Goal: Task Accomplishment & Management: Manage account settings

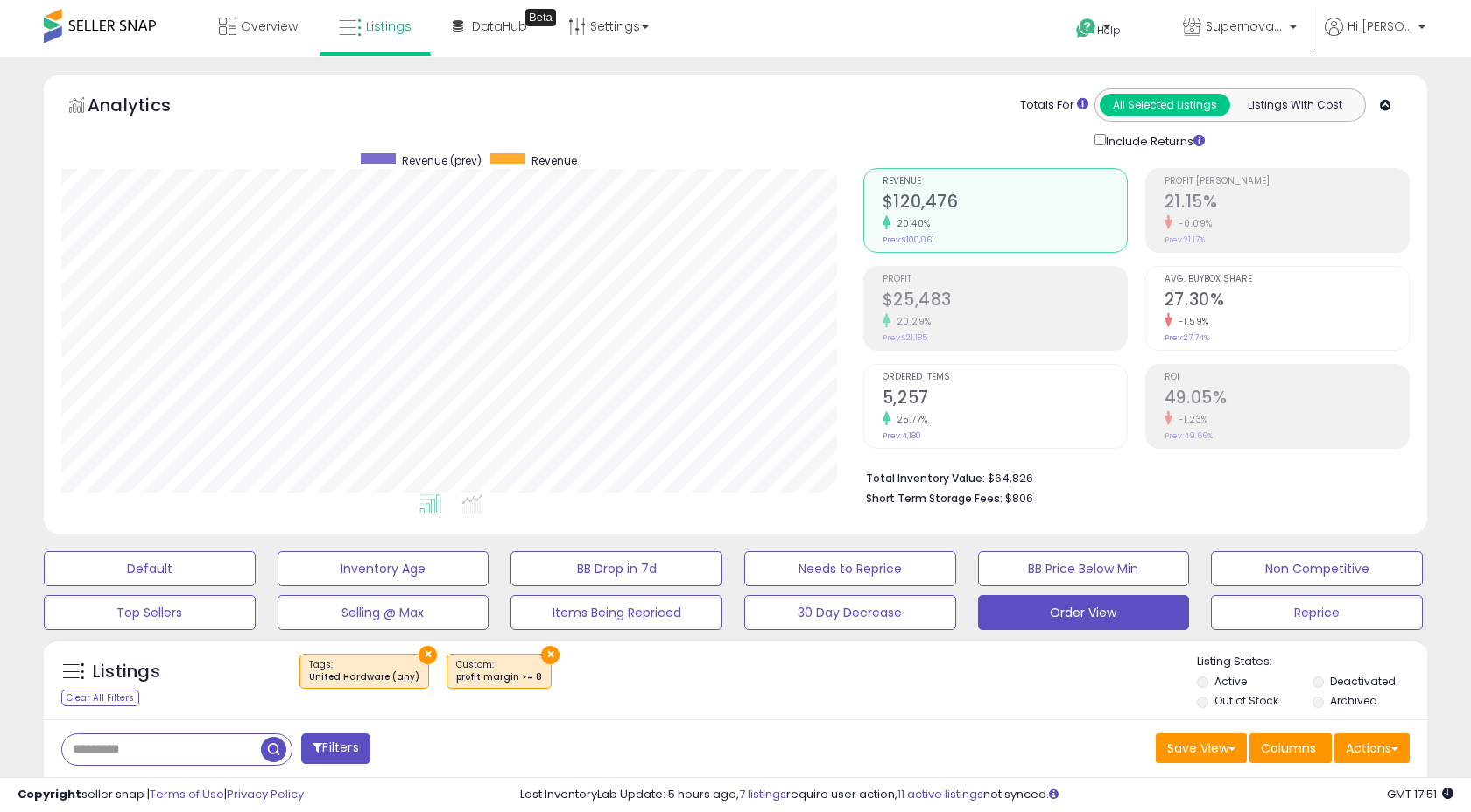
select select "**"
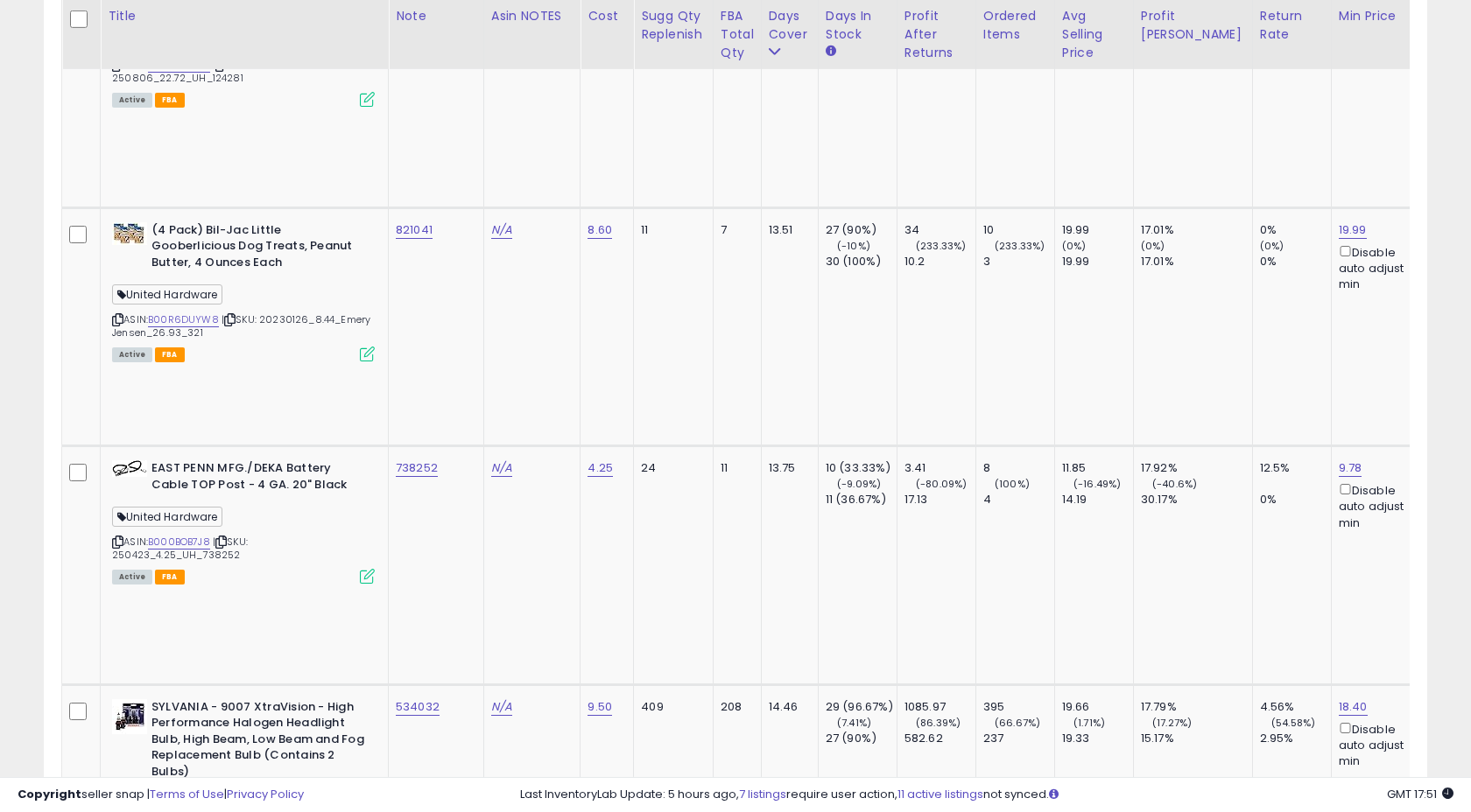
scroll to position [358, 801]
copy tr "138826"
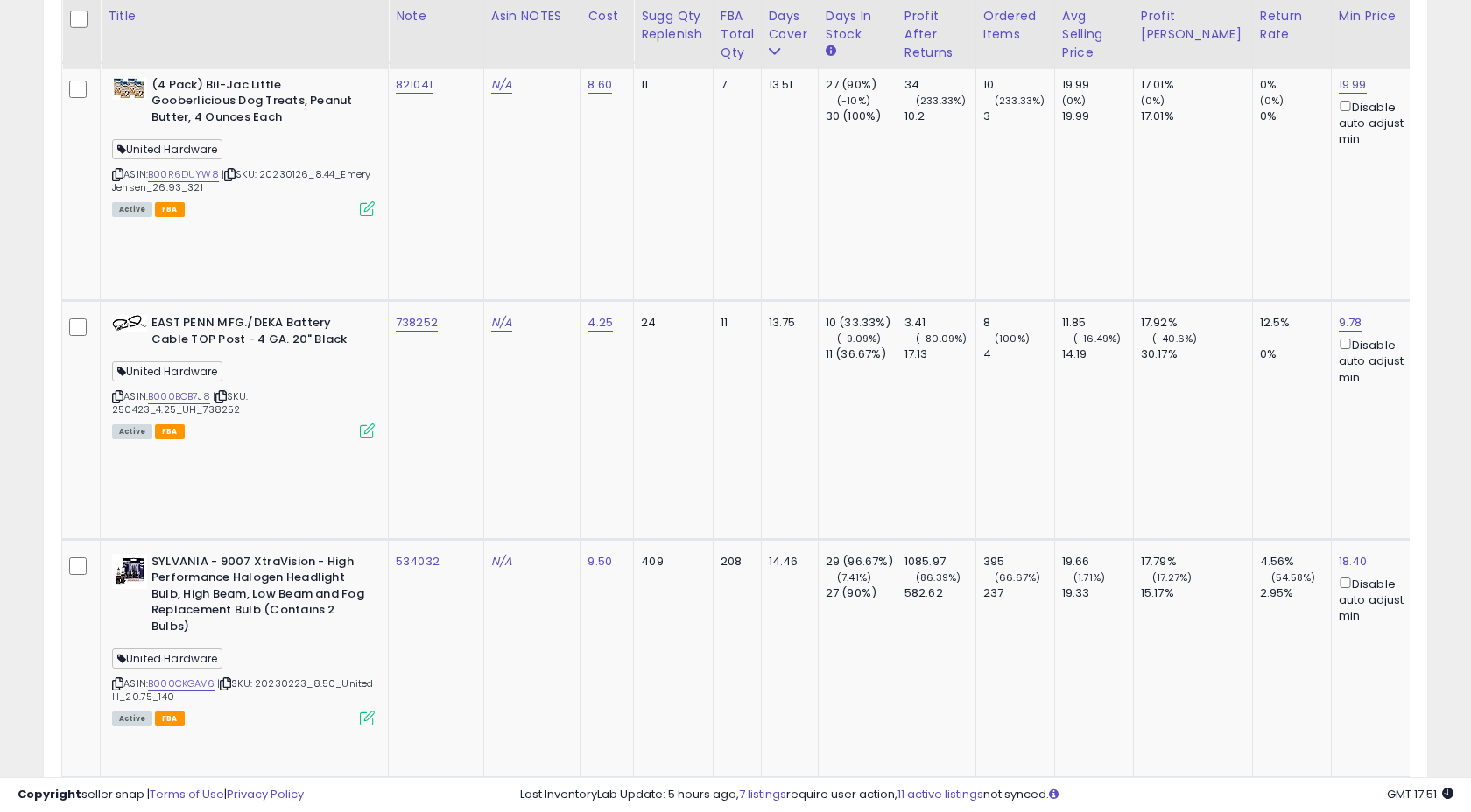
scroll to position [8250, 0]
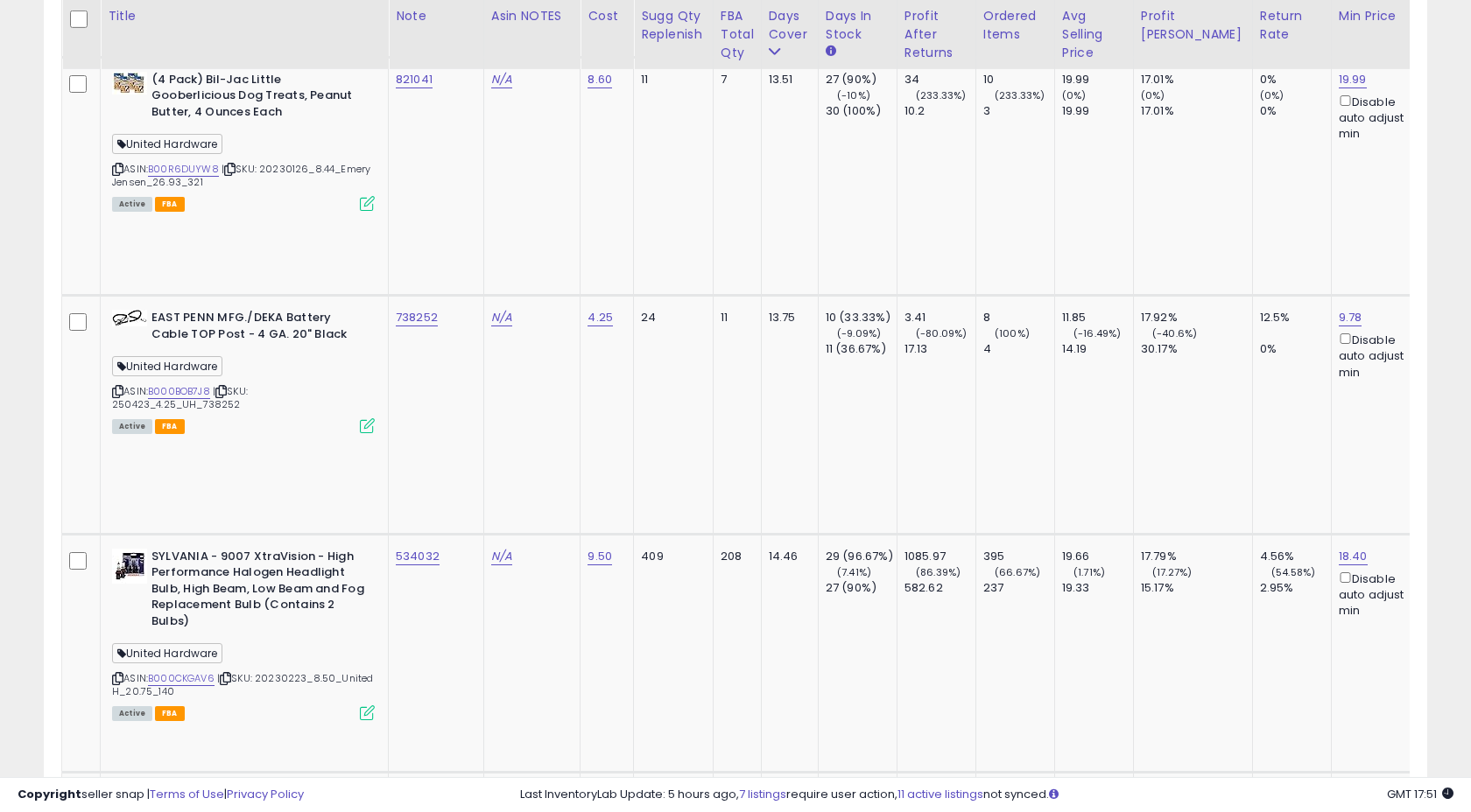
copy tr "392811"
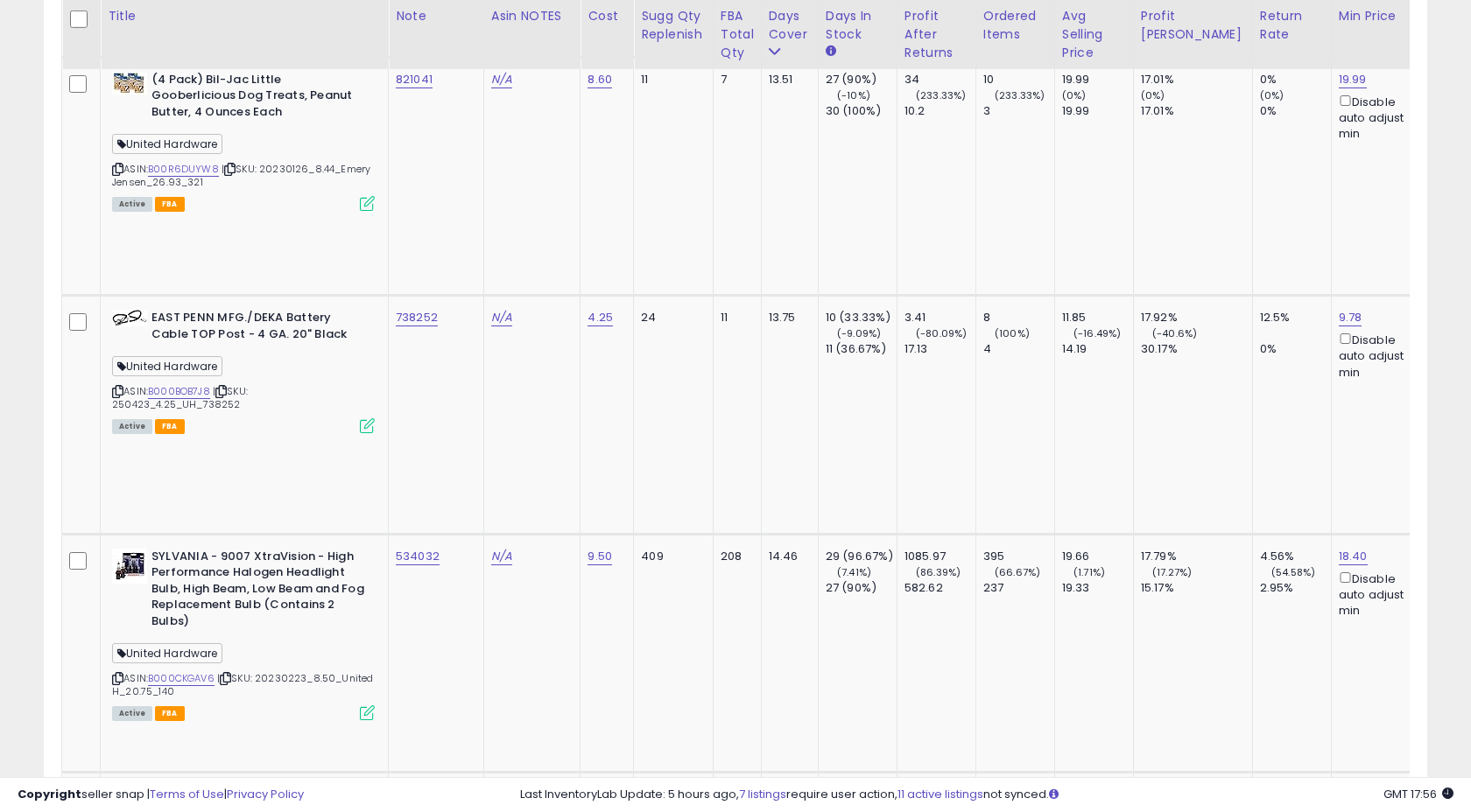
scroll to position [8312, 0]
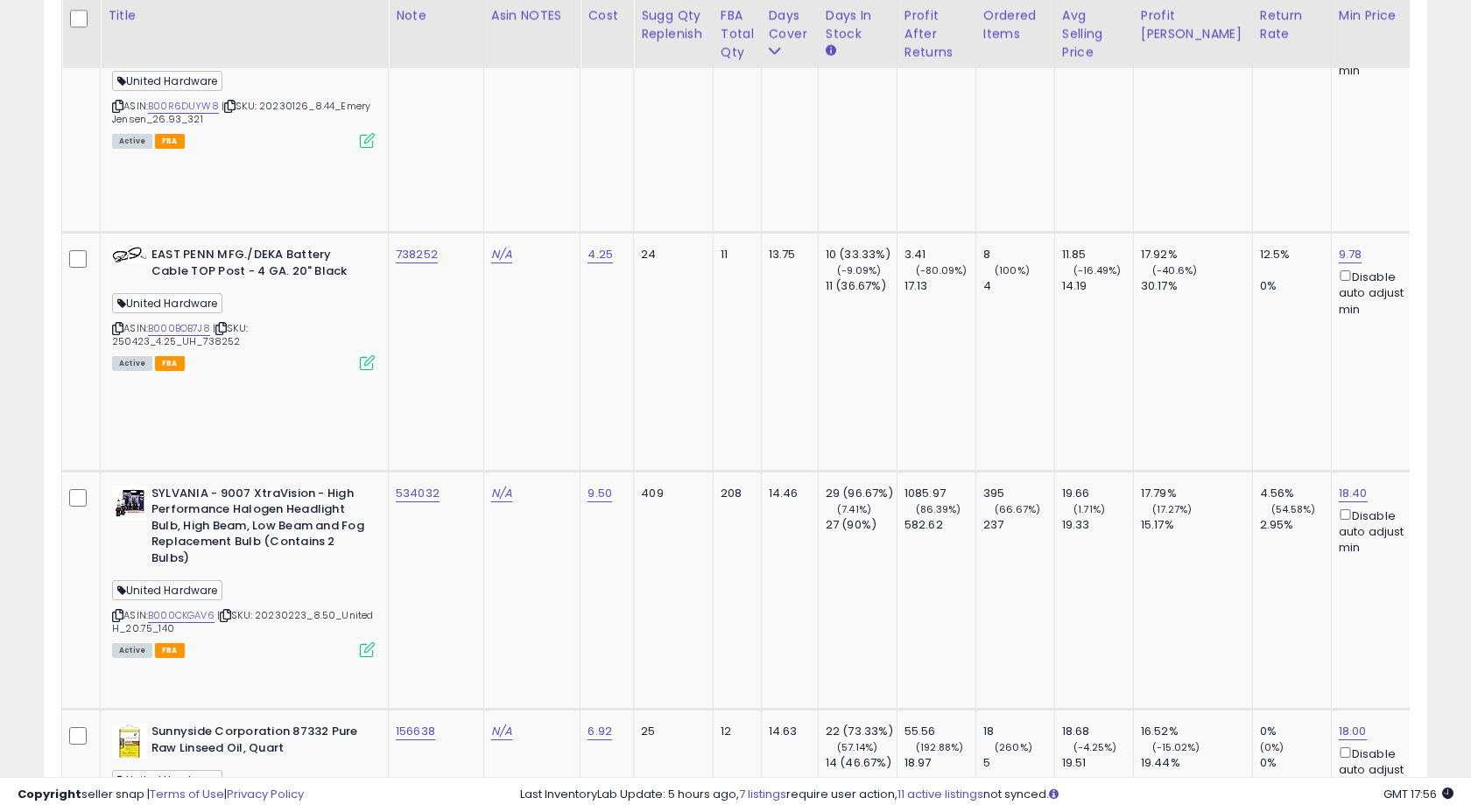
drag, startPoint x: 387, startPoint y: 224, endPoint x: 436, endPoint y: 222, distance: 49.0
copy link "248880"
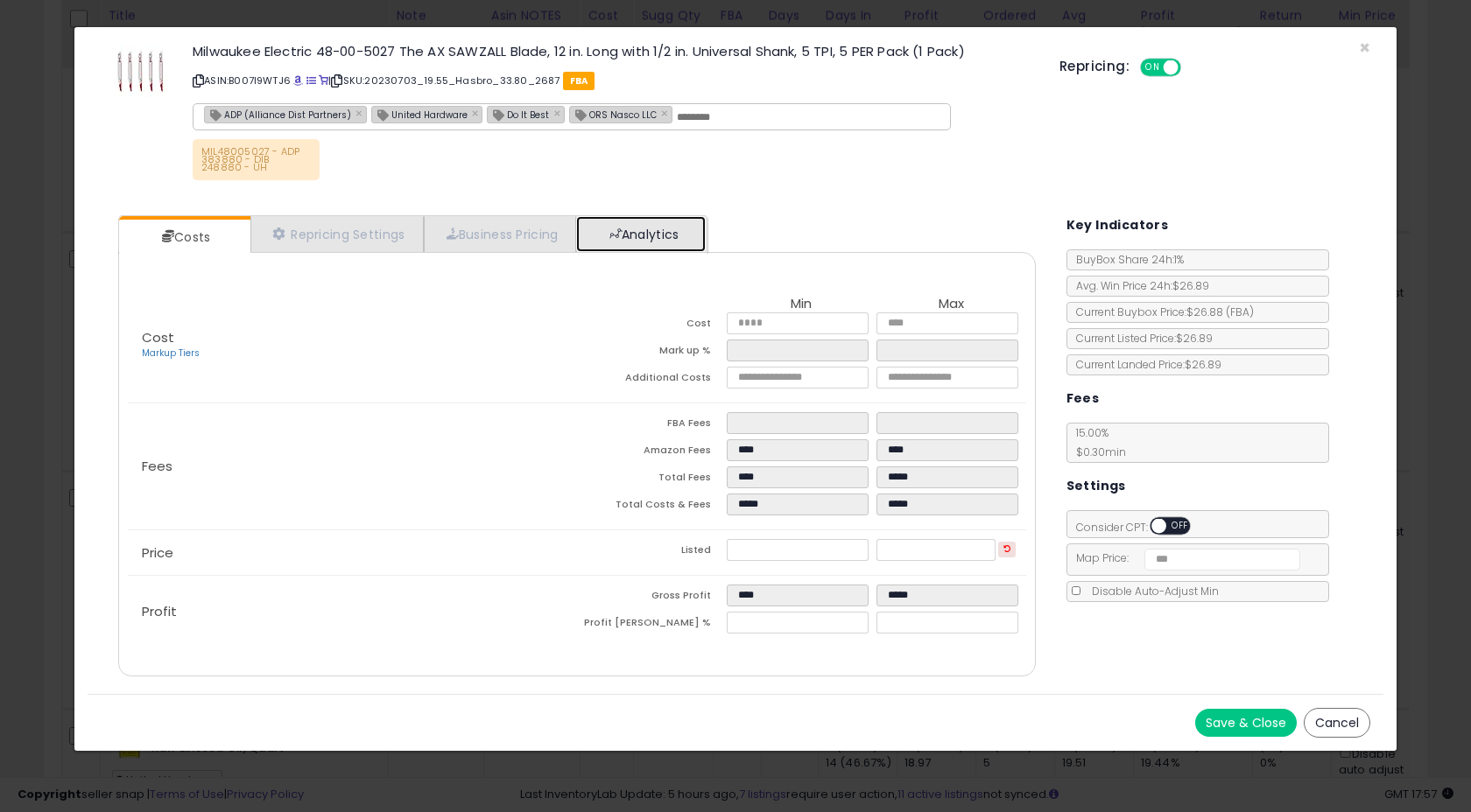
click at [645, 238] on link "Analytics" at bounding box center [640, 234] width 130 height 36
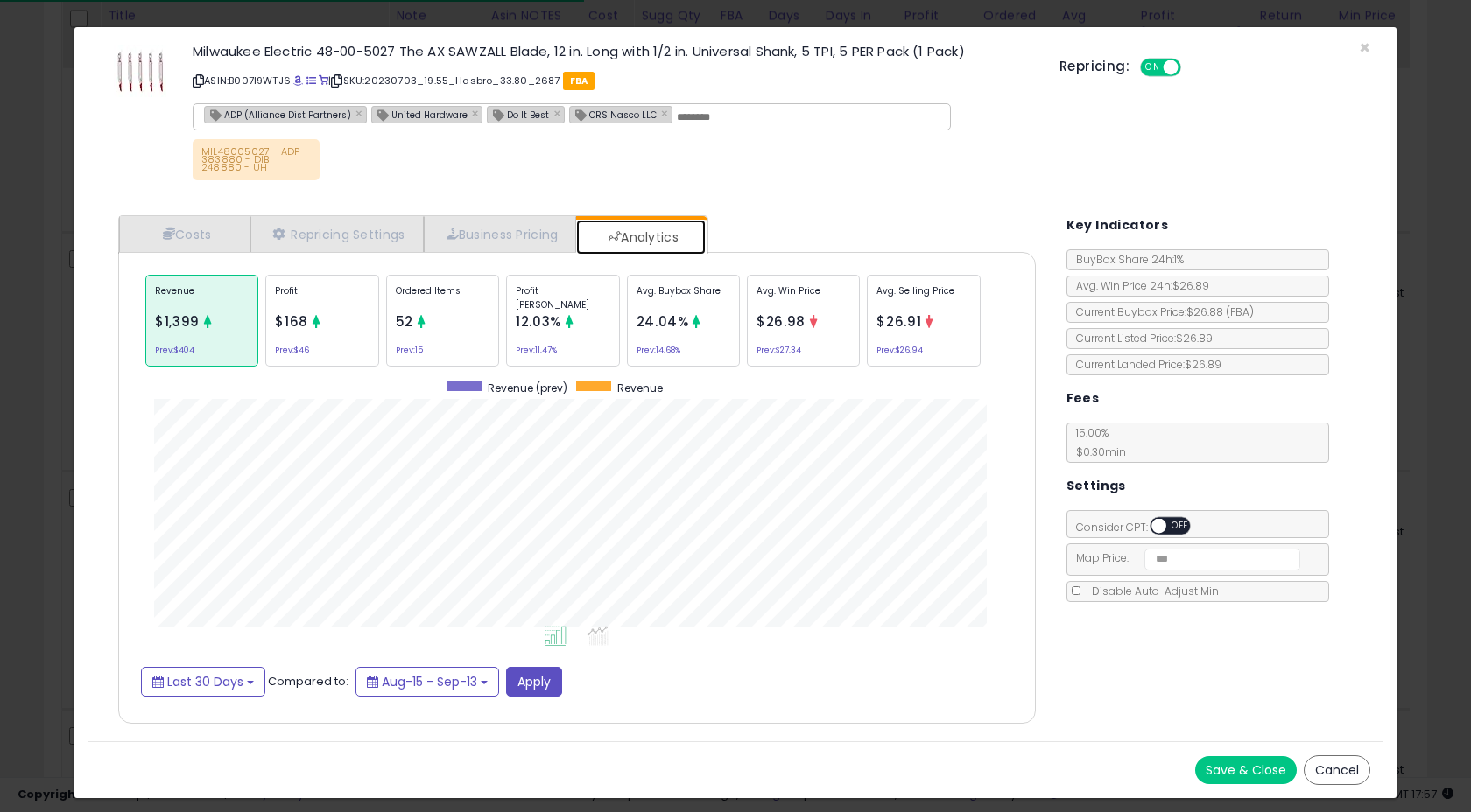
scroll to position [538, 952]
click at [433, 341] on div "Ordered Items 52 Prev: 15" at bounding box center [442, 321] width 112 height 92
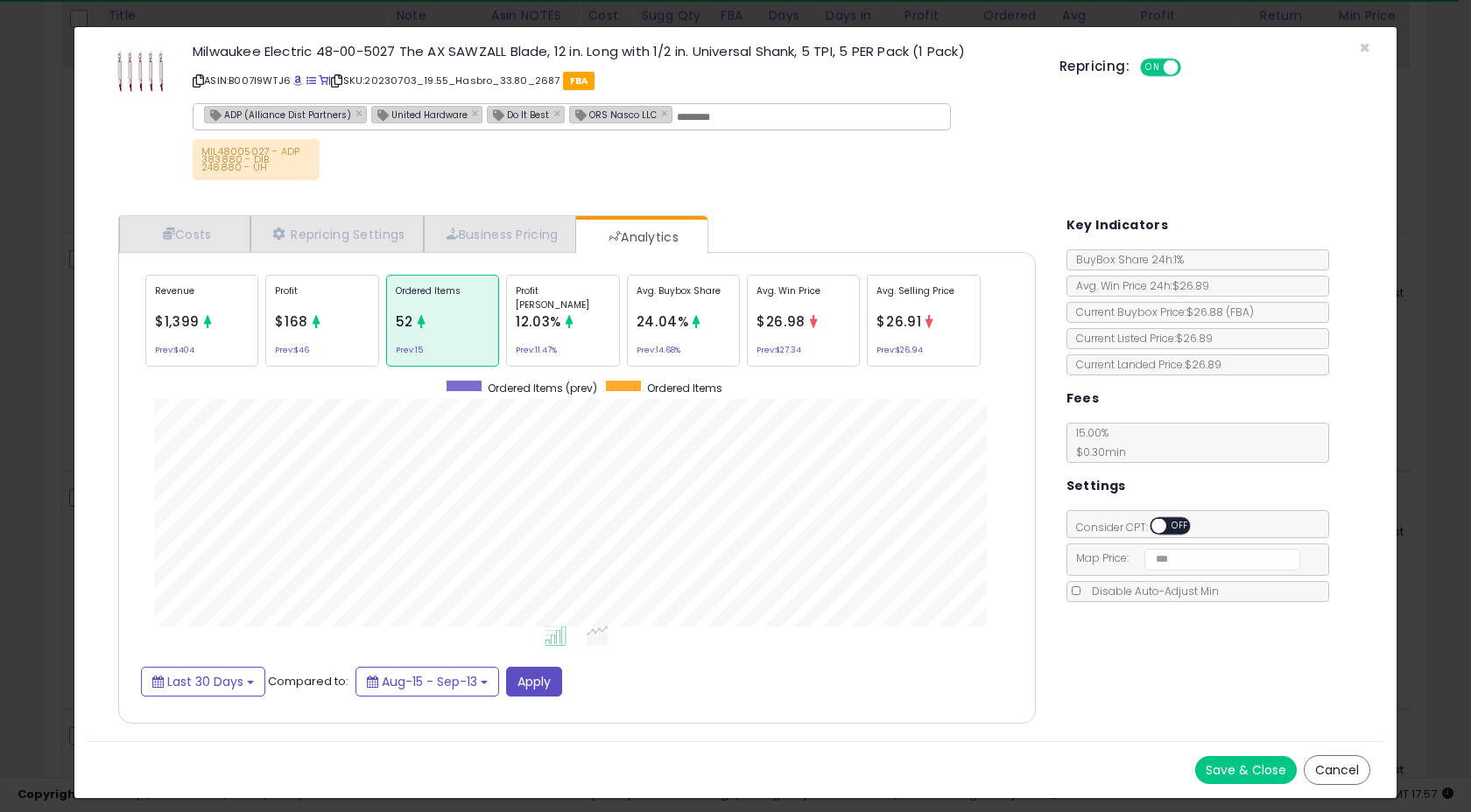
click at [342, 327] on div "Profit $168 Prev: $46" at bounding box center [321, 321] width 112 height 92
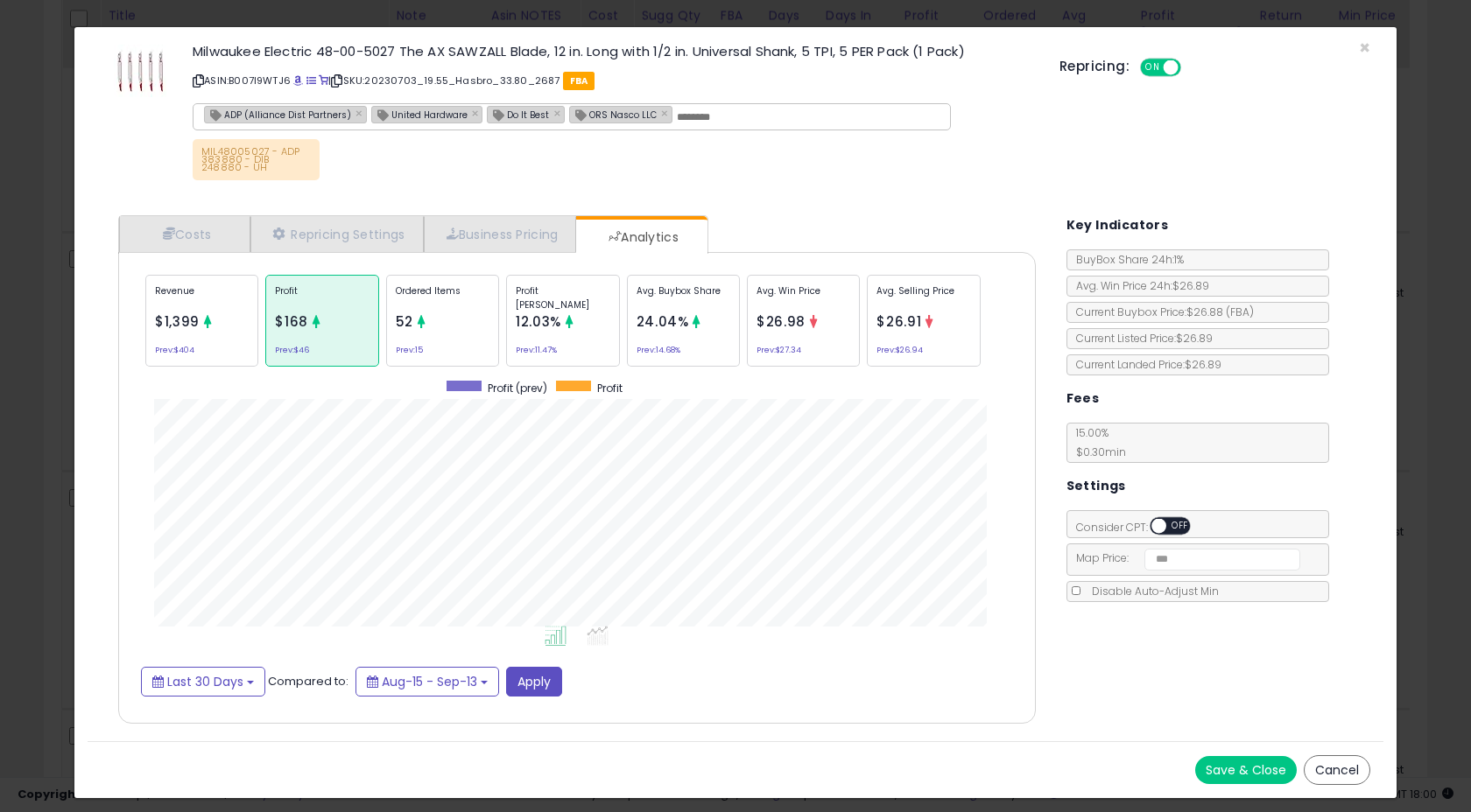
click at [173, 347] on small "Prev: $404" at bounding box center [174, 349] width 39 height 5
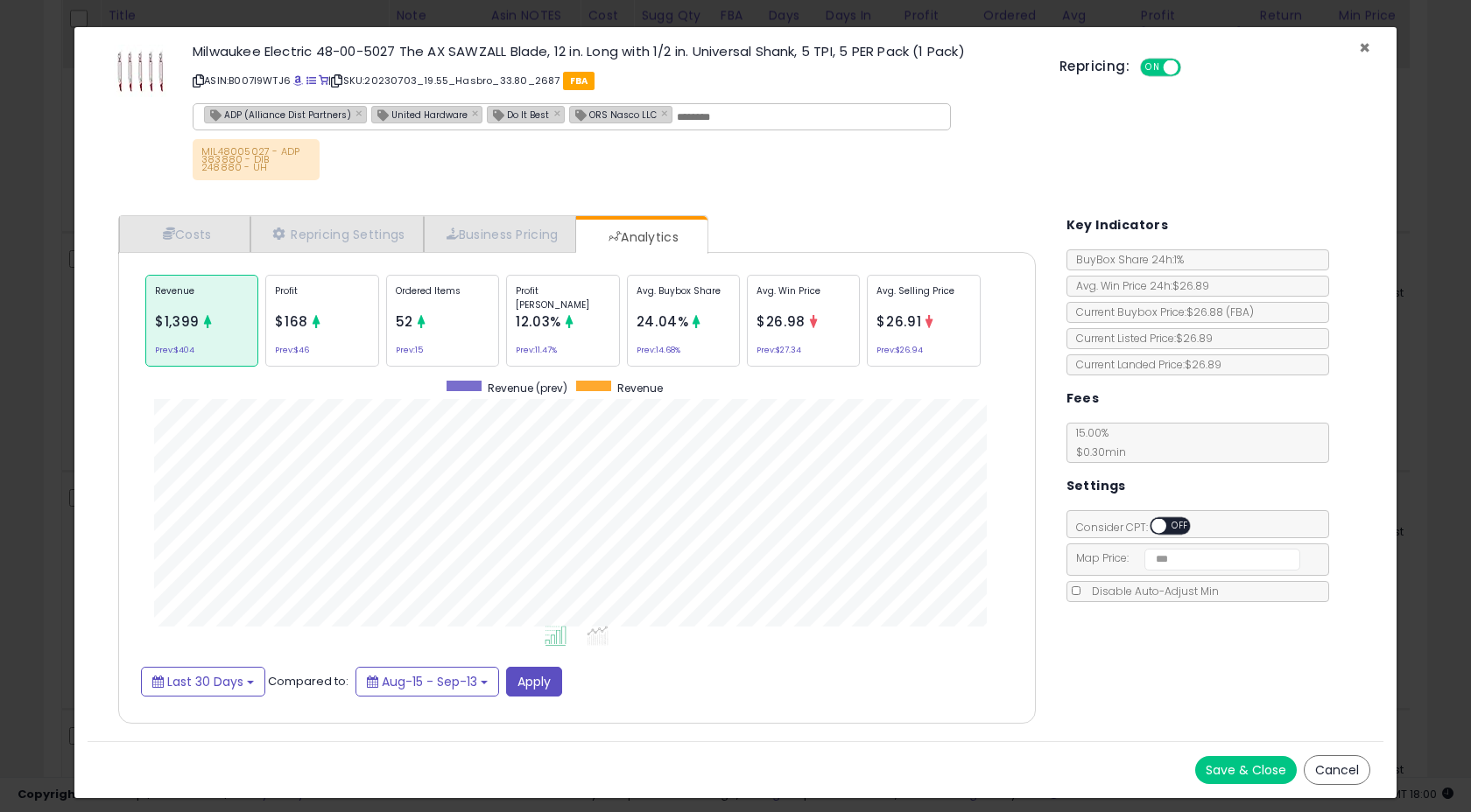
click at [1363, 40] on span "×" at bounding box center [1364, 47] width 12 height 25
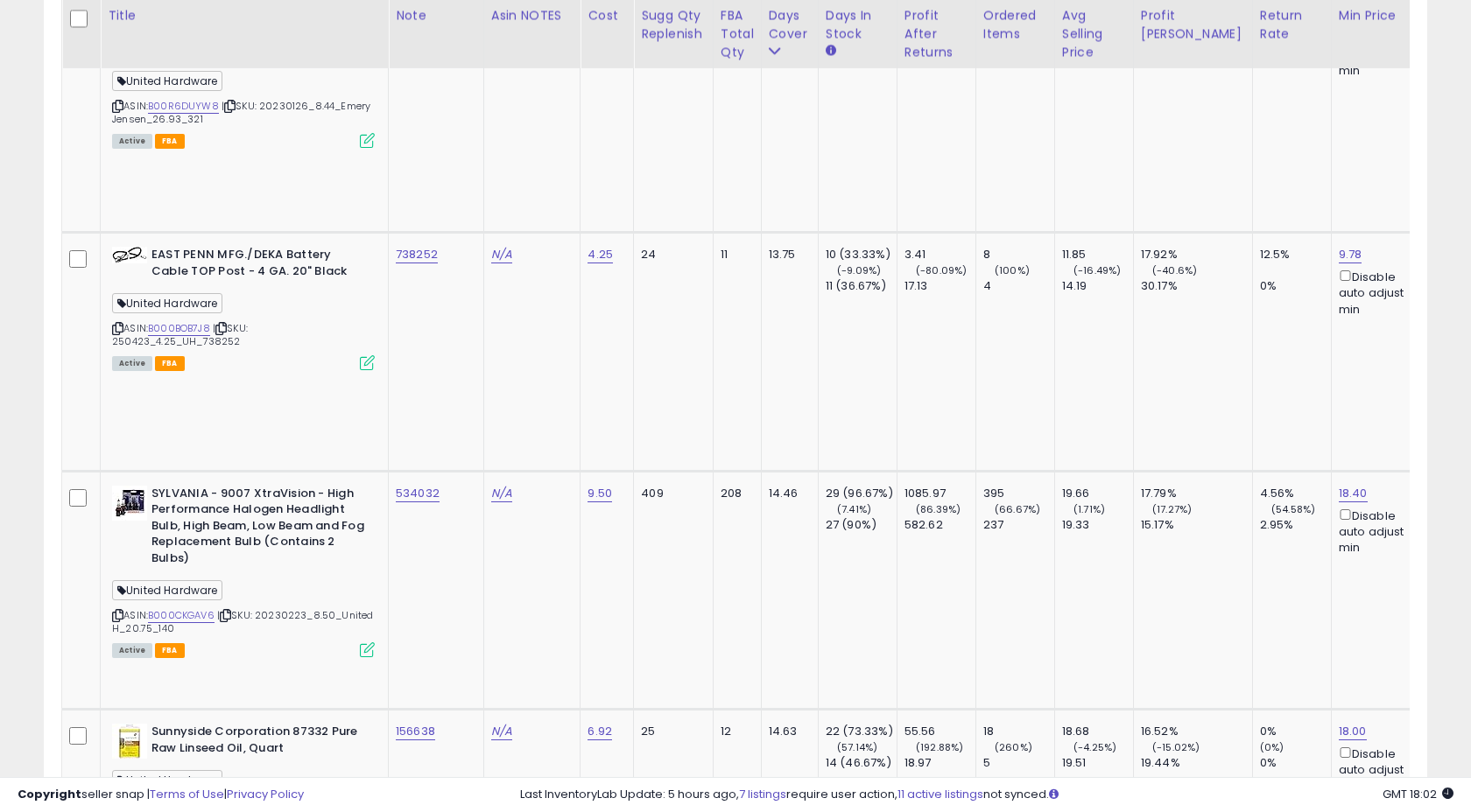
copy tr "129579"
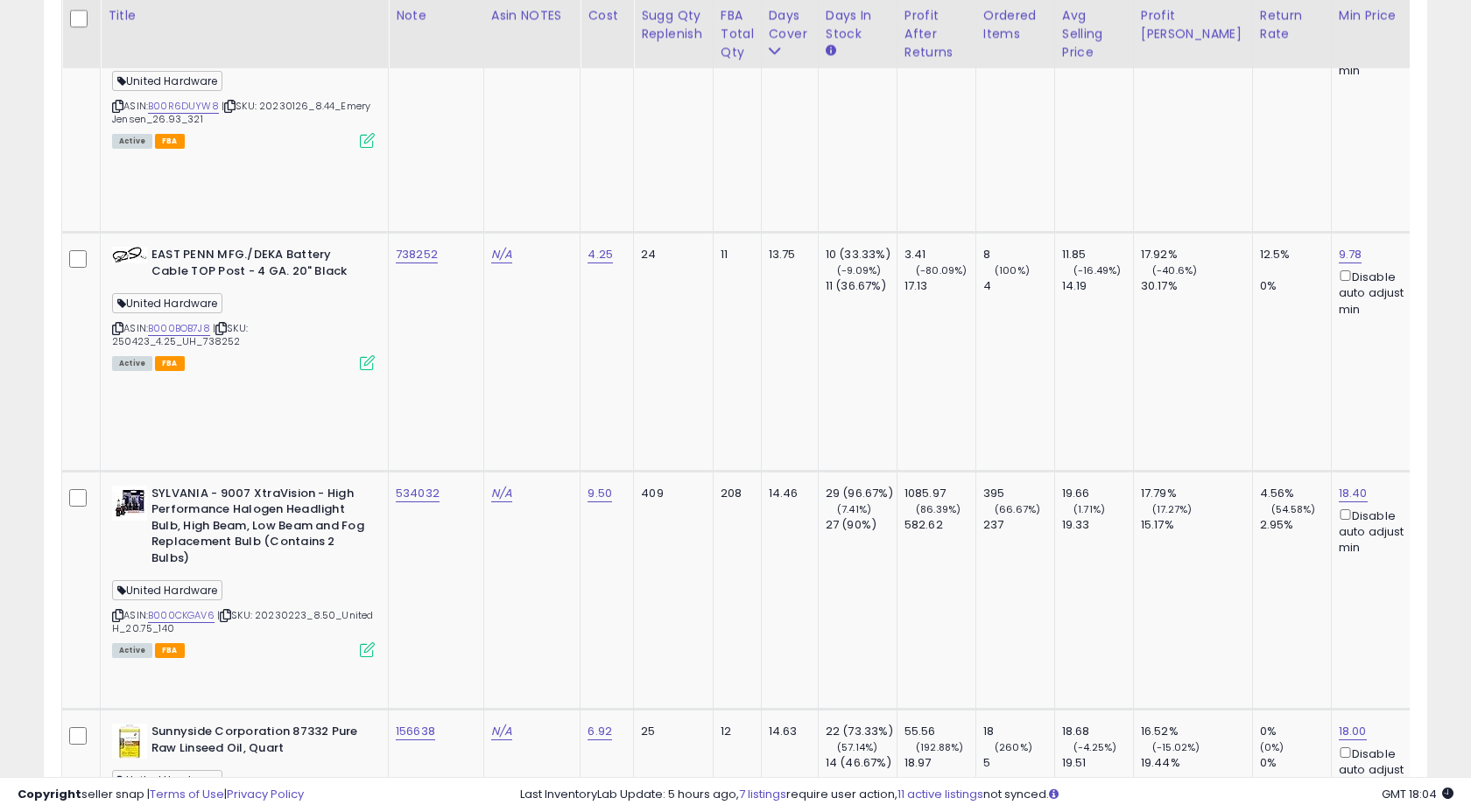
copy tr "151749"
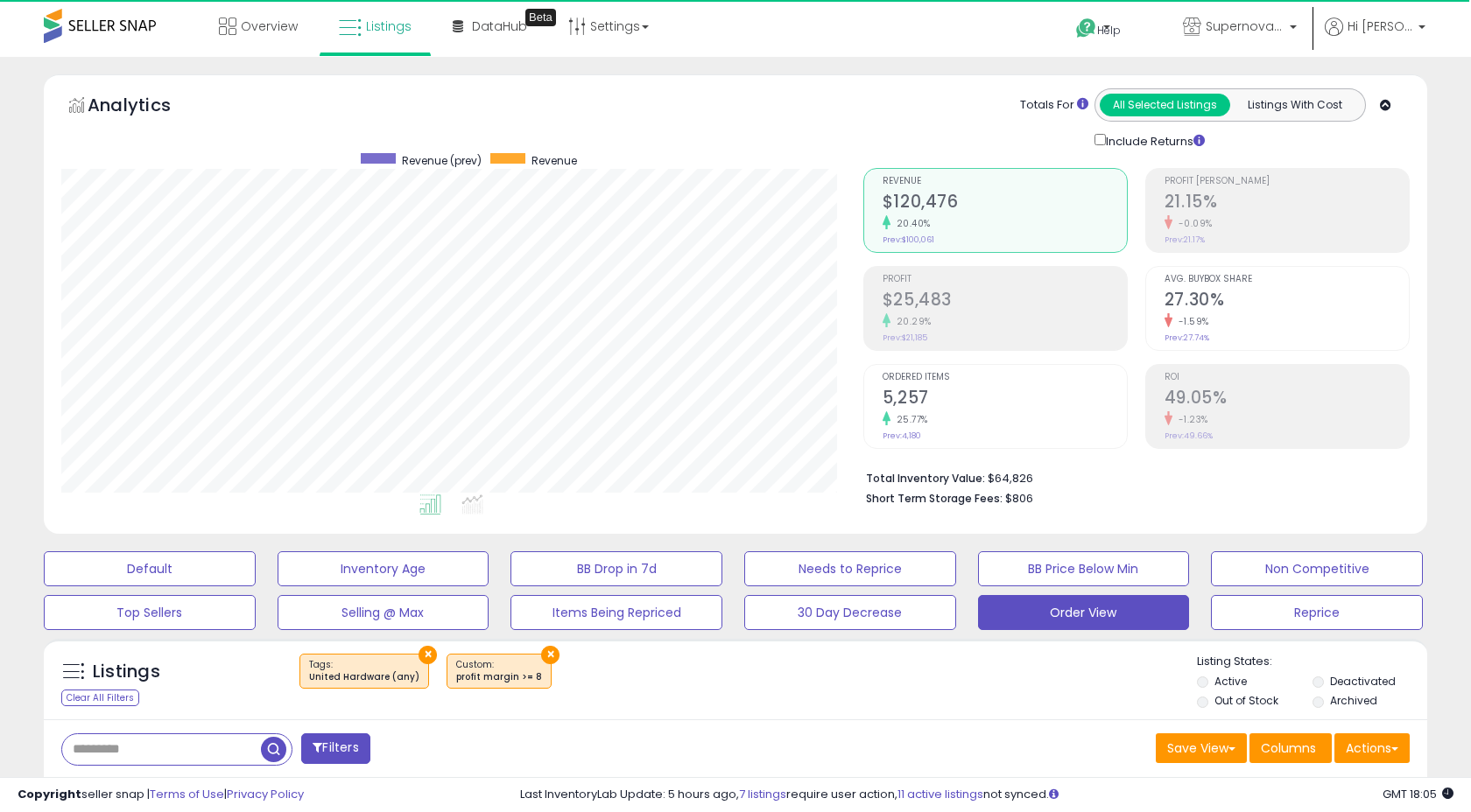
scroll to position [259, 0]
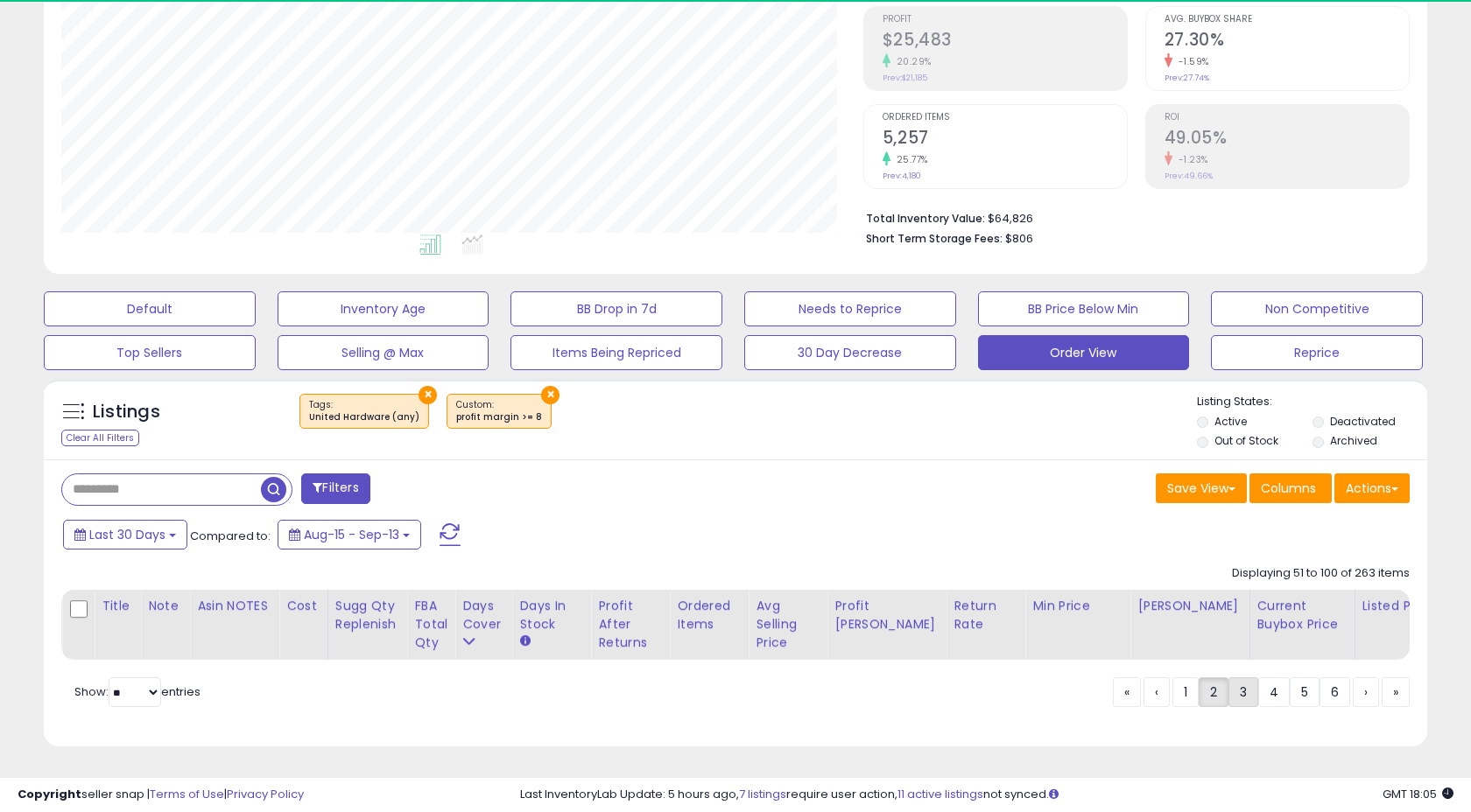
click at [1237, 700] on link "3" at bounding box center [1242, 692] width 30 height 30
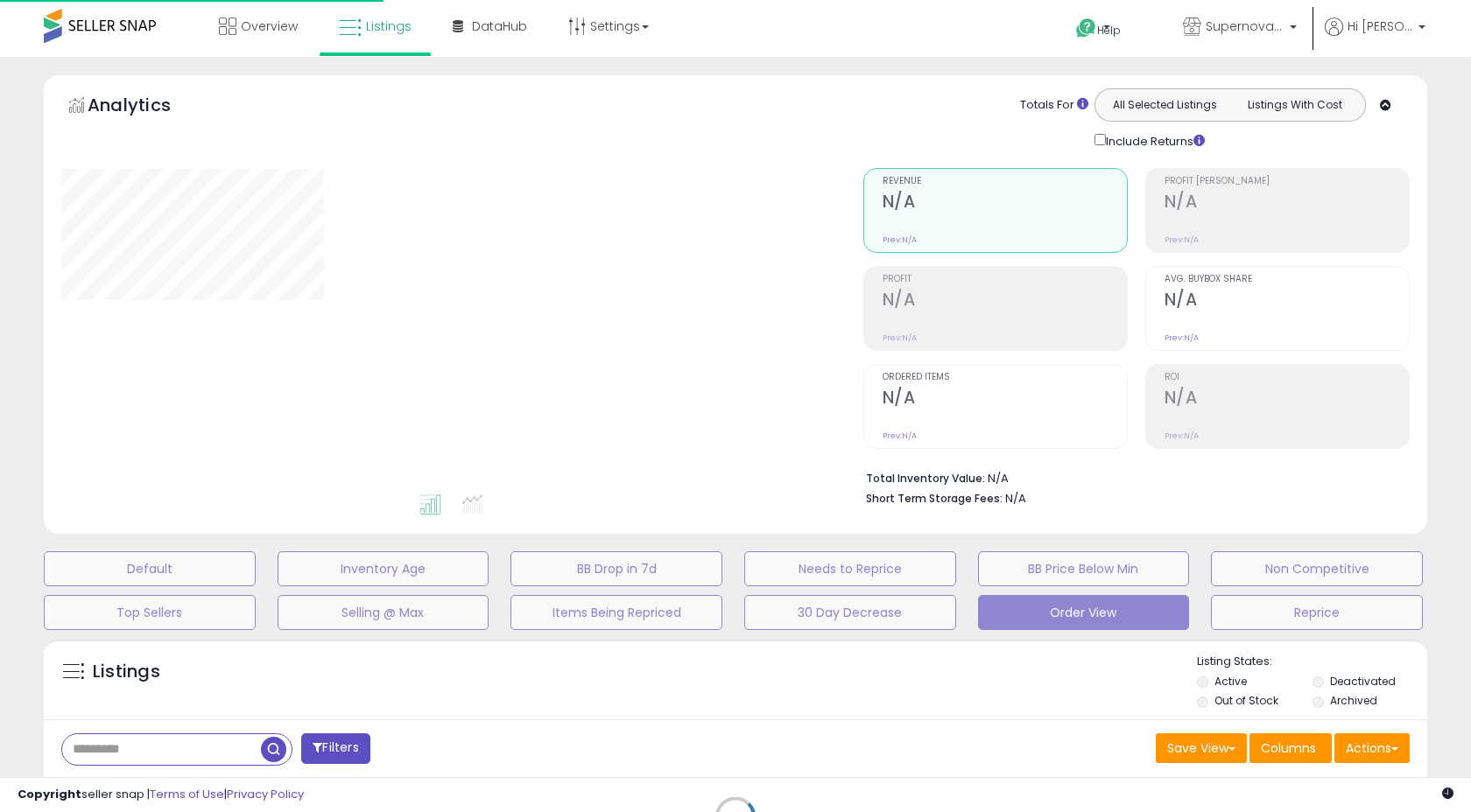
scroll to position [259, 0]
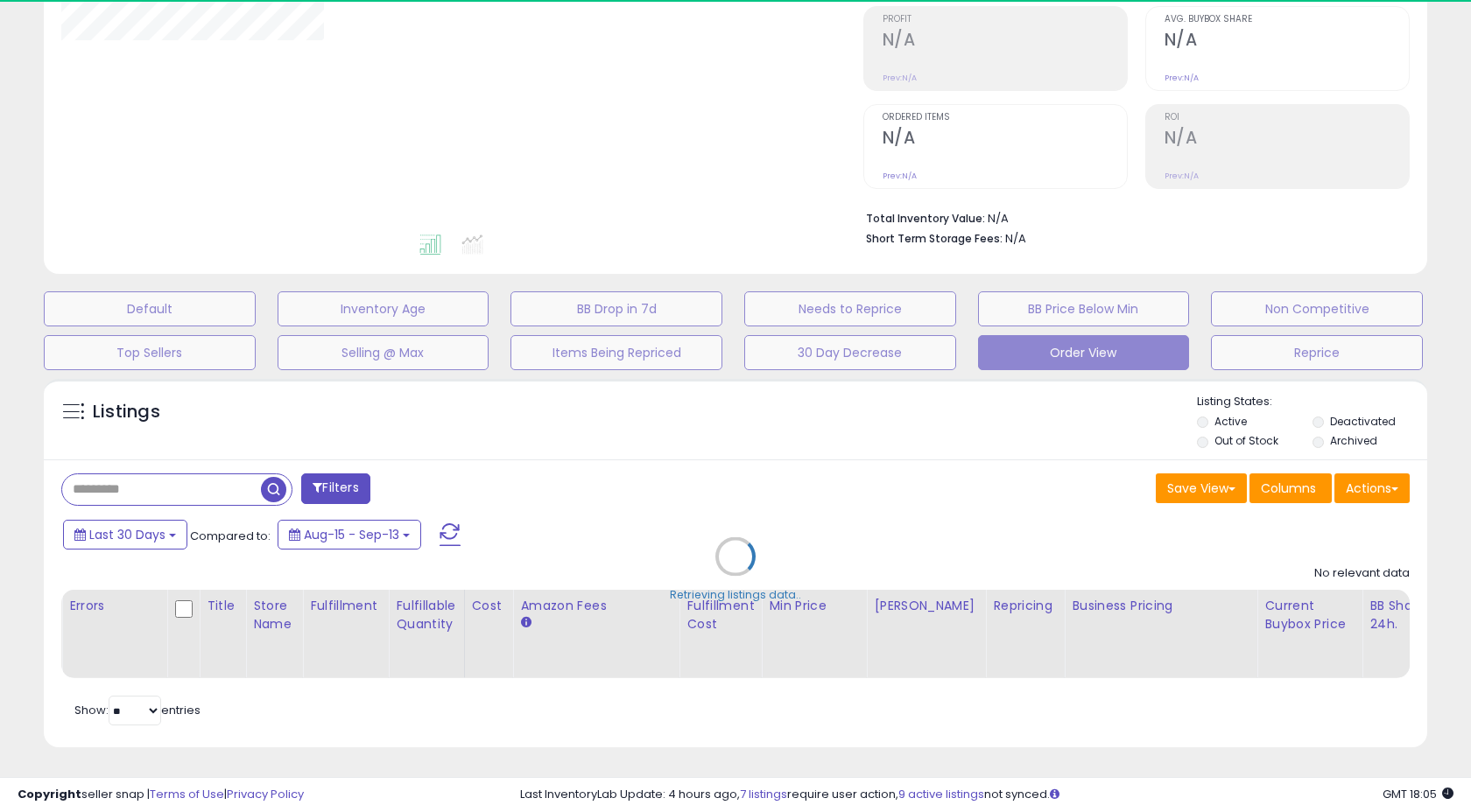
select select "**"
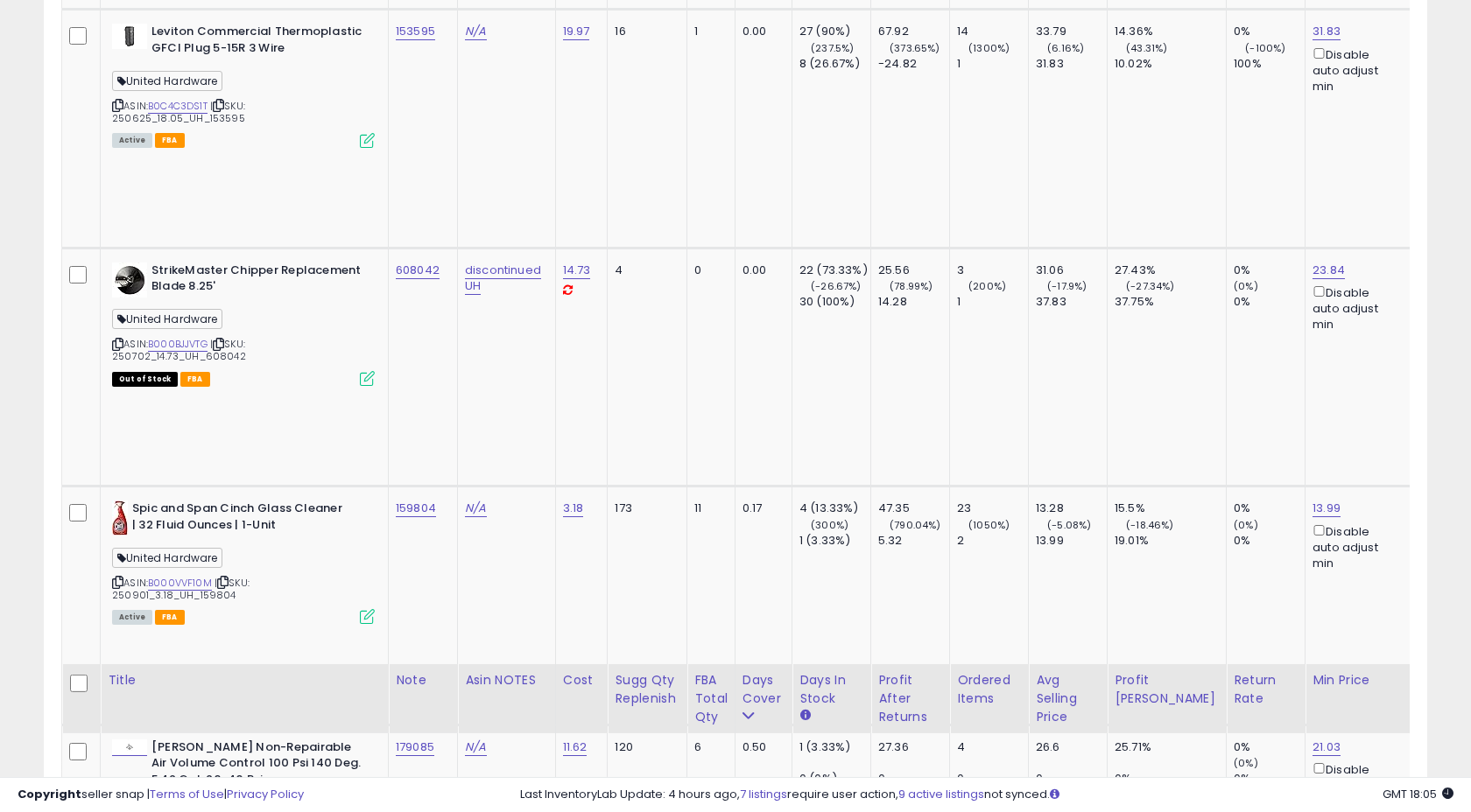
scroll to position [8068, 0]
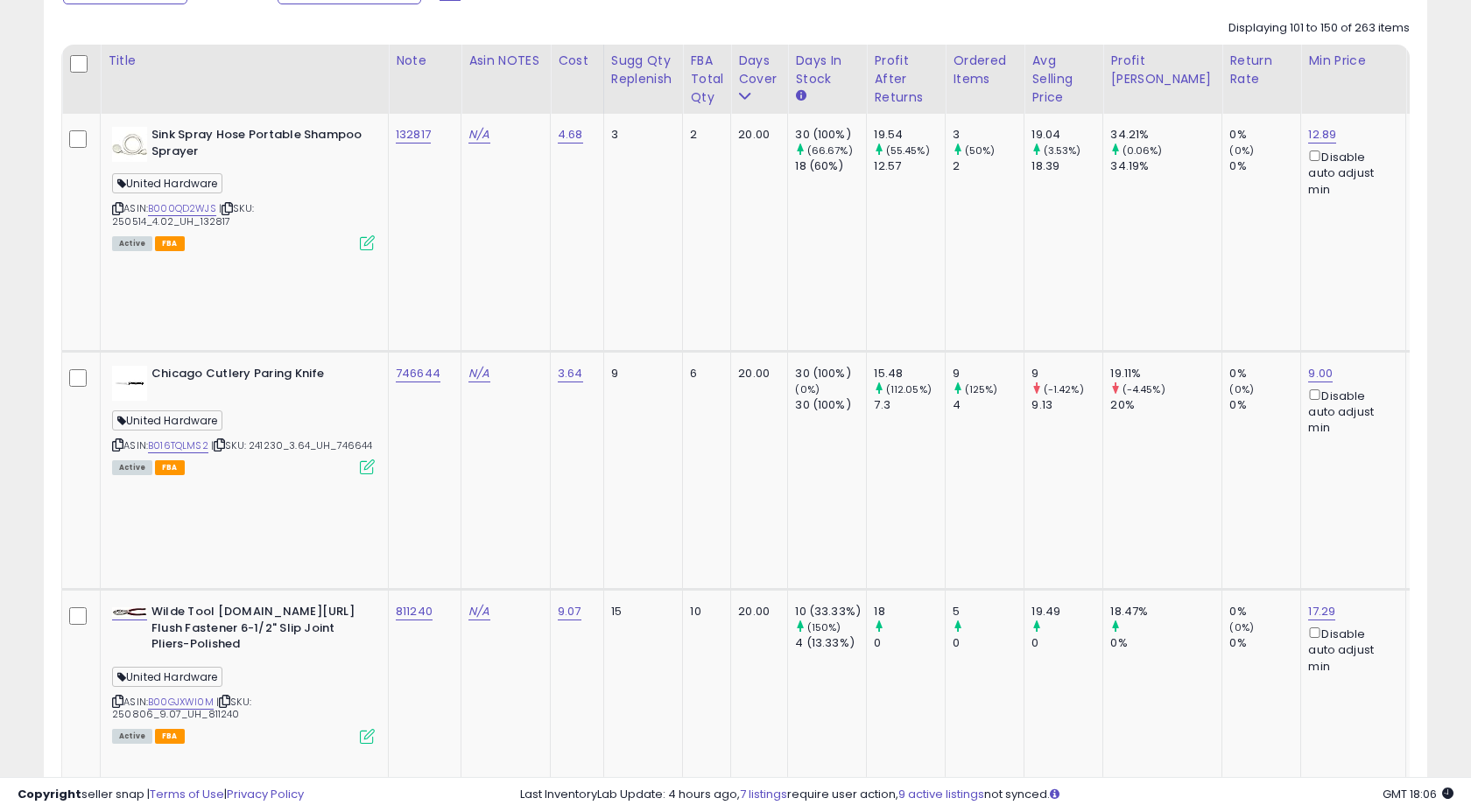
scroll to position [808, 0]
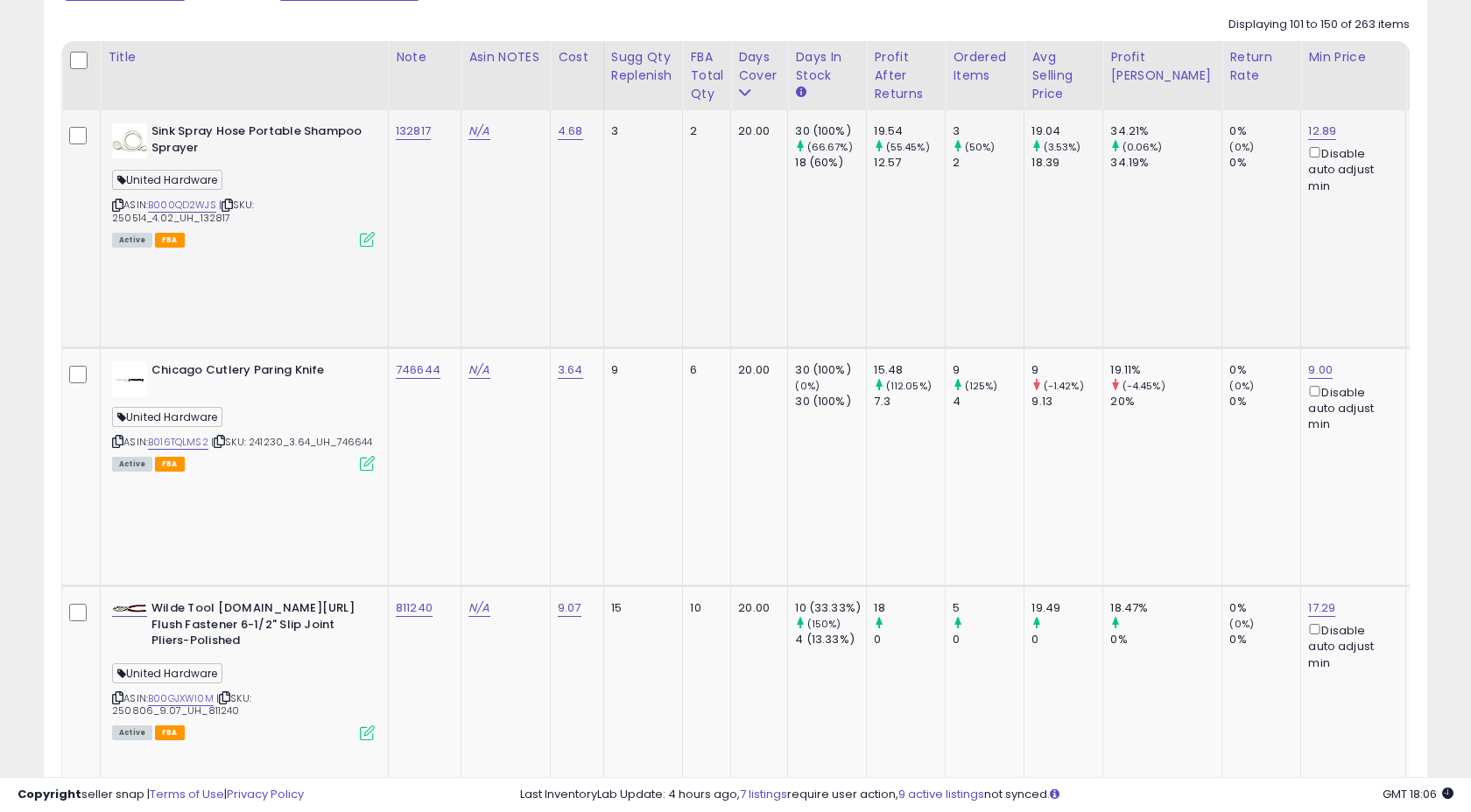
click at [442, 133] on div "132817" at bounding box center [422, 131] width 52 height 15
copy tr "132817"
click at [425, 160] on td "132817" at bounding box center [425, 229] width 73 height 237
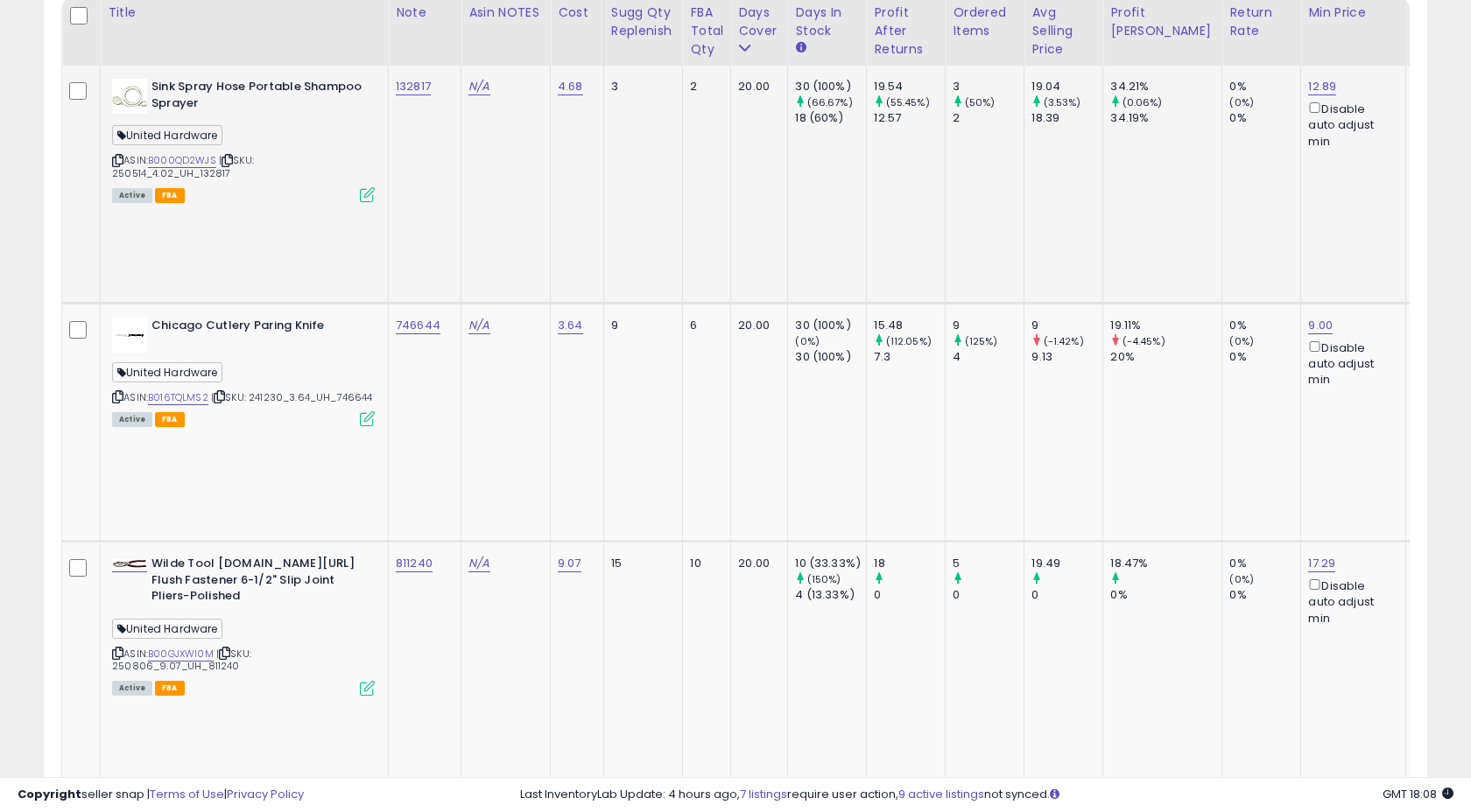
scroll to position [787, 0]
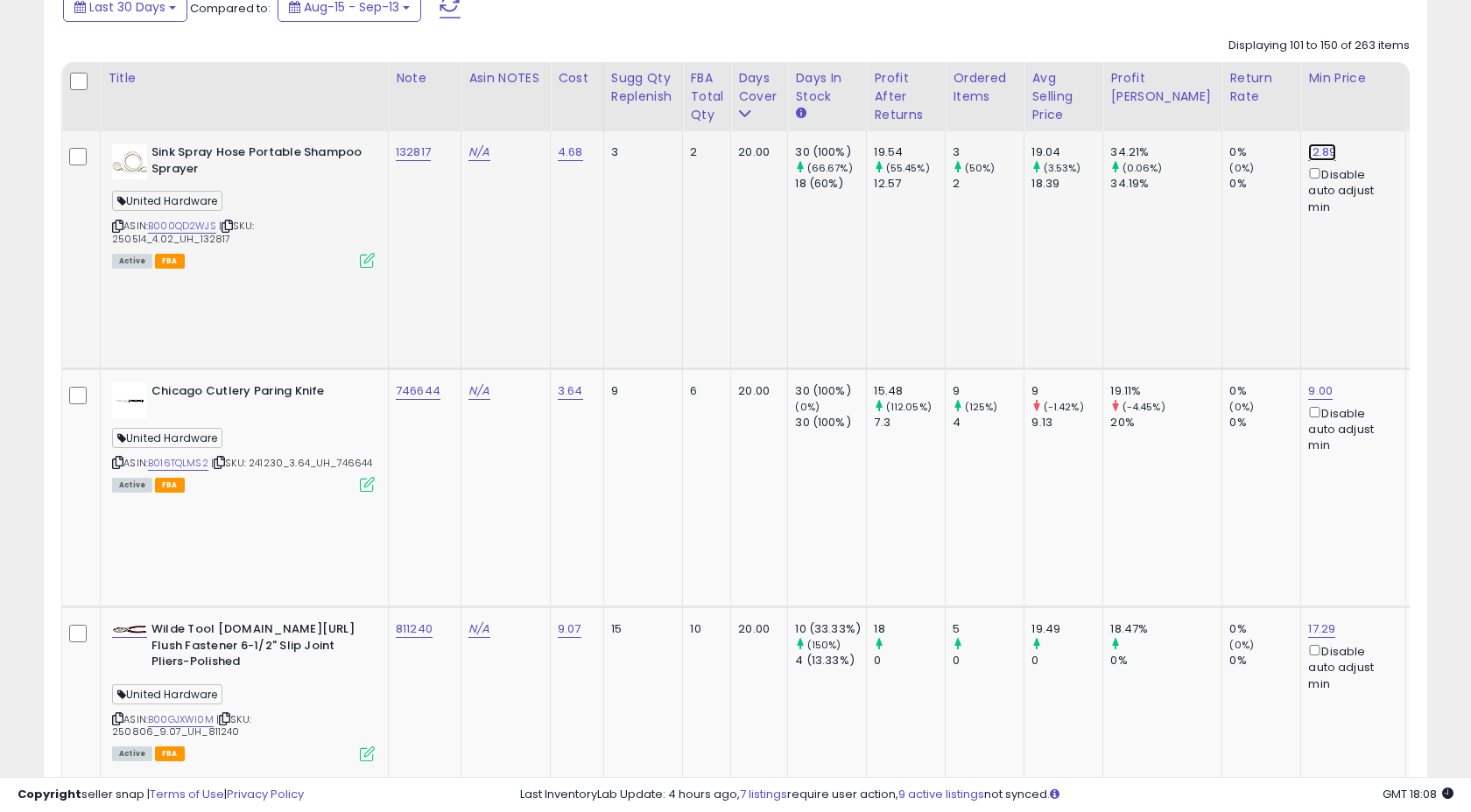
click at [1308, 149] on link "12.89" at bounding box center [1321, 152] width 28 height 17
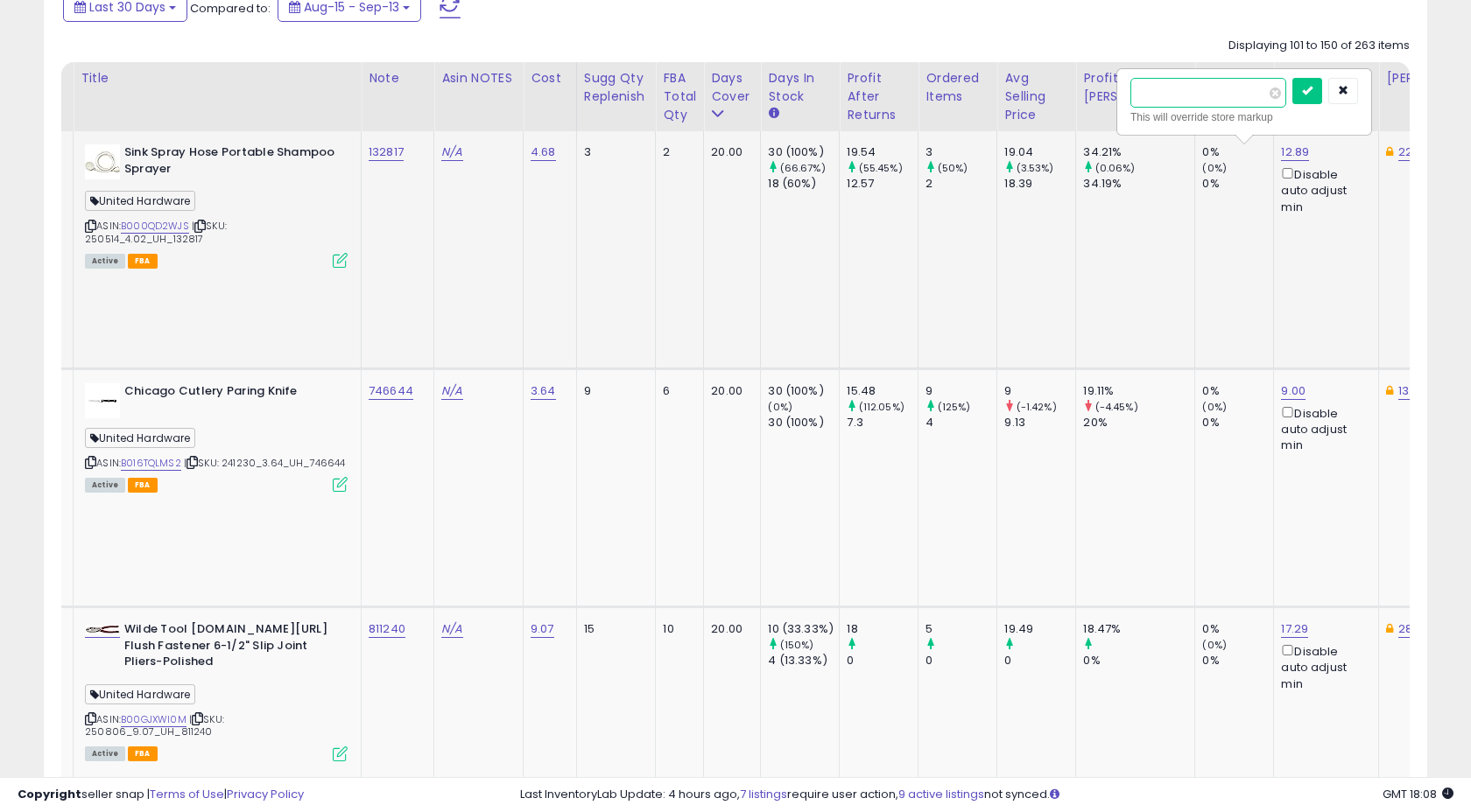
scroll to position [0, 27]
click at [1158, 95] on input "*****" at bounding box center [1208, 92] width 156 height 30
type input "*****"
click at [1312, 87] on icon "submit" at bounding box center [1307, 89] width 11 height 11
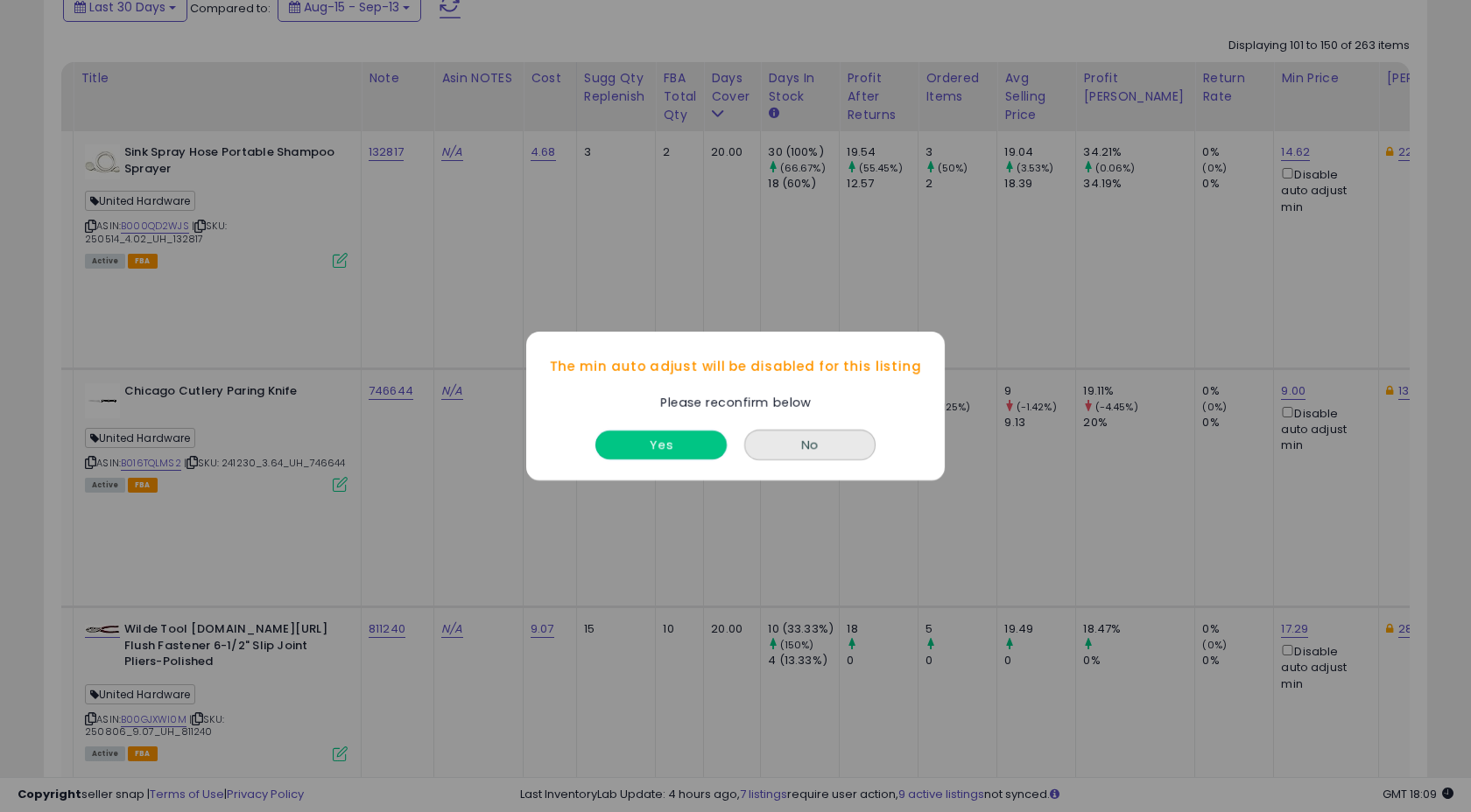
click at [682, 442] on button "Yes" at bounding box center [661, 445] width 132 height 29
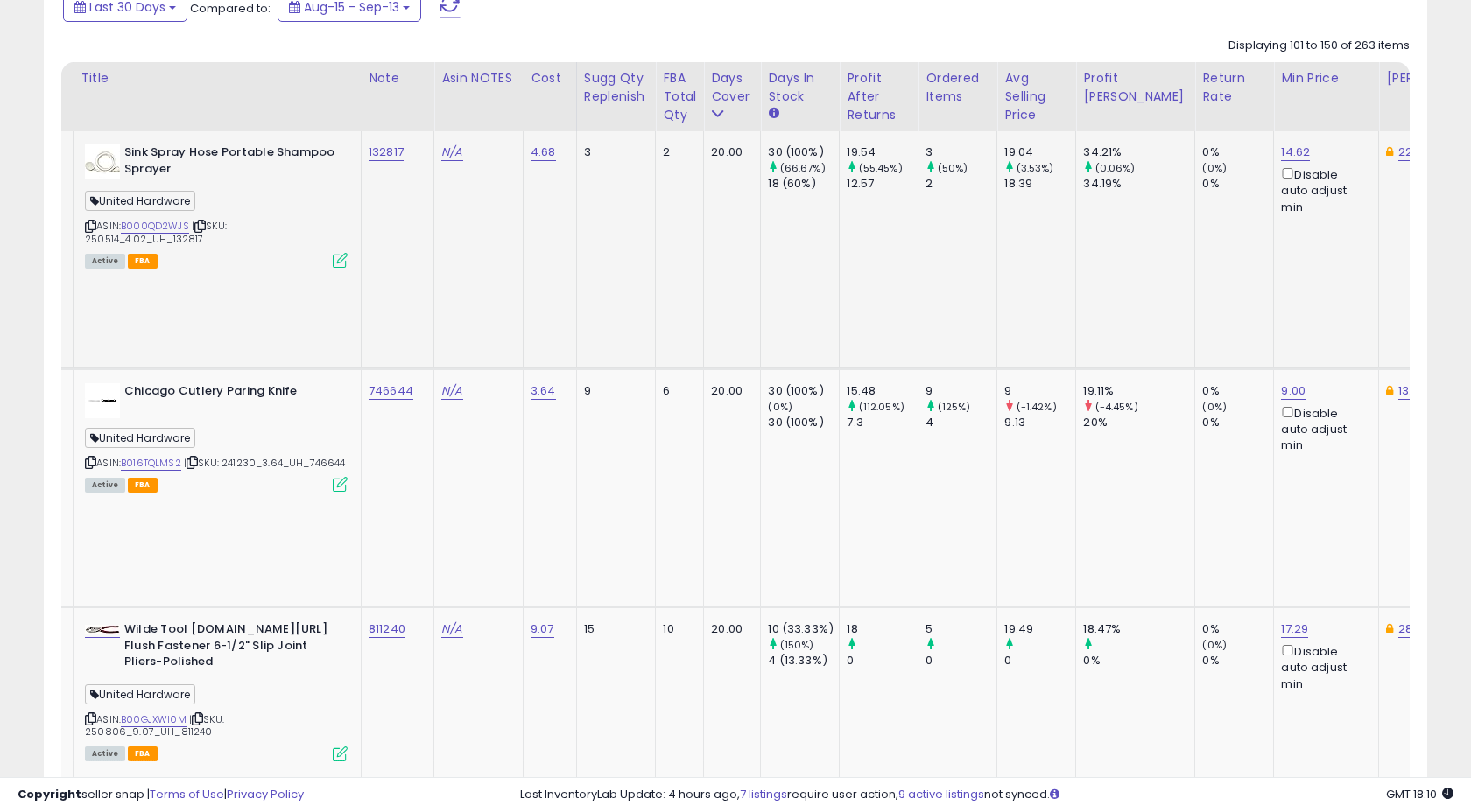
click at [472, 220] on td "N/A" at bounding box center [479, 250] width 89 height 237
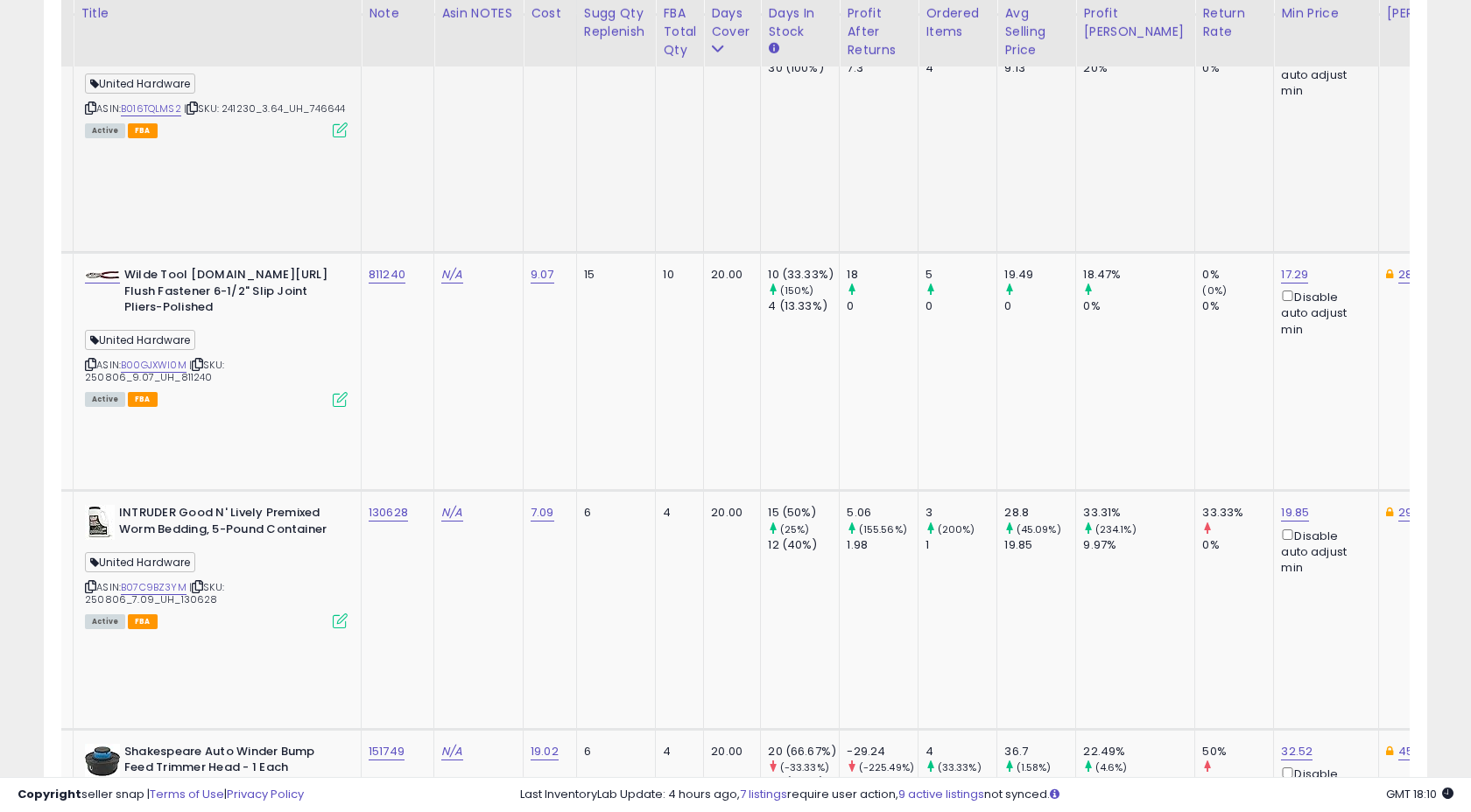
scroll to position [1133, 0]
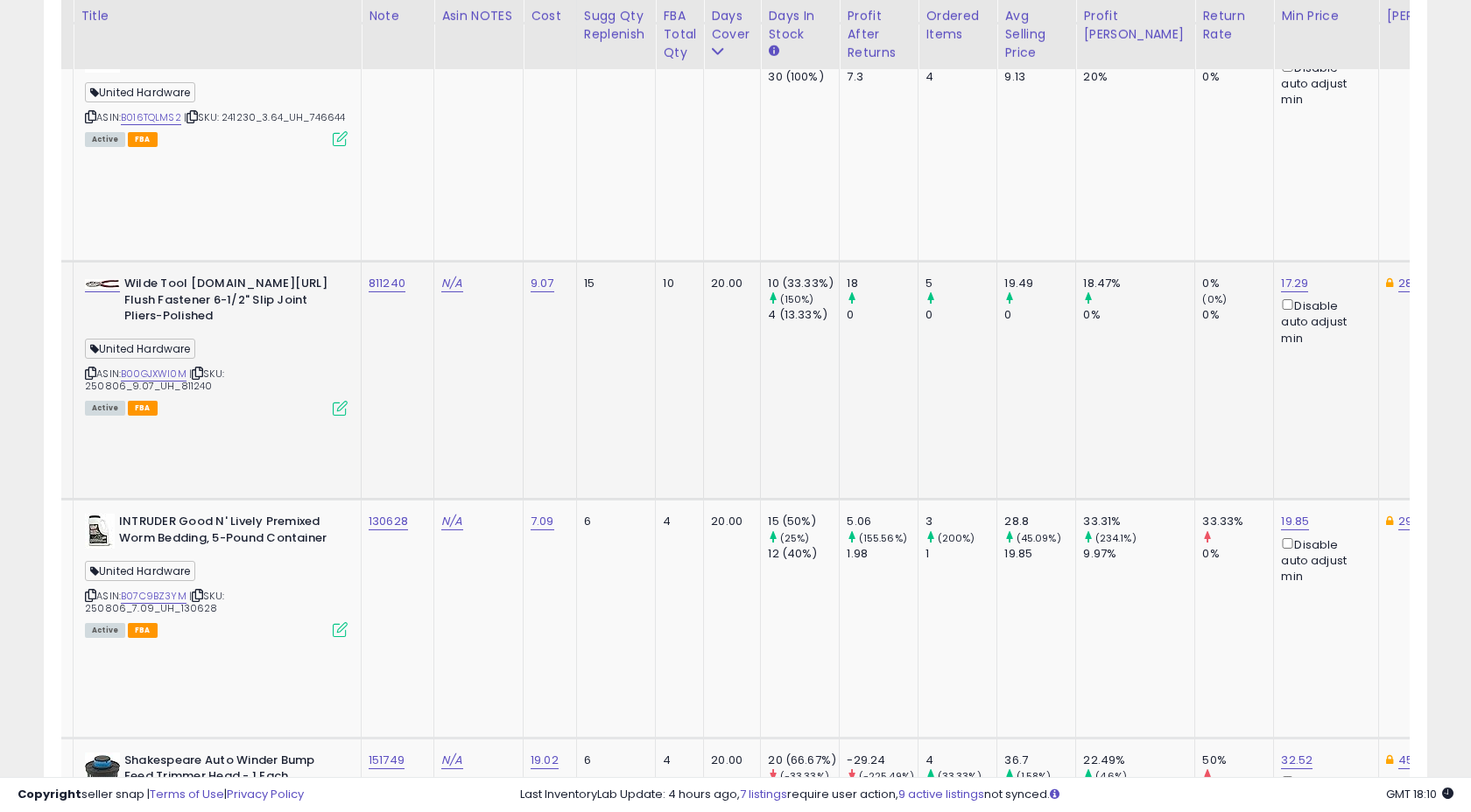
click at [419, 260] on td "811240" at bounding box center [398, 380] width 73 height 238
copy tr "811240"
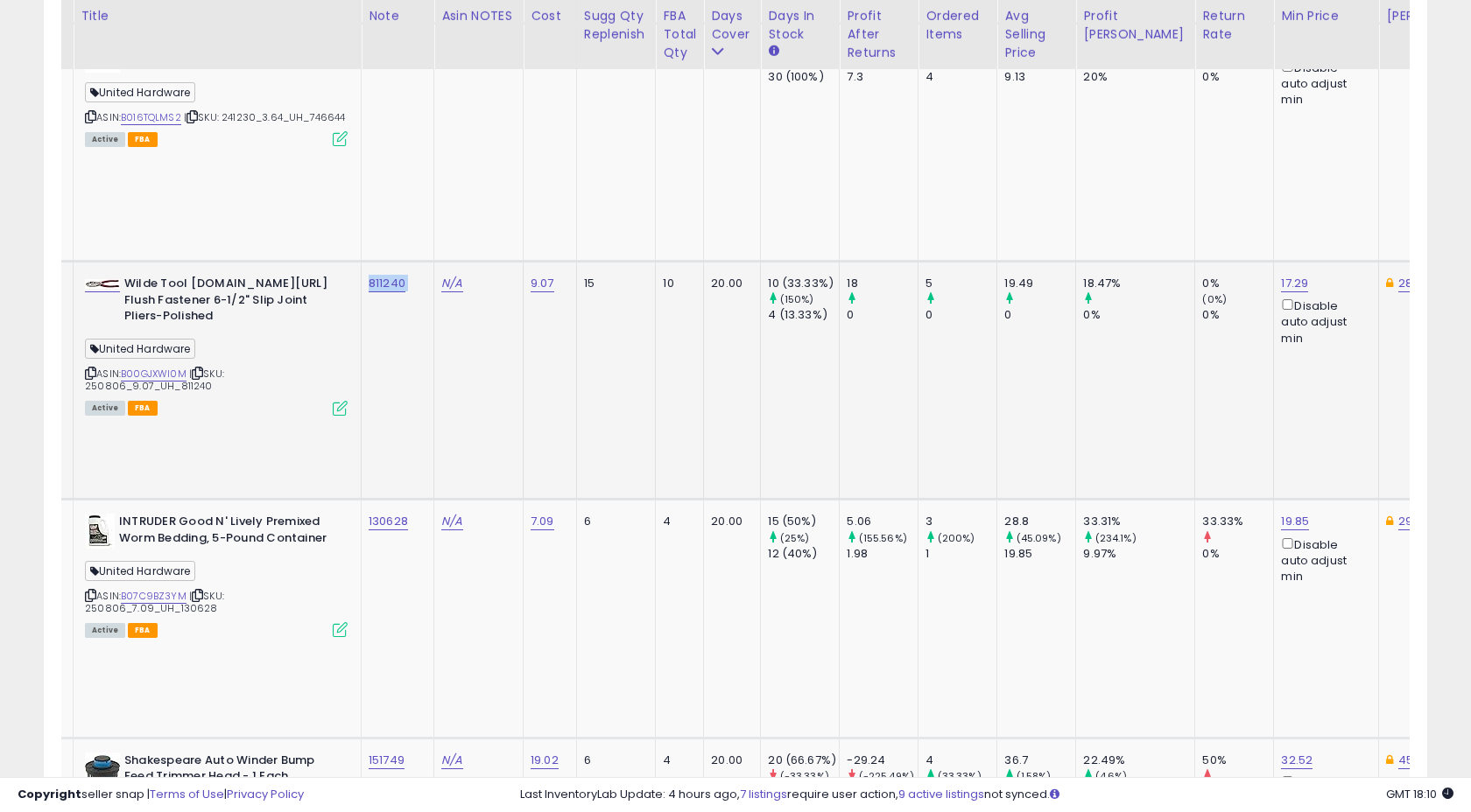
click at [406, 260] on td "811240" at bounding box center [398, 380] width 73 height 238
click at [337, 401] on icon at bounding box center [339, 407] width 14 height 14
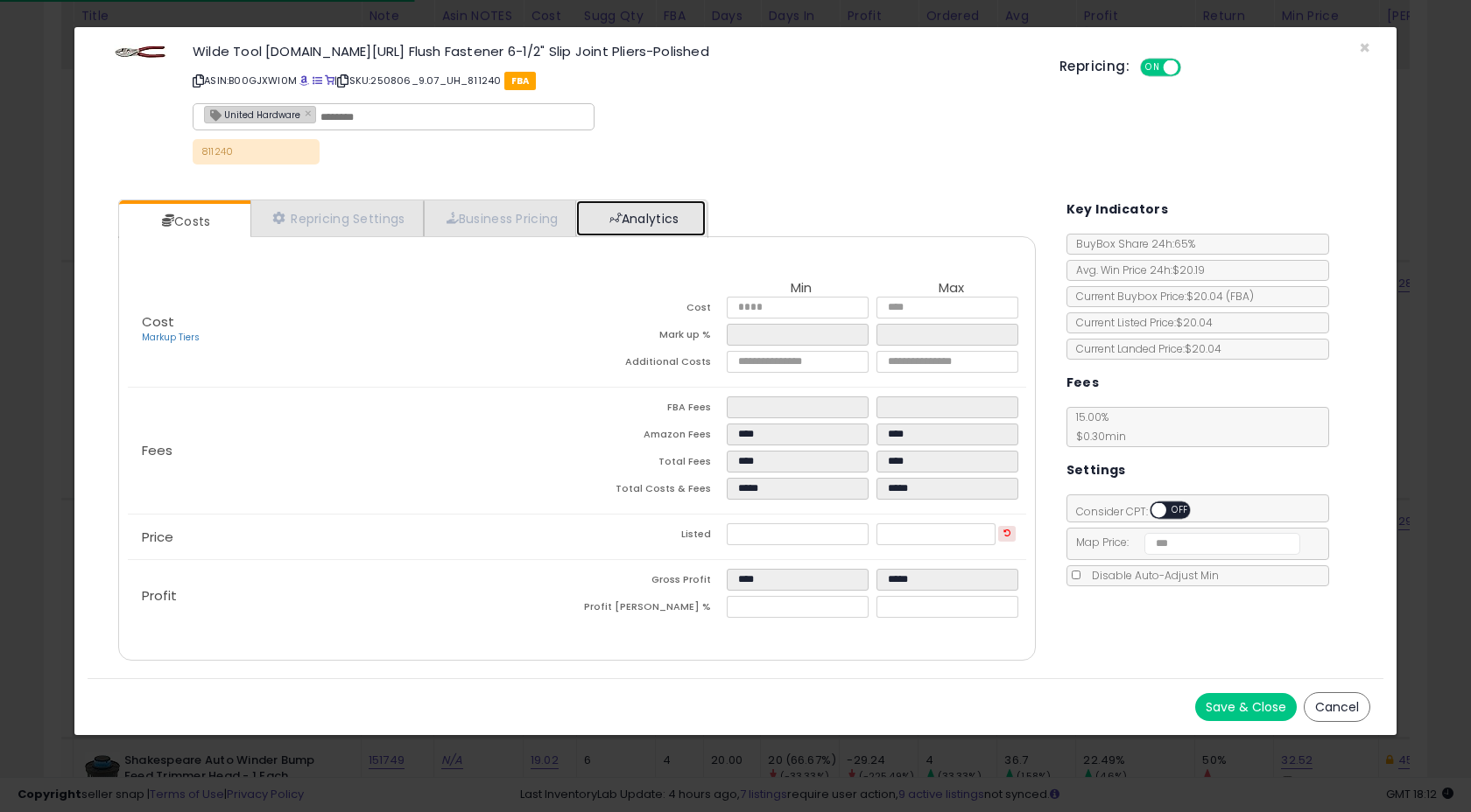
click at [656, 234] on link "Analytics" at bounding box center [640, 217] width 130 height 36
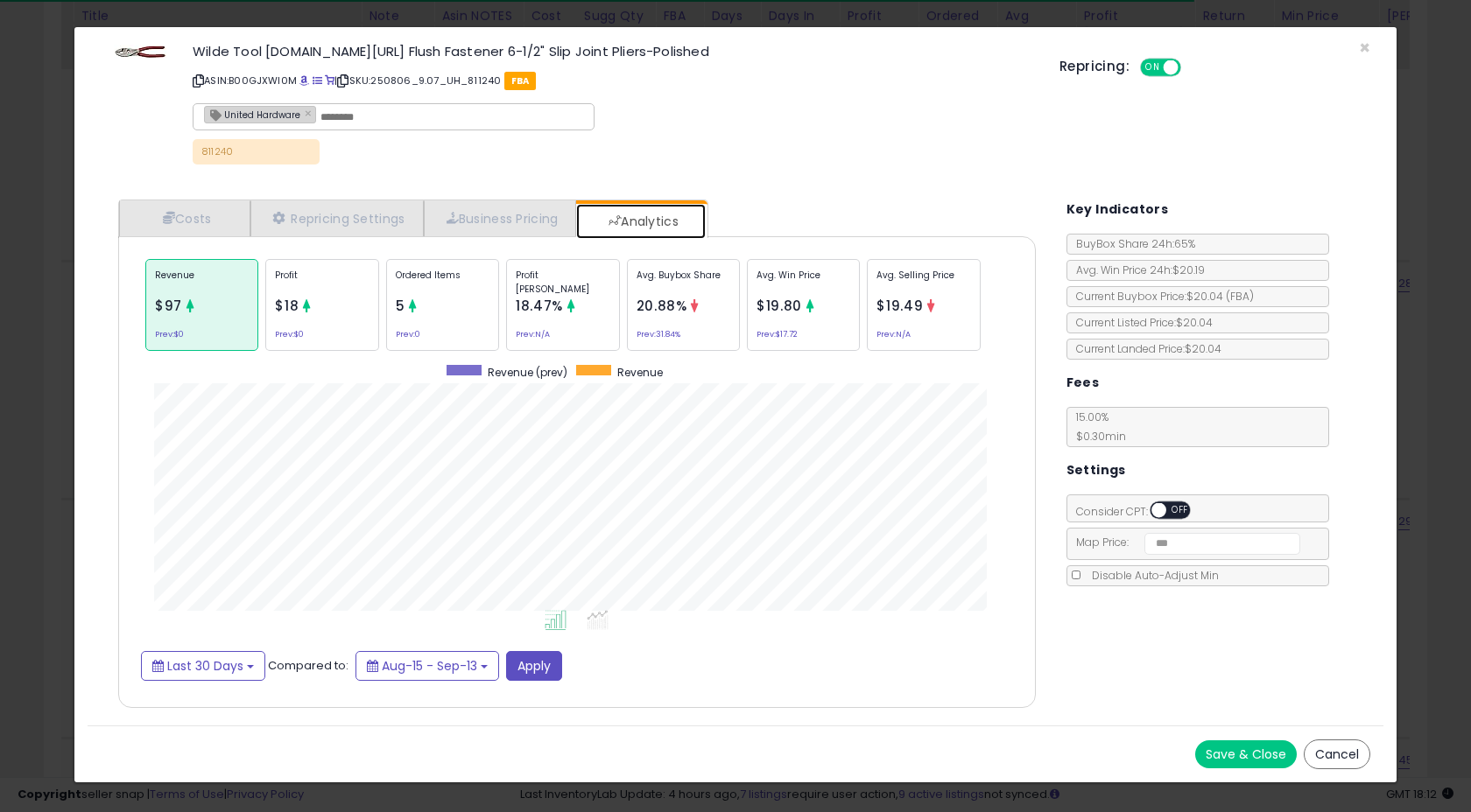
scroll to position [538, 952]
click at [1364, 44] on span "×" at bounding box center [1364, 47] width 12 height 25
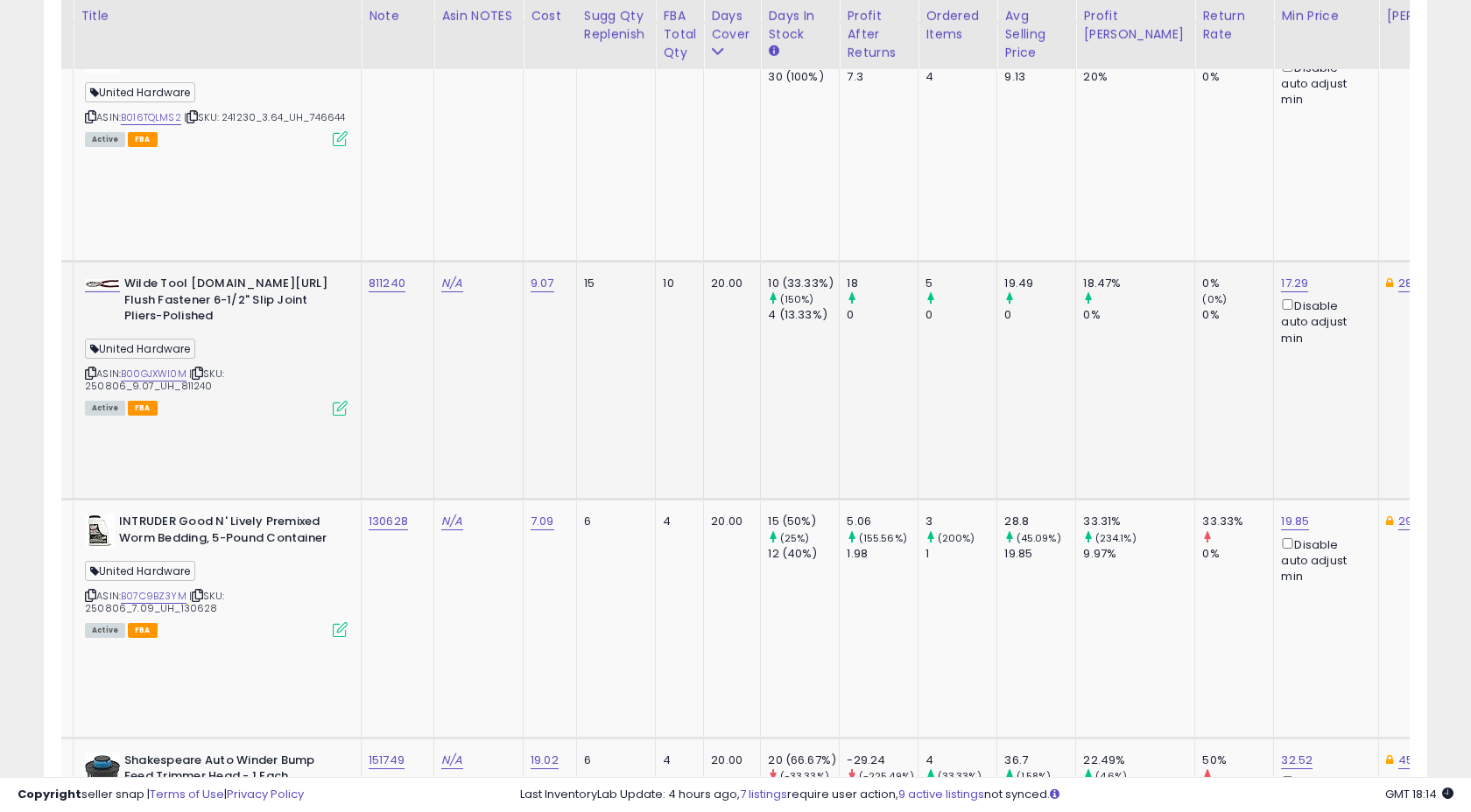
click at [407, 260] on td "811240" at bounding box center [398, 380] width 73 height 238
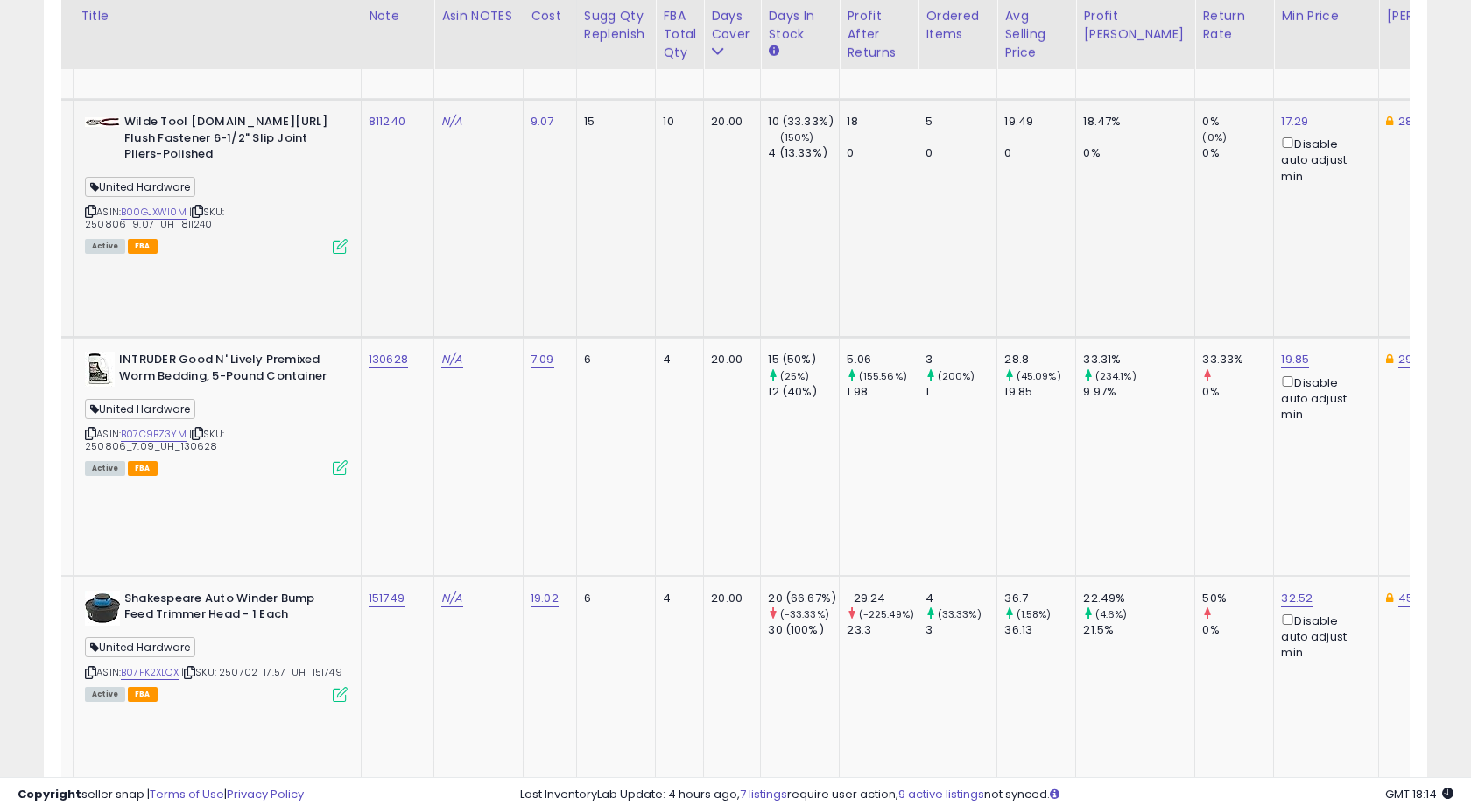
scroll to position [1302, 0]
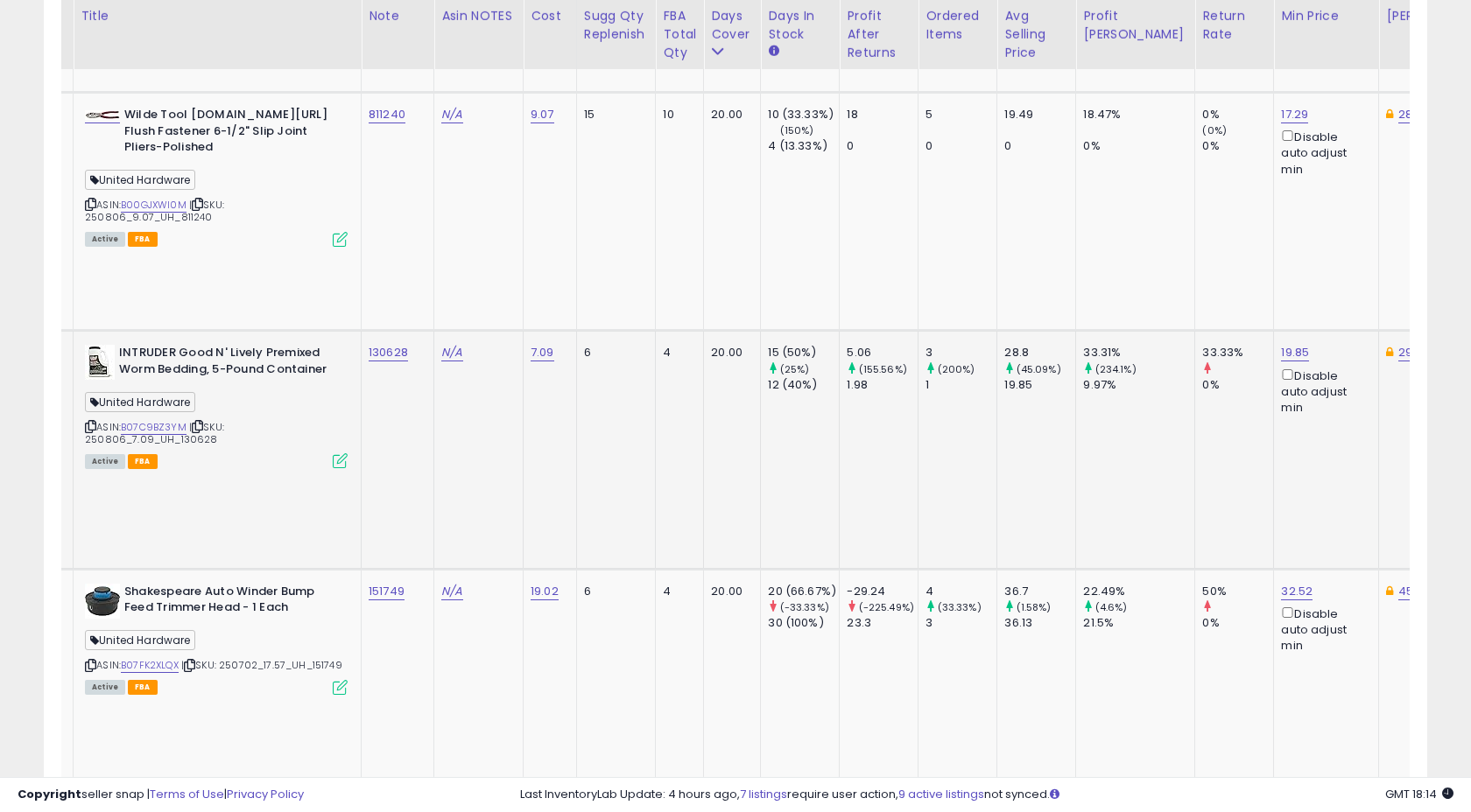
click at [335, 454] on icon at bounding box center [339, 460] width 14 height 14
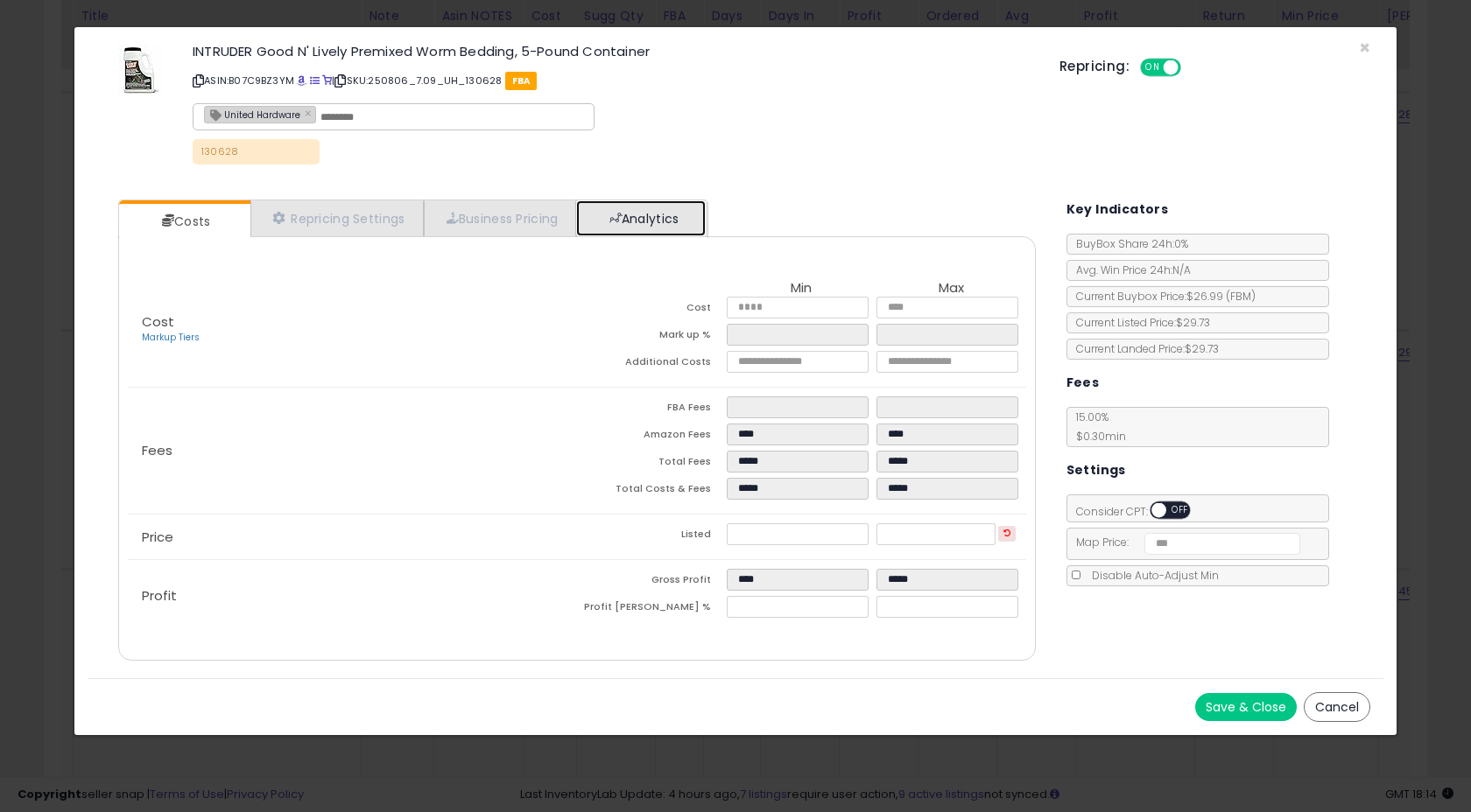
click at [640, 213] on link "Analytics" at bounding box center [640, 217] width 130 height 36
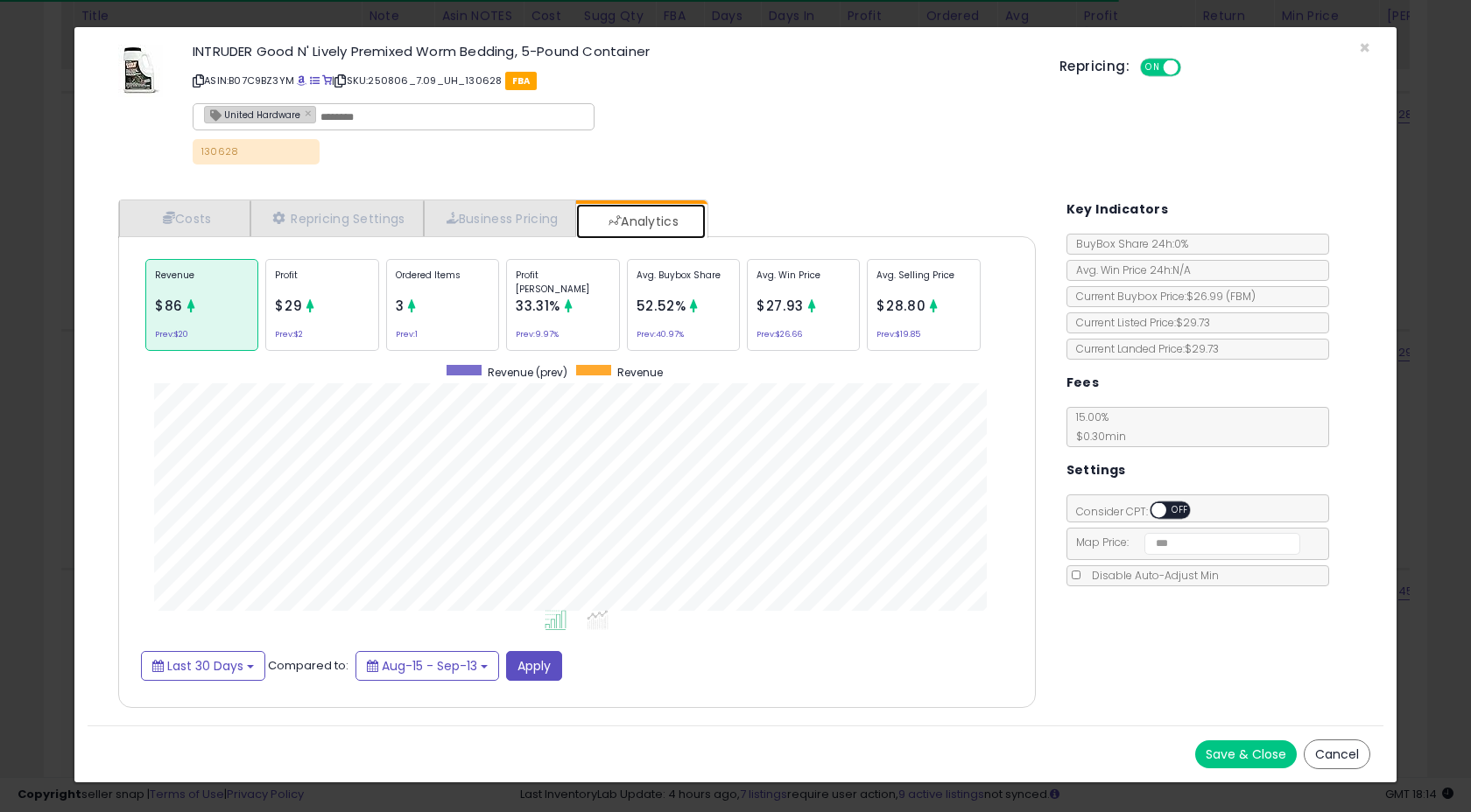
scroll to position [538, 952]
click at [1363, 50] on span "×" at bounding box center [1364, 47] width 12 height 25
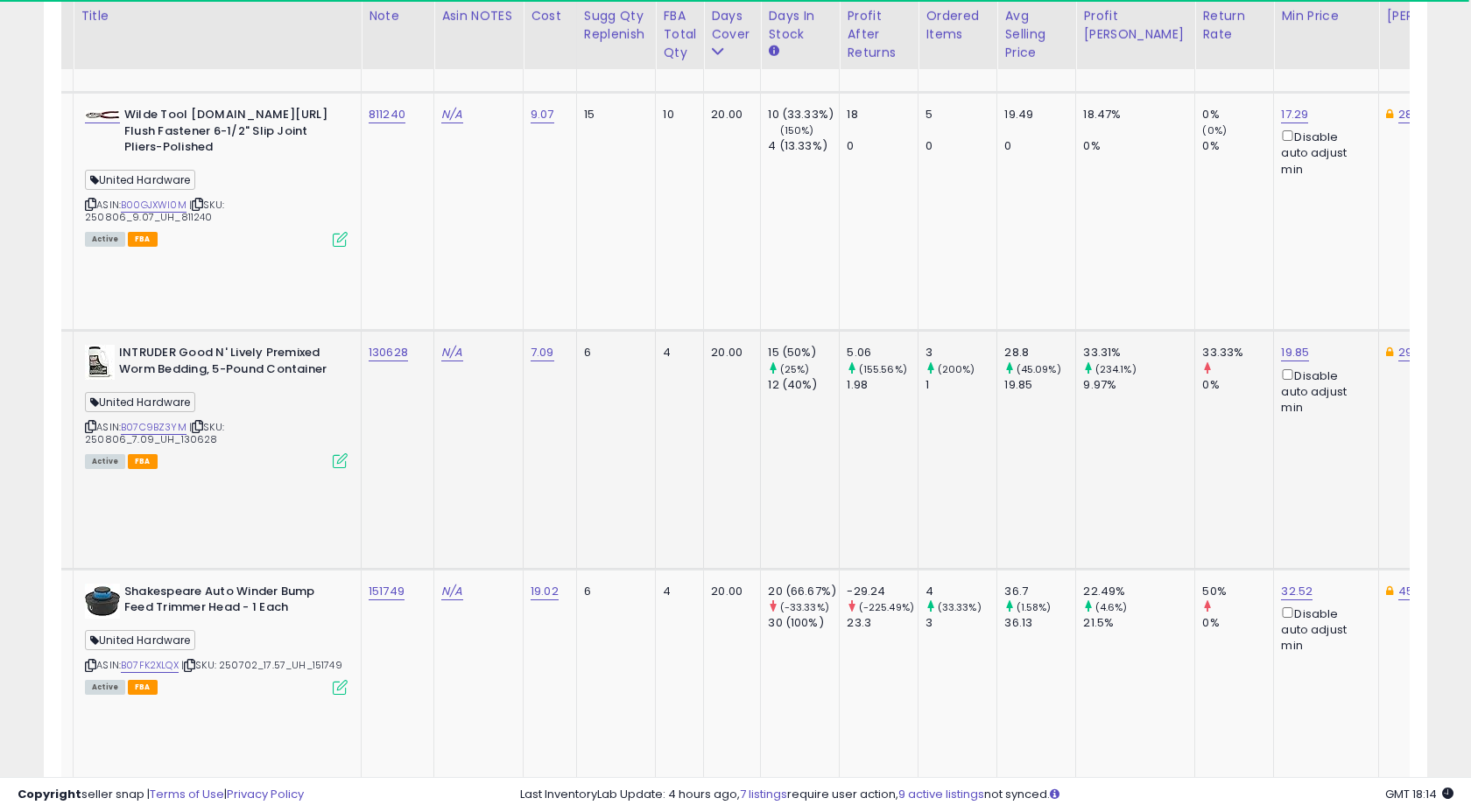
click at [445, 331] on td "N/A" at bounding box center [479, 450] width 89 height 238
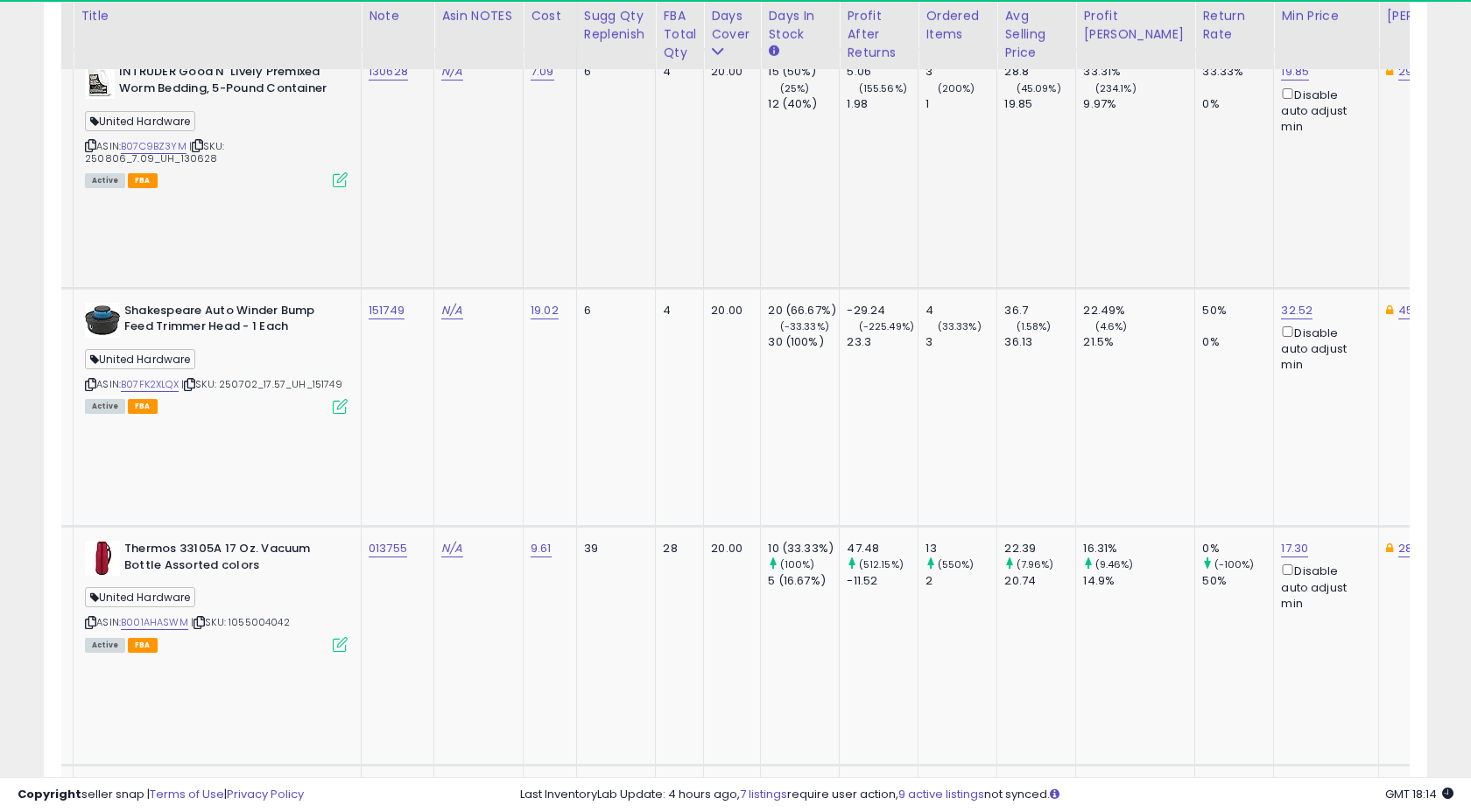
scroll to position [1587, 0]
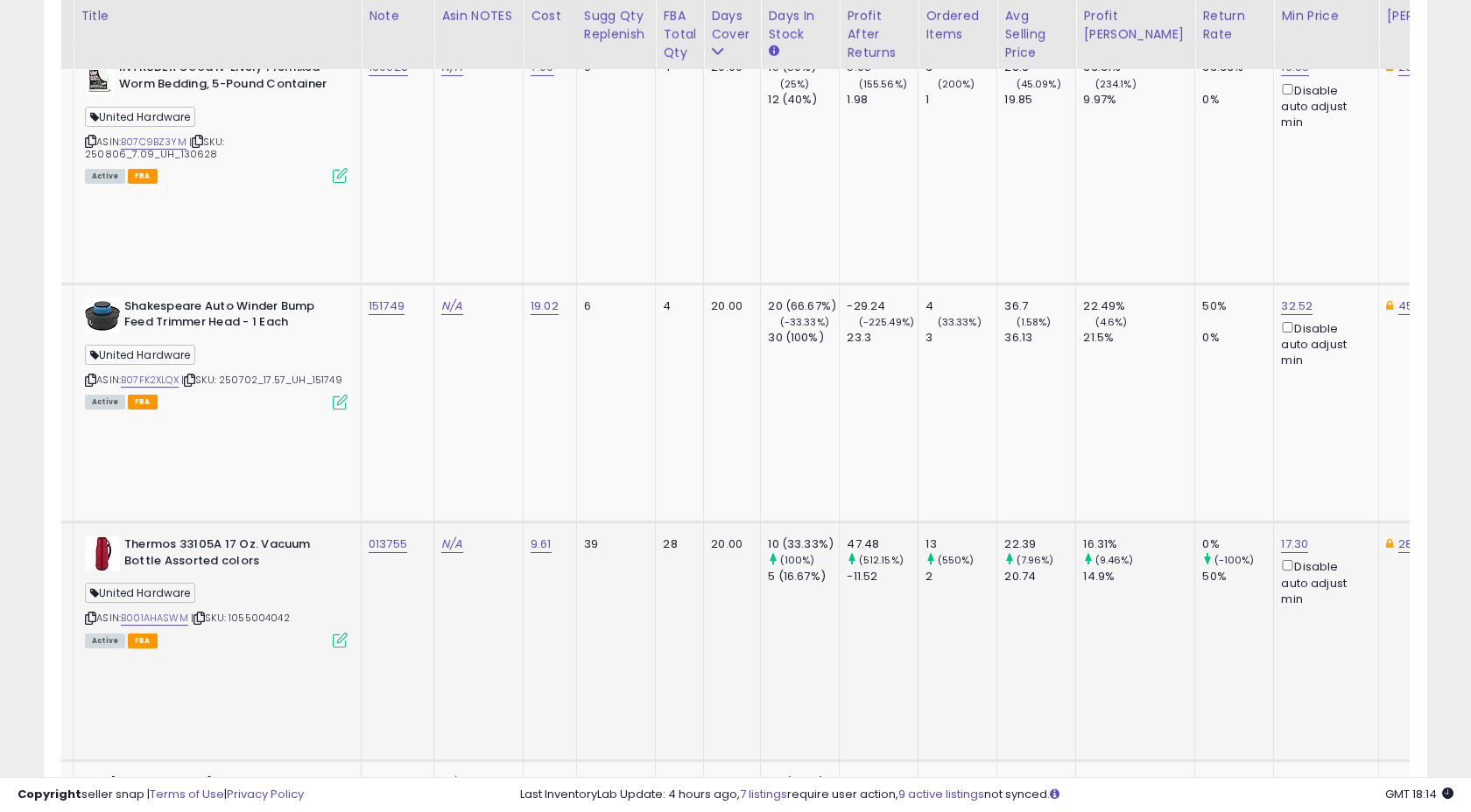
click at [416, 523] on td "013755" at bounding box center [398, 642] width 73 height 238
copy tr "013755"
click at [396, 523] on td "013755" at bounding box center [398, 642] width 73 height 238
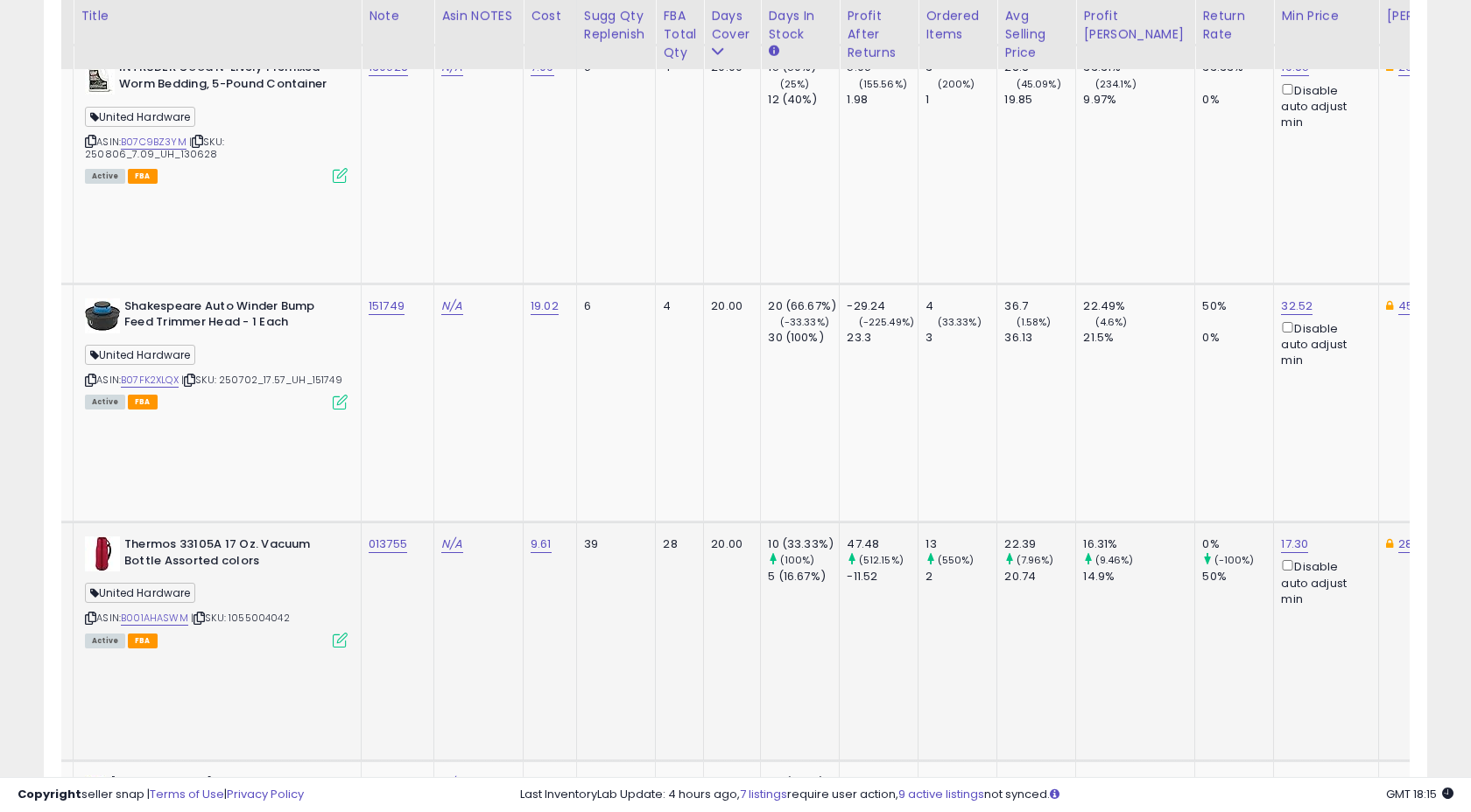
click at [336, 632] on icon at bounding box center [339, 639] width 14 height 14
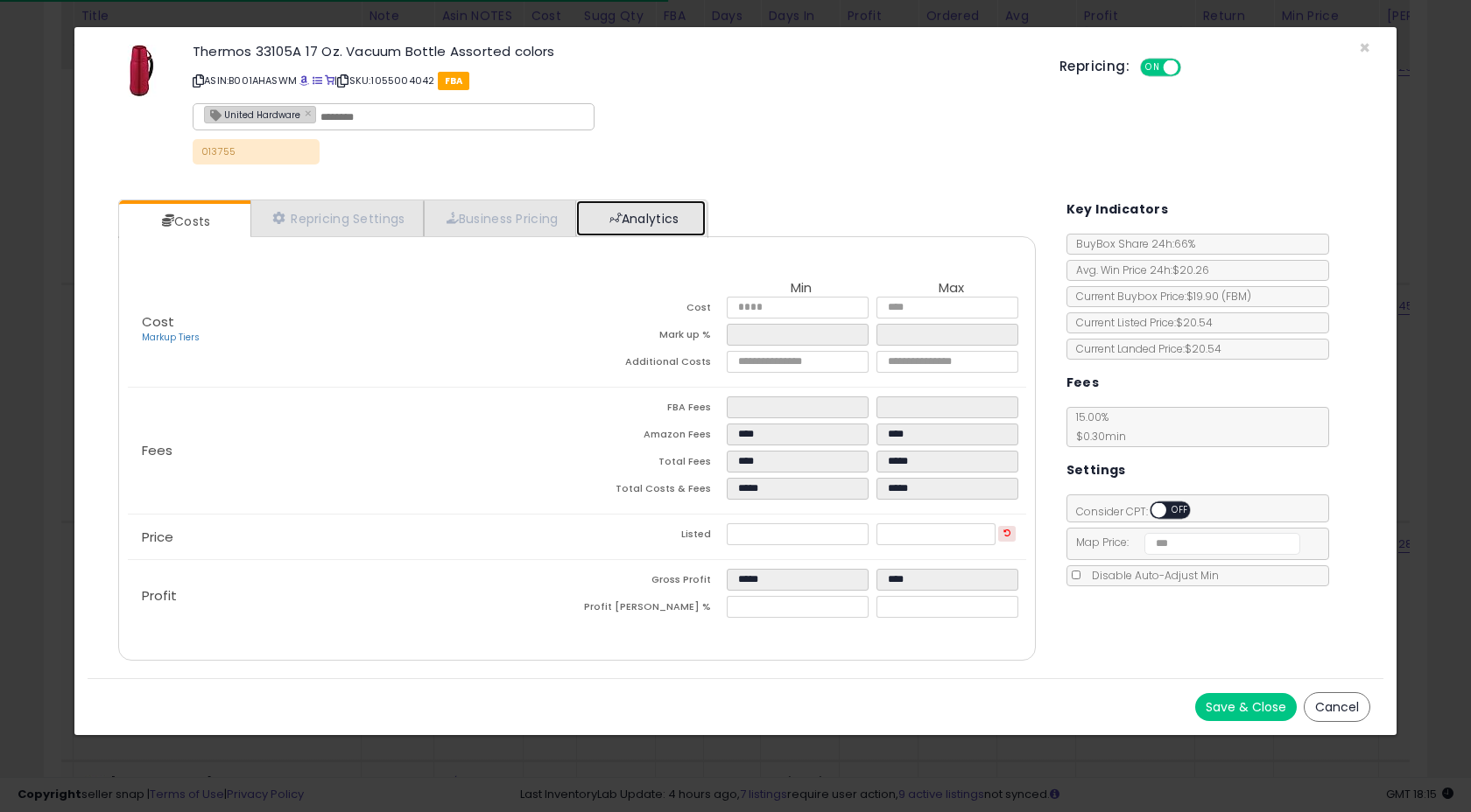
click at [673, 218] on link "Analytics" at bounding box center [640, 217] width 130 height 36
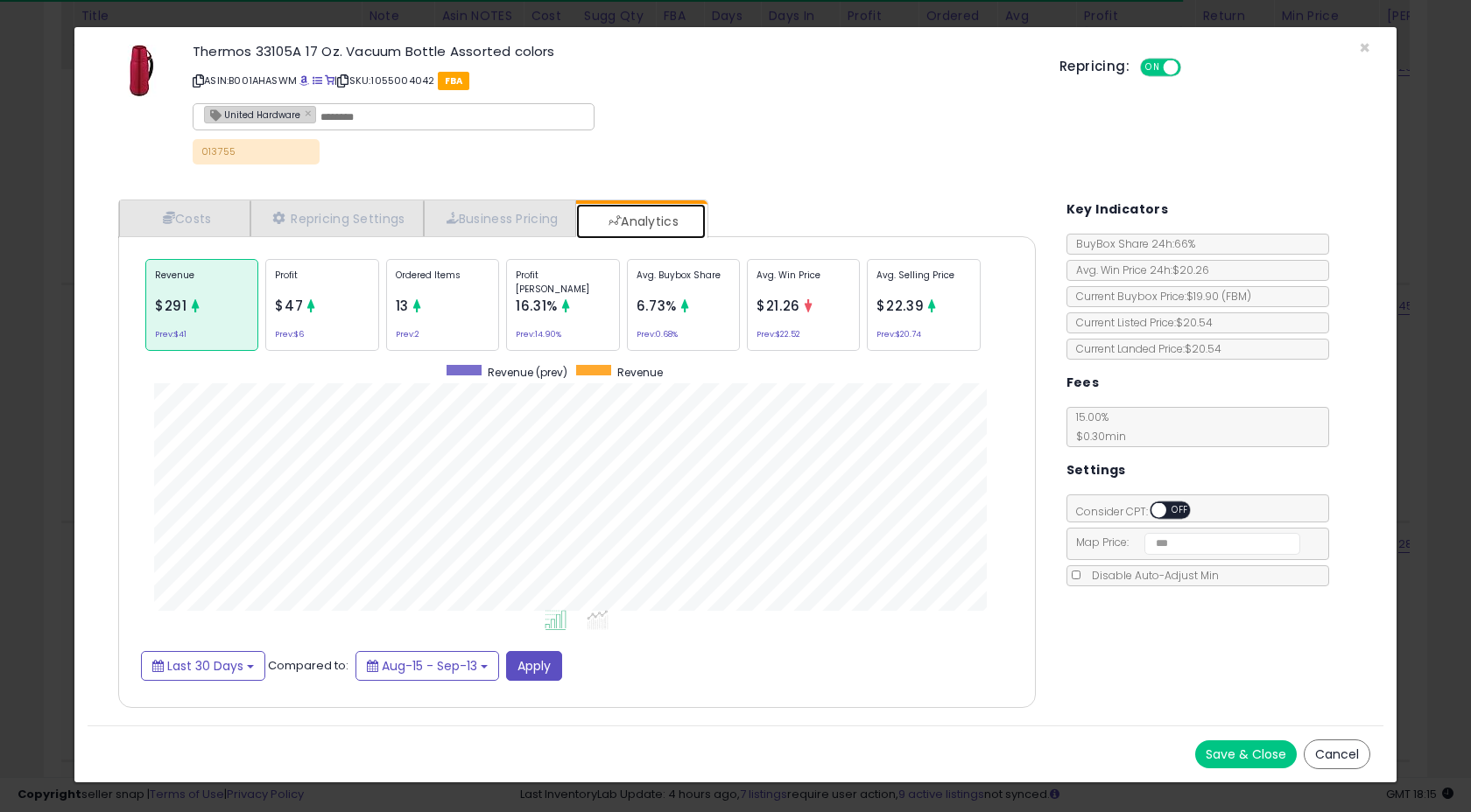
scroll to position [538, 952]
click at [491, 294] on div "Ordered Items 13 Prev: 2" at bounding box center [442, 305] width 112 height 92
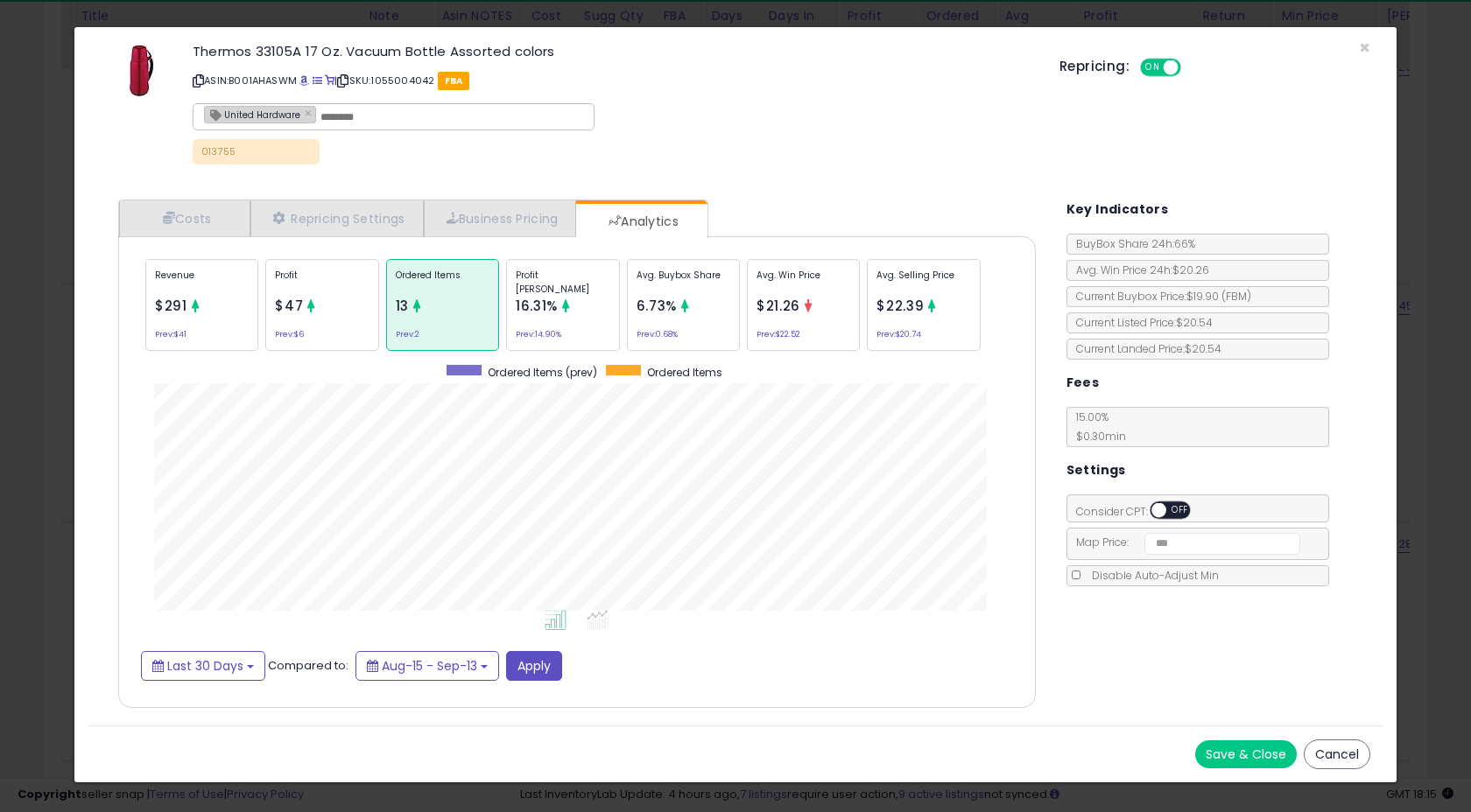
click at [308, 323] on div "Profit $47 Prev: $6" at bounding box center [321, 305] width 112 height 92
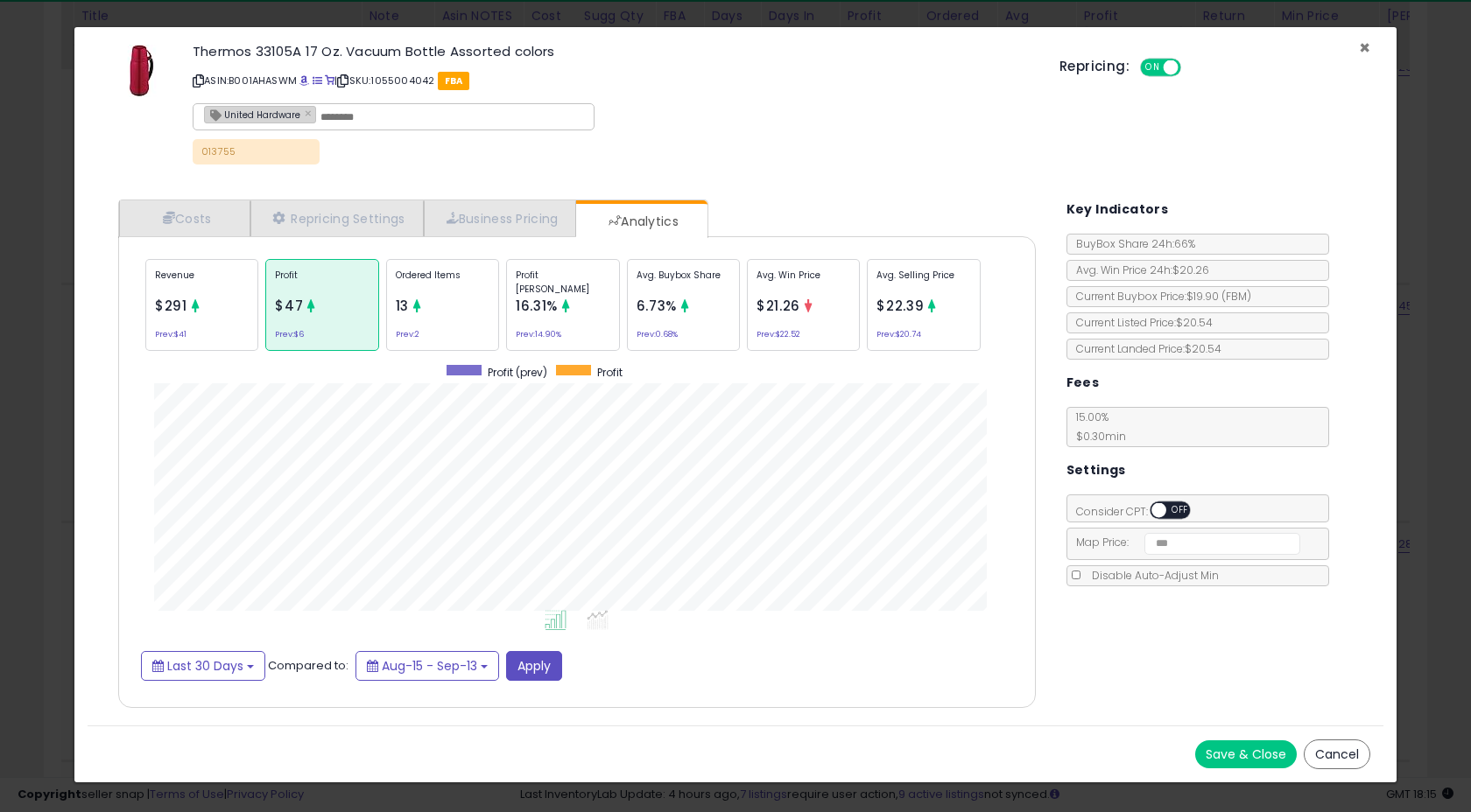
click at [1363, 48] on span "×" at bounding box center [1364, 47] width 12 height 25
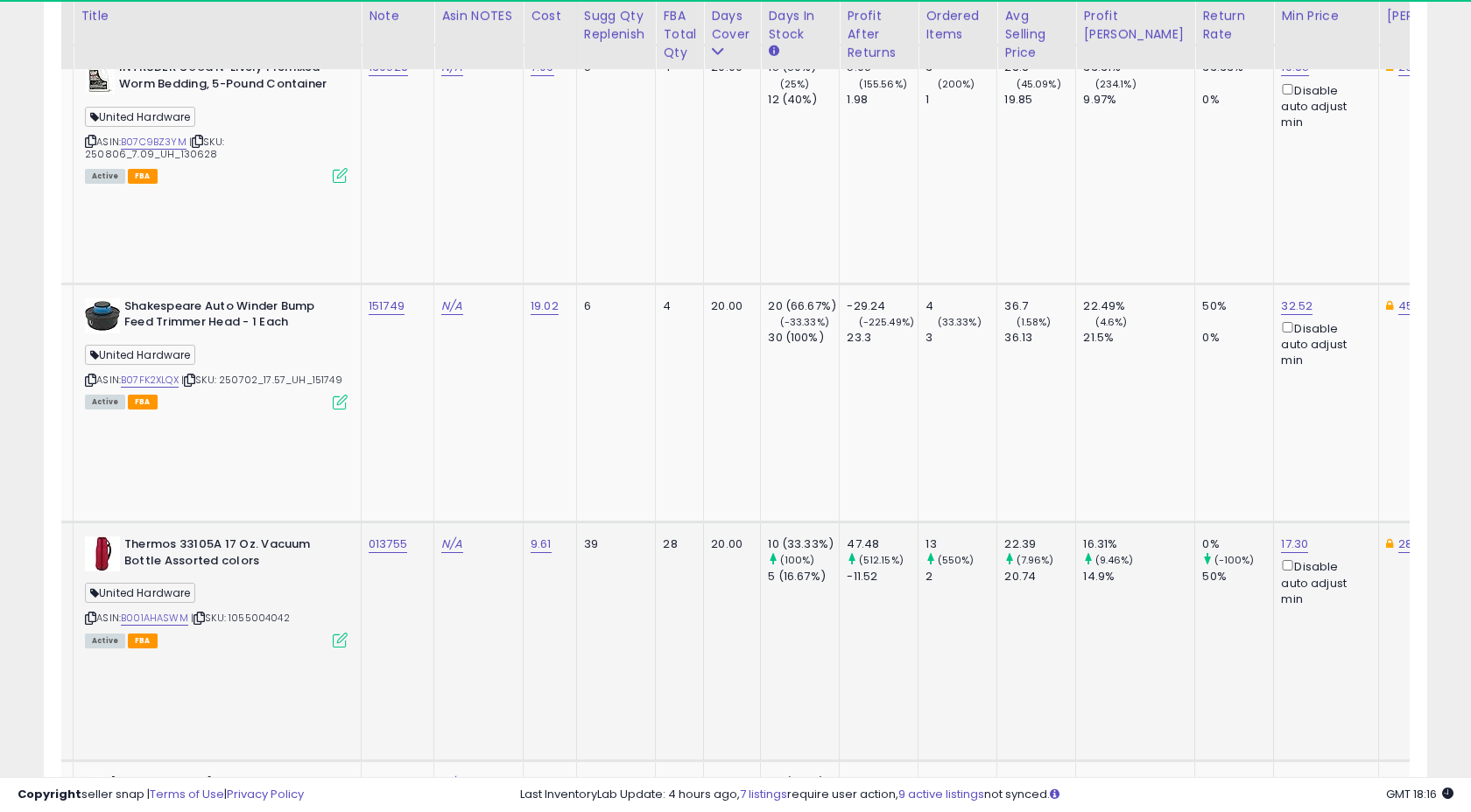
click at [583, 523] on td "39" at bounding box center [615, 642] width 80 height 238
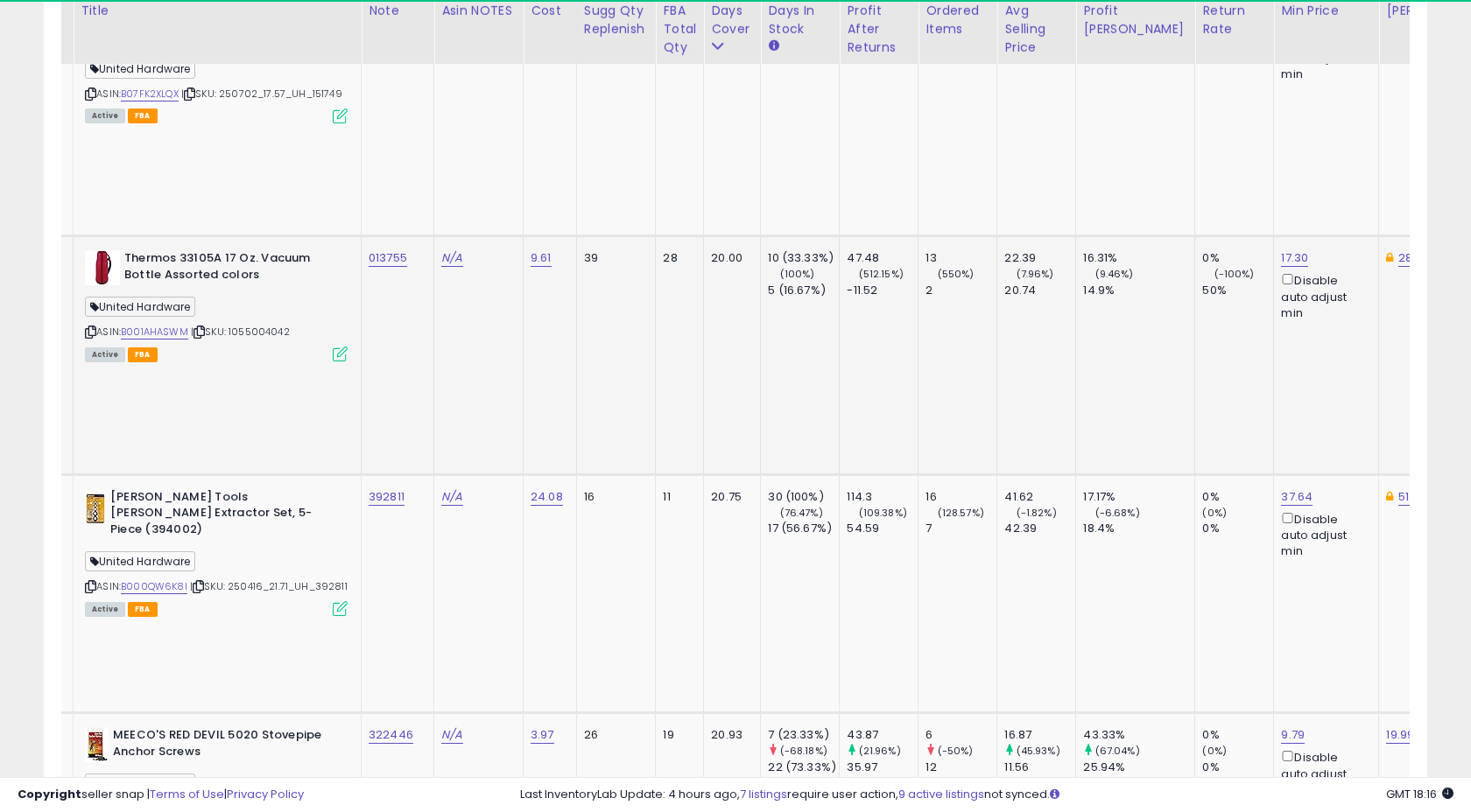
scroll to position [1863, 0]
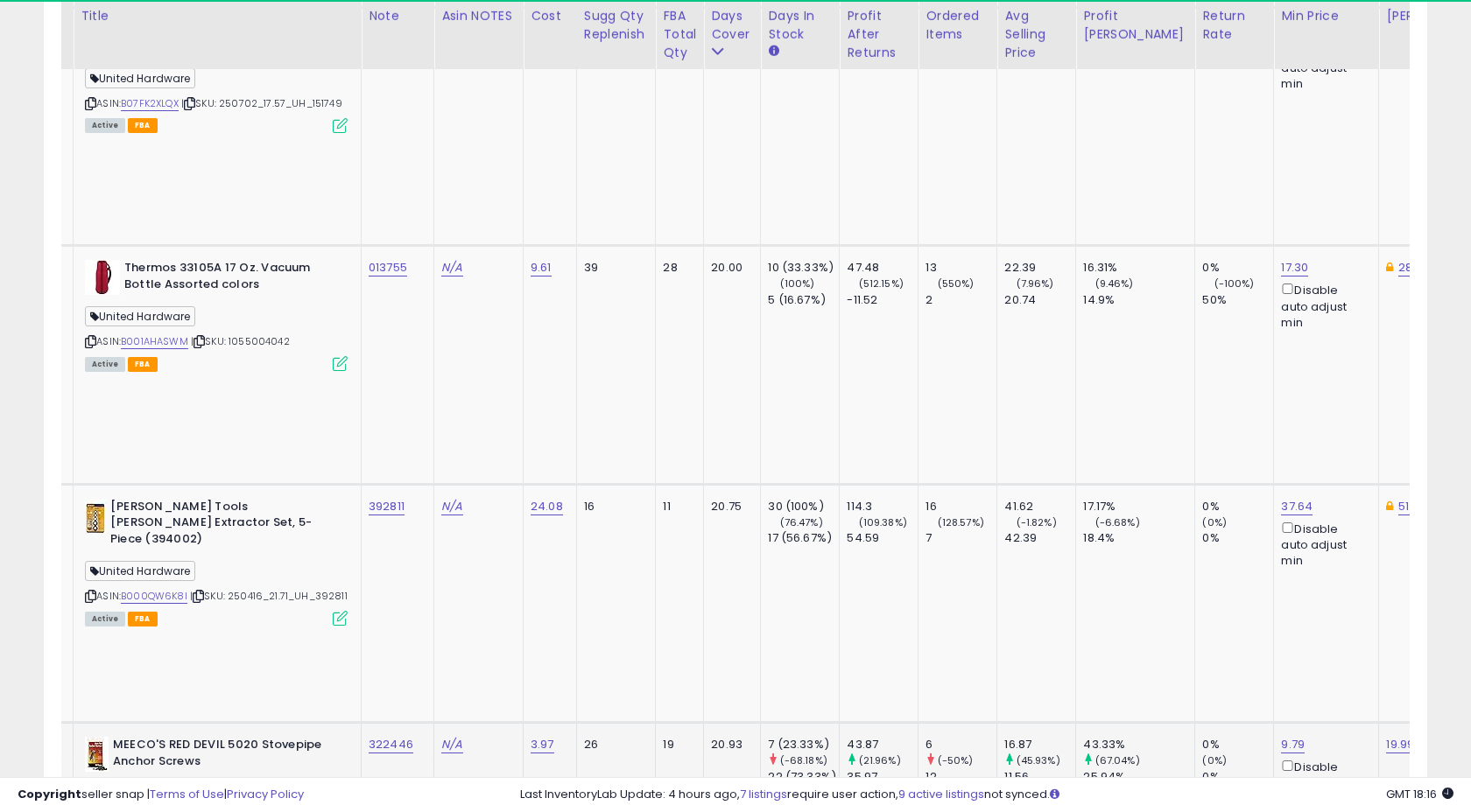
click at [415, 737] on div "322446" at bounding box center [394, 745] width 52 height 15
copy tr "322446"
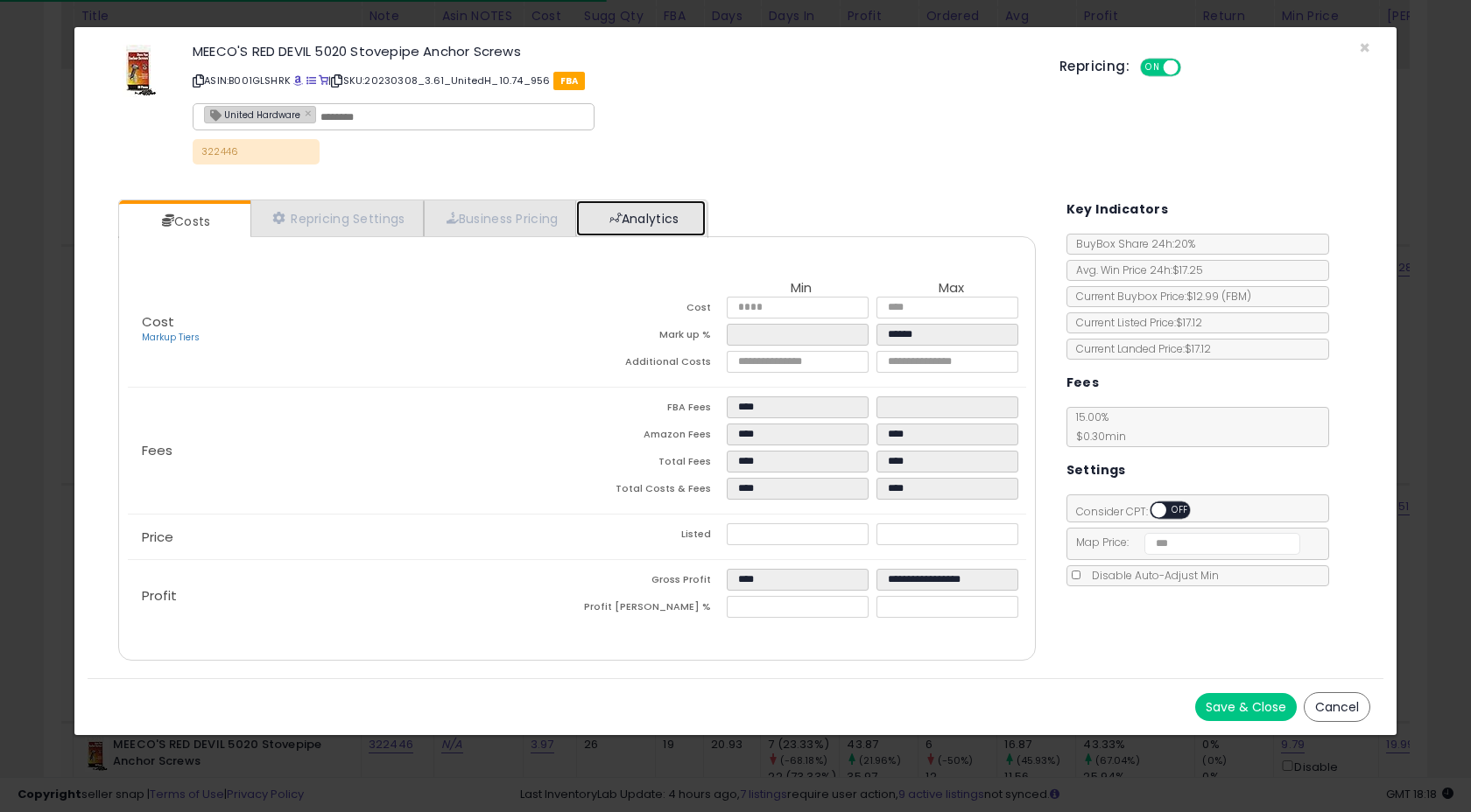
click at [621, 230] on link "Analytics" at bounding box center [640, 217] width 130 height 36
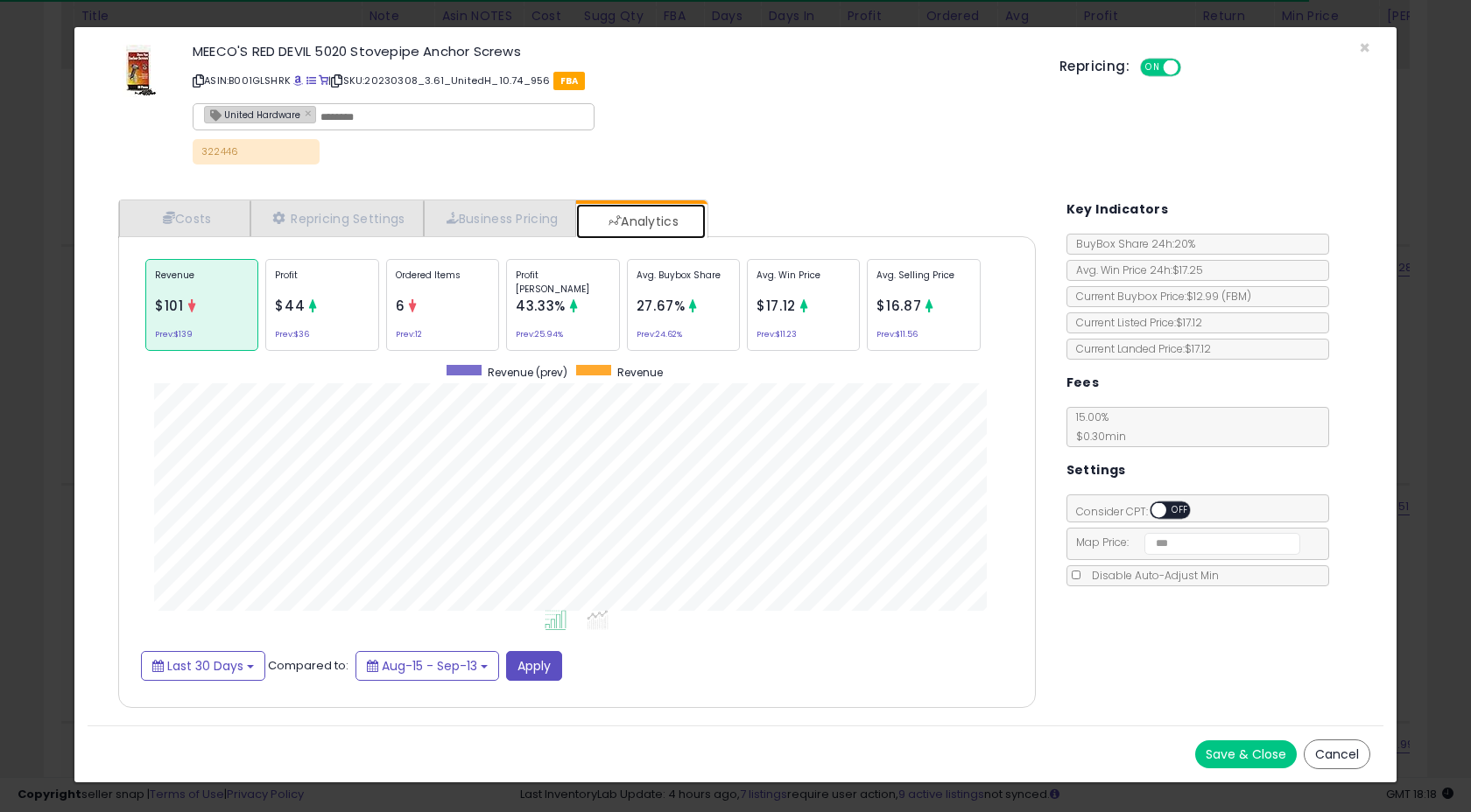
scroll to position [538, 952]
click at [1362, 48] on span "×" at bounding box center [1364, 47] width 12 height 25
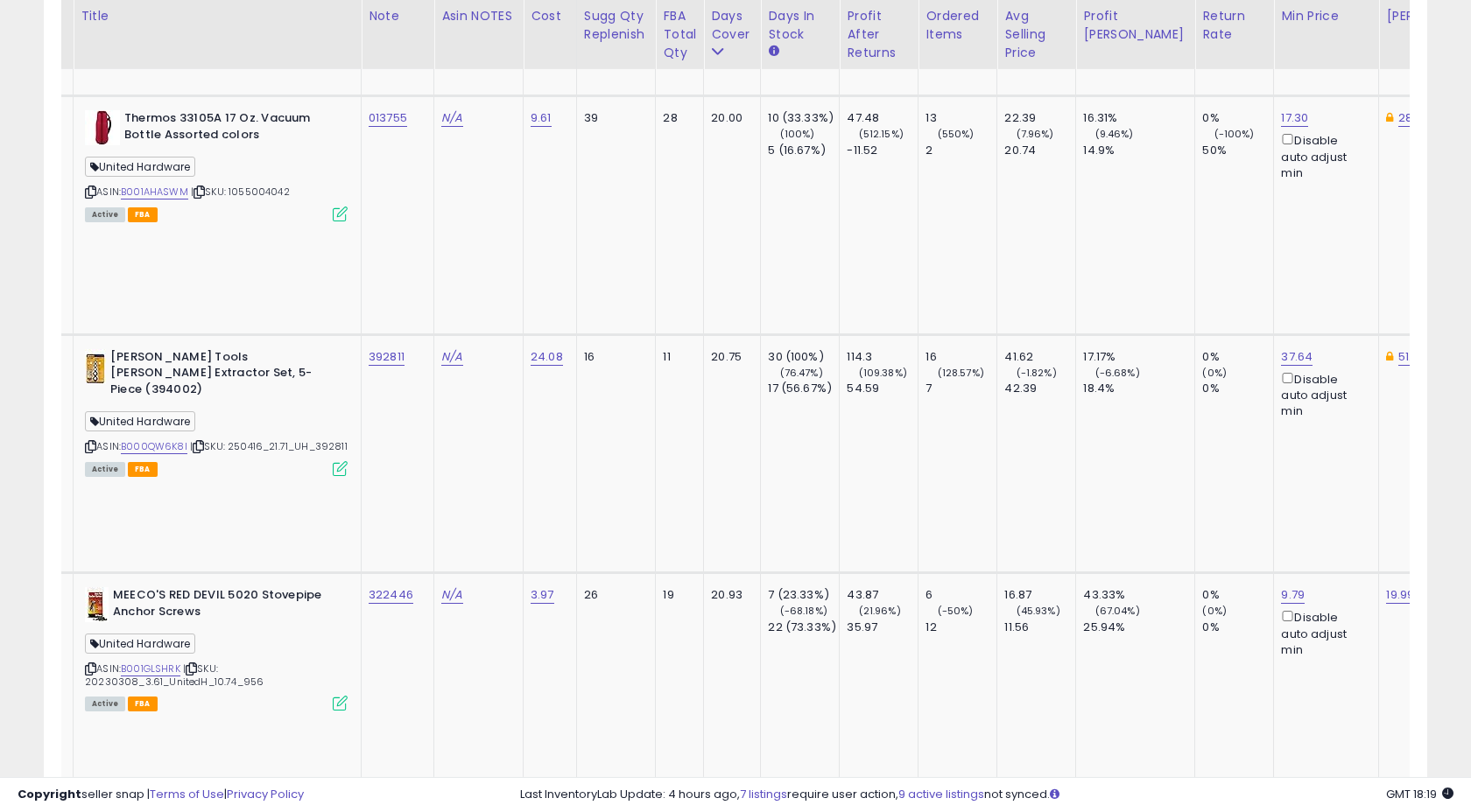
scroll to position [2004, 0]
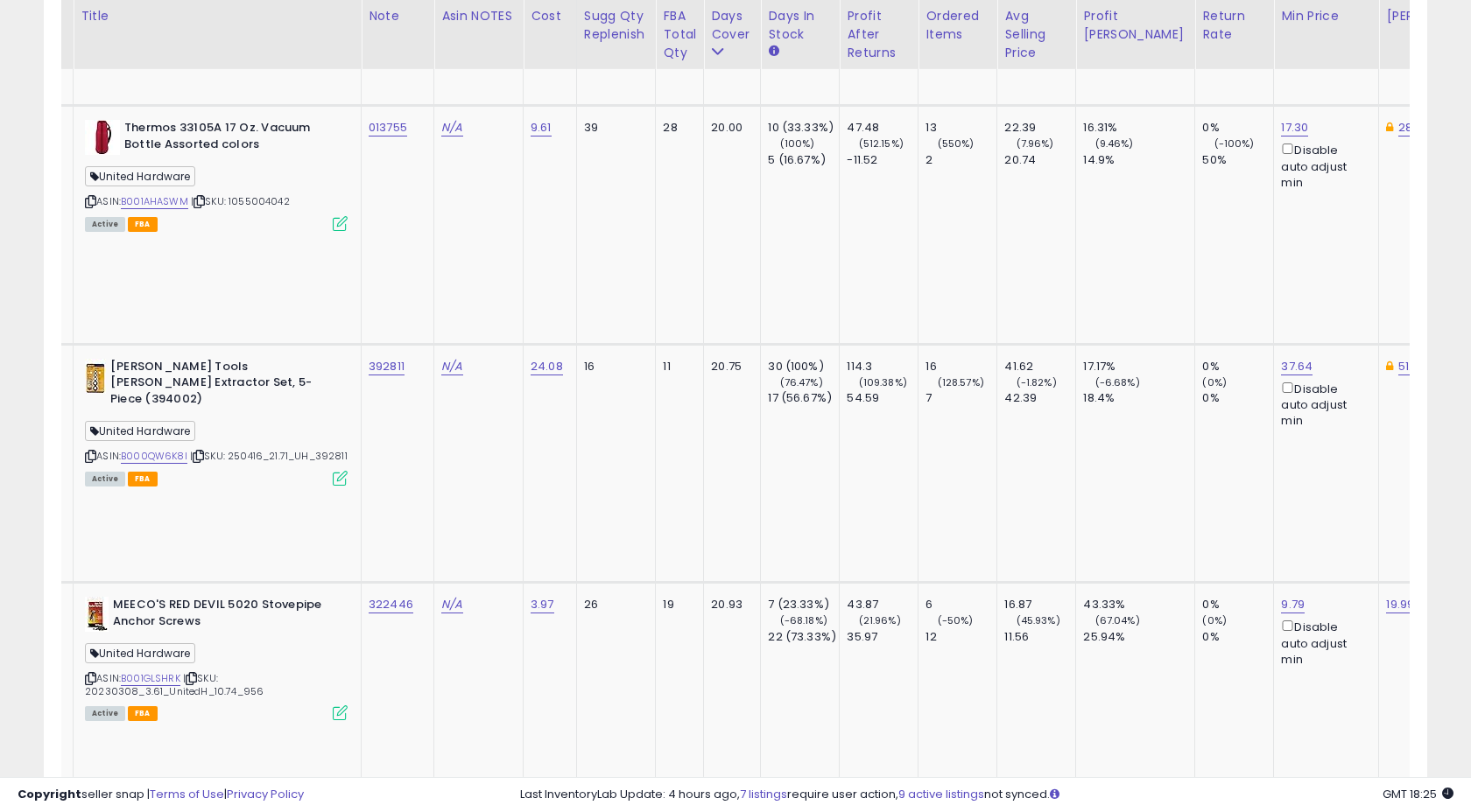
copy tr "408955"
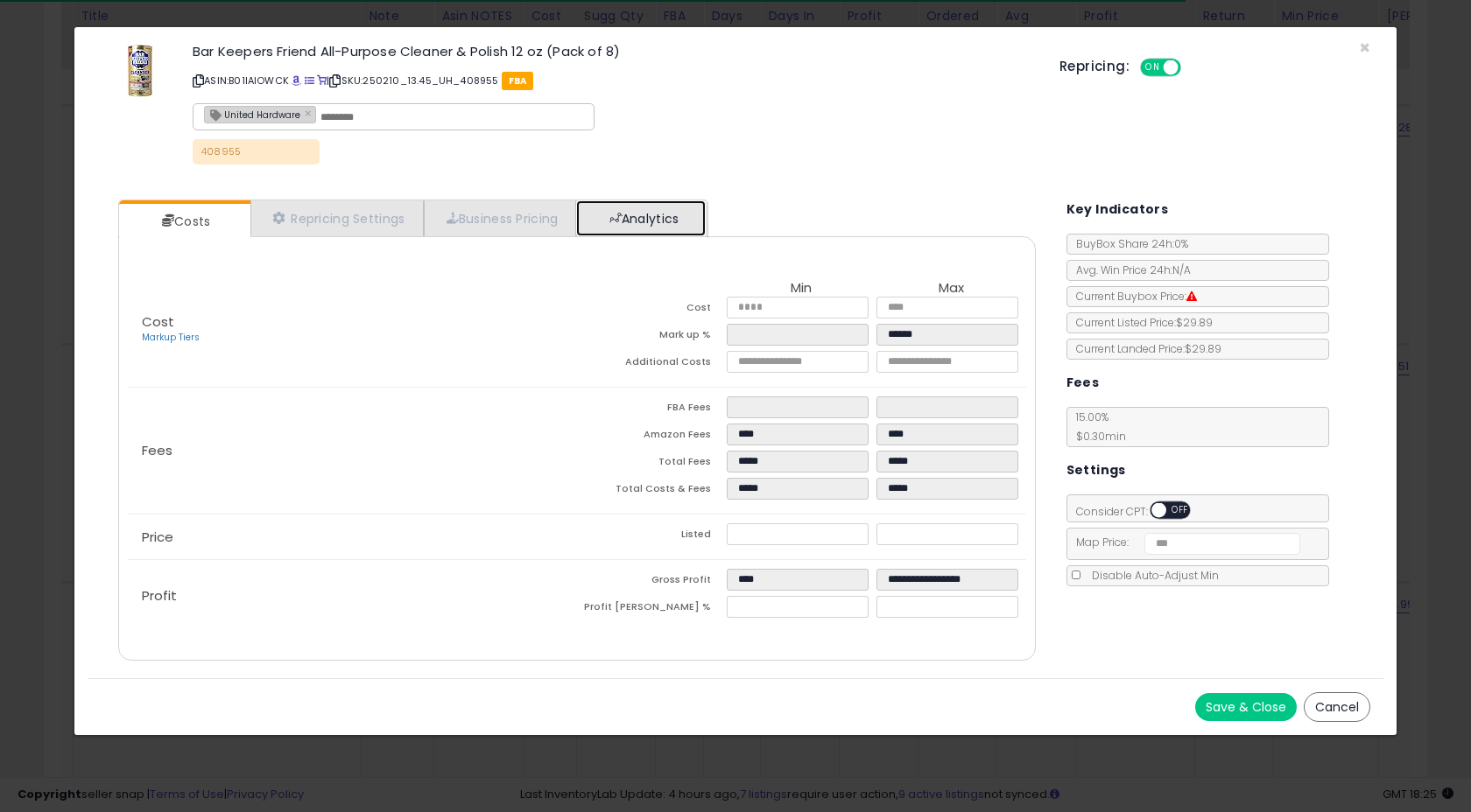
click at [651, 220] on link "Analytics" at bounding box center [640, 217] width 130 height 36
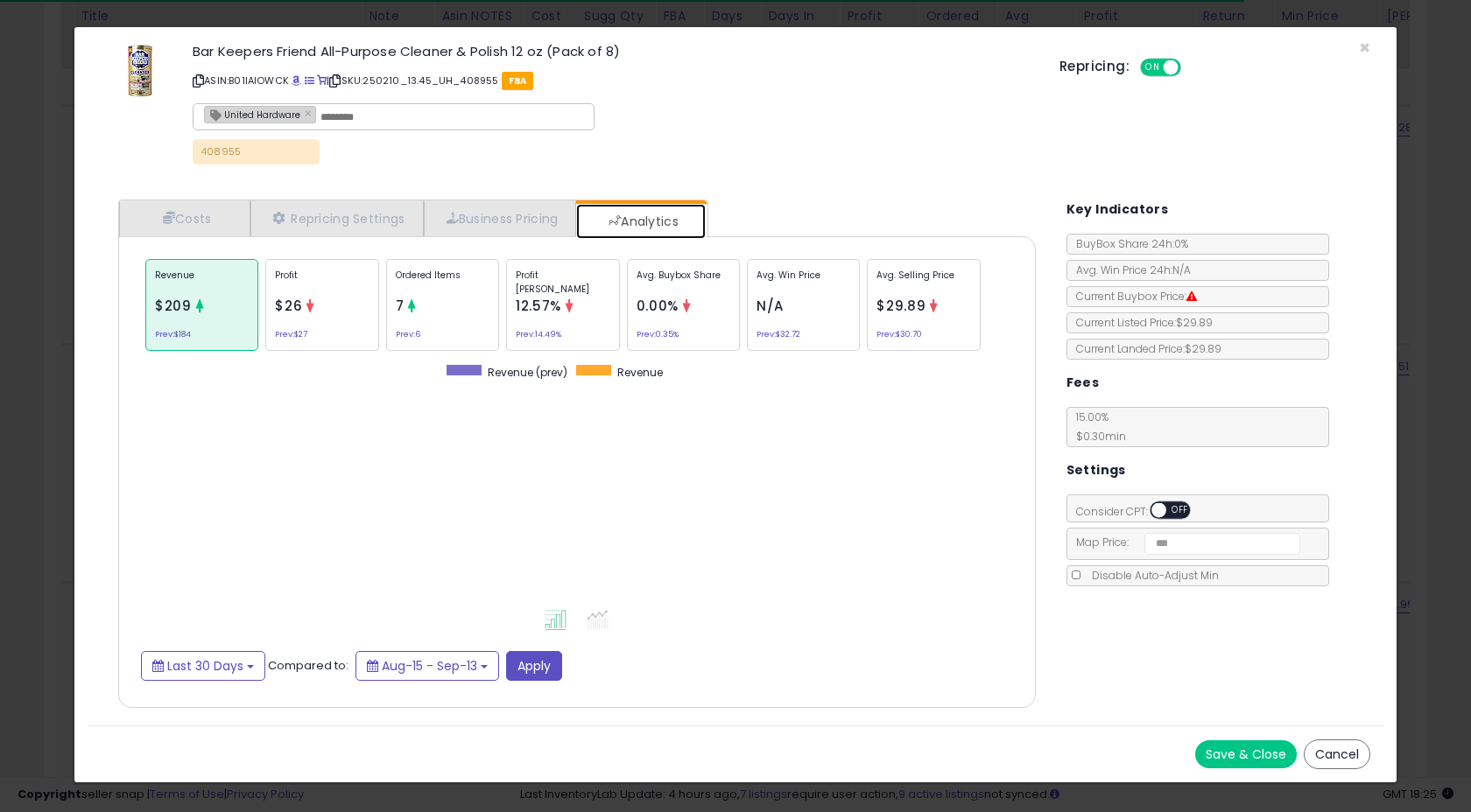
scroll to position [538, 952]
click at [333, 300] on div "Profit $26 Prev: $27" at bounding box center [321, 305] width 112 height 92
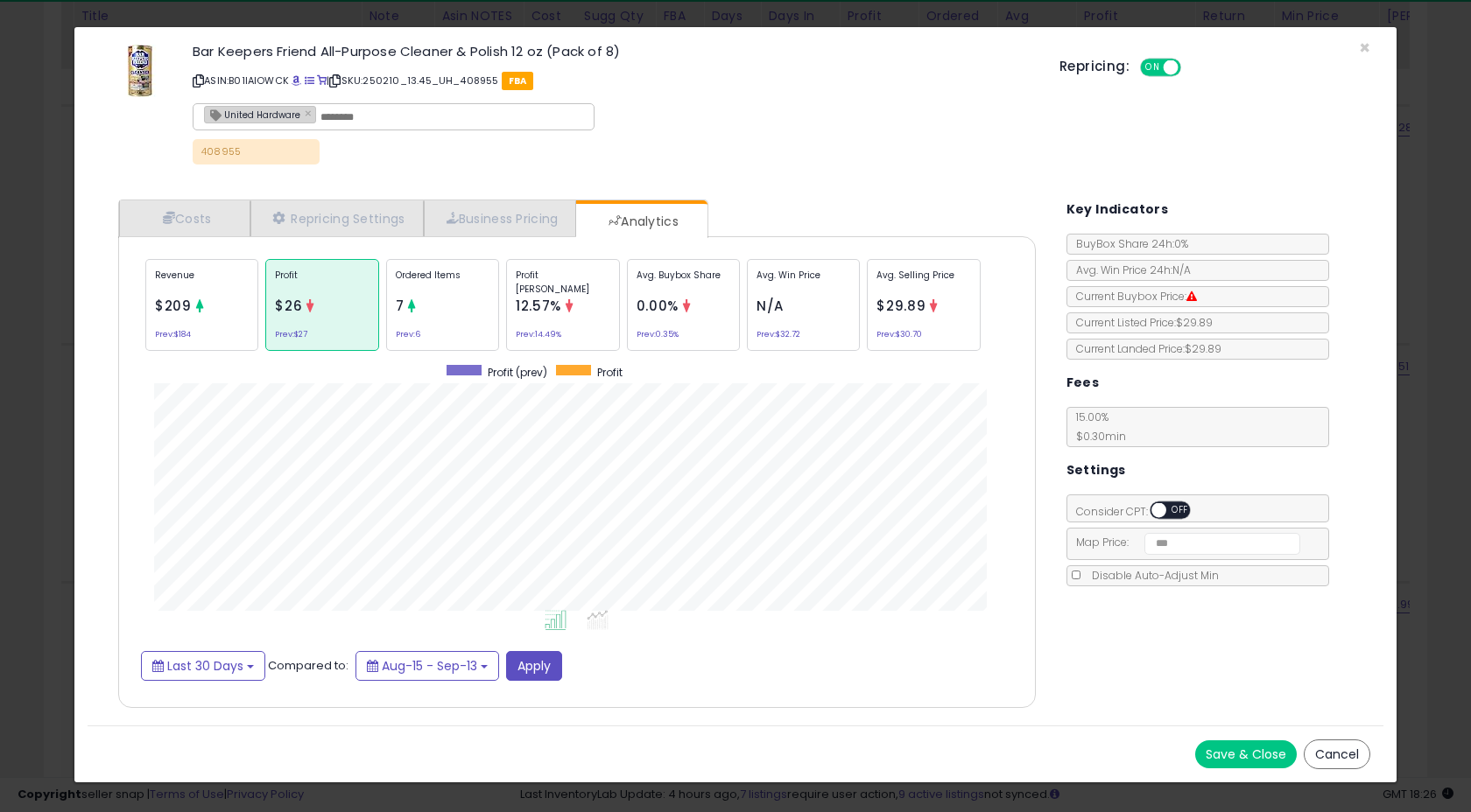
click at [188, 322] on div "Revenue $209 Prev: $184" at bounding box center [201, 305] width 112 height 92
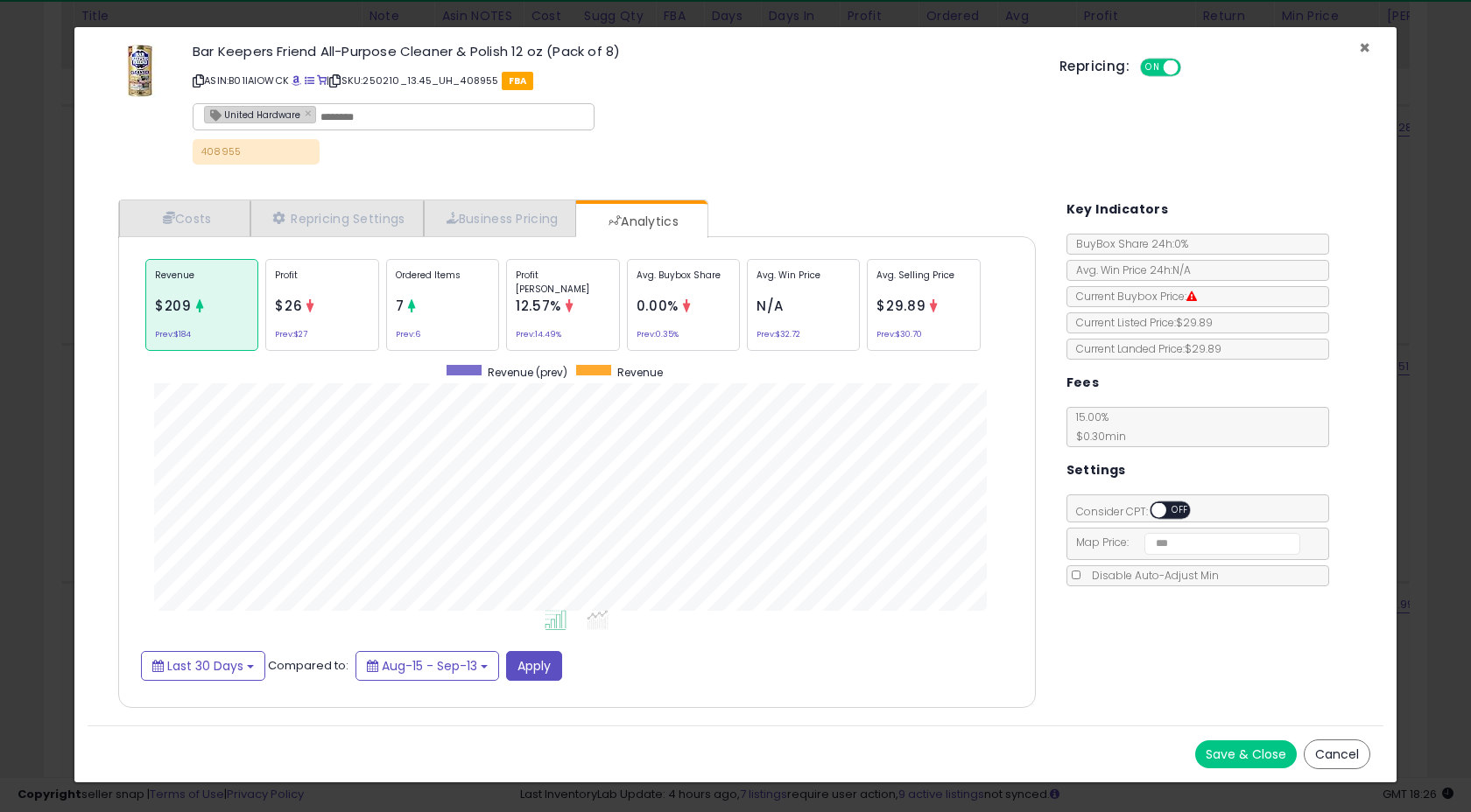
click at [1363, 42] on span "×" at bounding box center [1364, 47] width 12 height 25
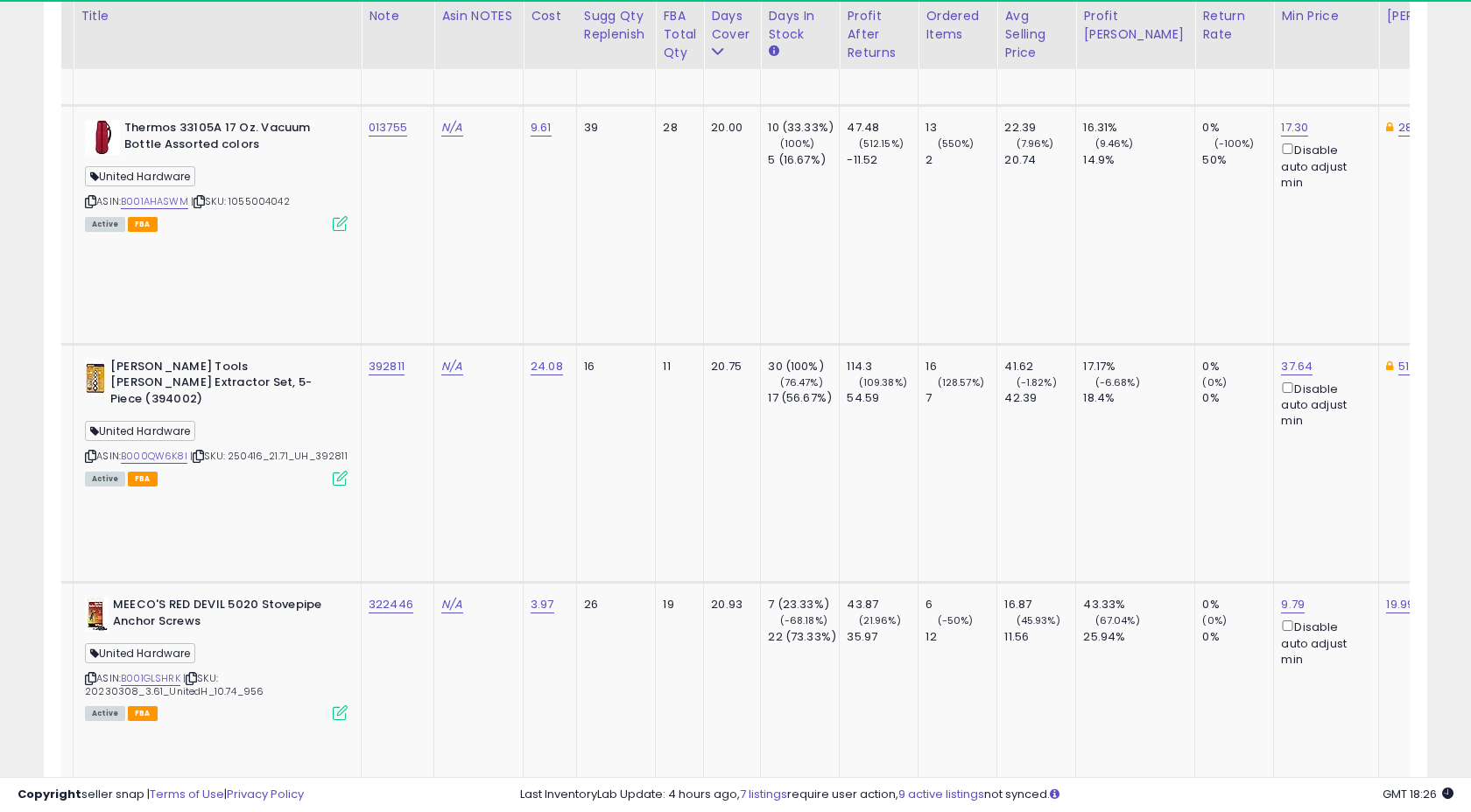
copy tr "408955"
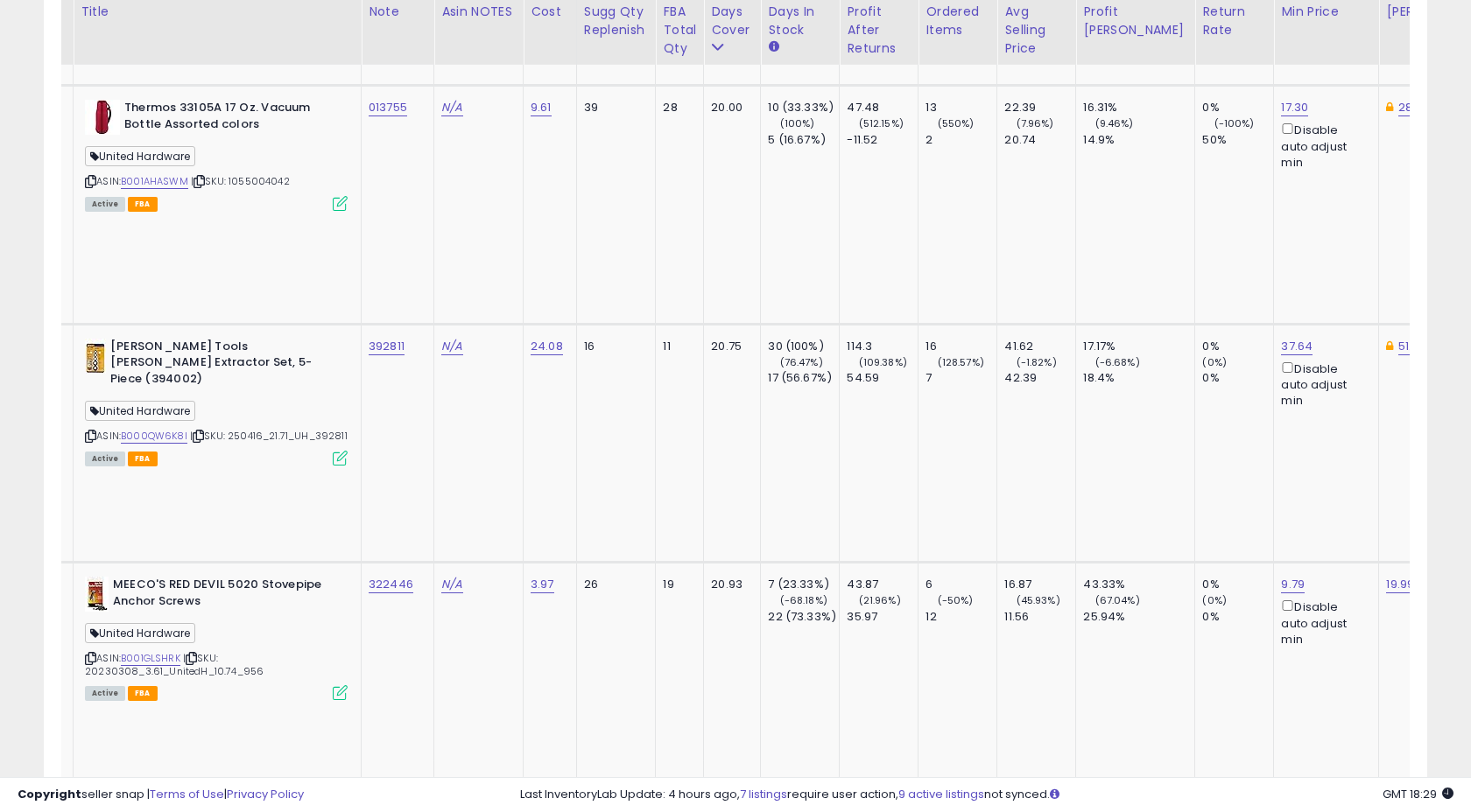
scroll to position [2007, 0]
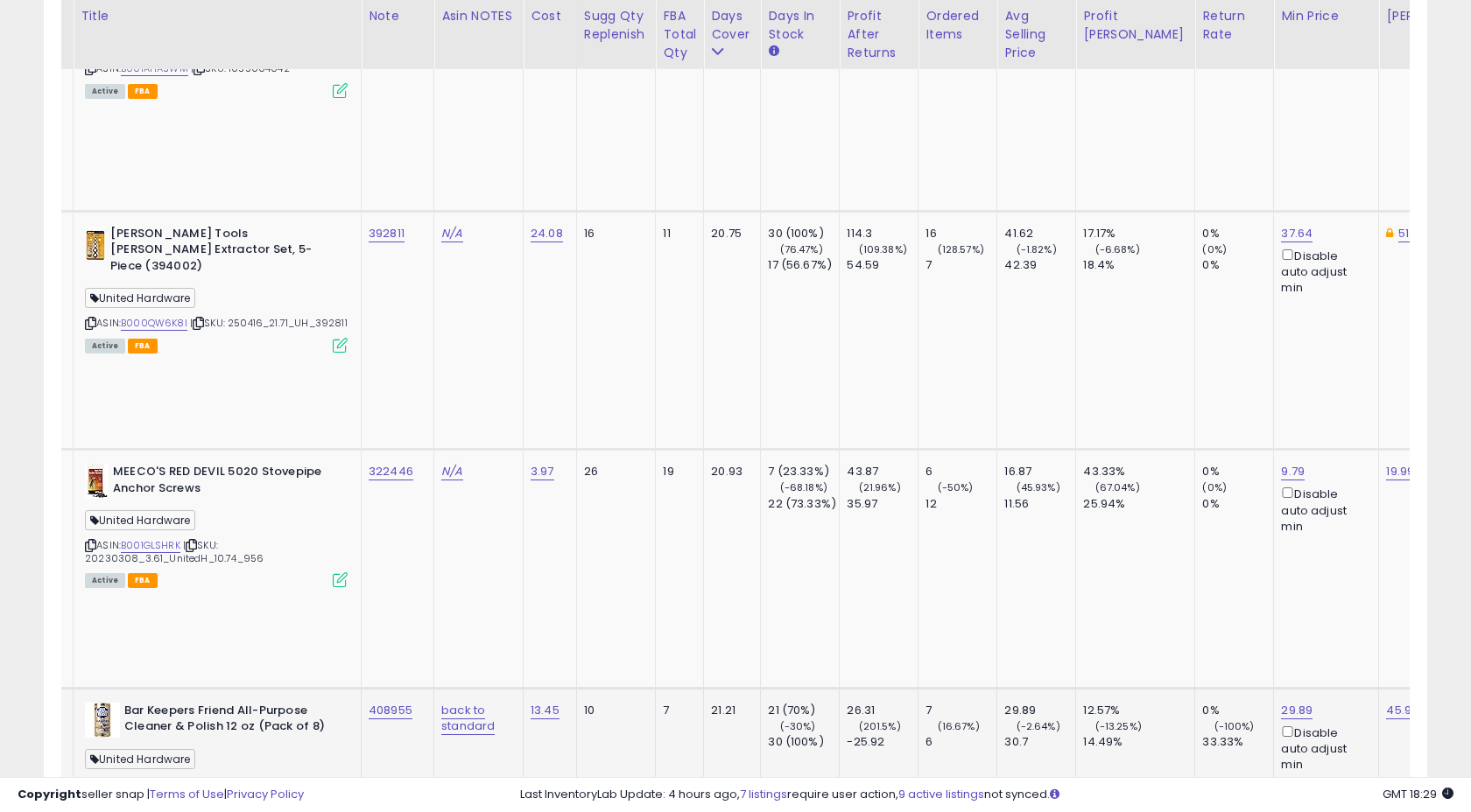
scroll to position [2149, 0]
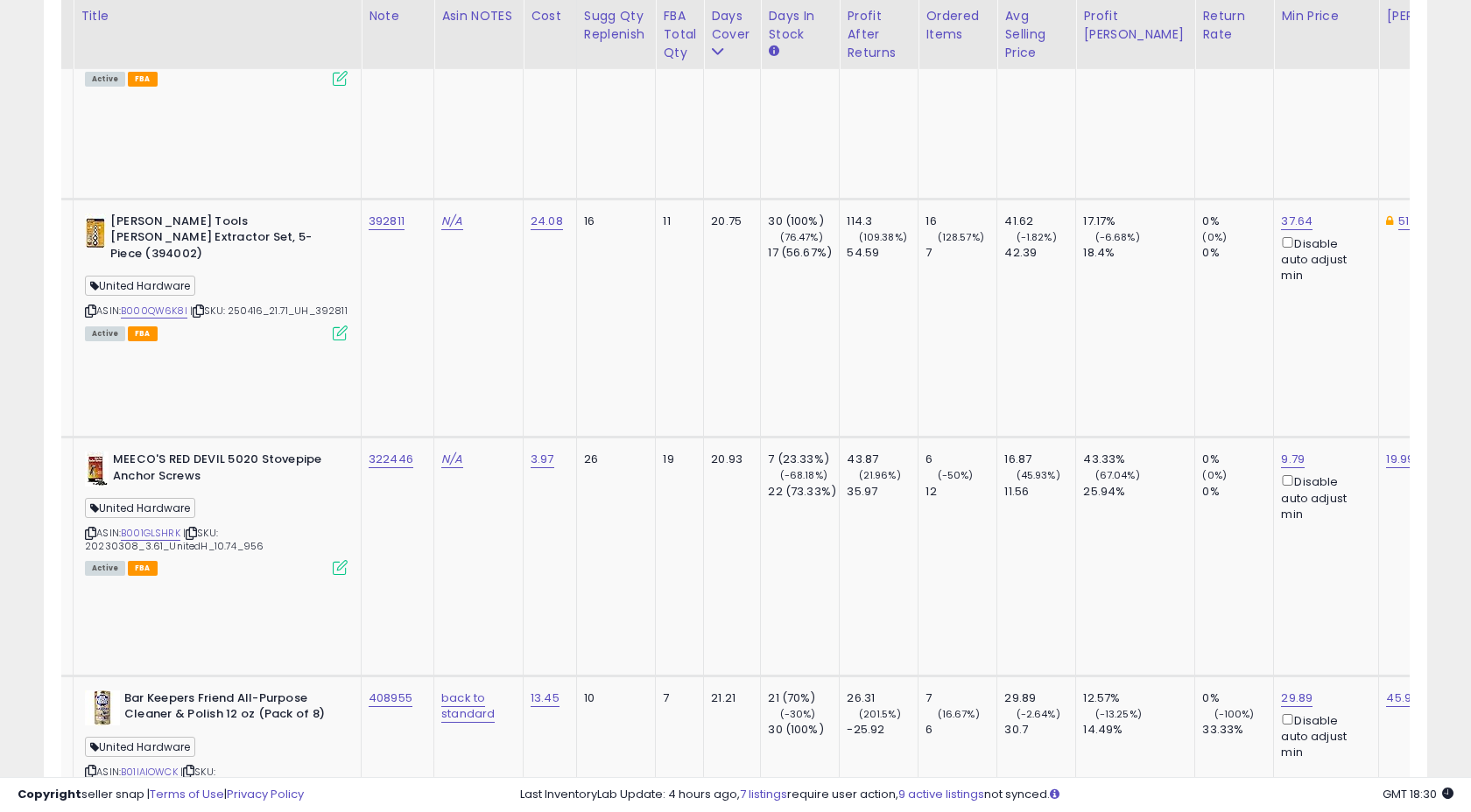
copy tr "944348"
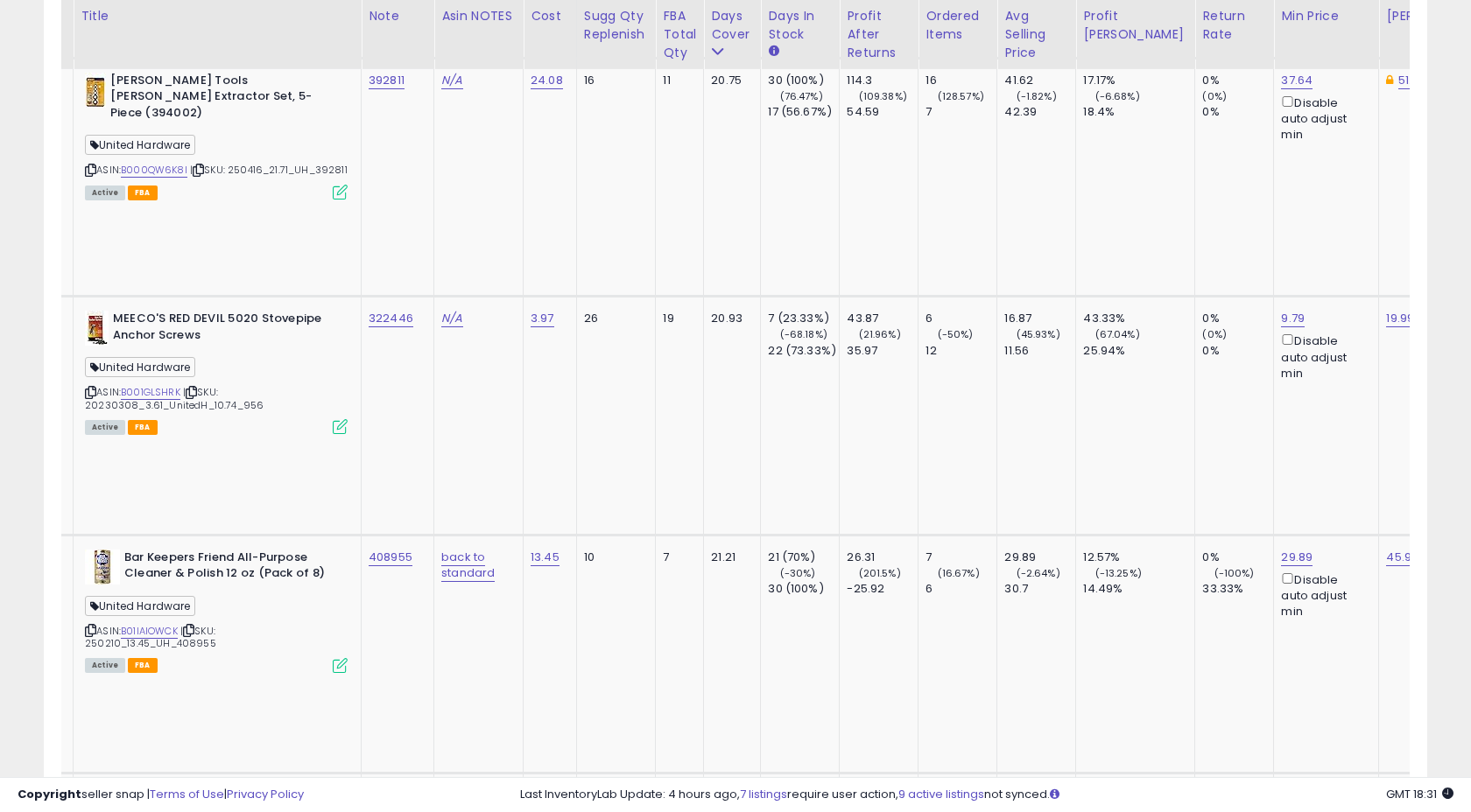
scroll to position [2297, 0]
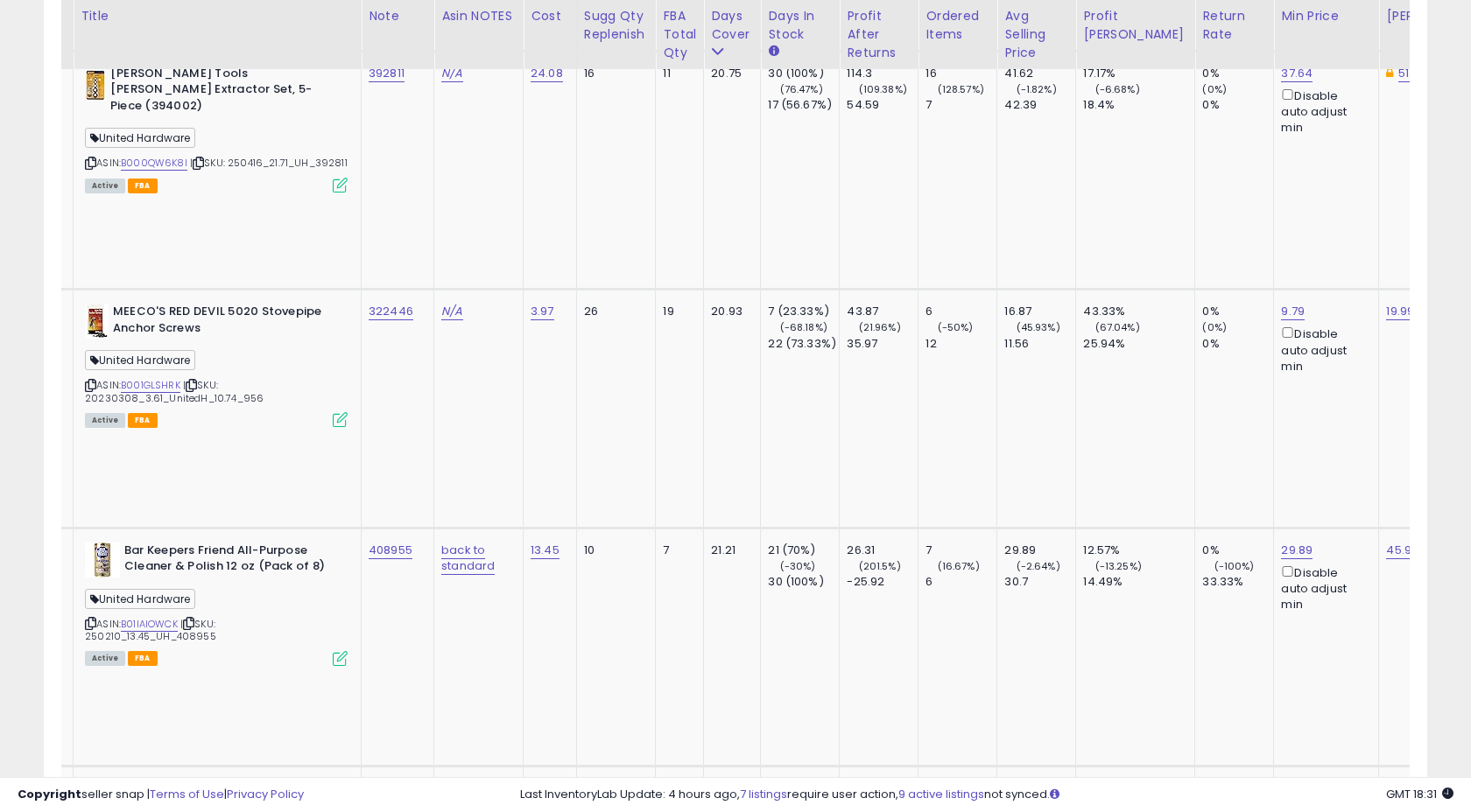
copy tr "107806"
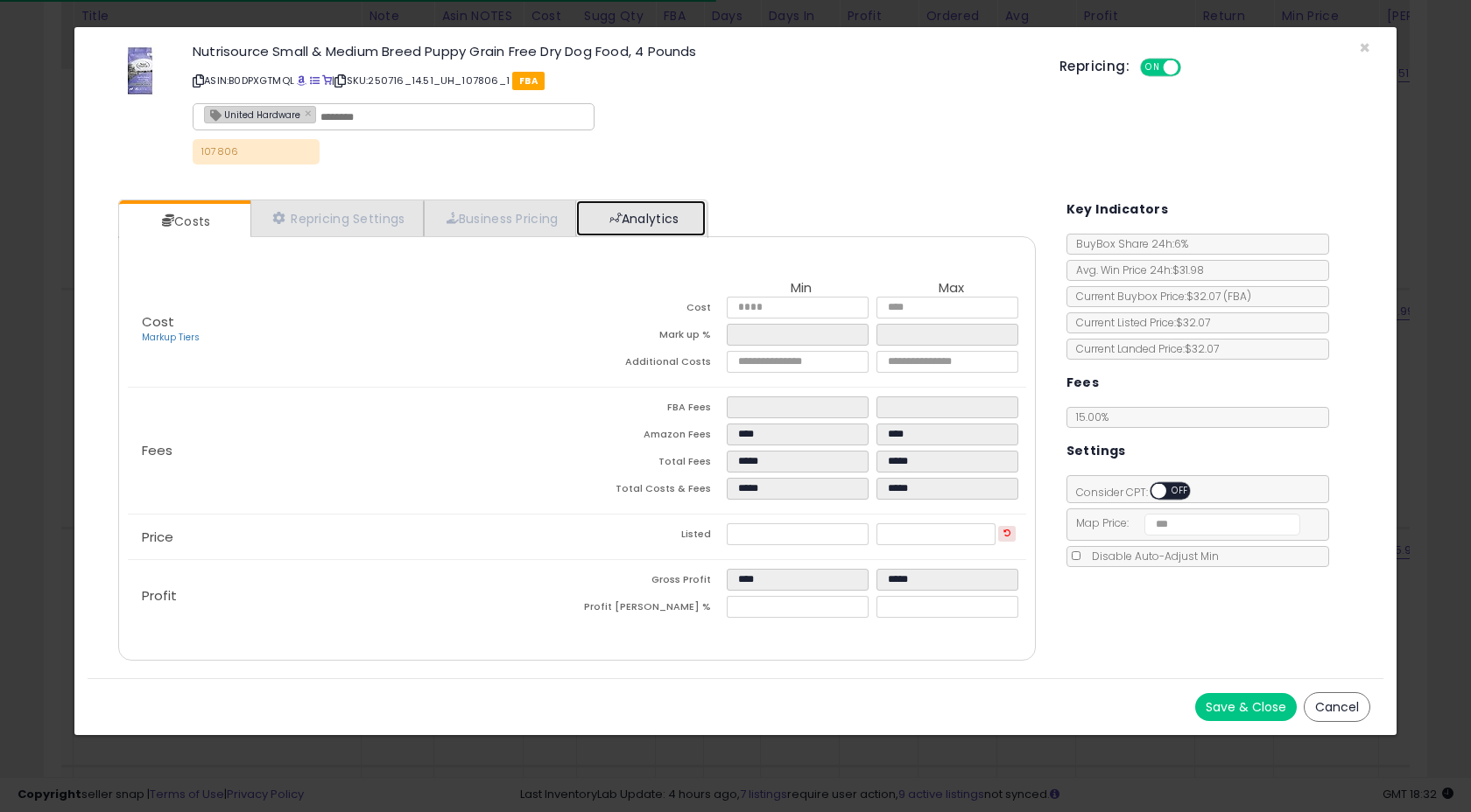
click at [687, 219] on link "Analytics" at bounding box center [640, 217] width 130 height 36
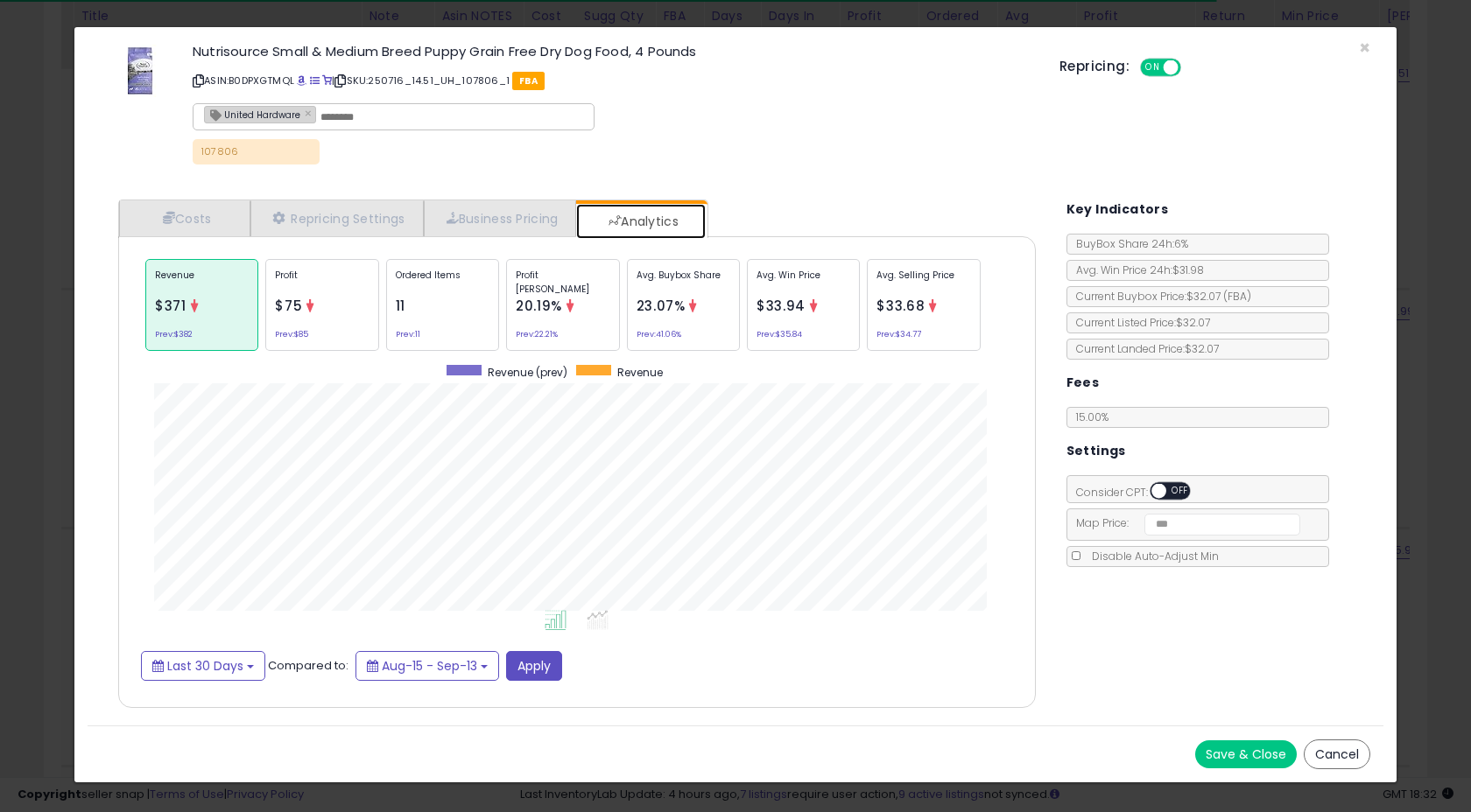
scroll to position [538, 952]
click at [444, 330] on div "Ordered Items 11 Prev: 11" at bounding box center [442, 305] width 112 height 92
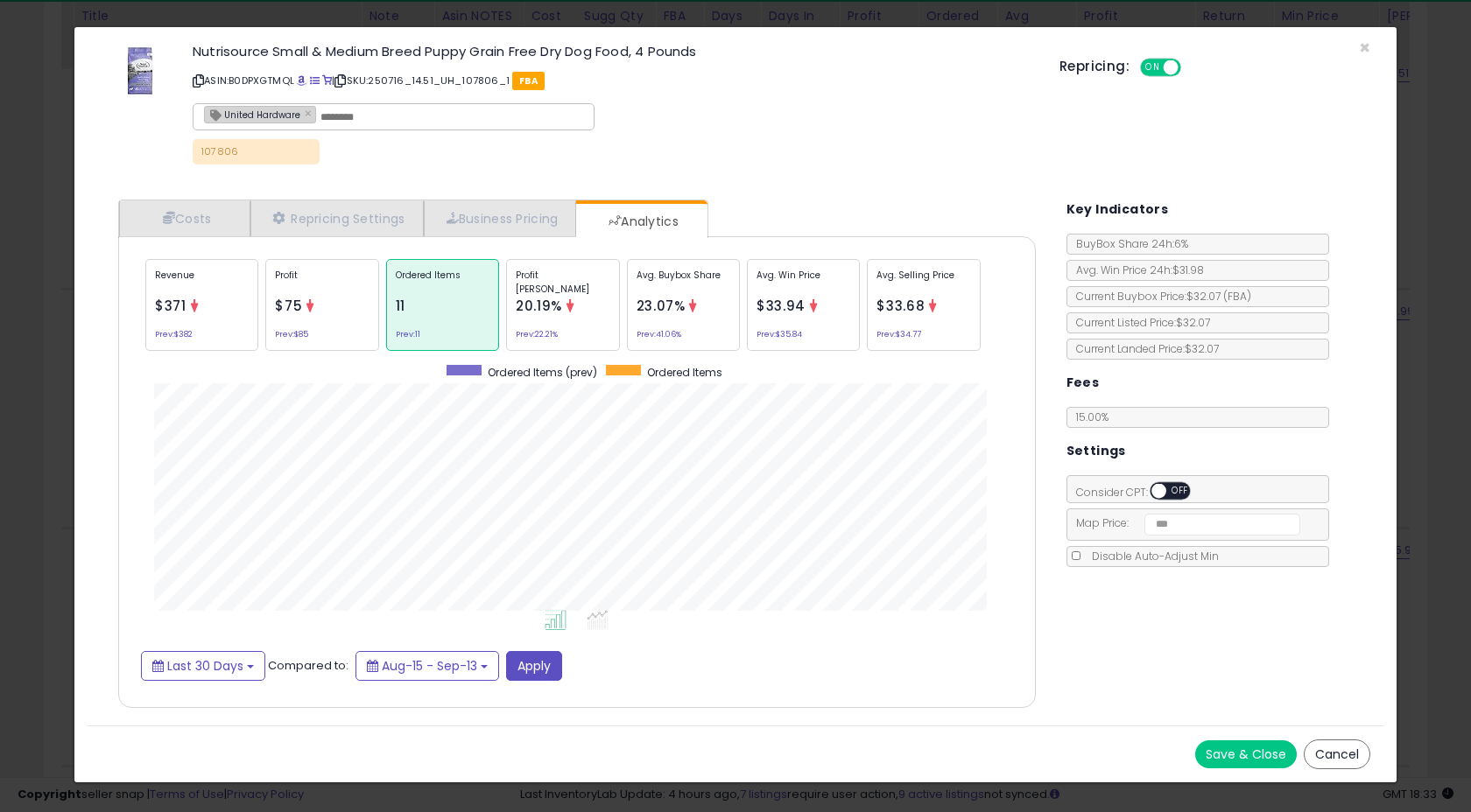
click at [327, 304] on div "Profit $75 Prev: $85" at bounding box center [321, 305] width 112 height 92
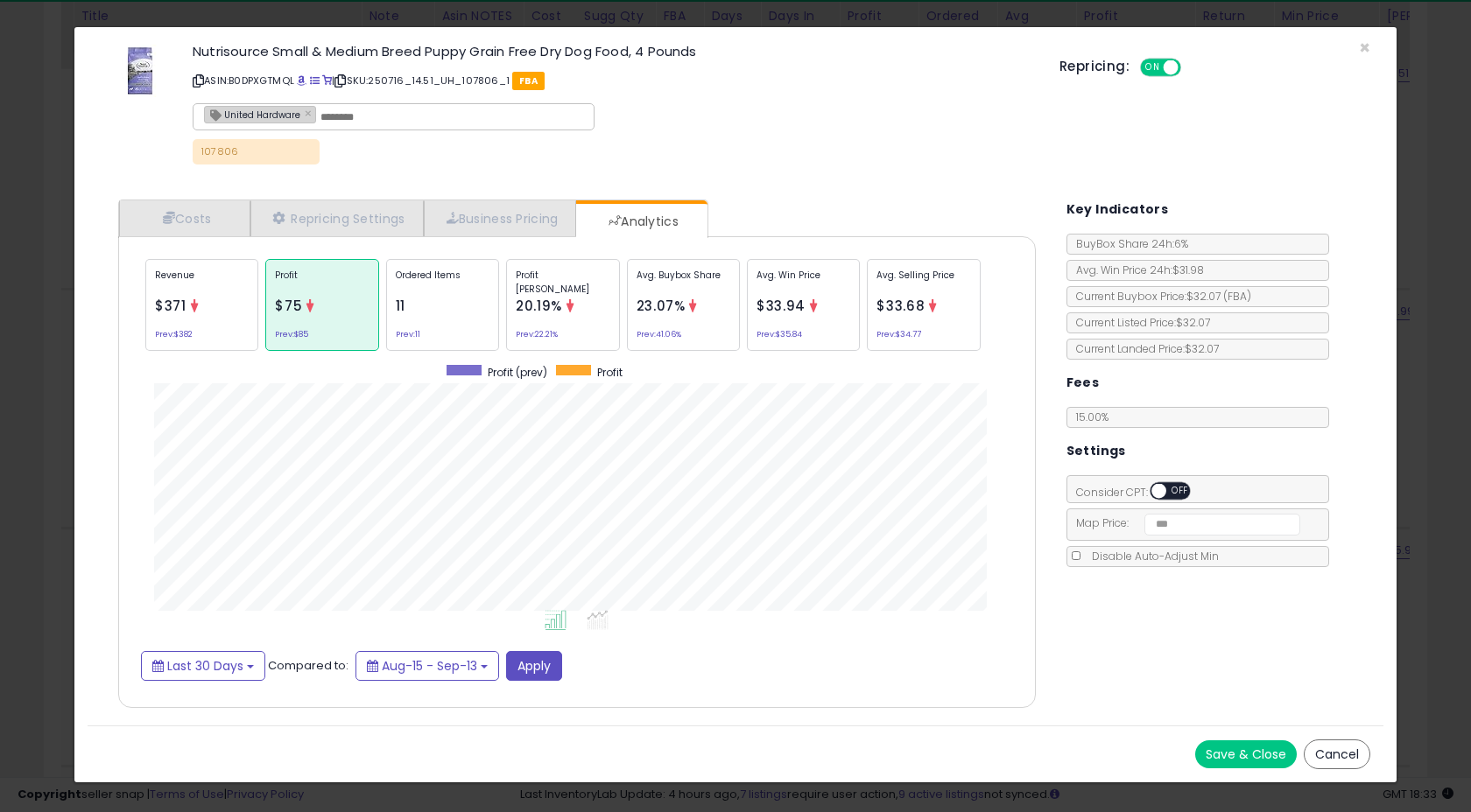
click at [216, 335] on div "Revenue $371 Prev: $382" at bounding box center [201, 305] width 112 height 92
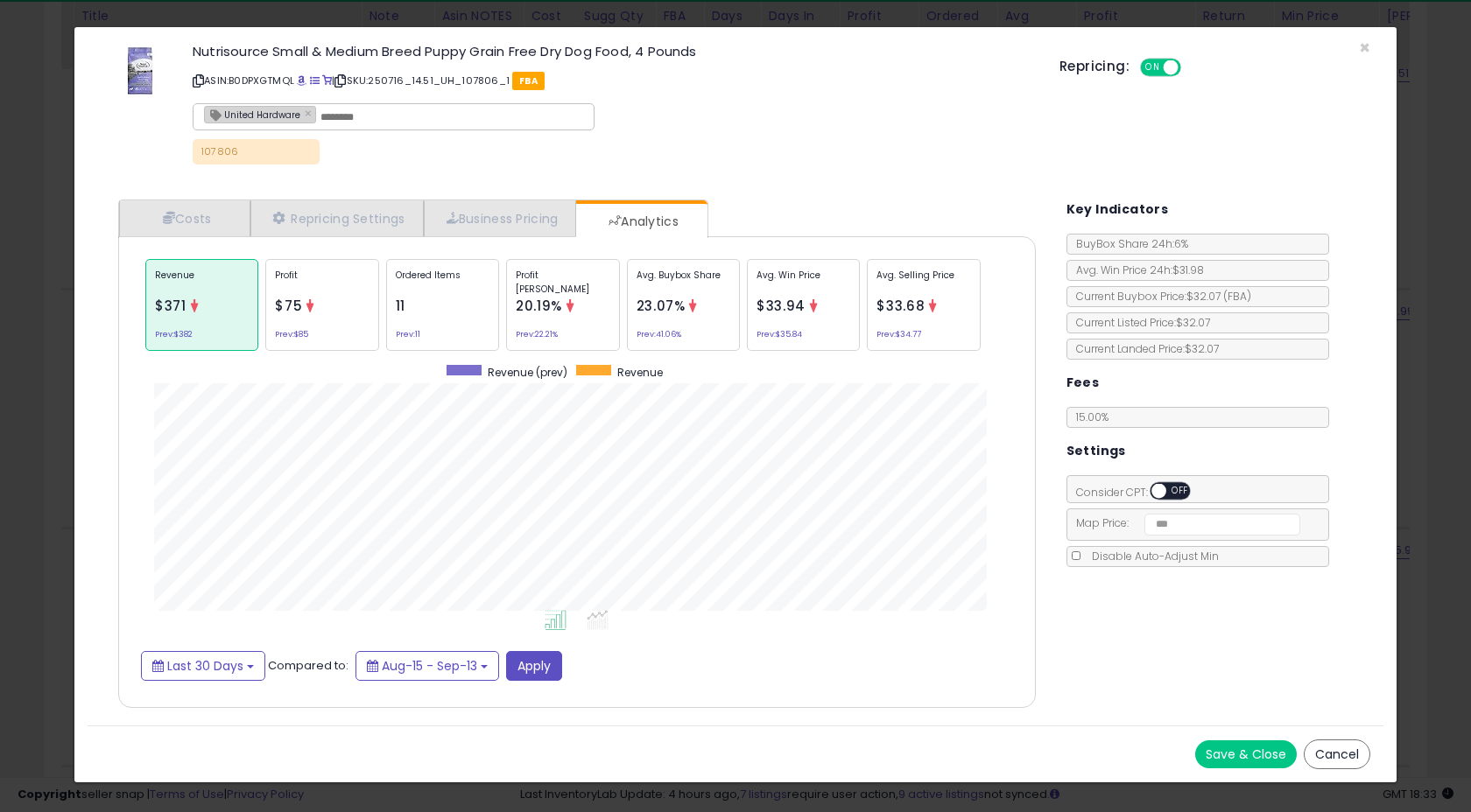
click at [319, 301] on div "Profit $75 Prev: $85" at bounding box center [321, 305] width 112 height 92
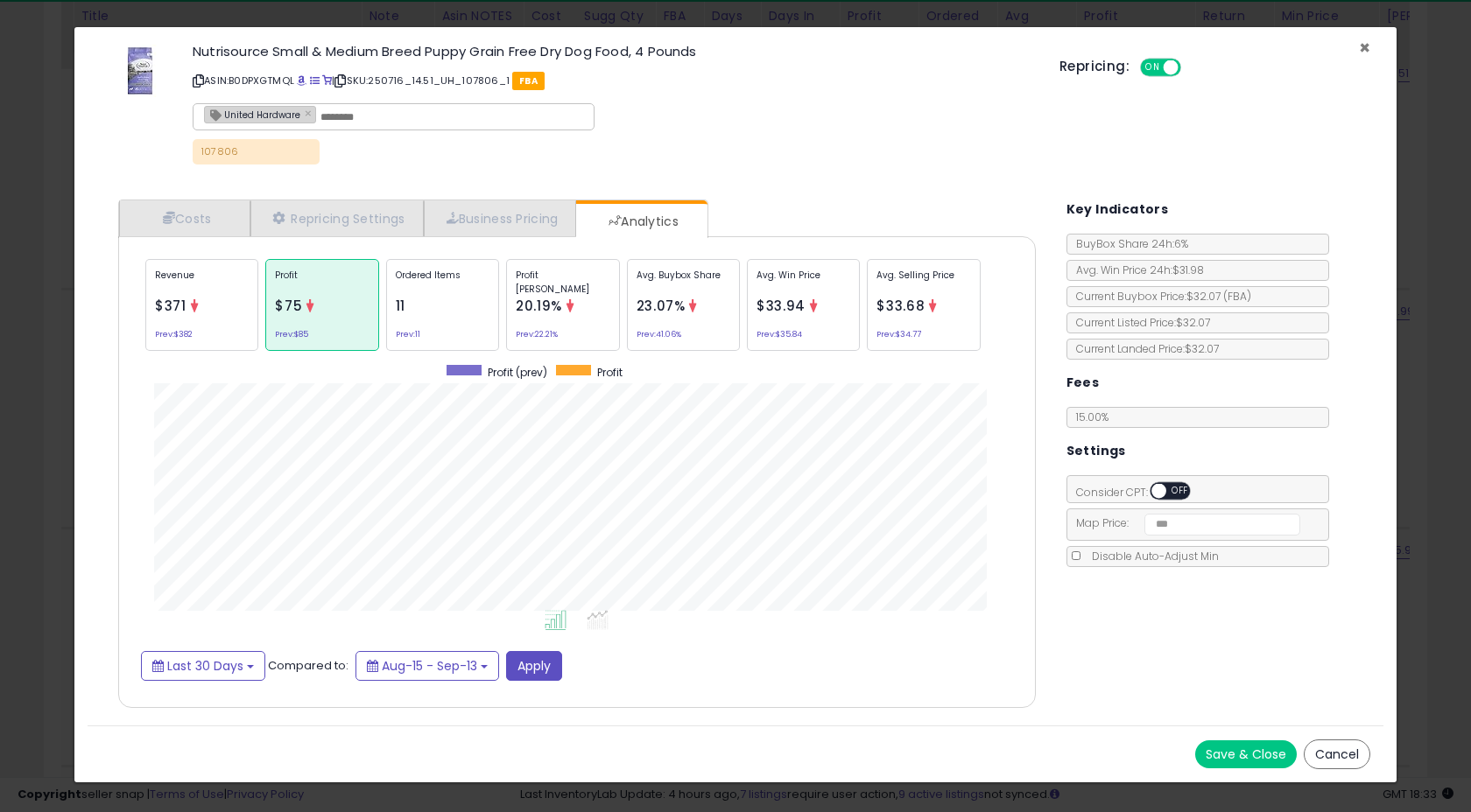
click at [1361, 47] on span "×" at bounding box center [1364, 47] width 12 height 25
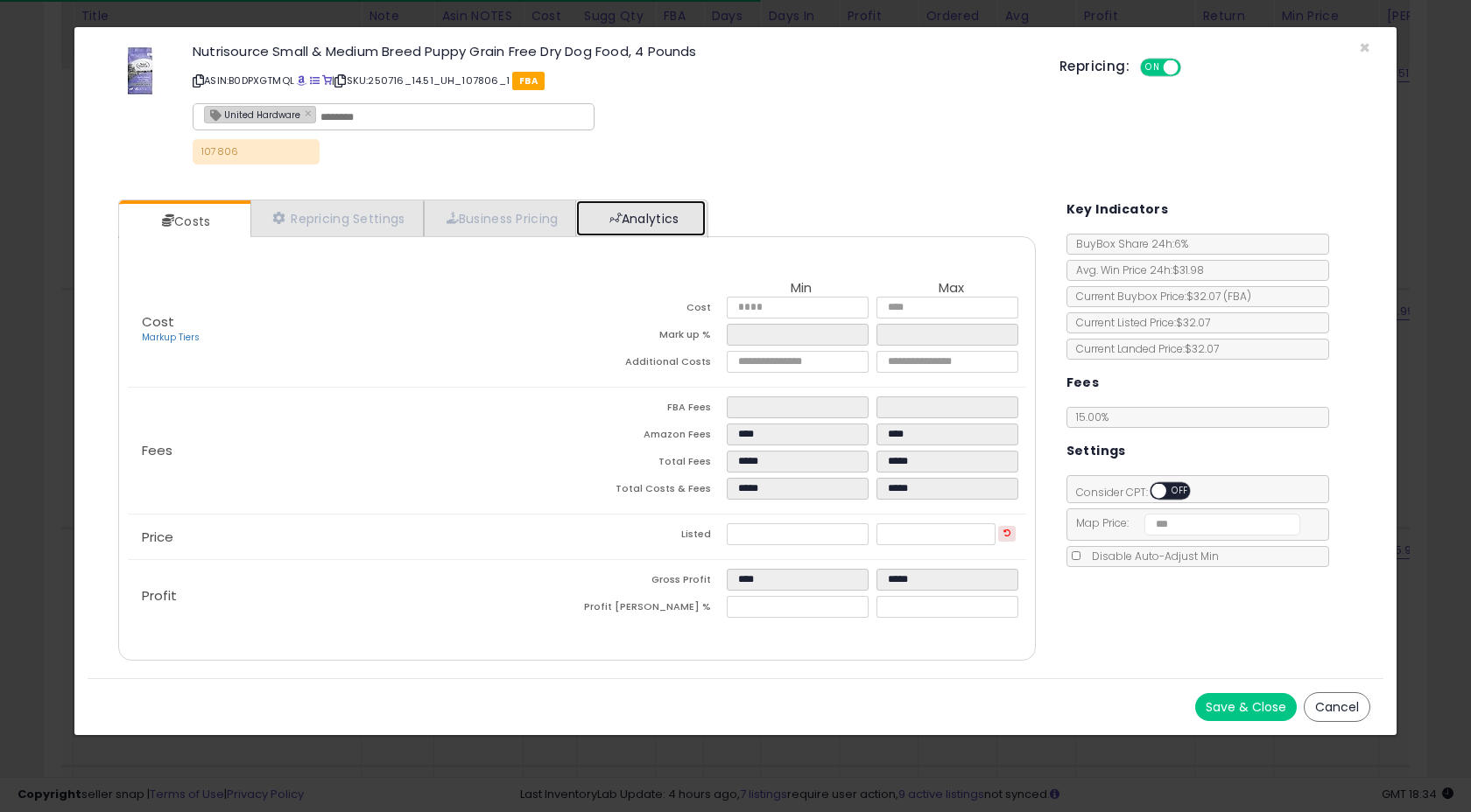
click at [659, 210] on link "Analytics" at bounding box center [640, 217] width 130 height 36
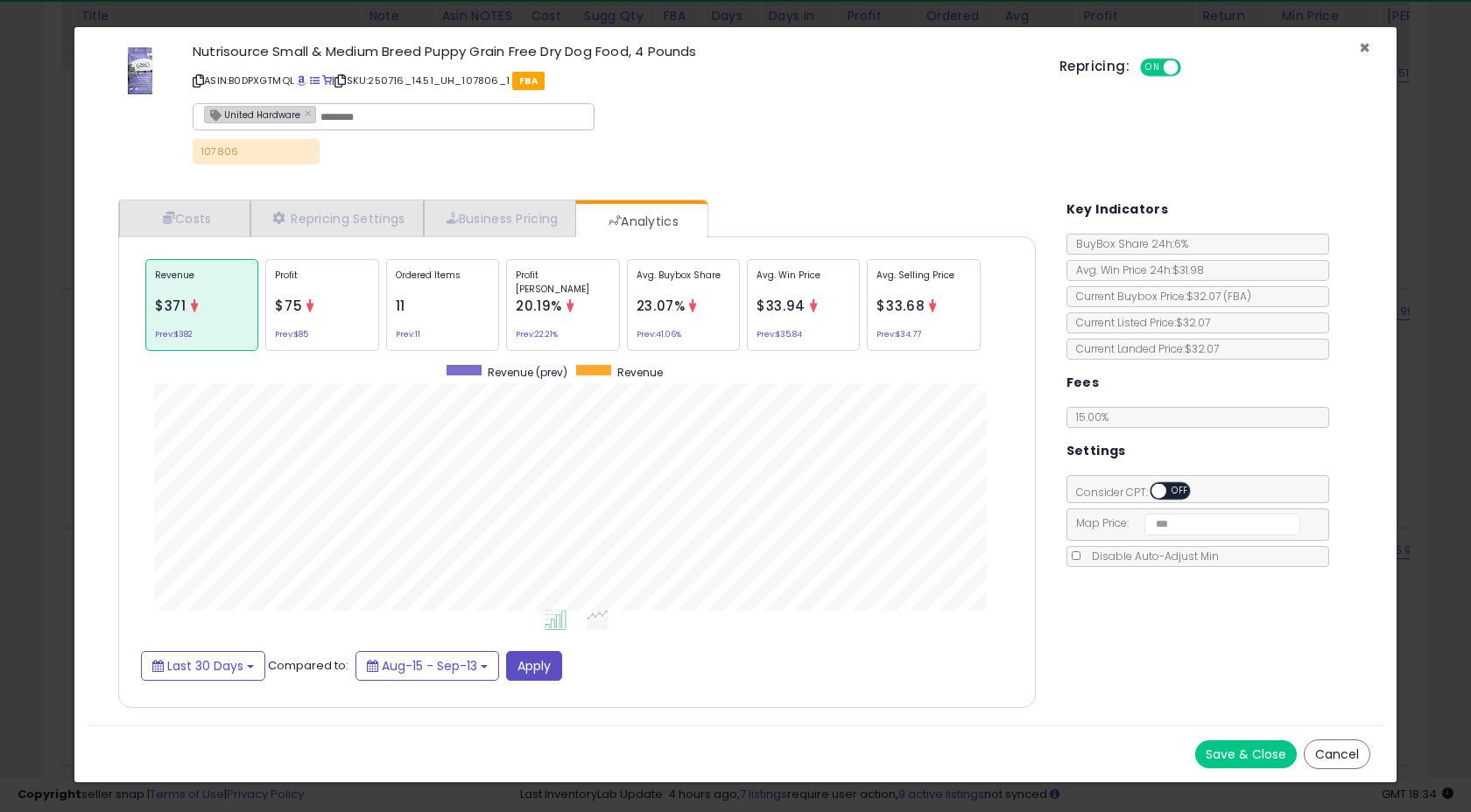
click at [1366, 46] on span "×" at bounding box center [1364, 47] width 12 height 25
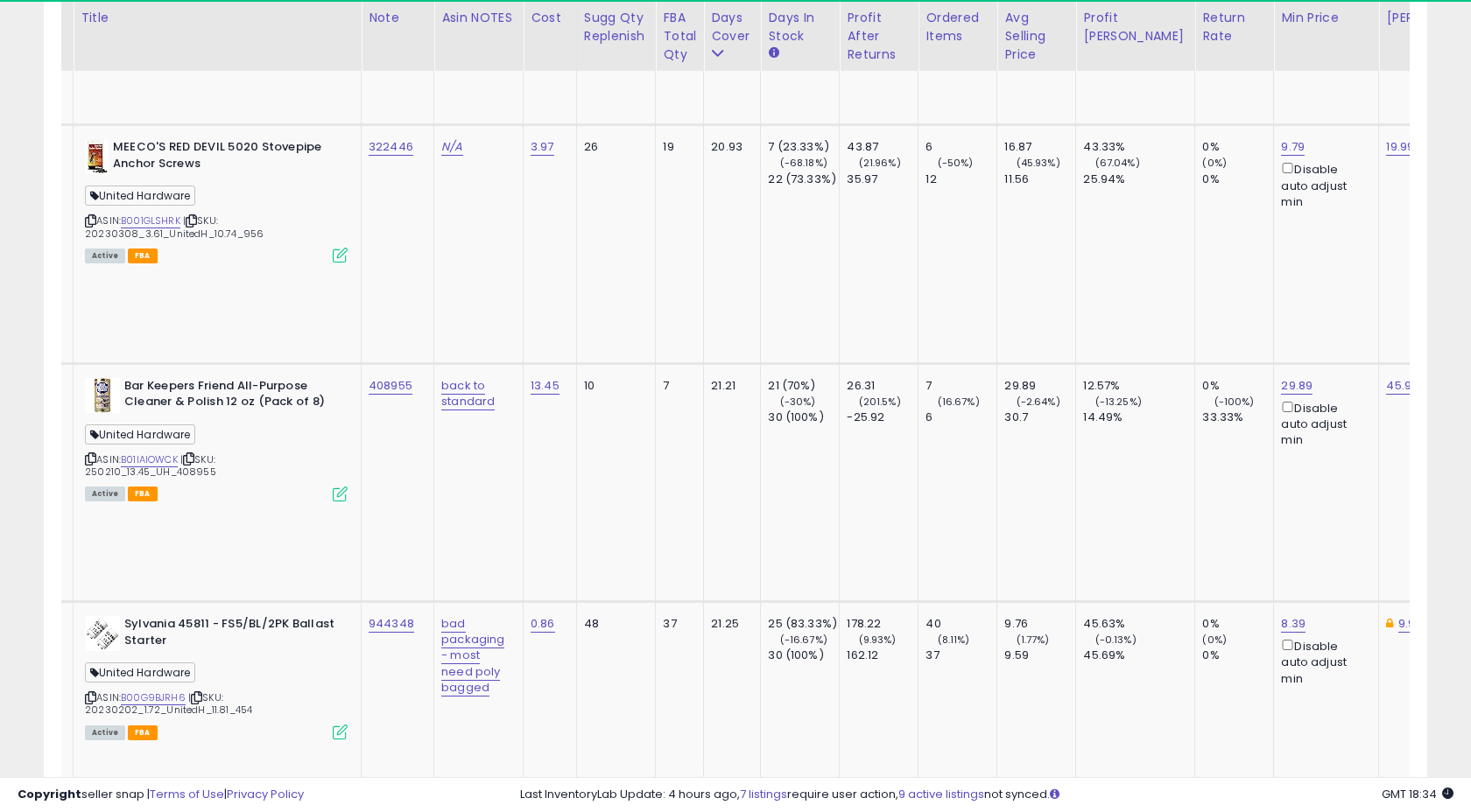
scroll to position [2463, 0]
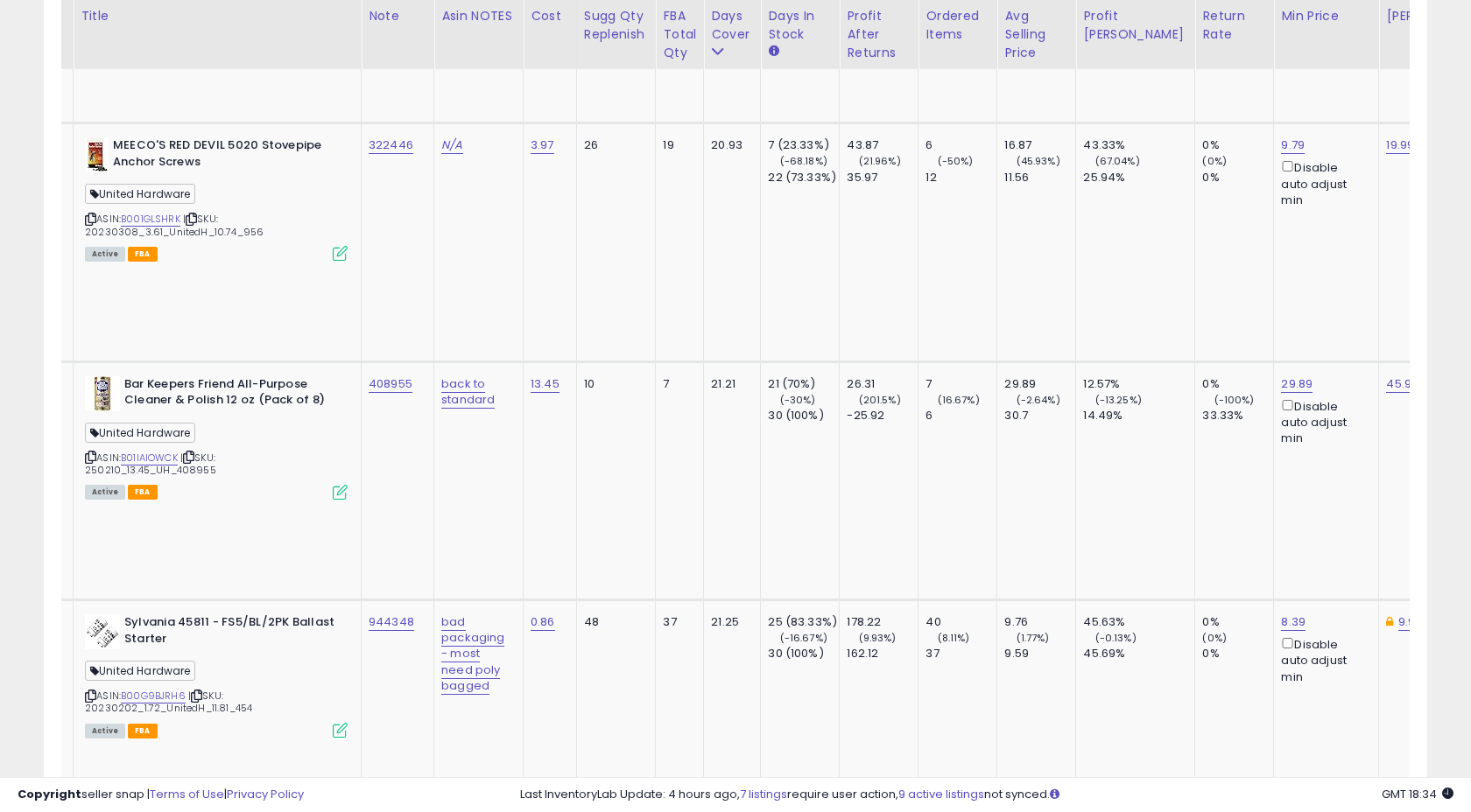
copy tr "798405"
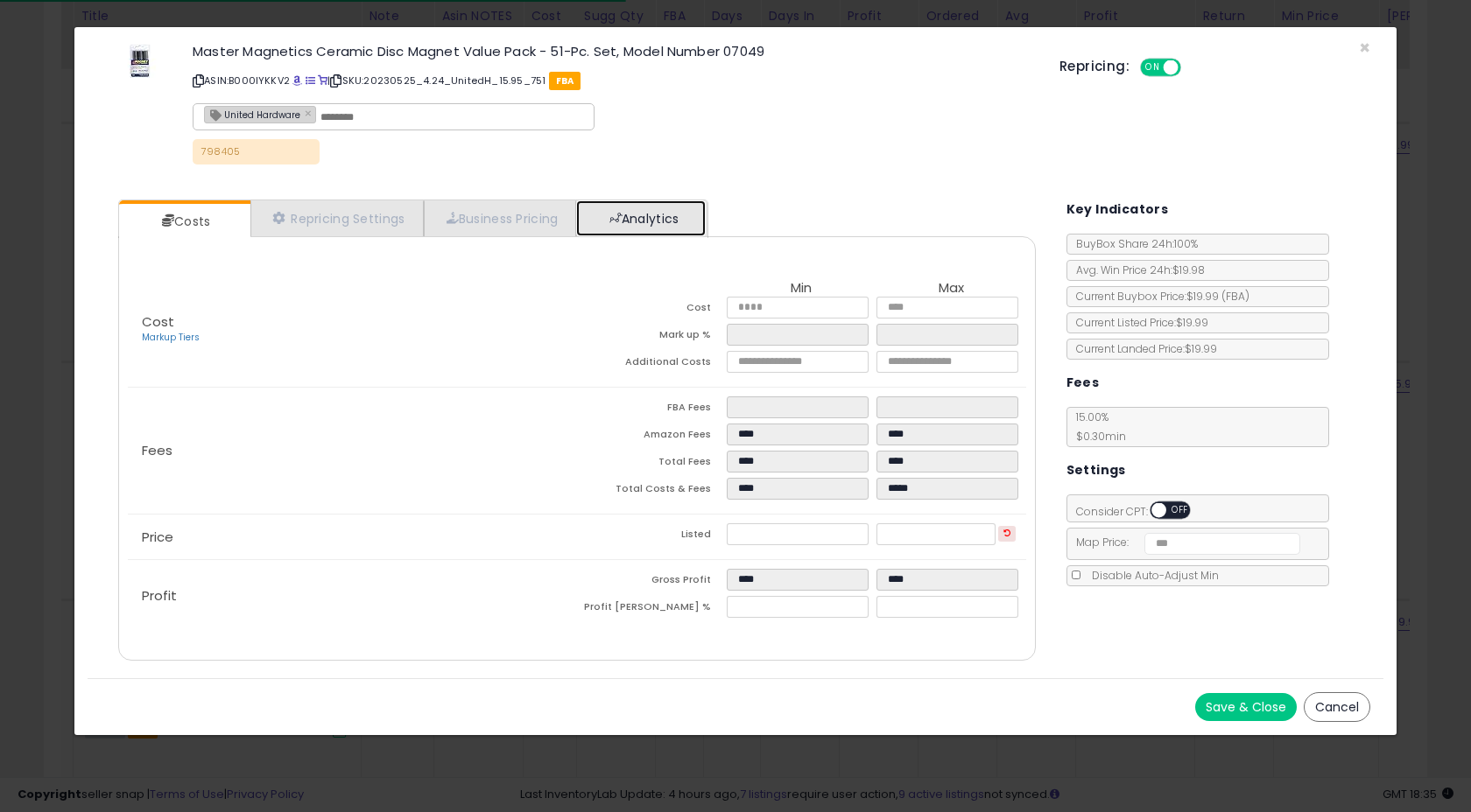
click at [621, 219] on span at bounding box center [615, 217] width 12 height 12
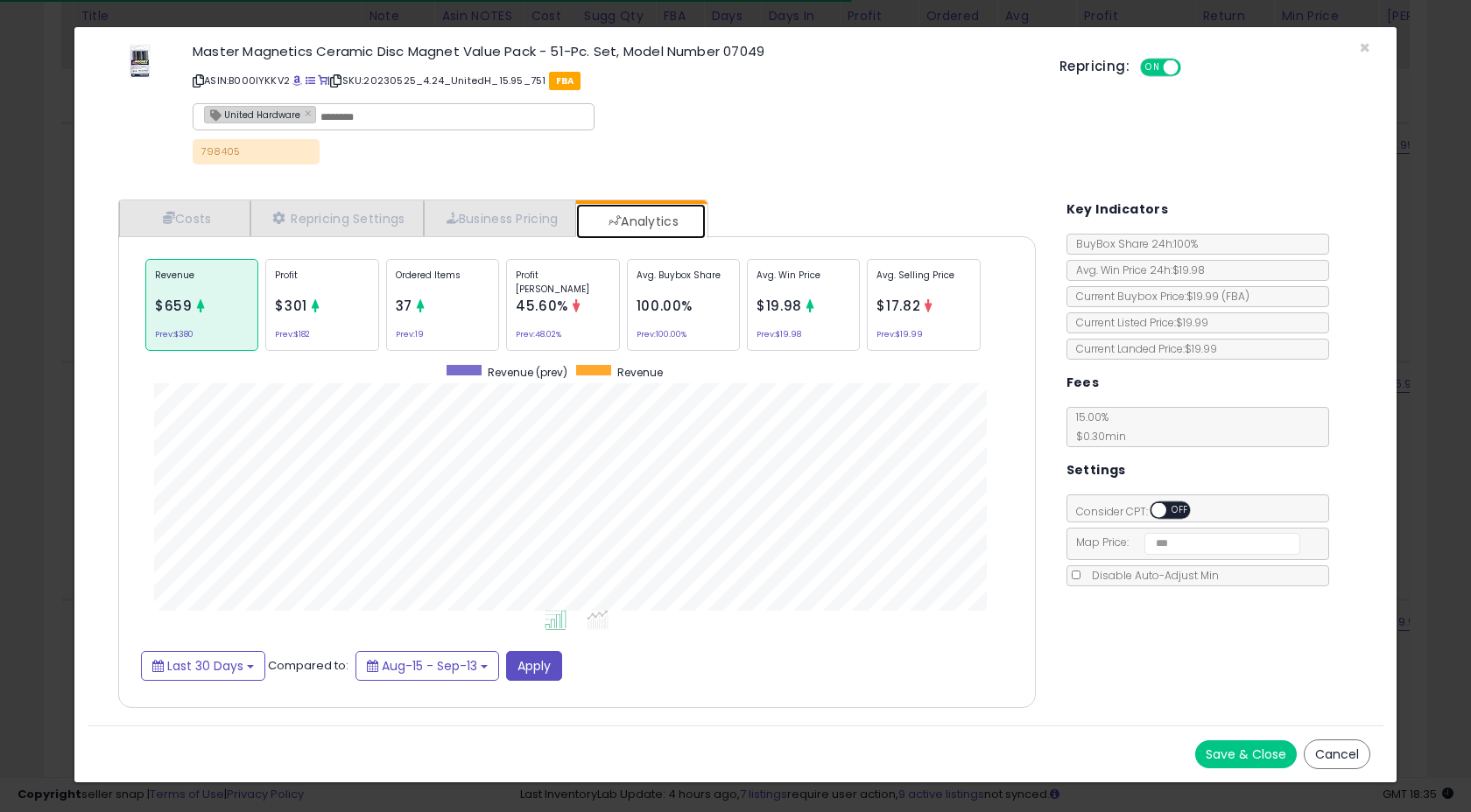
scroll to position [538, 952]
click at [439, 290] on p "Ordered Items" at bounding box center [442, 282] width 93 height 26
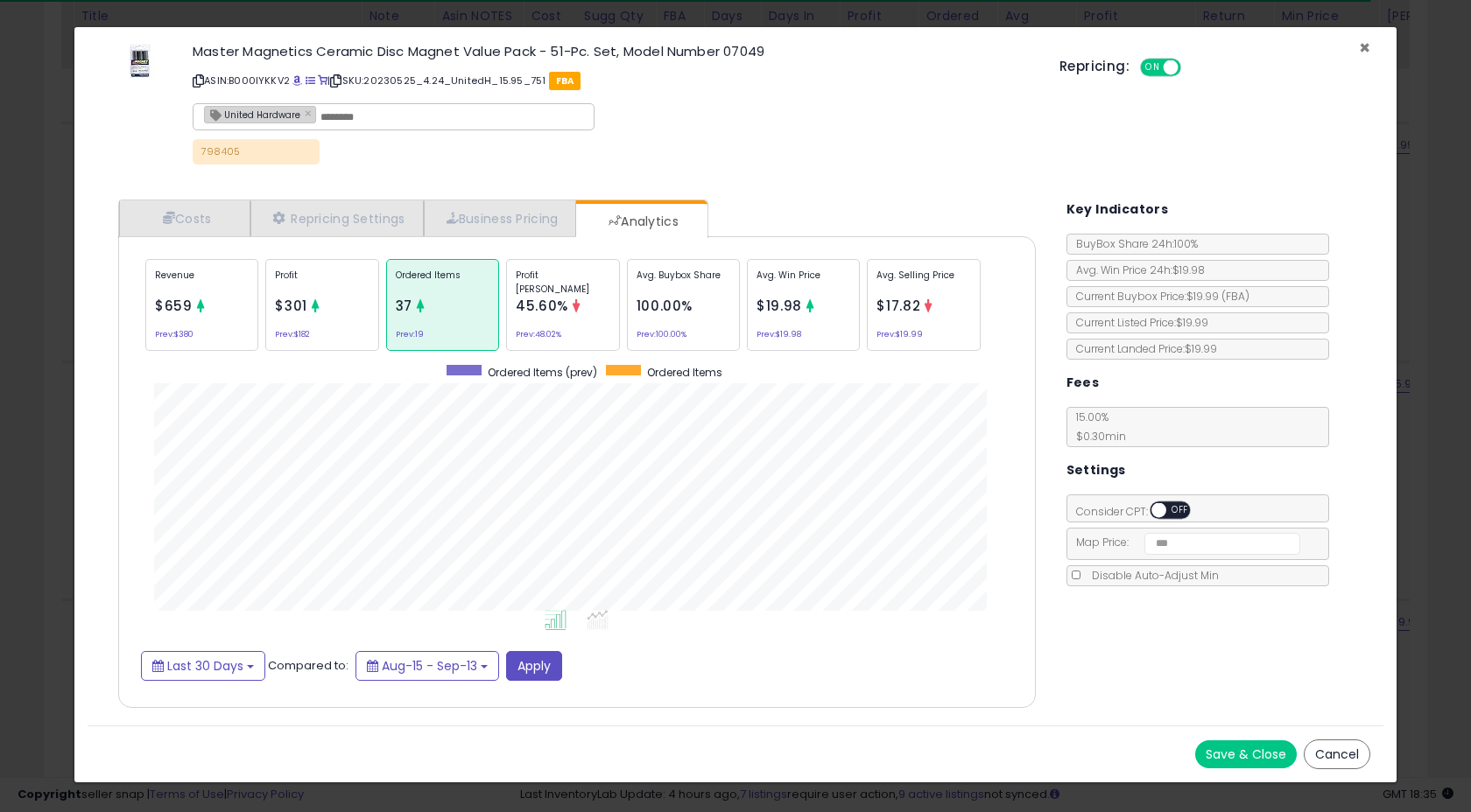
click at [1363, 50] on span "×" at bounding box center [1364, 47] width 12 height 25
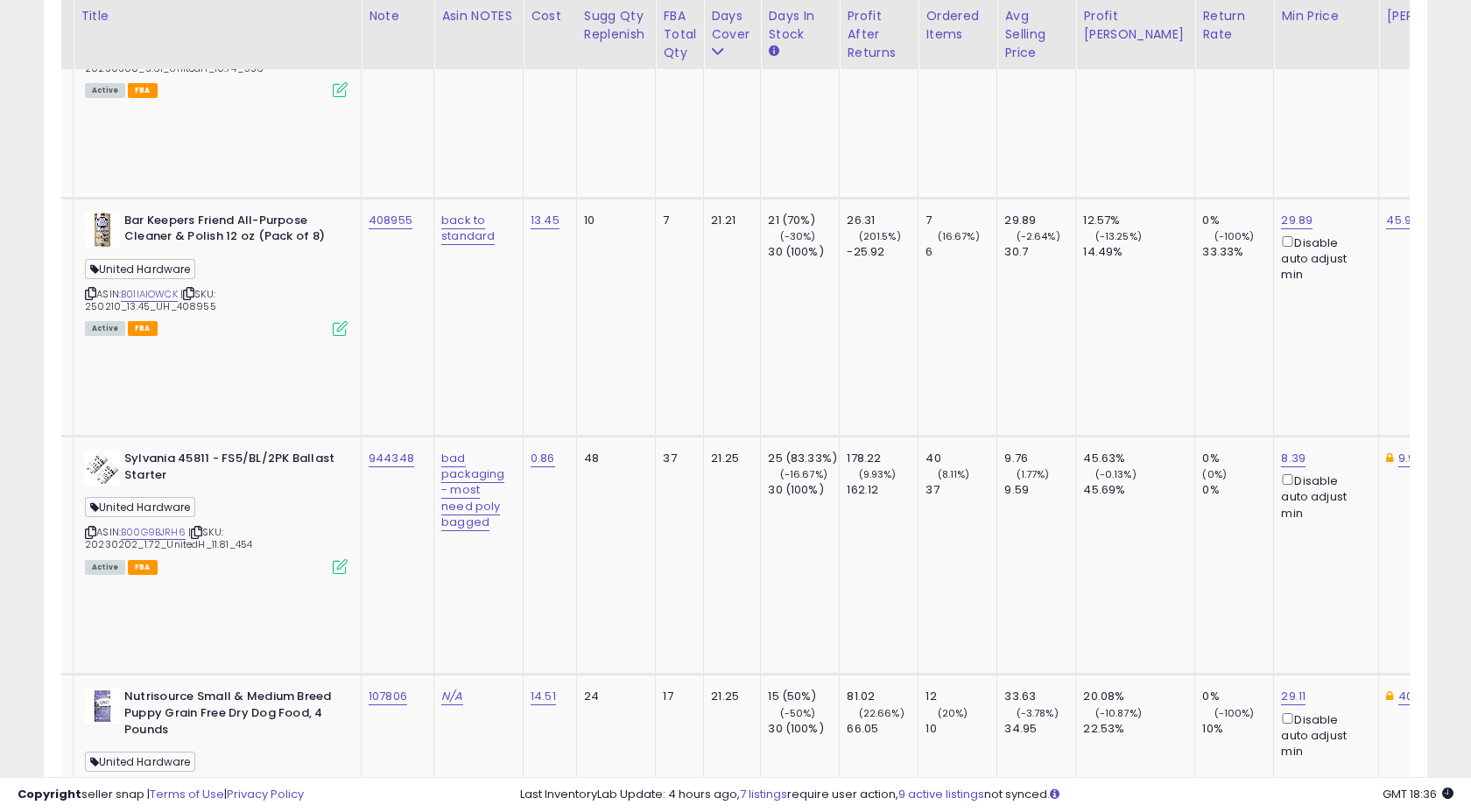
scroll to position [2632, 0]
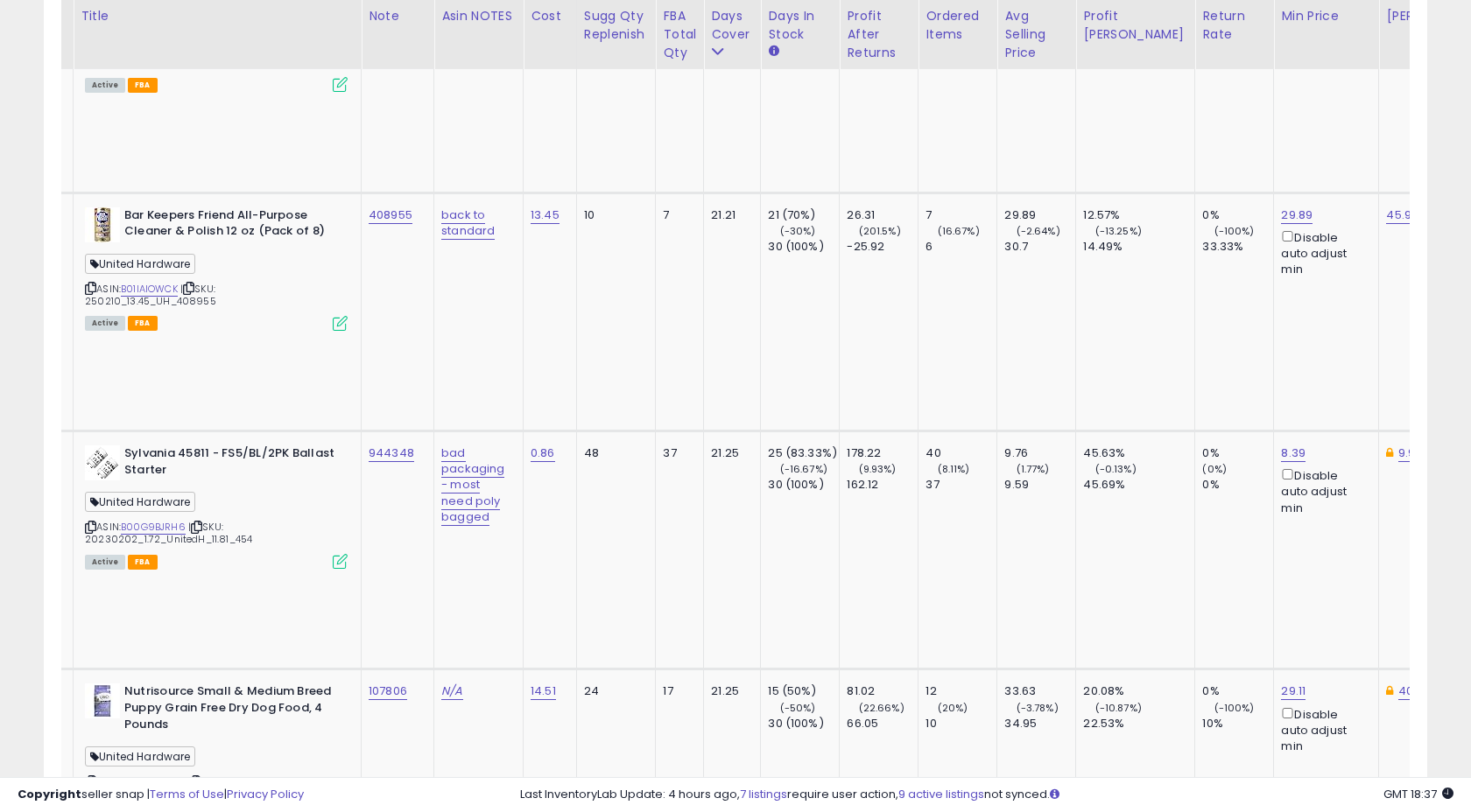
copy tr "944298"
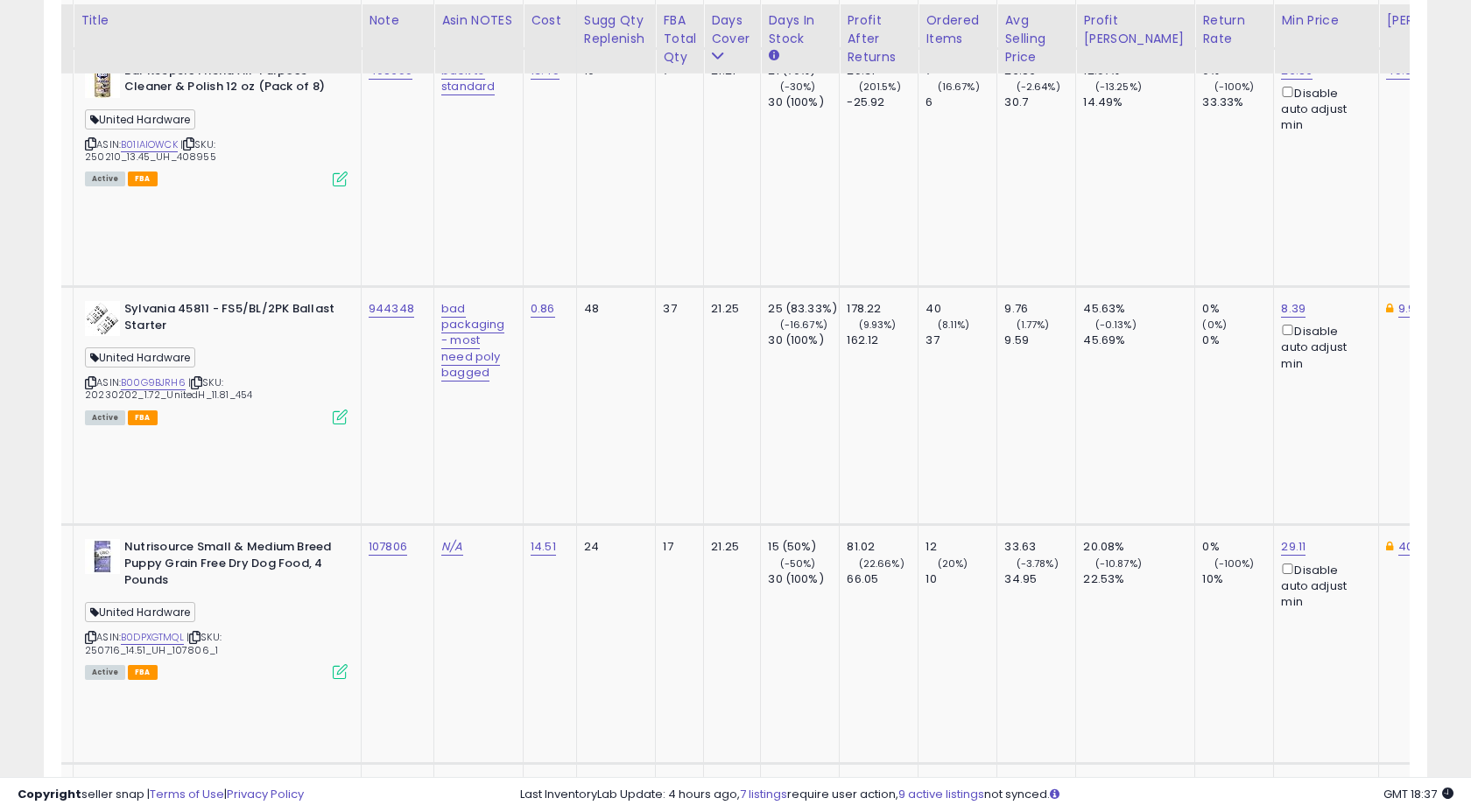
scroll to position [2781, 0]
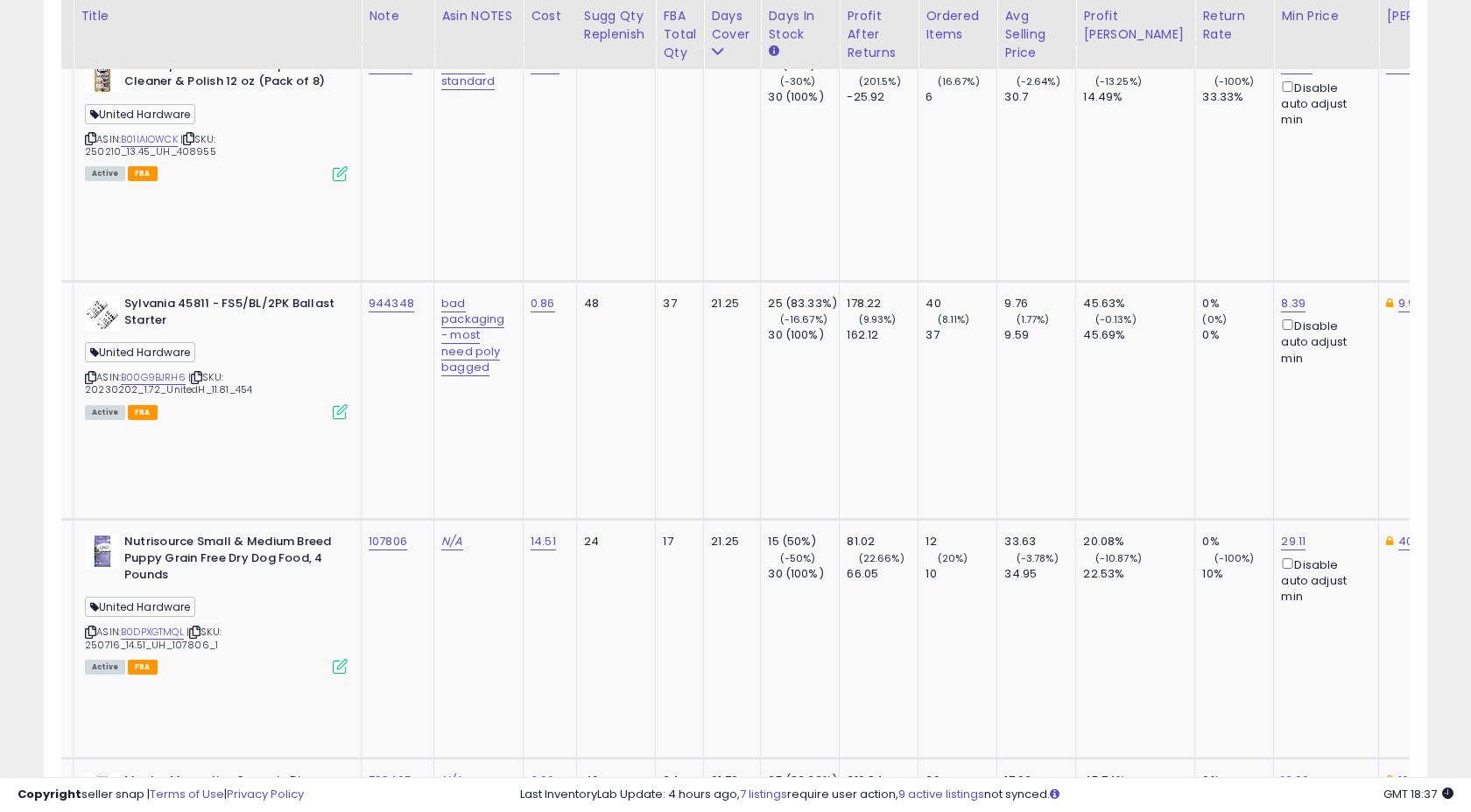
type input "**********"
click at [509, 63] on button "submit" at bounding box center [506, 63] width 30 height 26
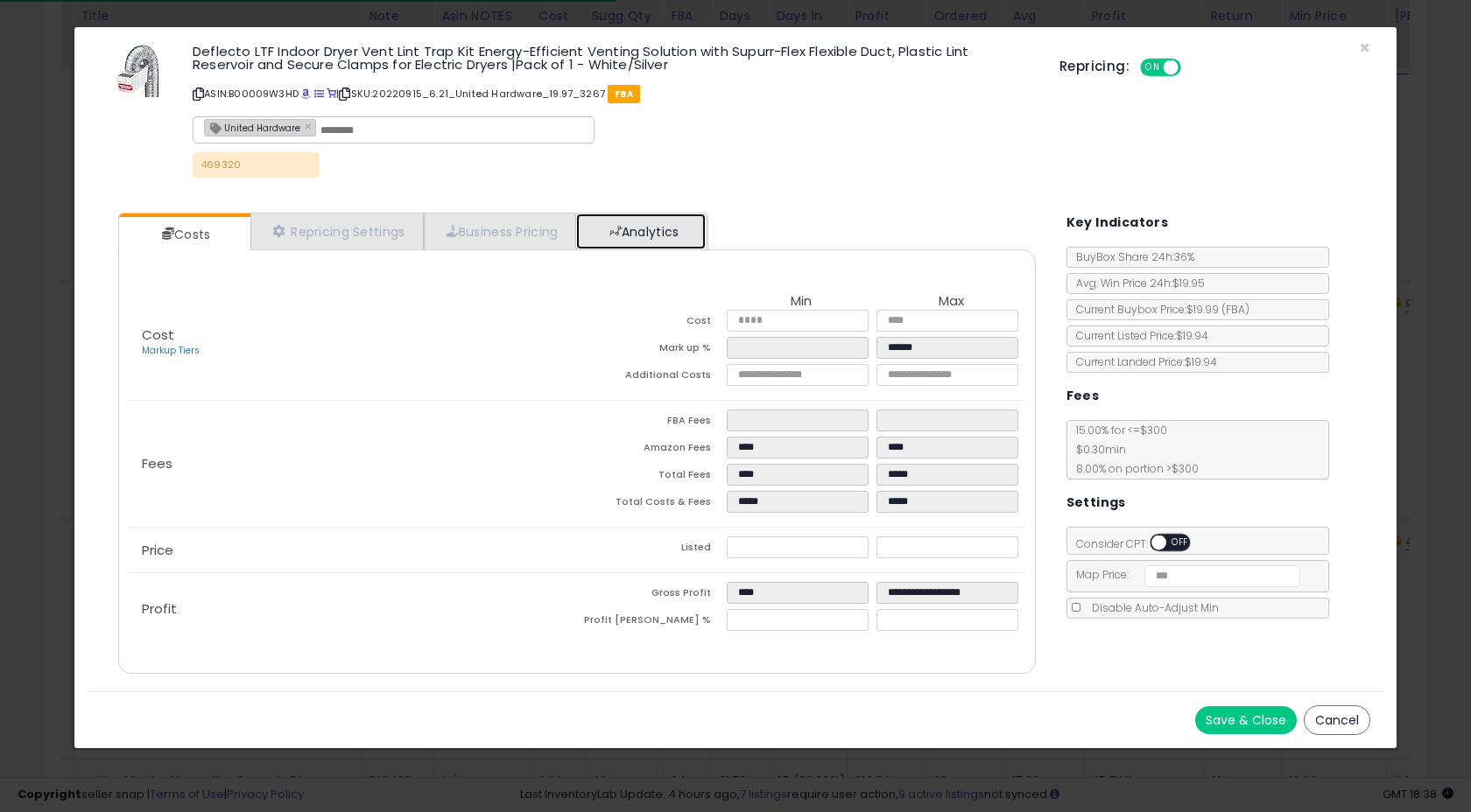
click at [643, 239] on link "Analytics" at bounding box center [640, 231] width 130 height 36
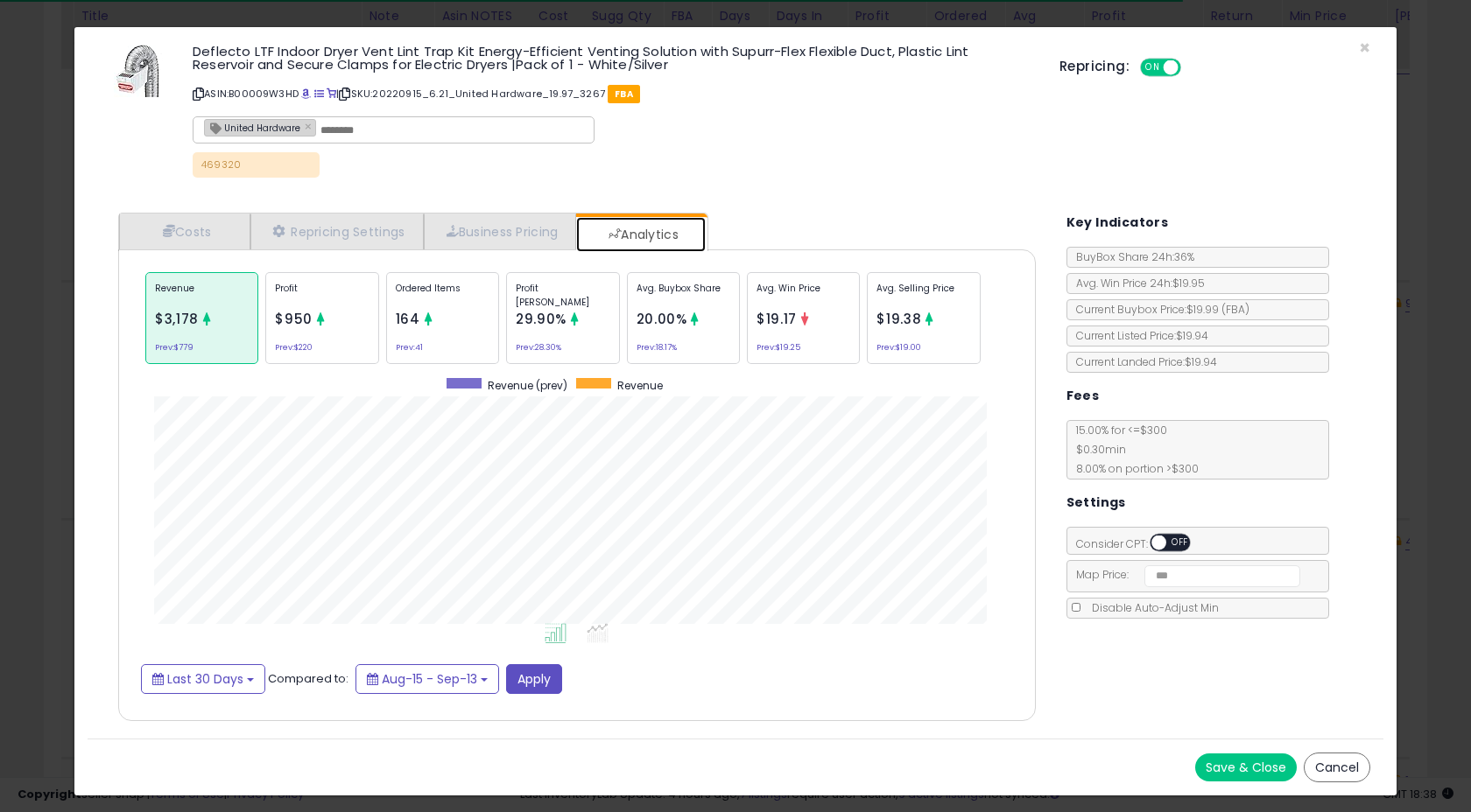
scroll to position [538, 952]
click at [1366, 51] on span "×" at bounding box center [1364, 47] width 12 height 25
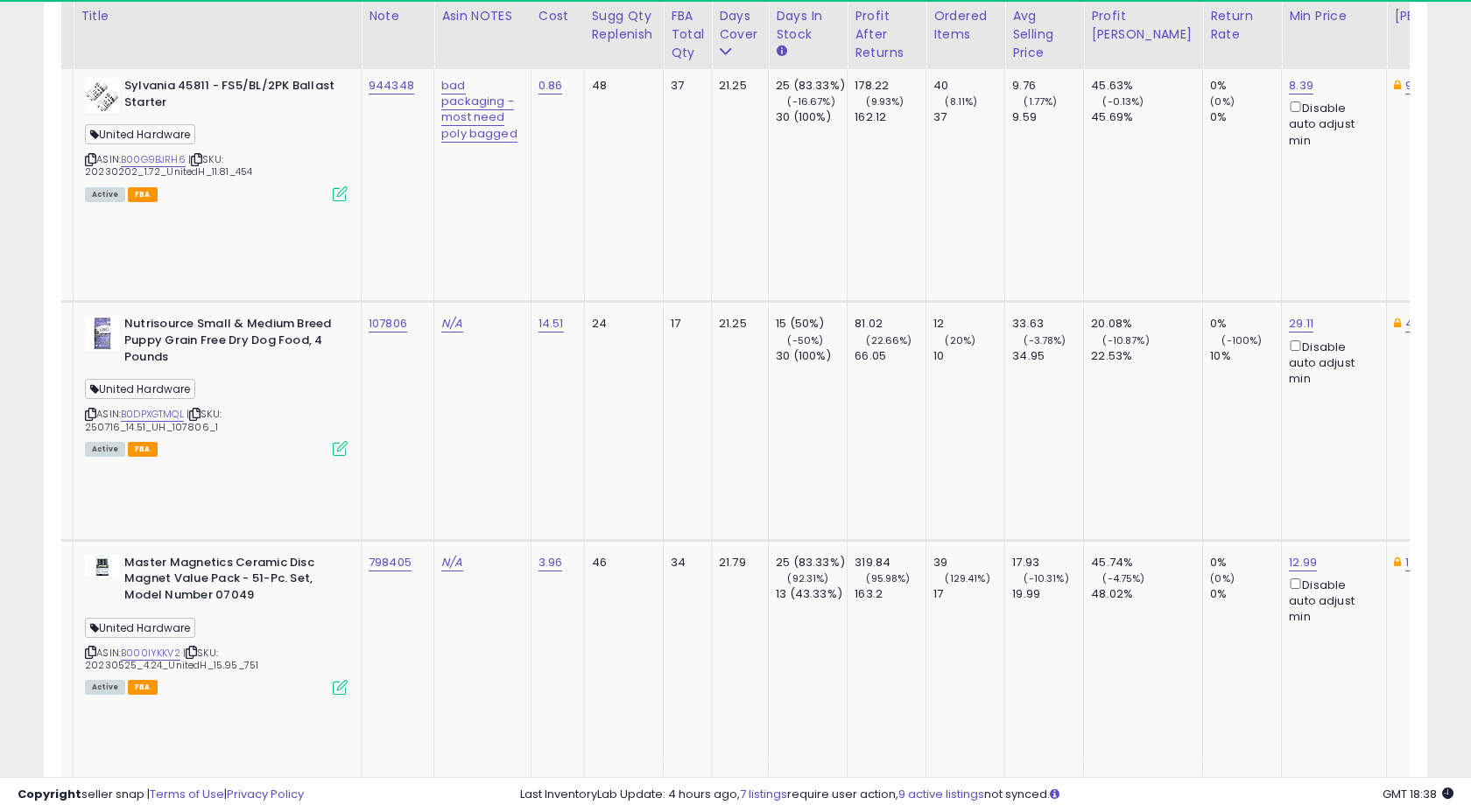
scroll to position [2997, 0]
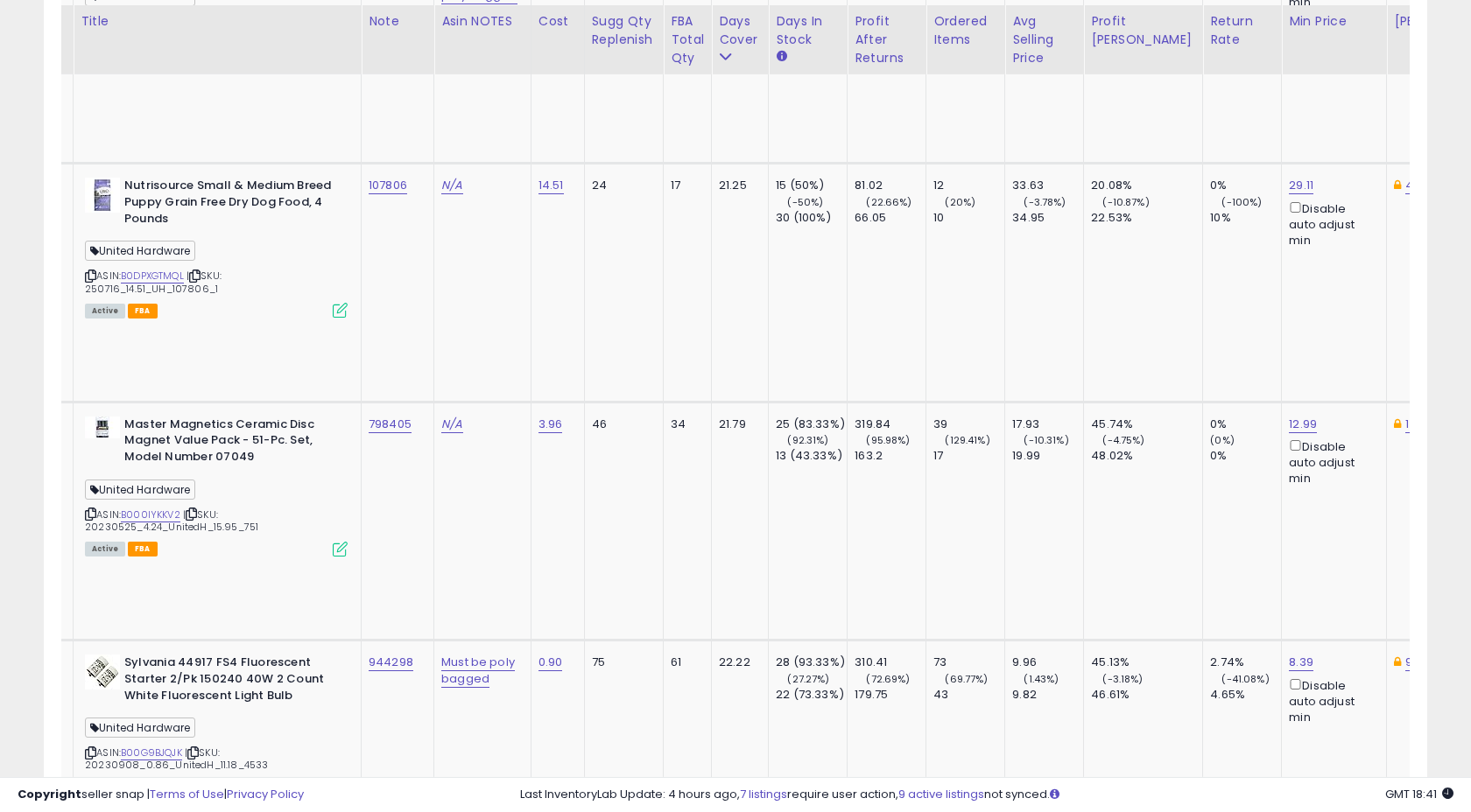
scroll to position [3143, 0]
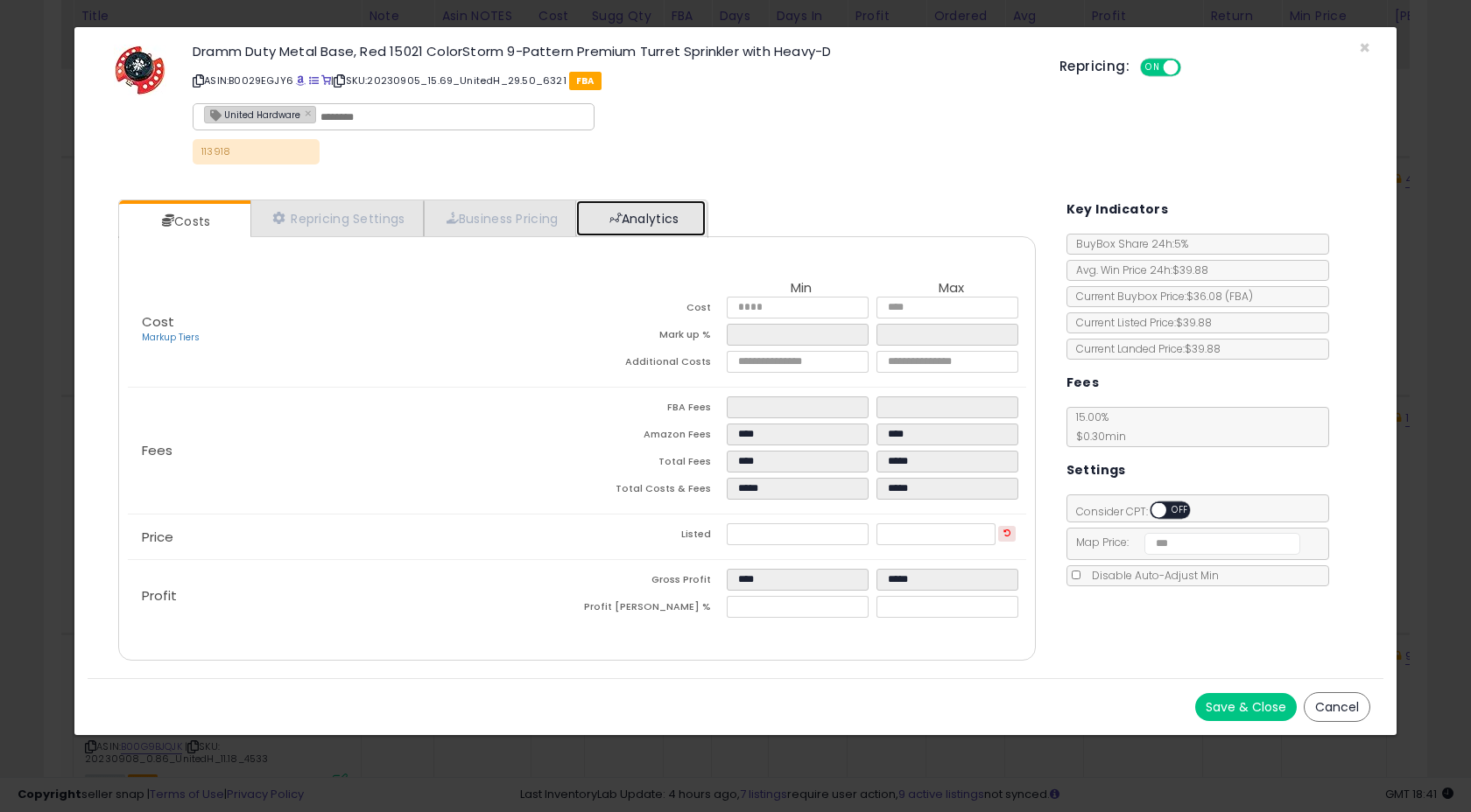
click at [666, 212] on link "Analytics" at bounding box center [640, 217] width 130 height 36
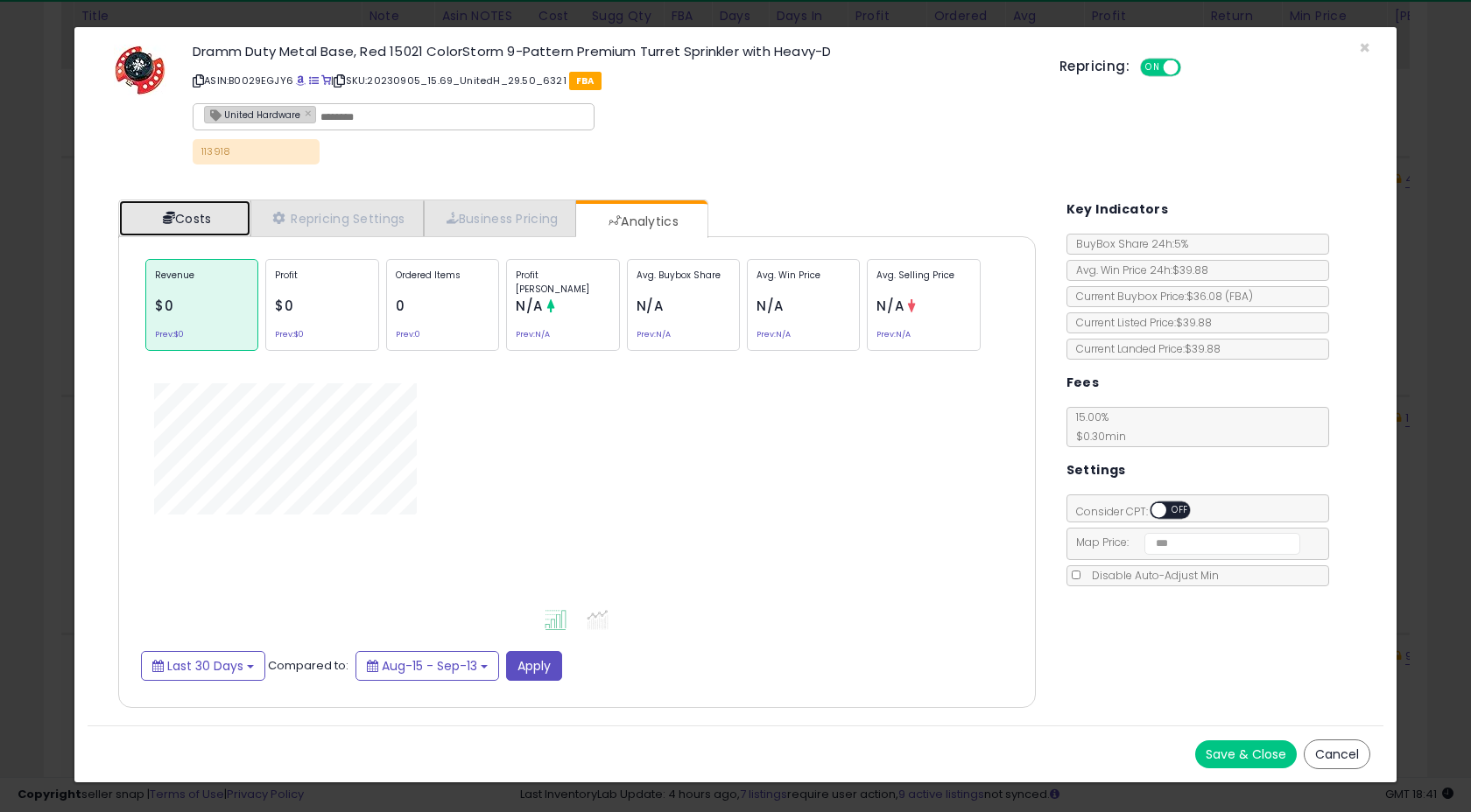
click at [183, 220] on link "Costs" at bounding box center [185, 217] width 132 height 36
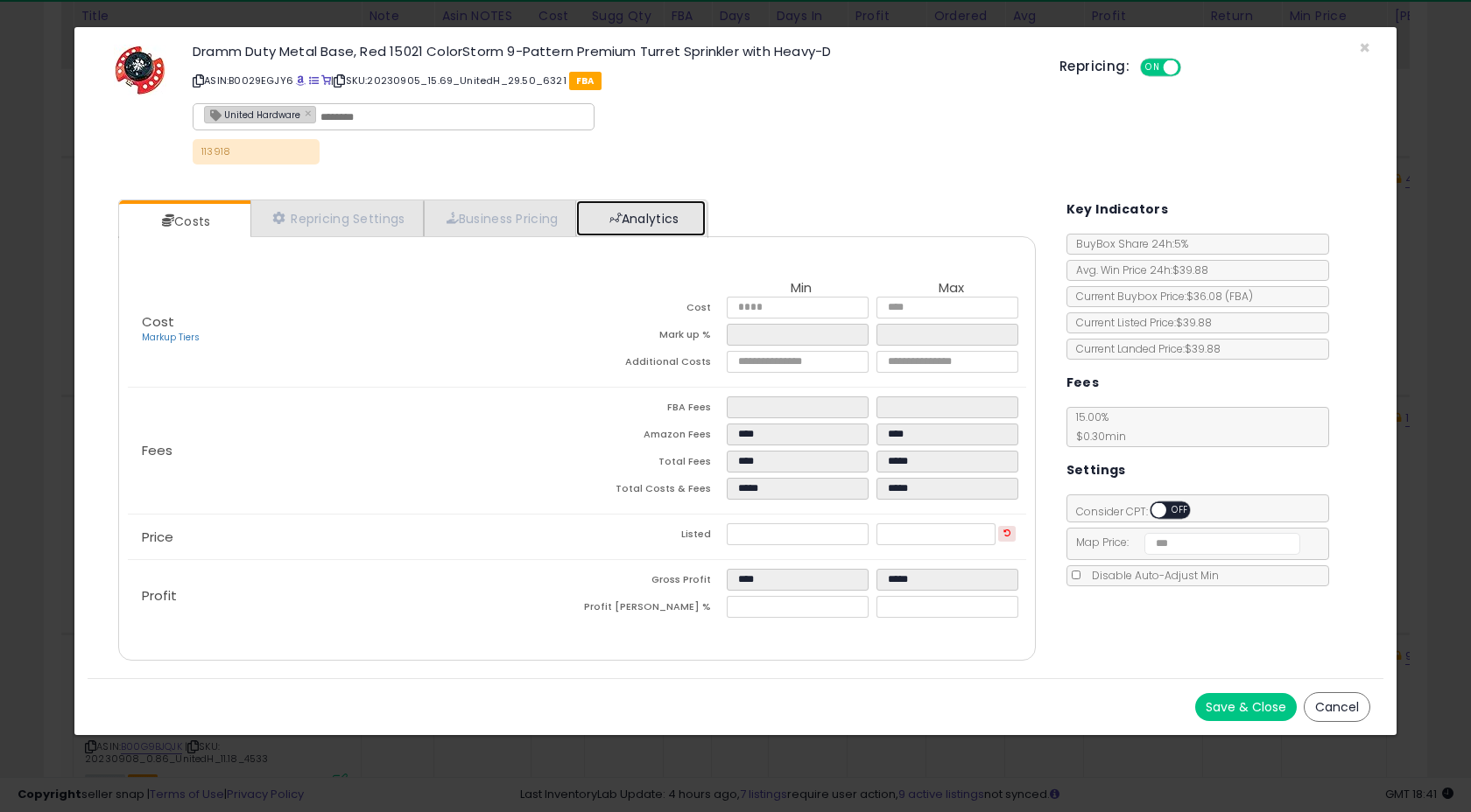
click at [624, 224] on link "Analytics" at bounding box center [640, 217] width 130 height 36
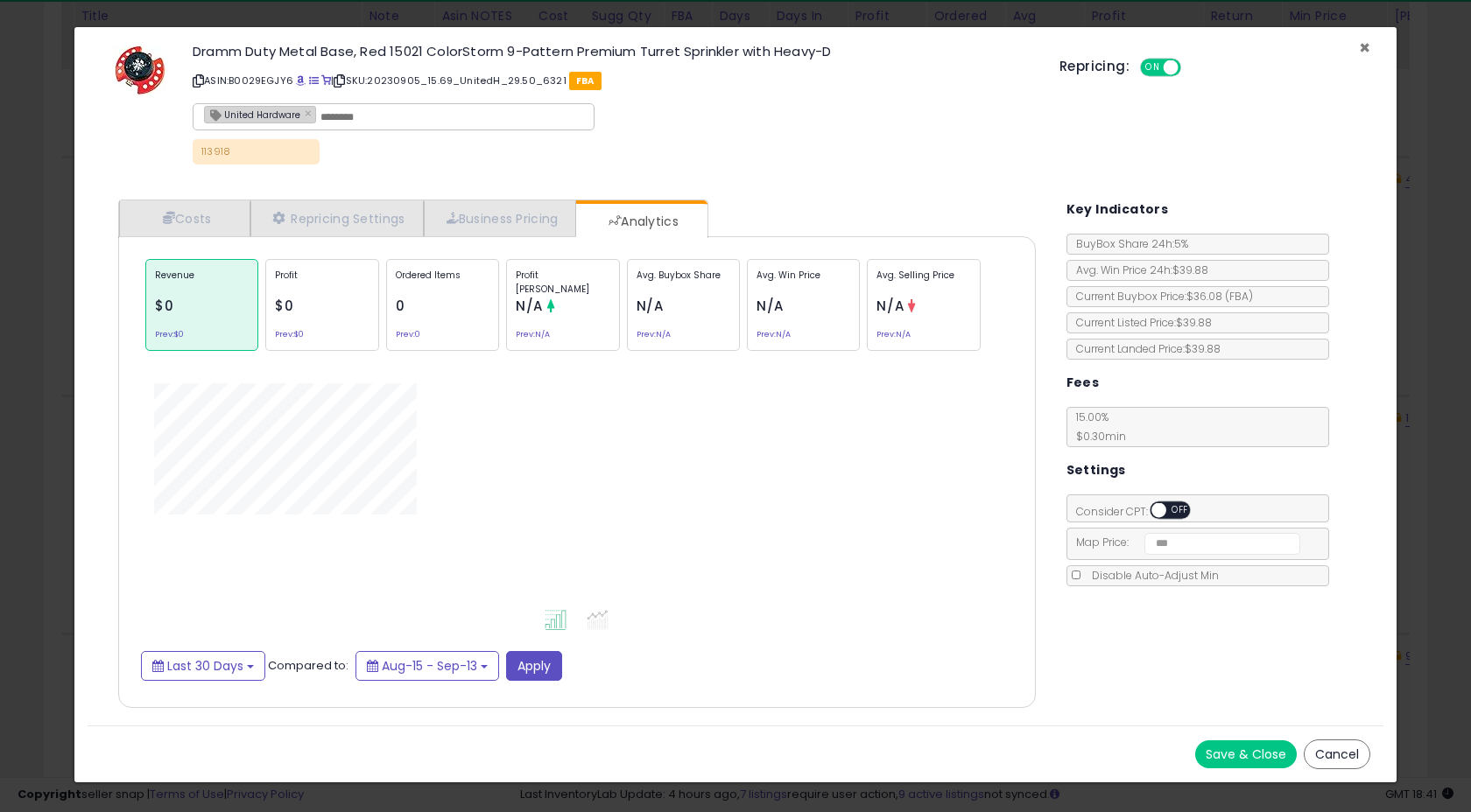
click at [1366, 49] on span "×" at bounding box center [1364, 47] width 12 height 25
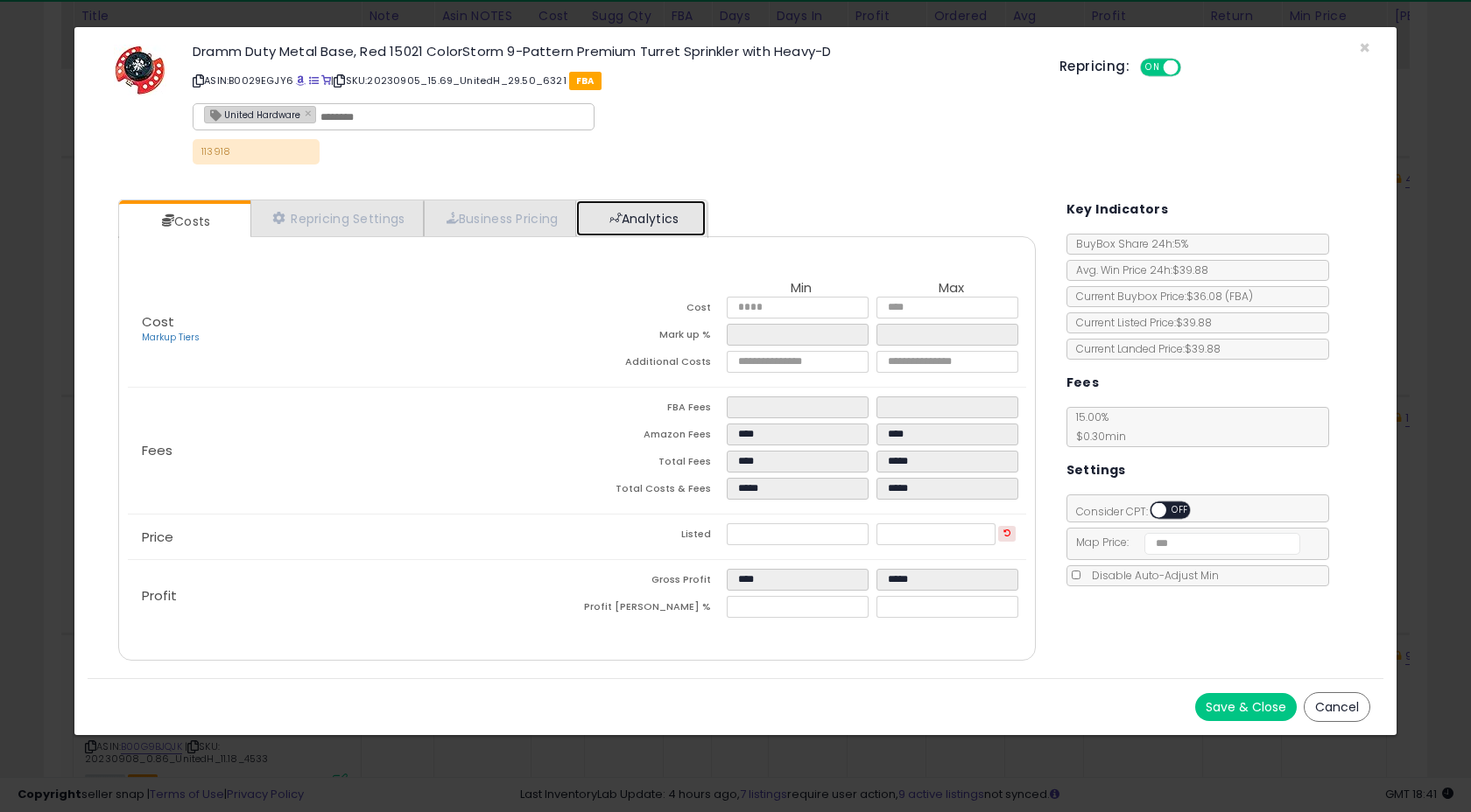
click at [688, 209] on link "Analytics" at bounding box center [640, 217] width 130 height 36
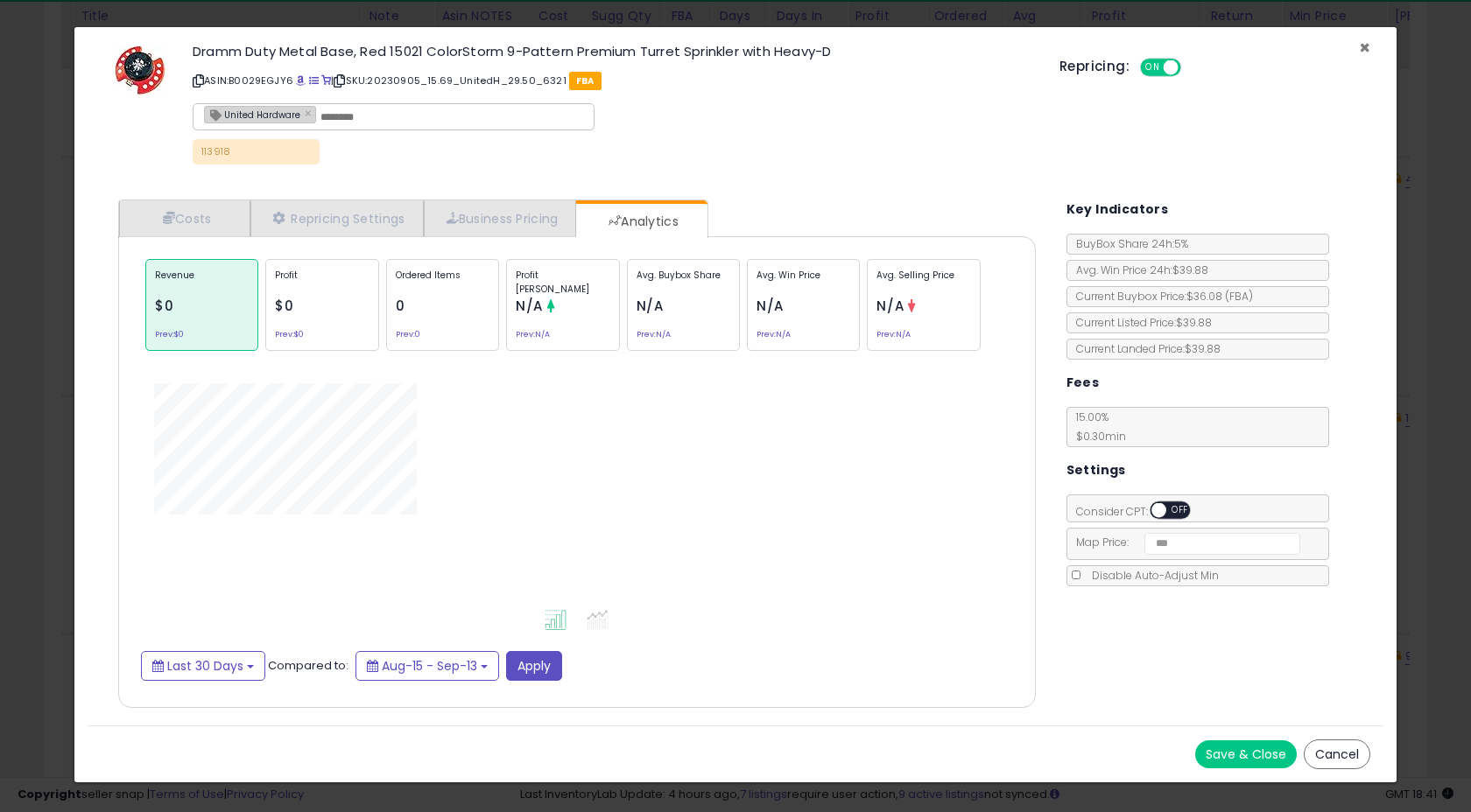
click at [1366, 44] on span "×" at bounding box center [1364, 47] width 12 height 25
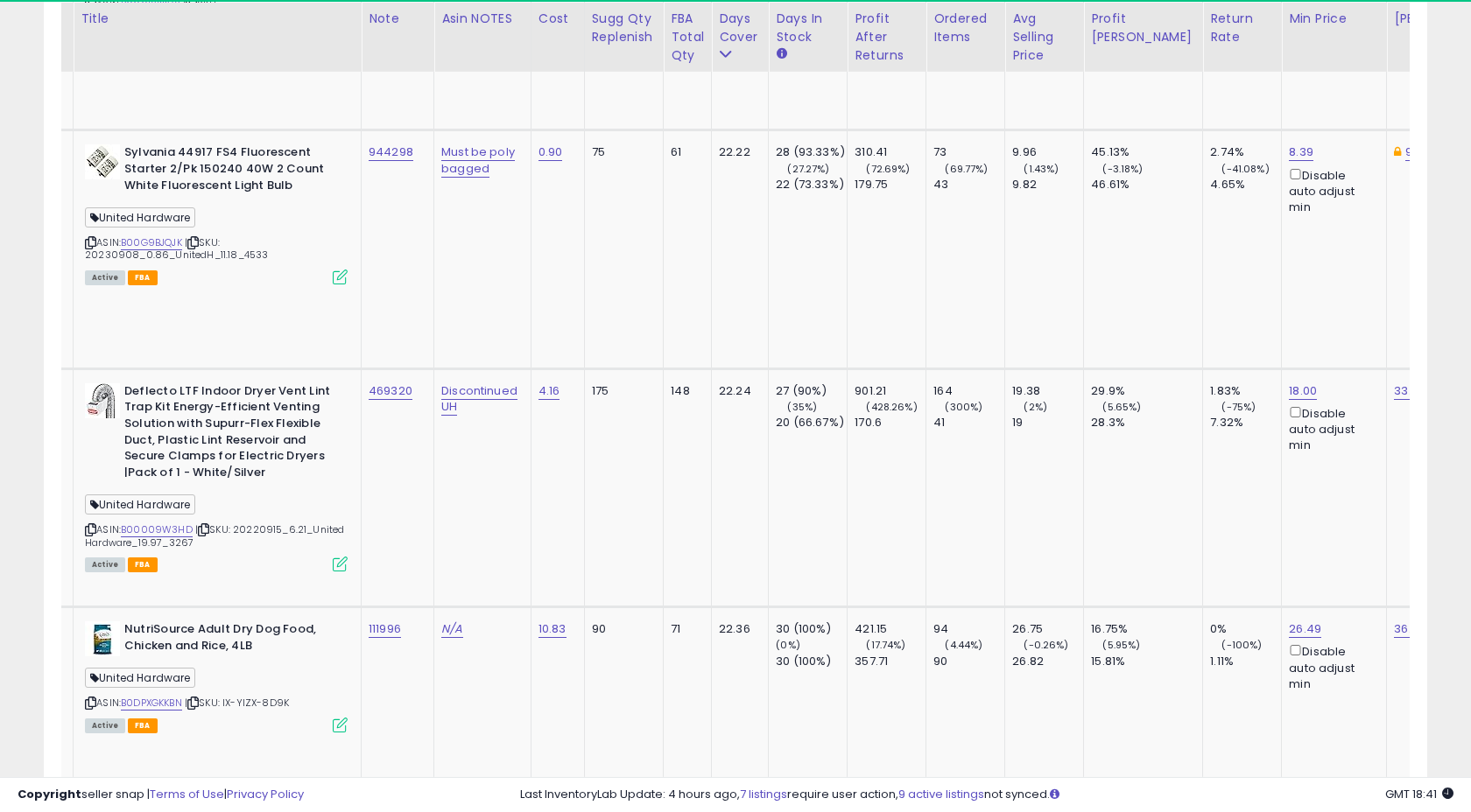
scroll to position [3650, 0]
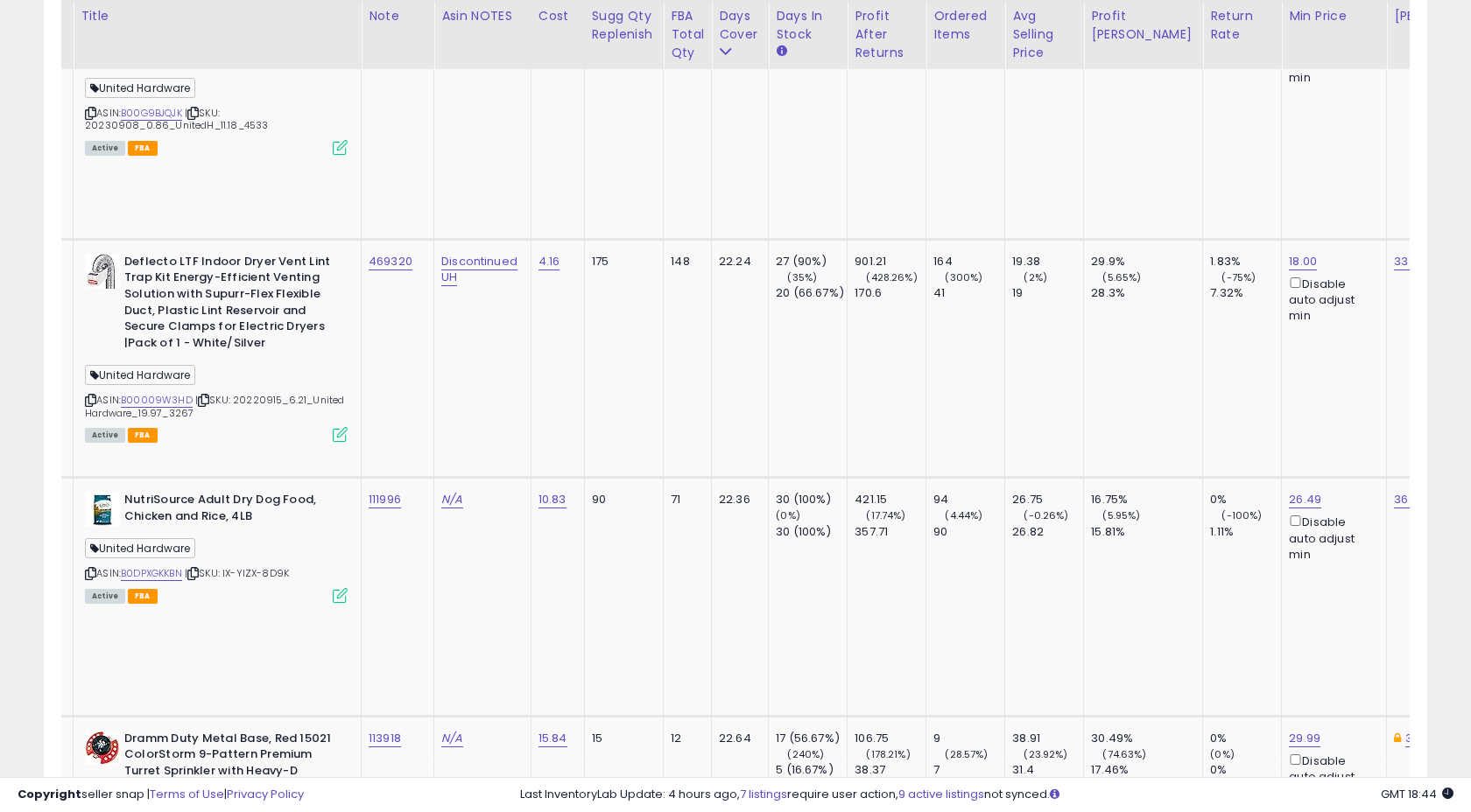
scroll to position [3789, 0]
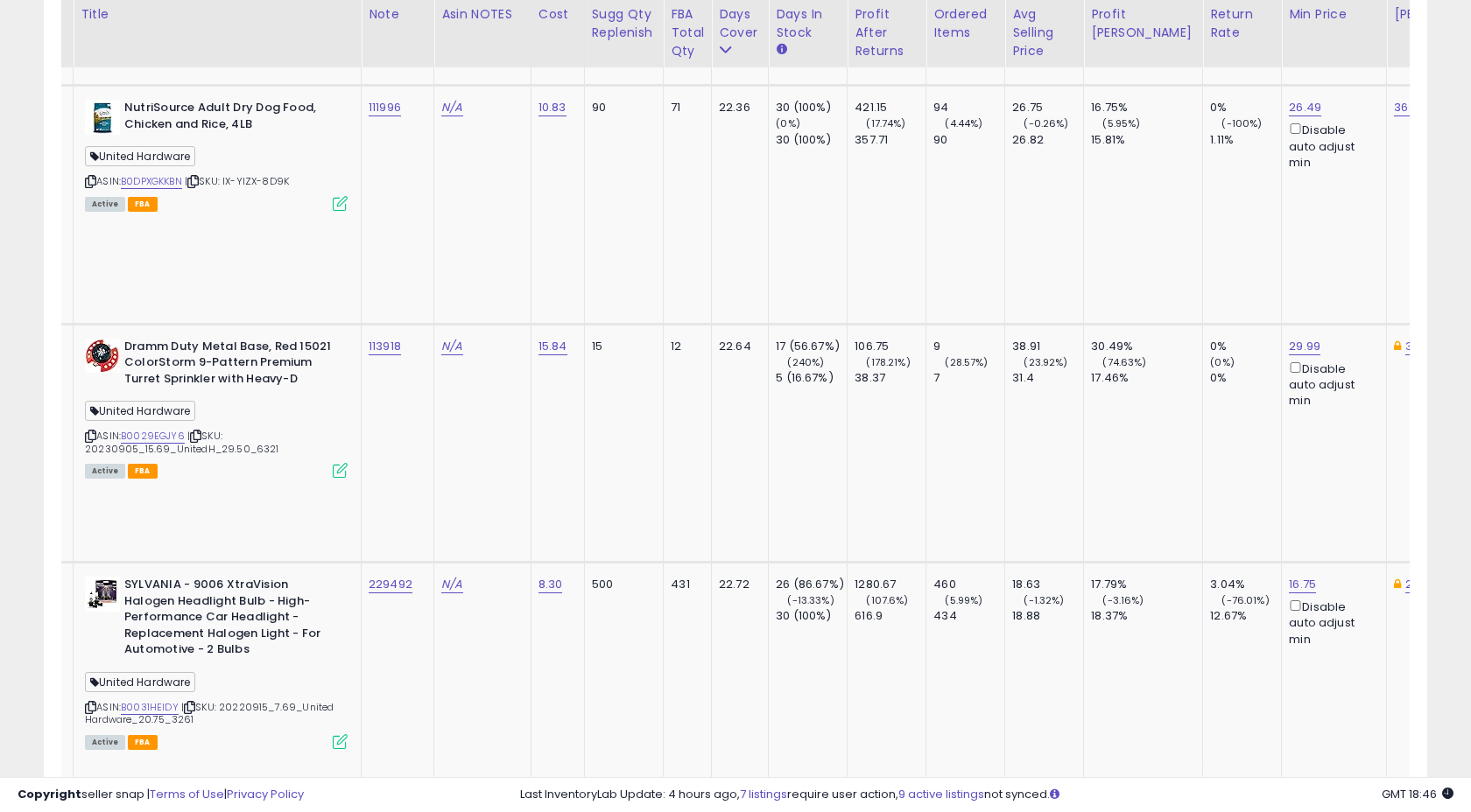
scroll to position [4167, 0]
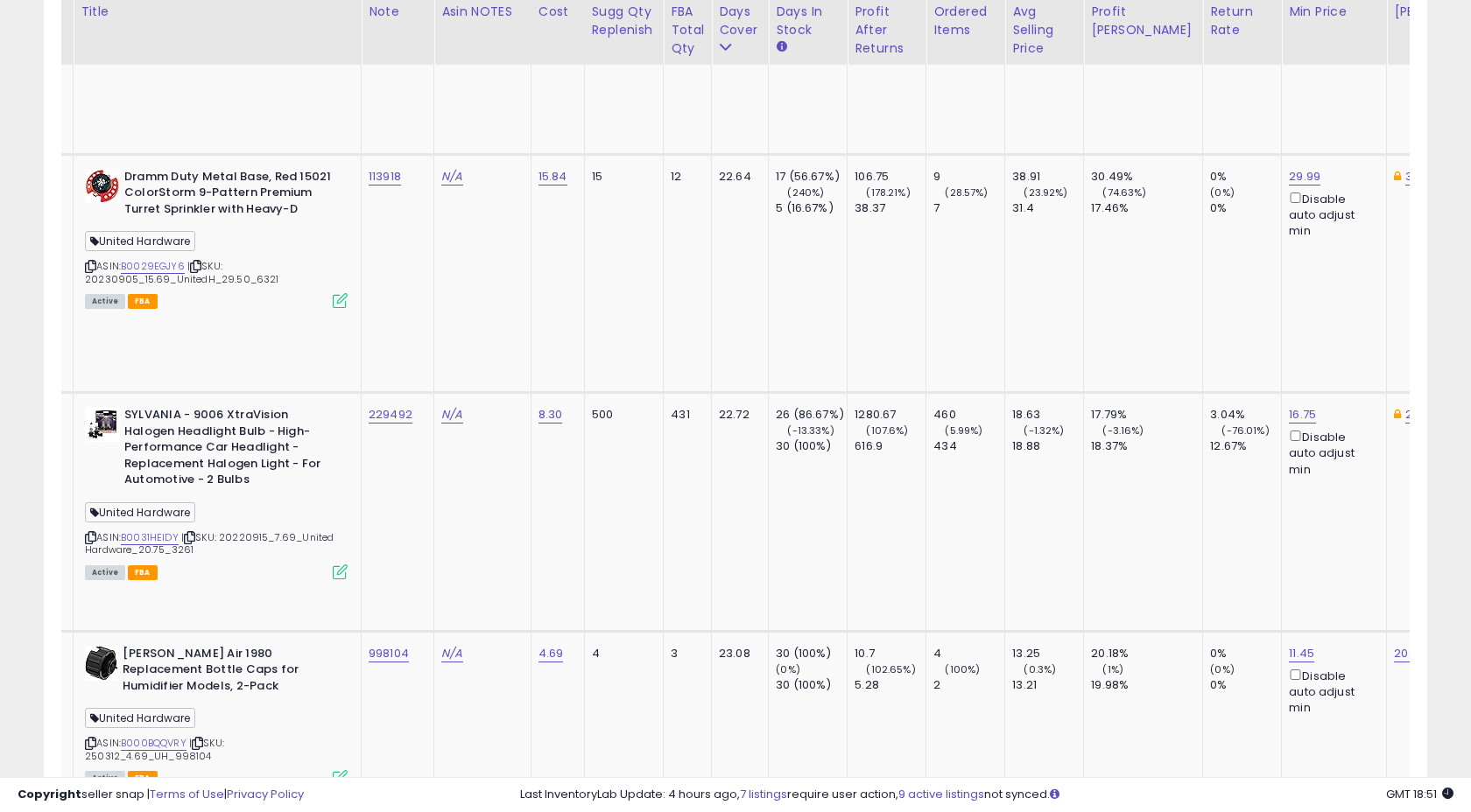
scroll to position [4332, 0]
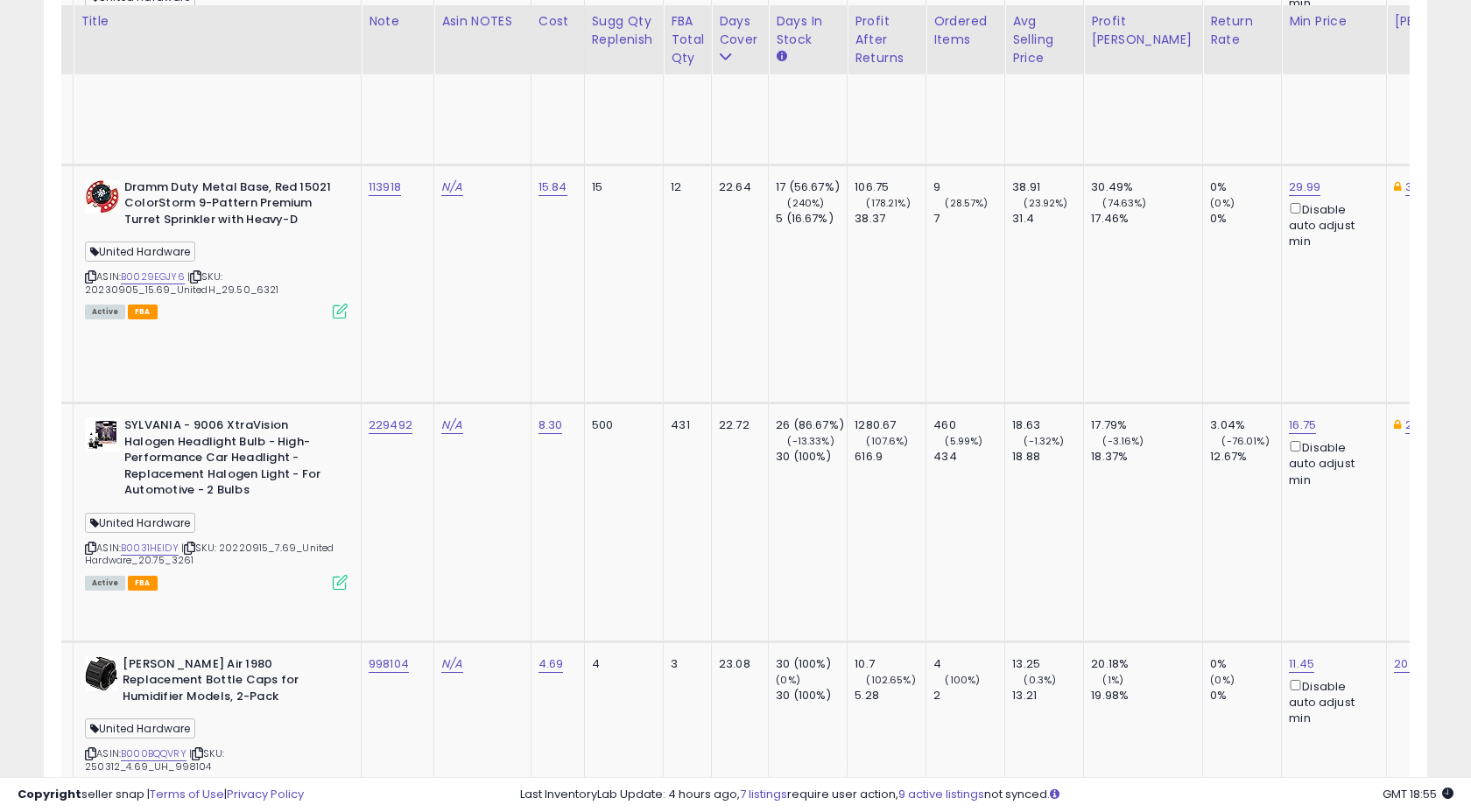
scroll to position [4333, 0]
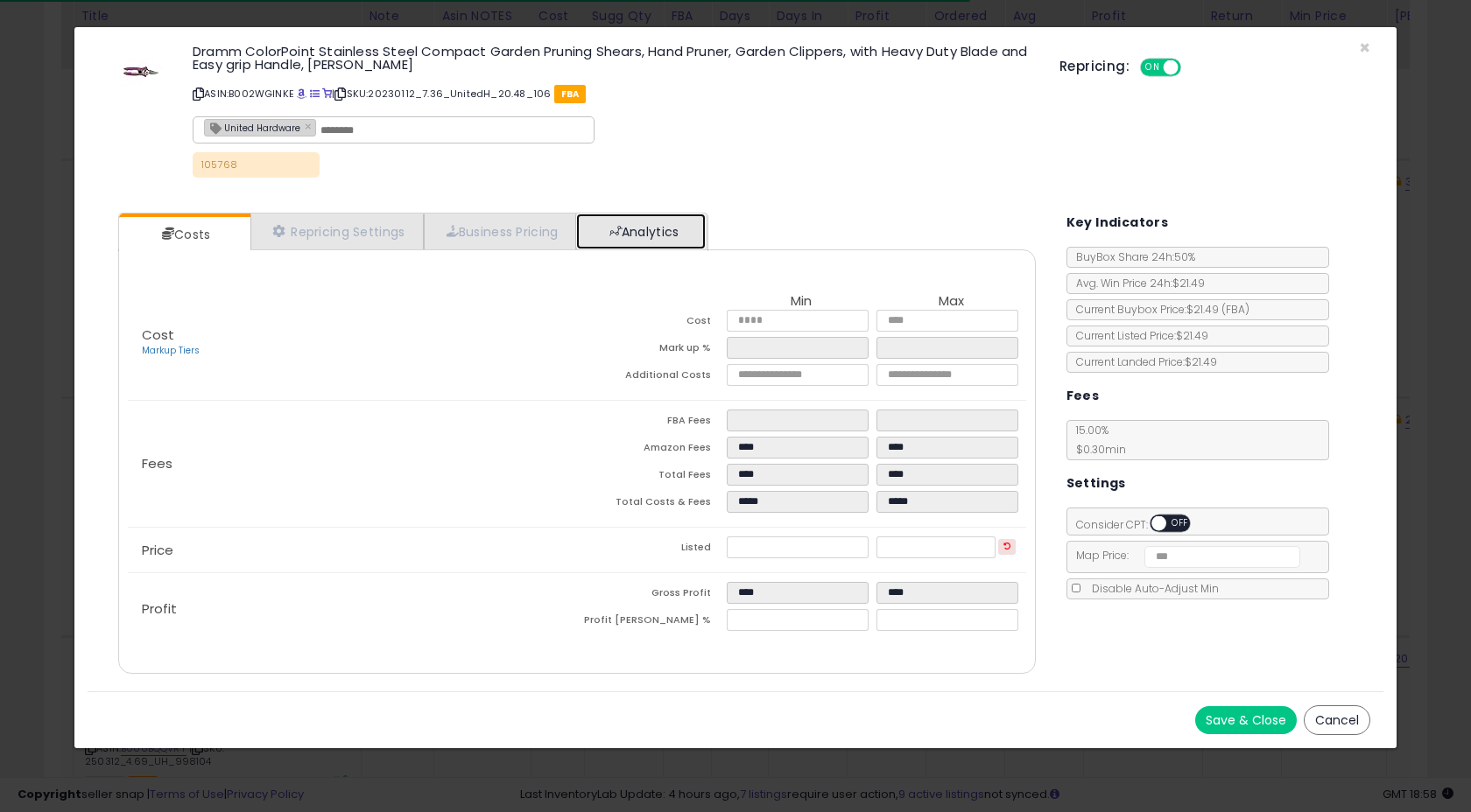
click at [636, 242] on link "Analytics" at bounding box center [640, 231] width 130 height 36
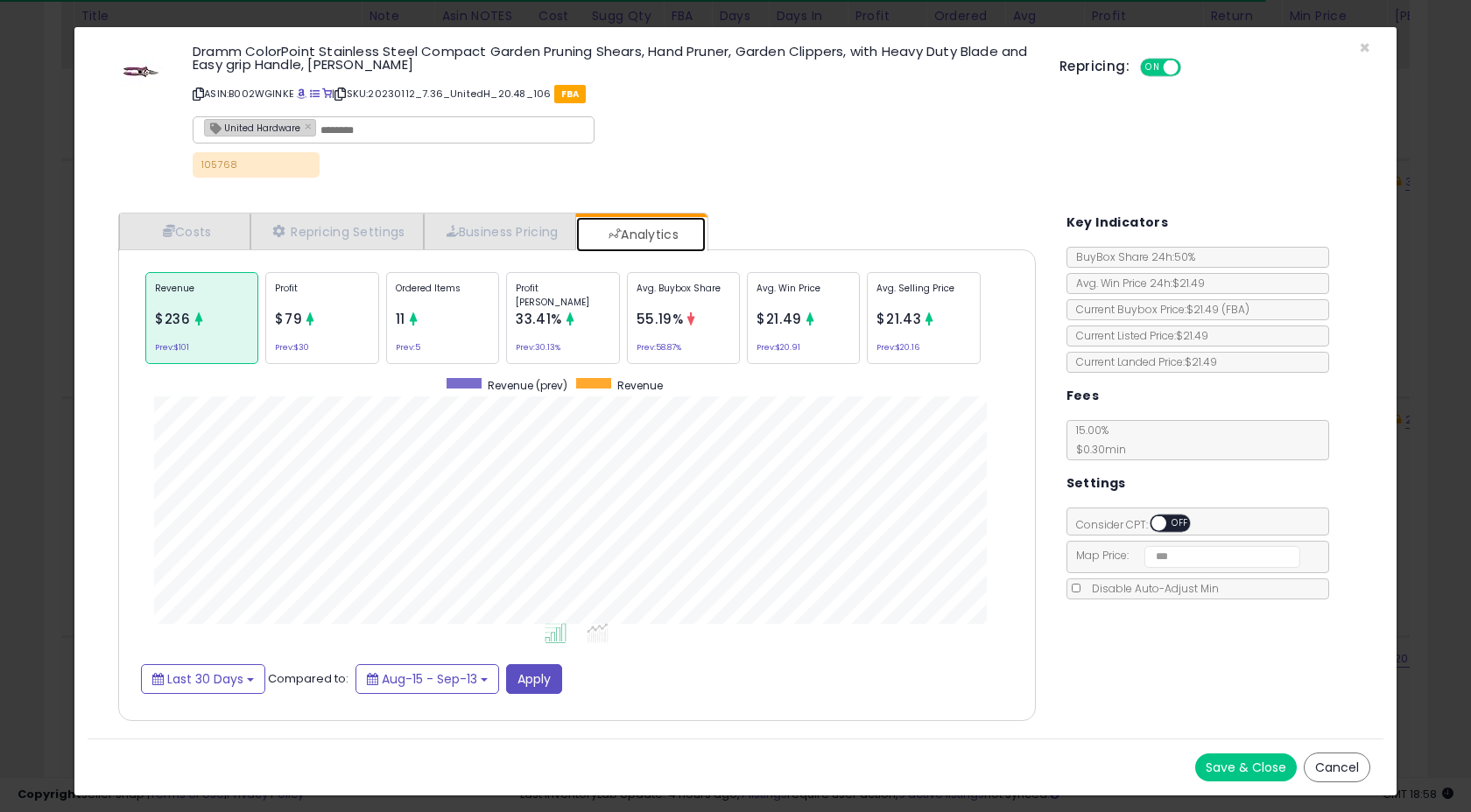
scroll to position [538, 952]
click at [1363, 46] on span "×" at bounding box center [1364, 47] width 12 height 25
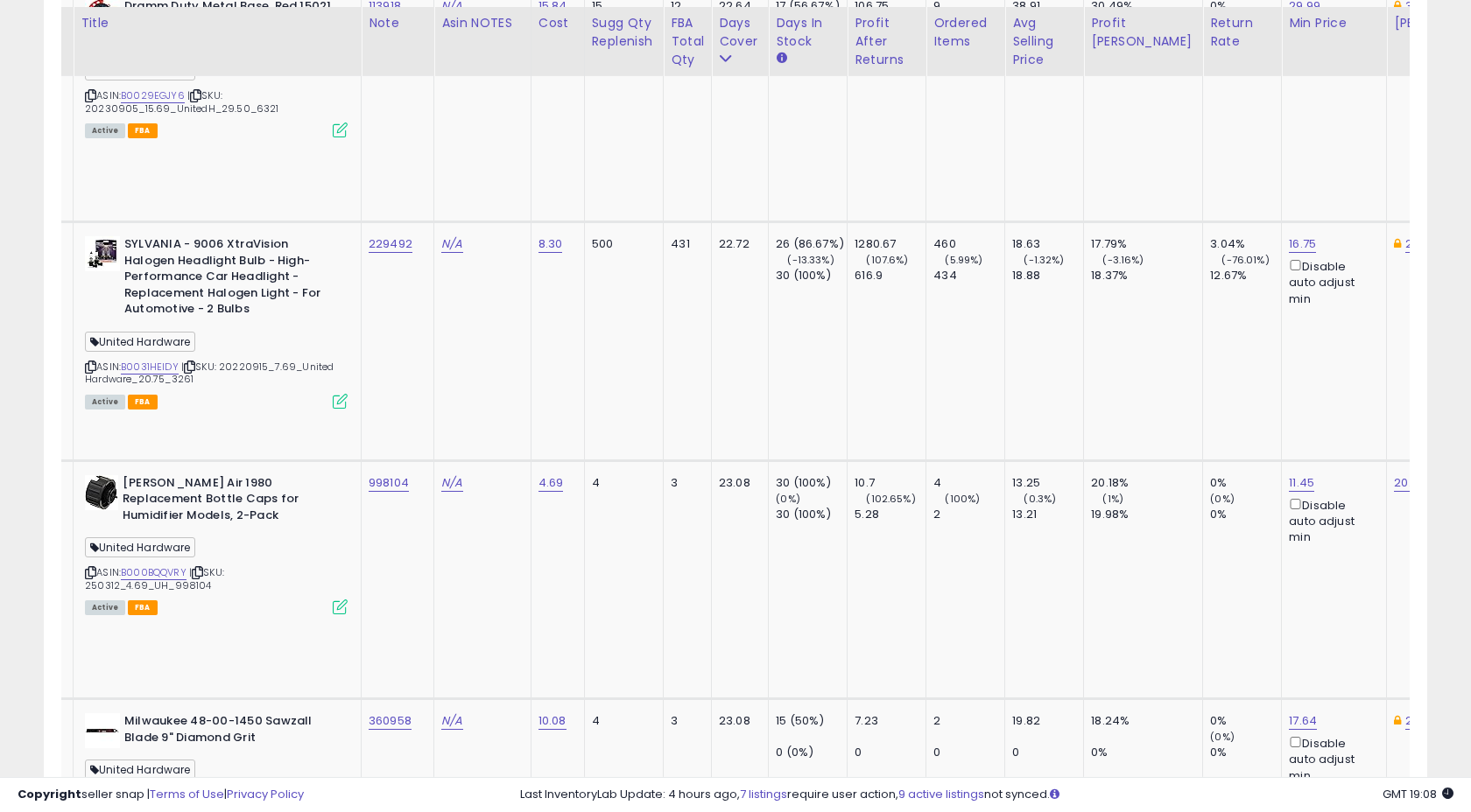
scroll to position [4517, 0]
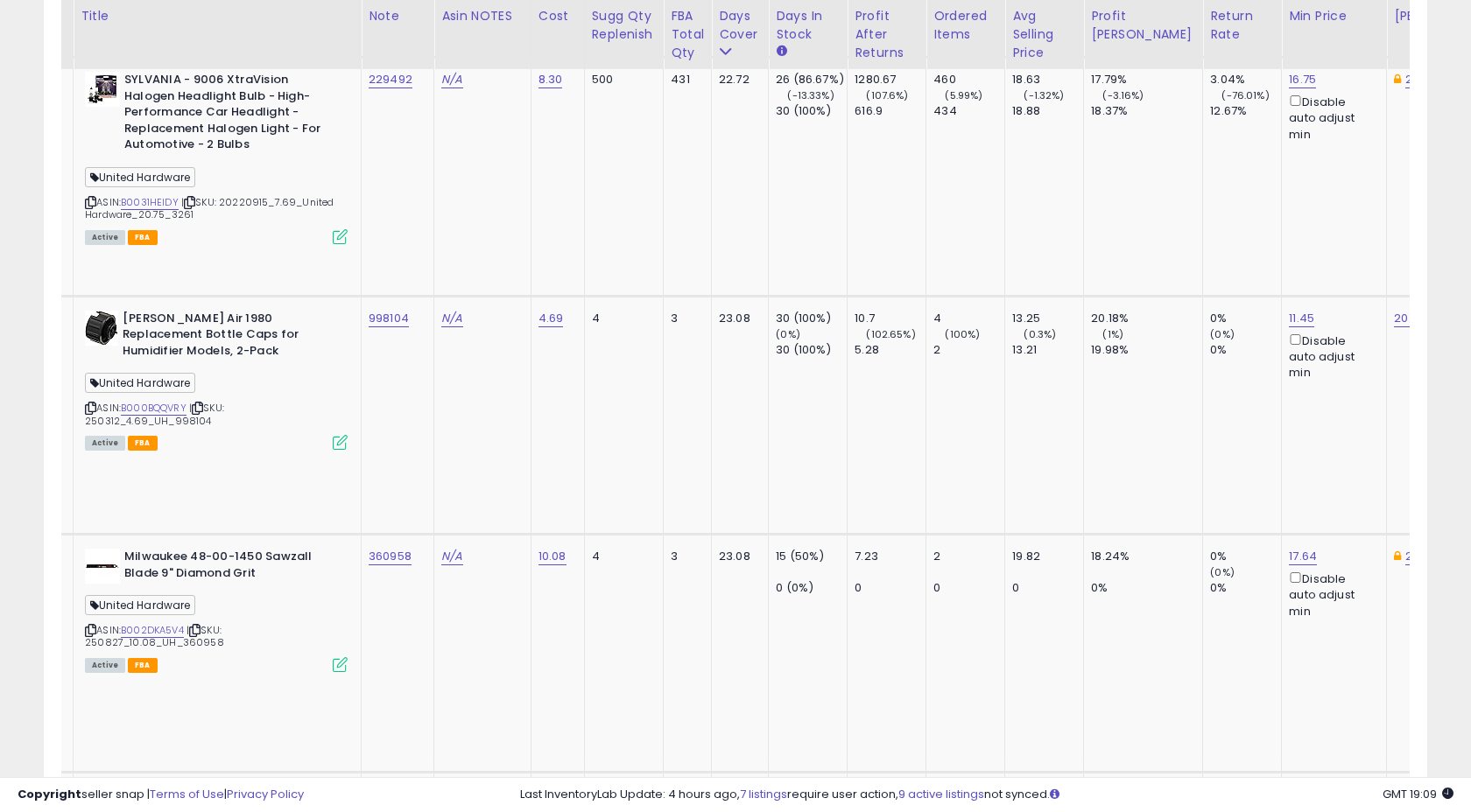
scroll to position [4675, 0]
drag, startPoint x: 366, startPoint y: 97, endPoint x: 406, endPoint y: 99, distance: 40.0
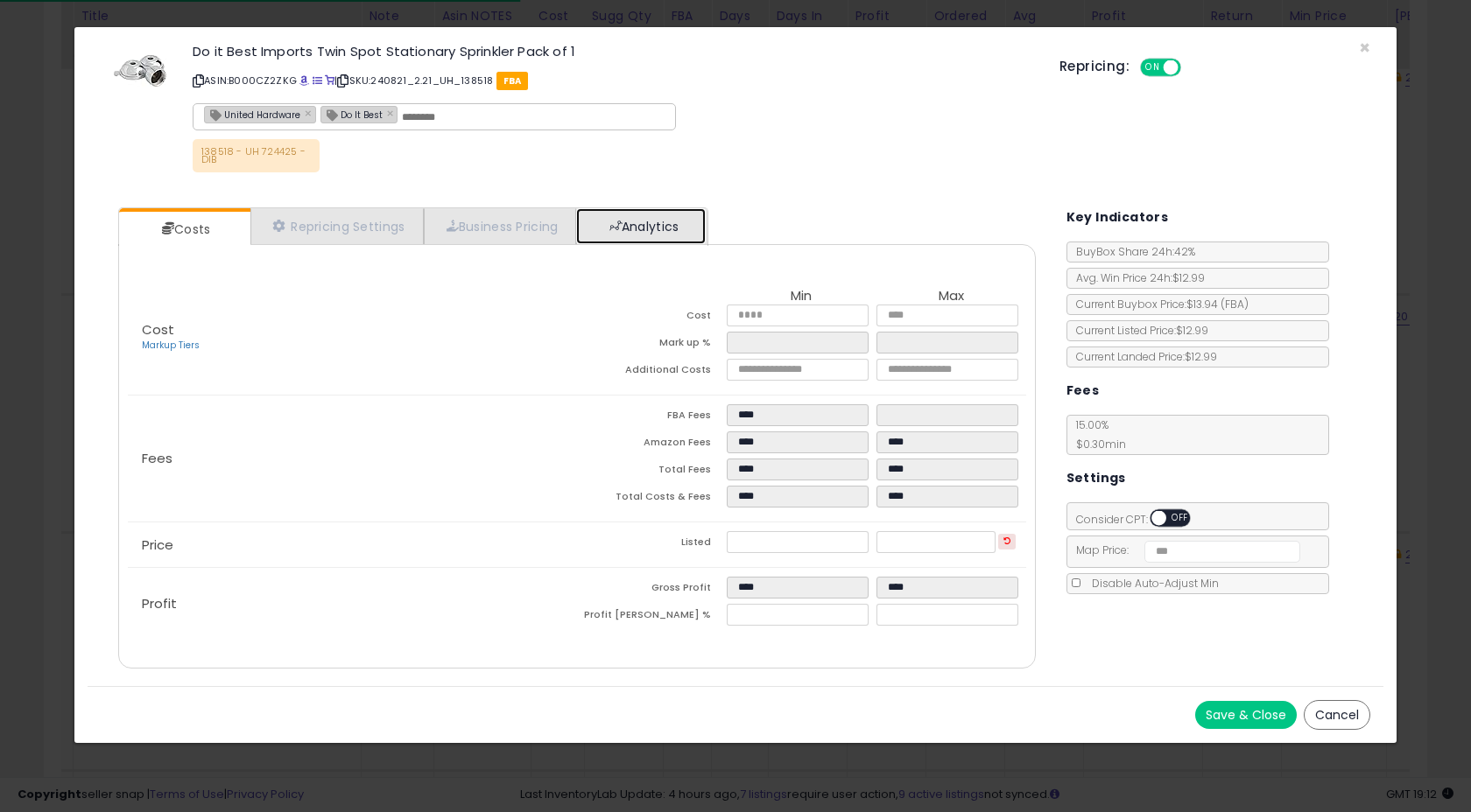
click at [645, 233] on link "Analytics" at bounding box center [640, 226] width 130 height 36
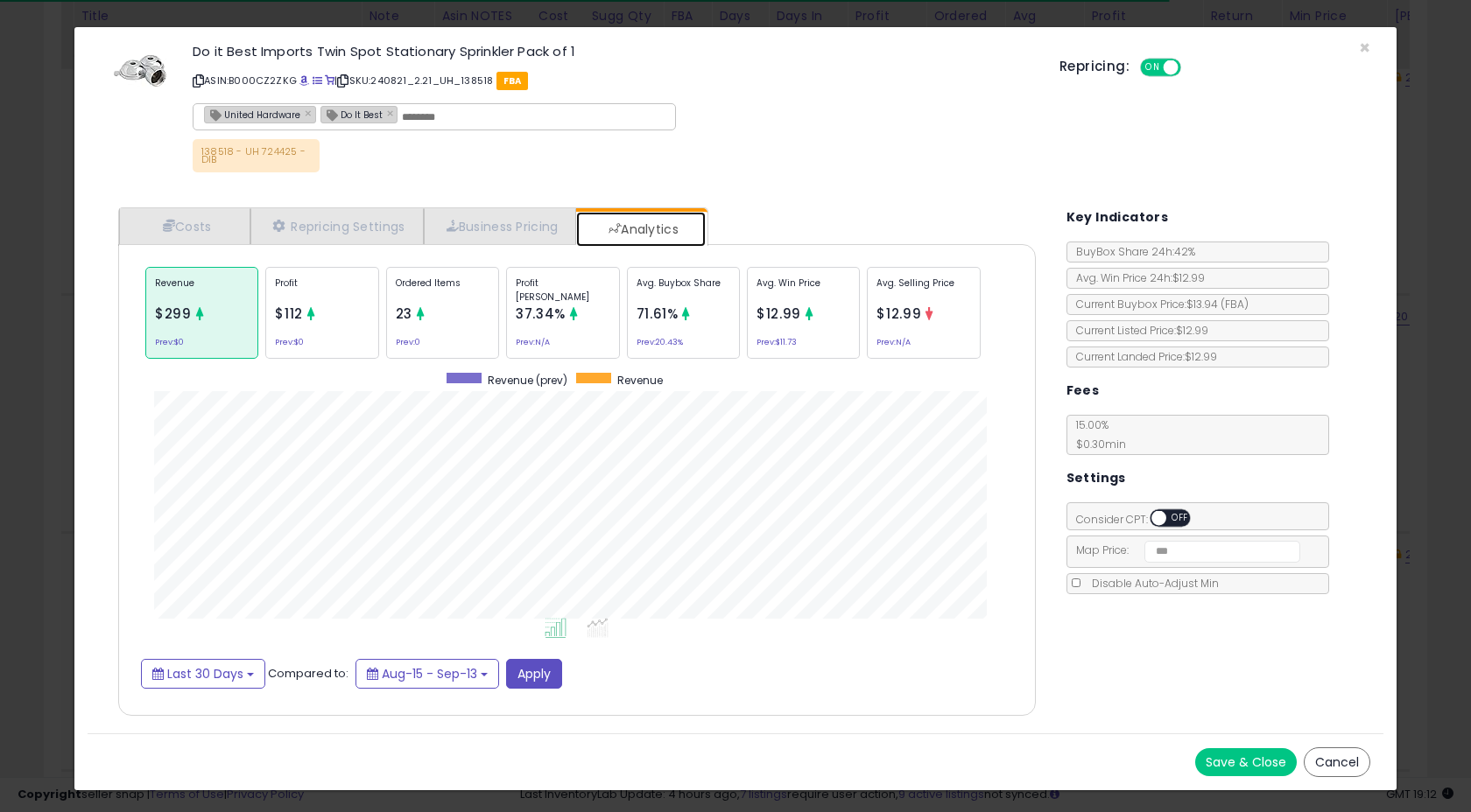
scroll to position [538, 952]
click at [397, 357] on div "Revenue $299 Prev: $0 Profit $112 Prev: $0 Ordered Items 23 Prev: 0 Profit Marg…" at bounding box center [577, 313] width 872 height 102
click at [417, 333] on div "Ordered Items 23 Prev: 0" at bounding box center [442, 313] width 112 height 92
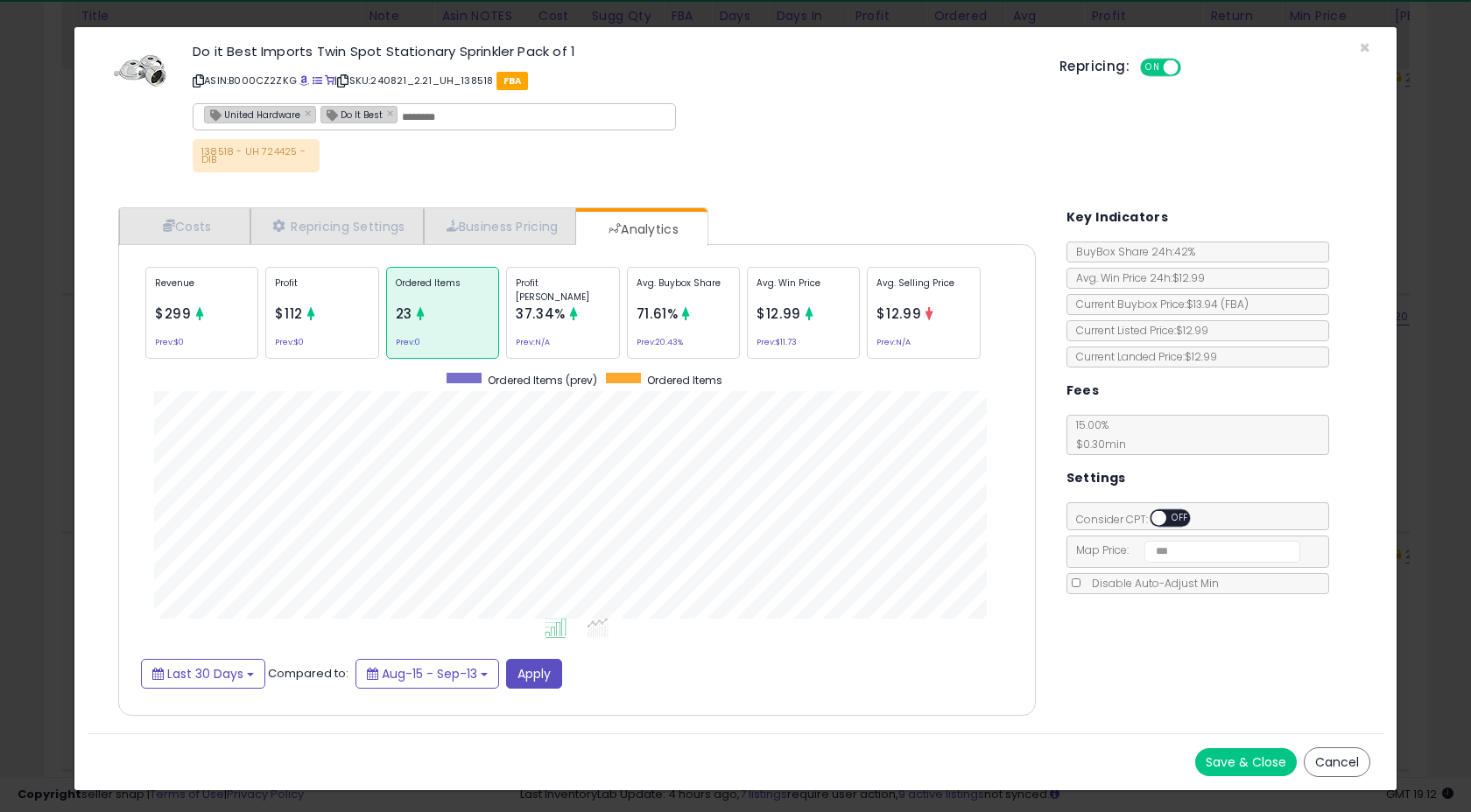
click at [272, 331] on div "Profit $112 Prev: $0" at bounding box center [321, 313] width 112 height 92
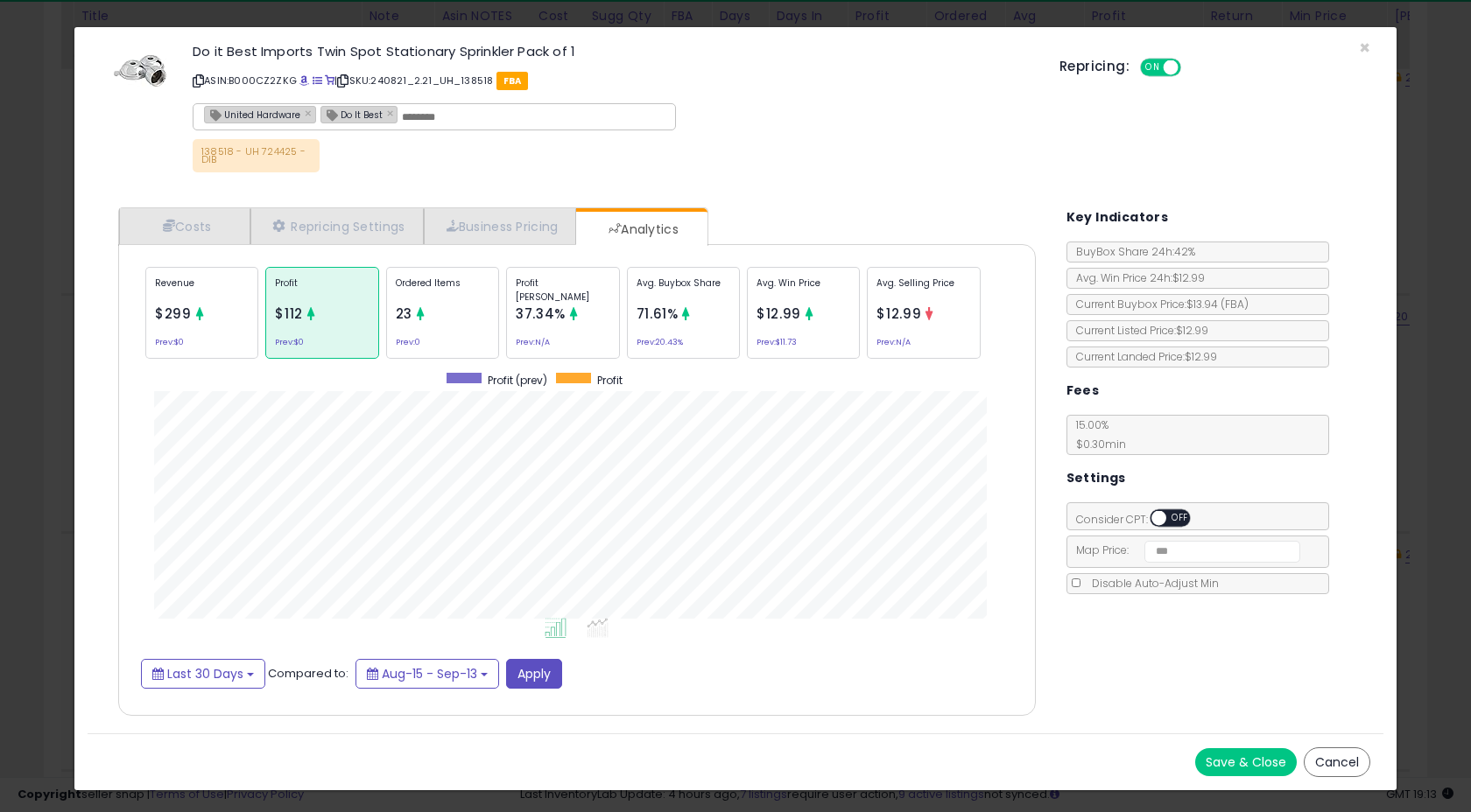
click at [233, 328] on div "Revenue $299 Prev: $0" at bounding box center [201, 313] width 112 height 92
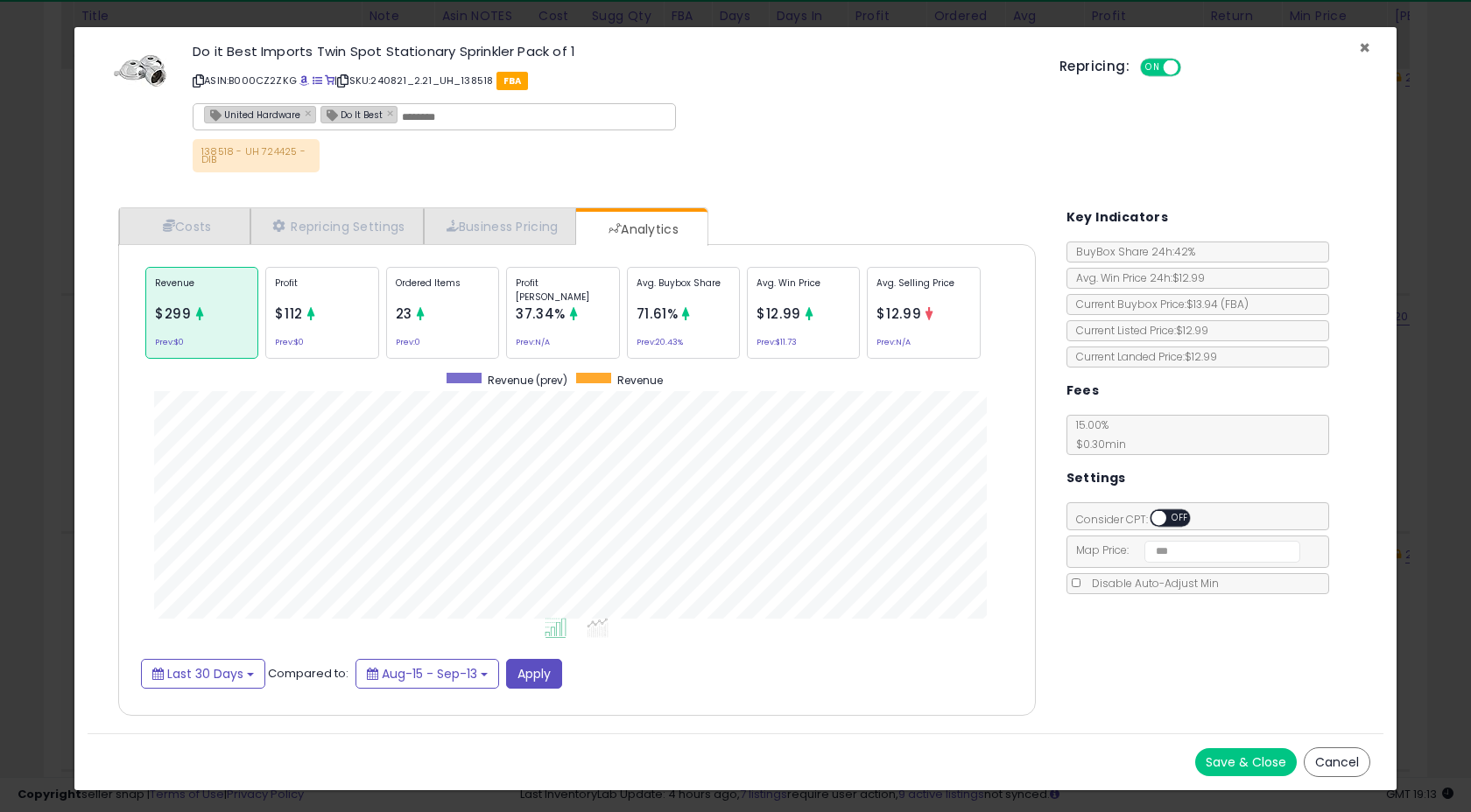
click at [1364, 47] on span "×" at bounding box center [1364, 47] width 12 height 25
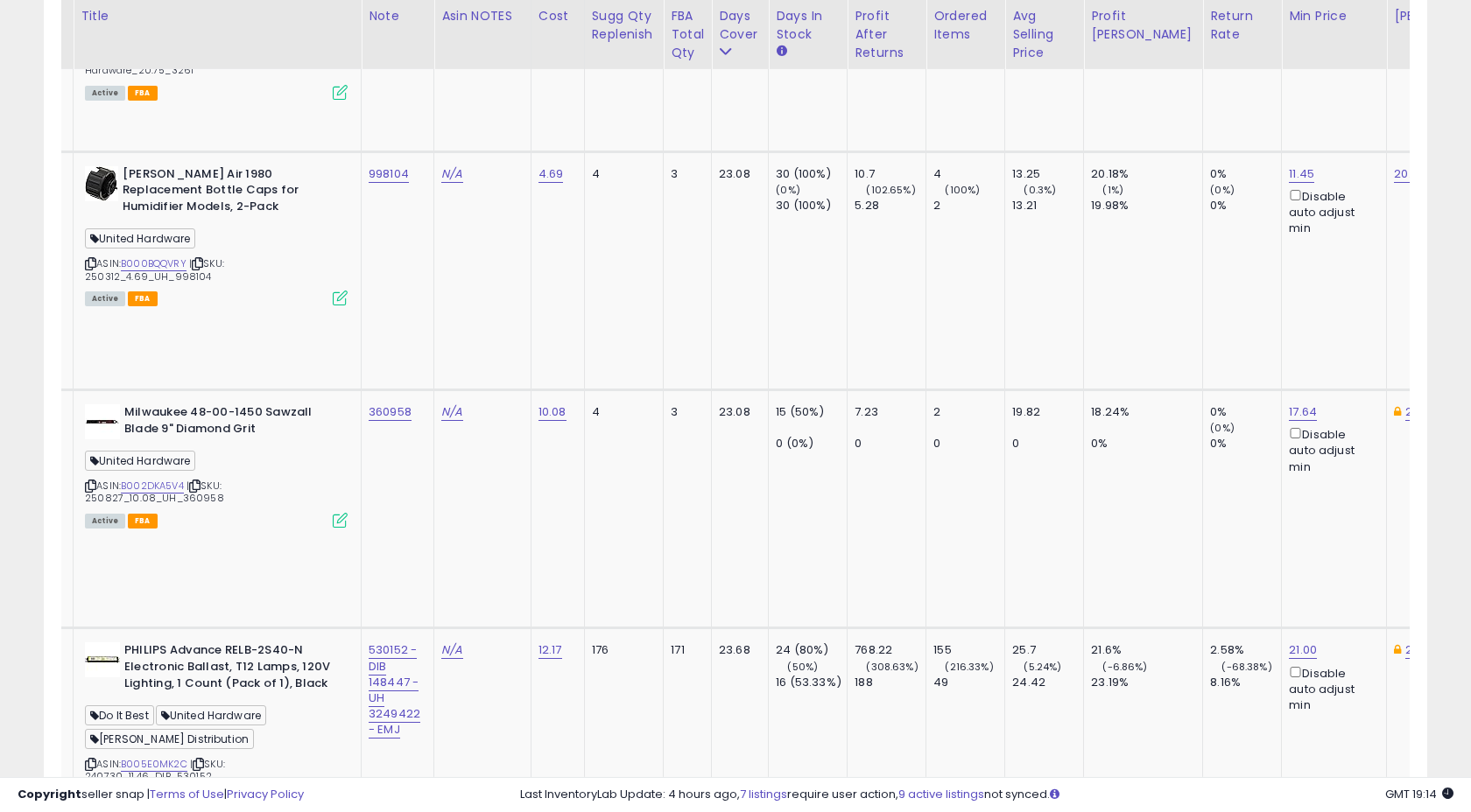
scroll to position [4814, 0]
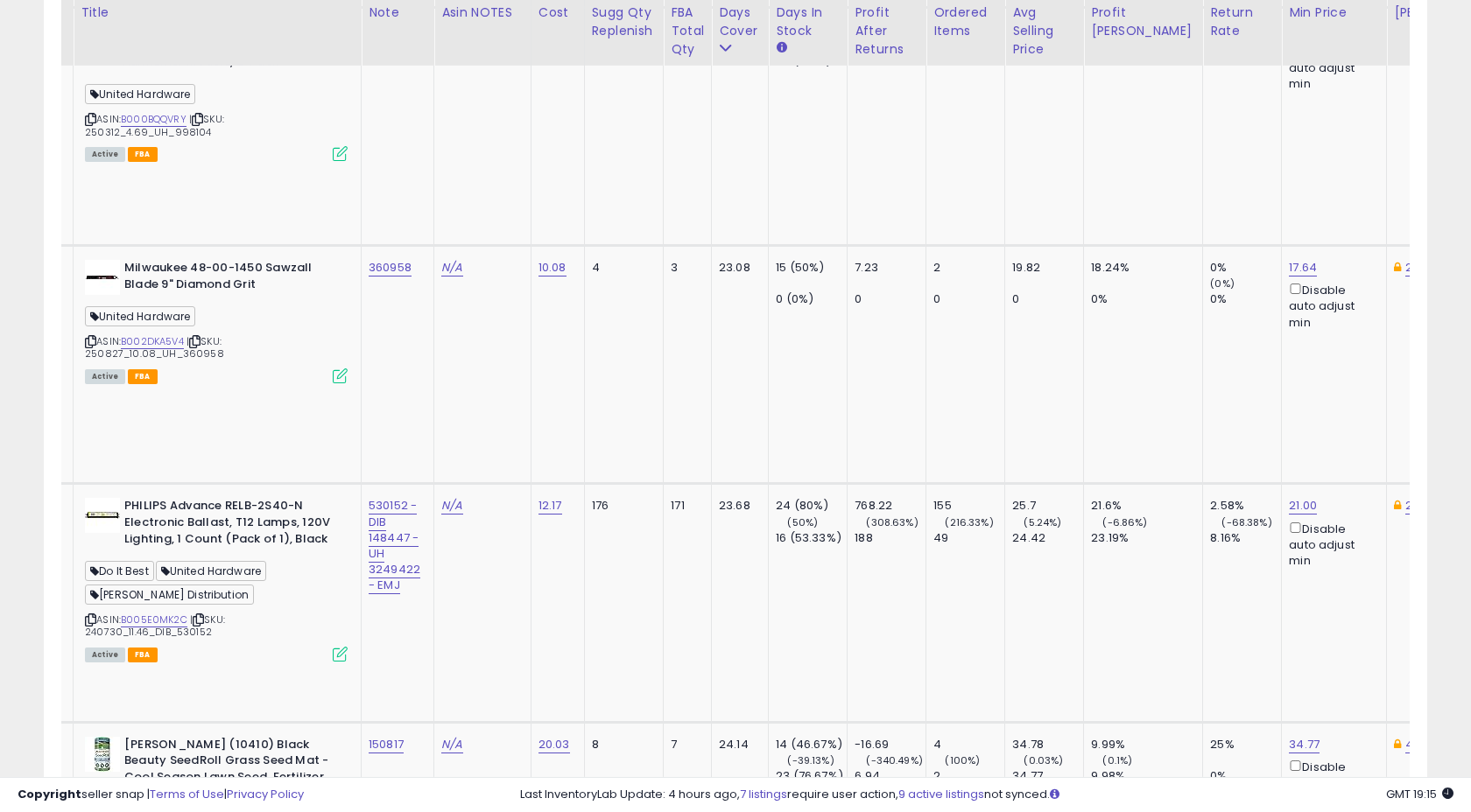
scroll to position [4956, 0]
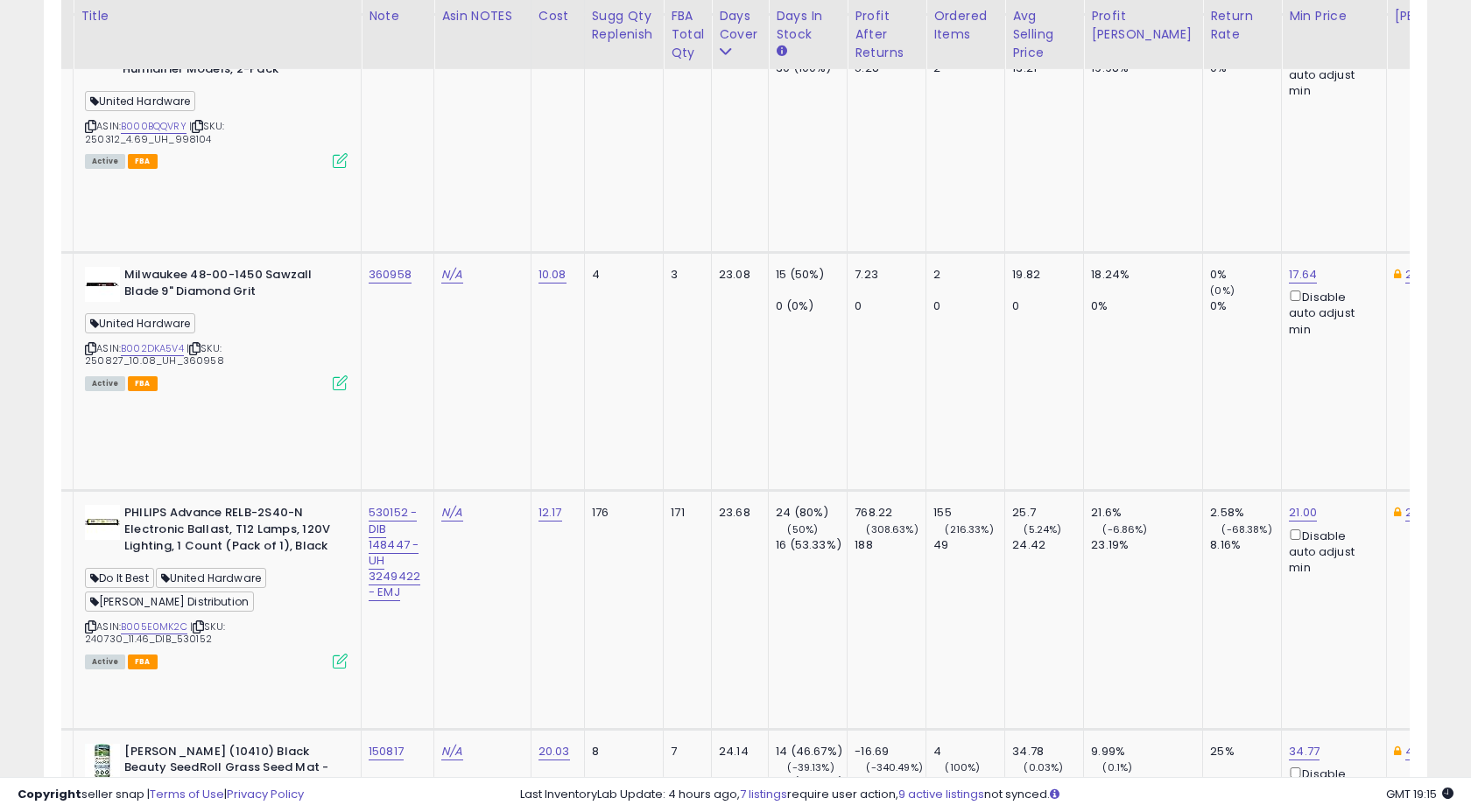
drag, startPoint x: 316, startPoint y: 174, endPoint x: 351, endPoint y: 175, distance: 35.0
type input "******"
click at [450, 54] on button "submit" at bounding box center [435, 55] width 30 height 26
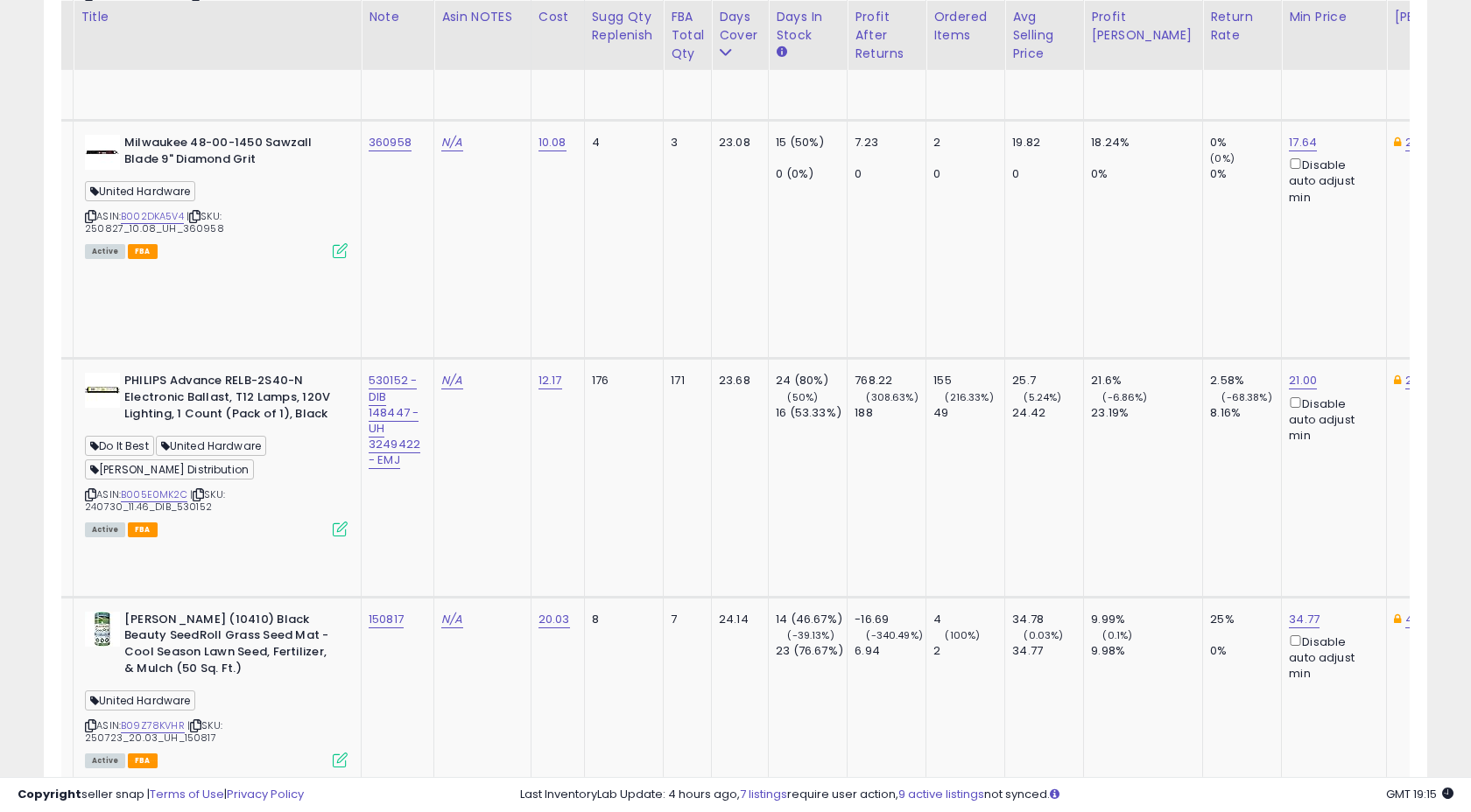
scroll to position [5088, 0]
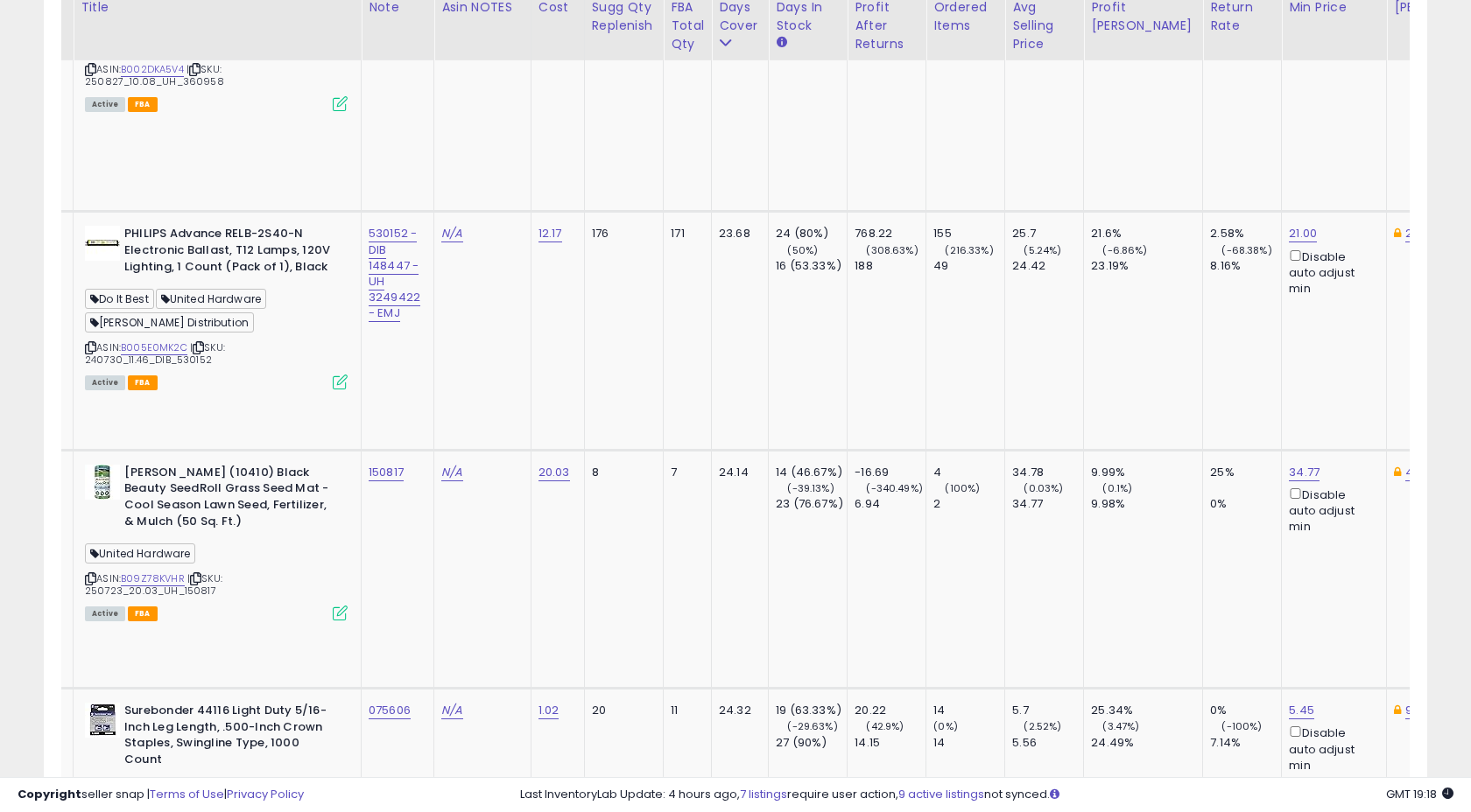
scroll to position [5235, 0]
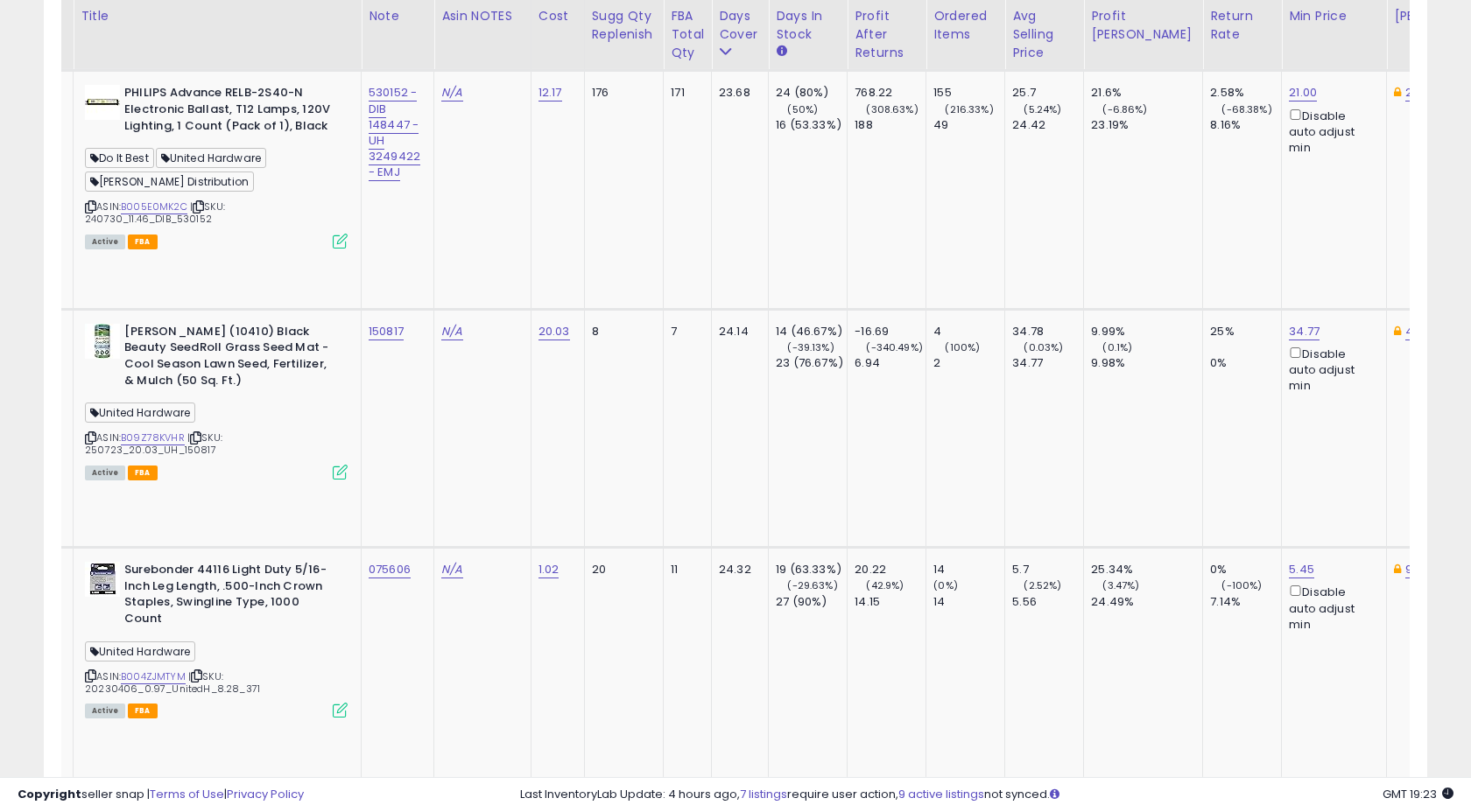
scroll to position [5377, 0]
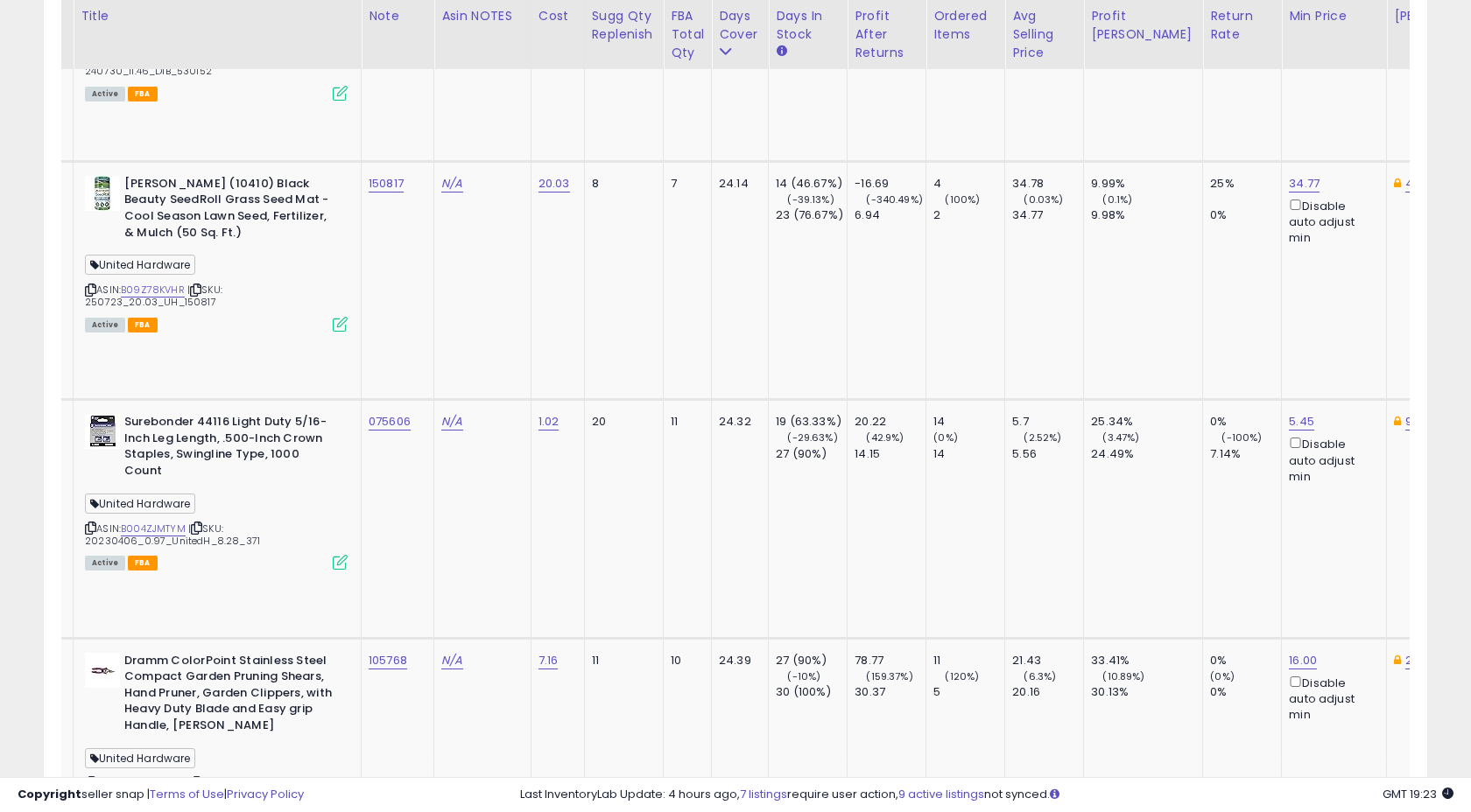
scroll to position [5524, 0]
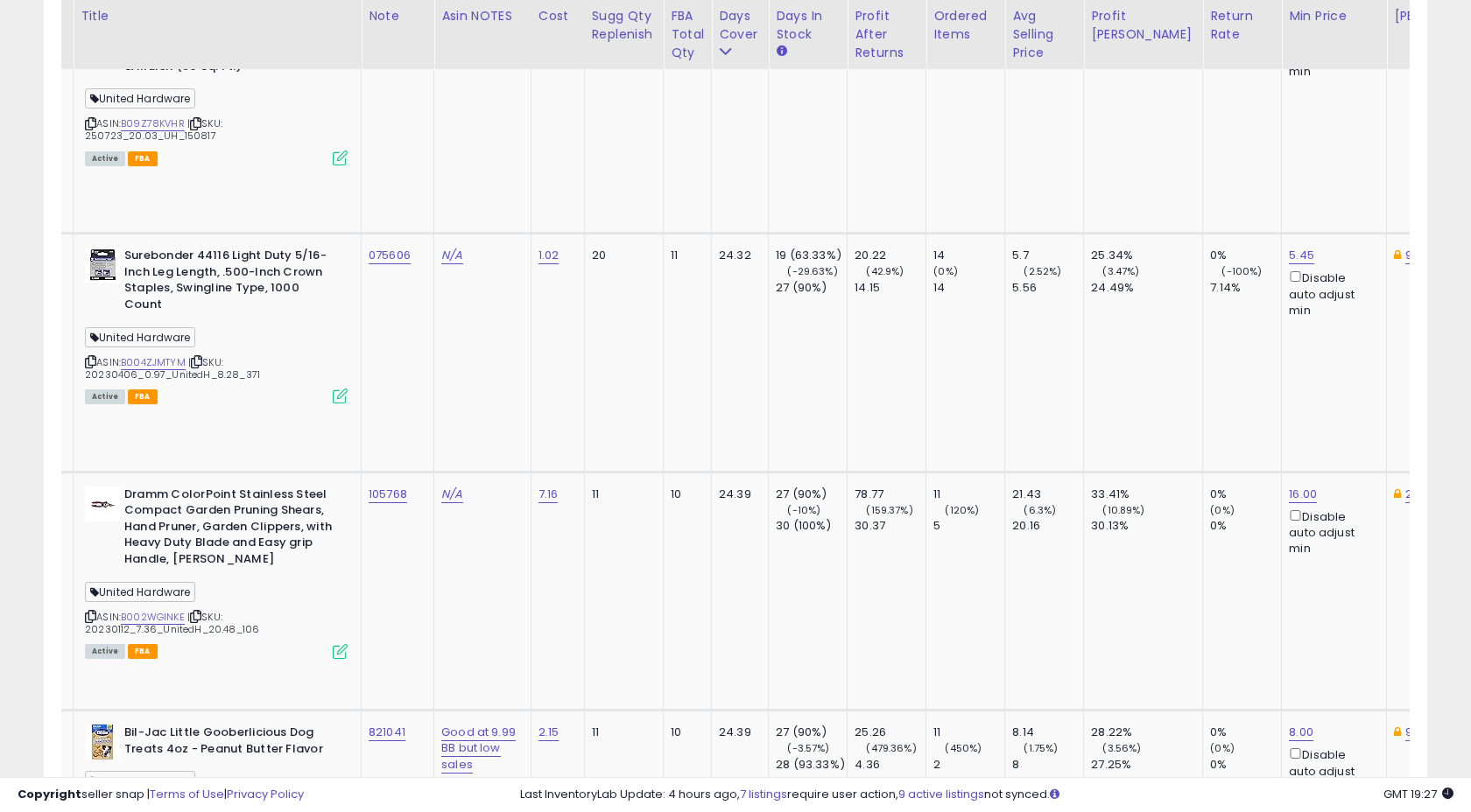
scroll to position [5693, 0]
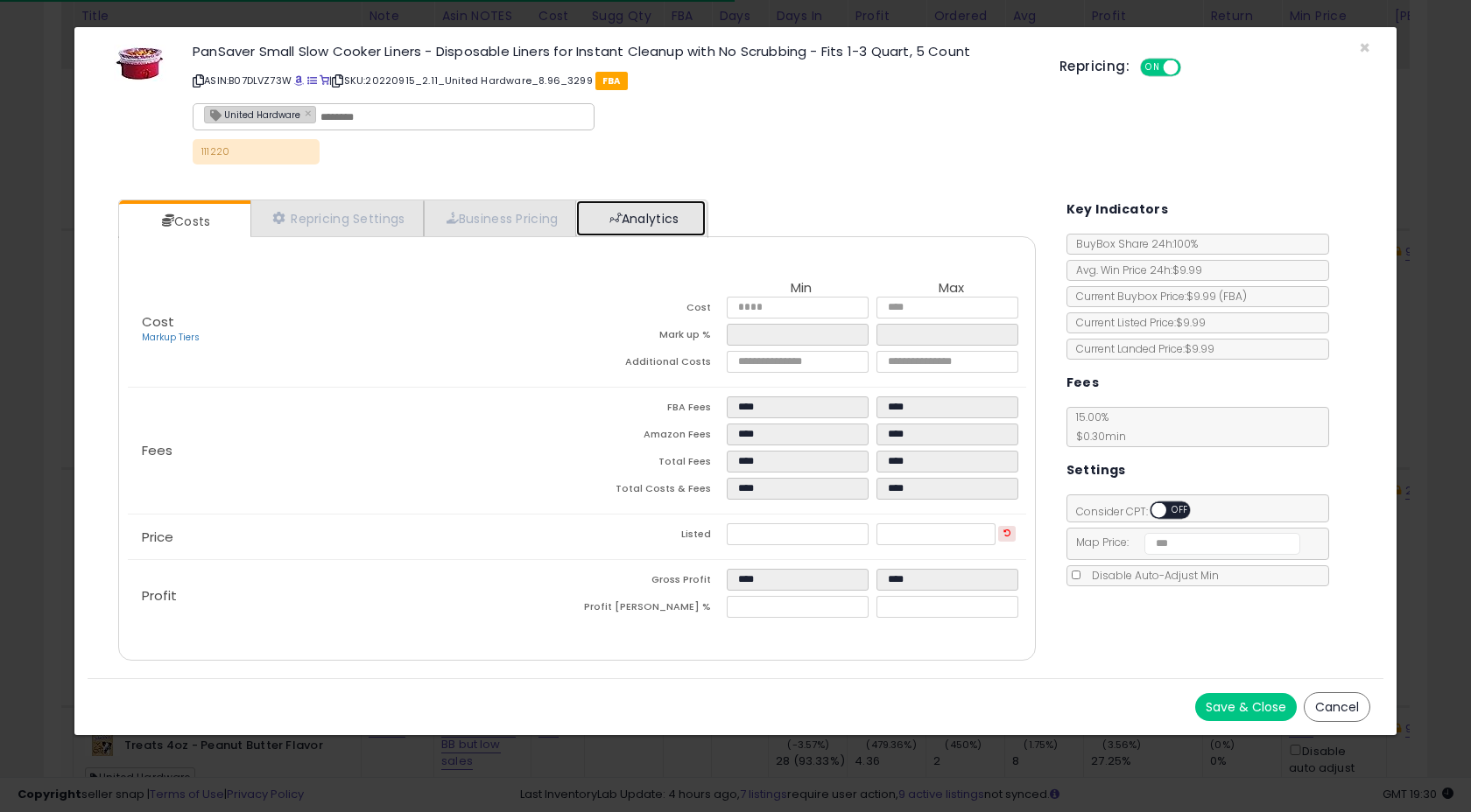
click at [655, 222] on link "Analytics" at bounding box center [640, 217] width 130 height 36
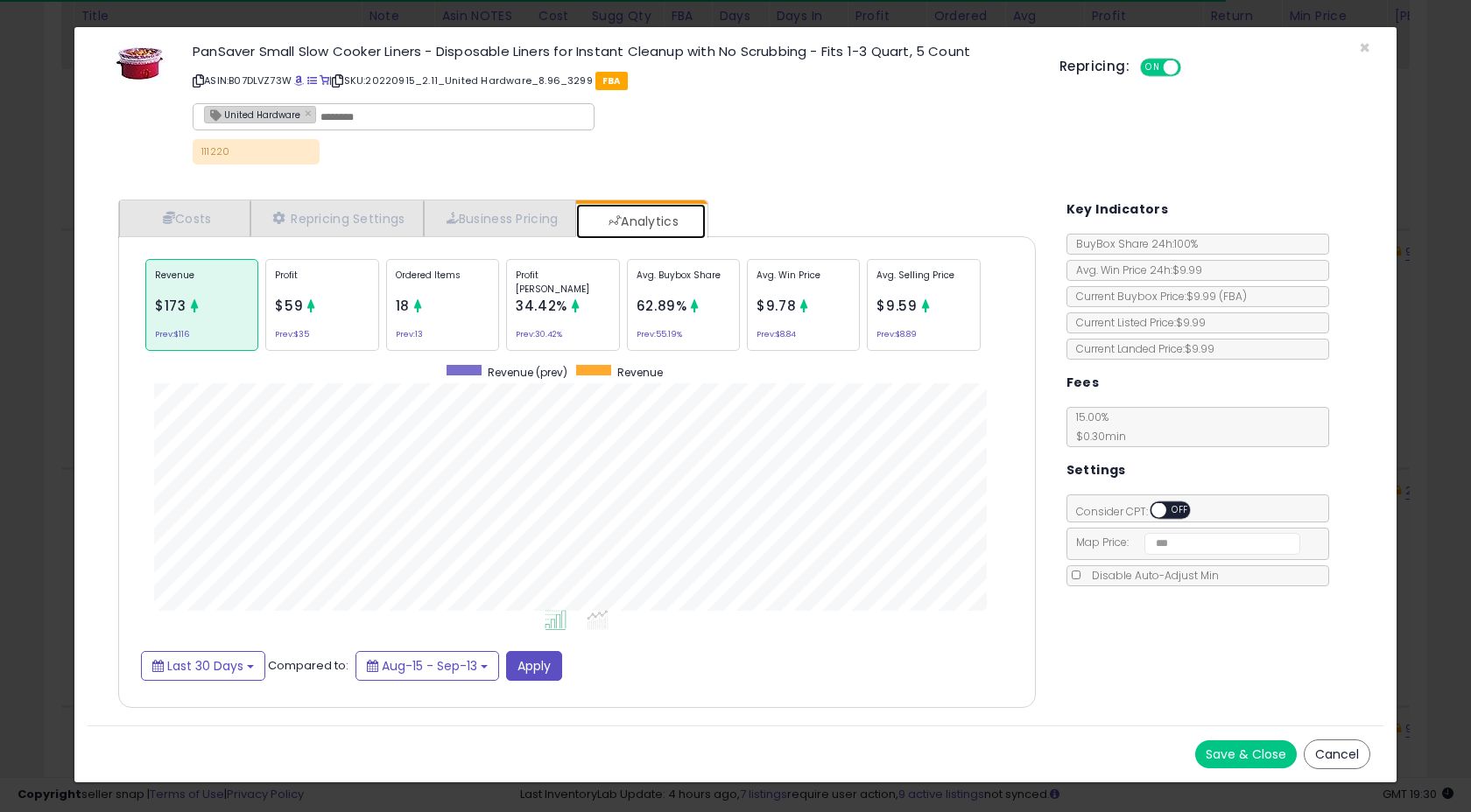
scroll to position [538, 952]
click at [1367, 48] on span "×" at bounding box center [1364, 47] width 12 height 25
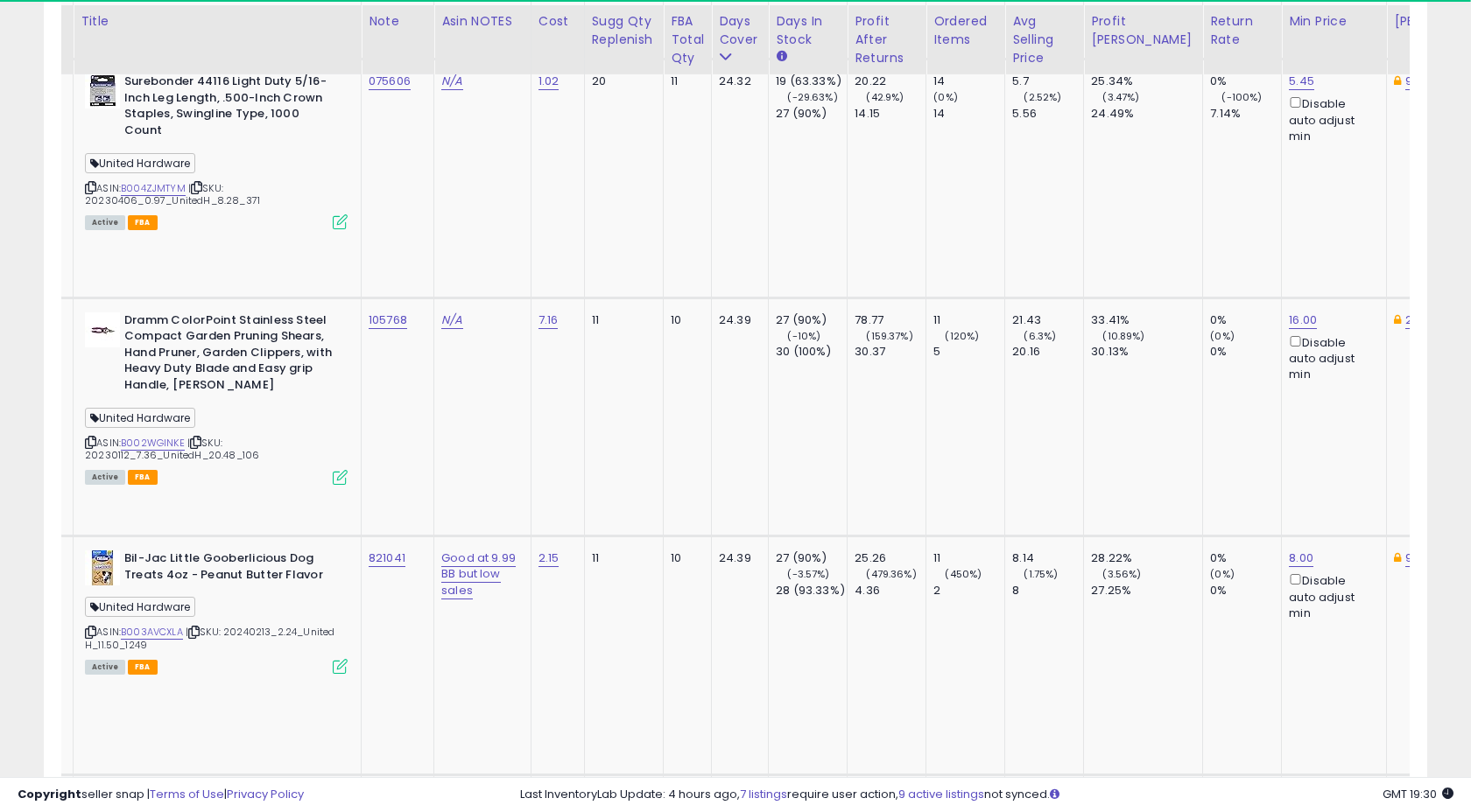
scroll to position [5871, 0]
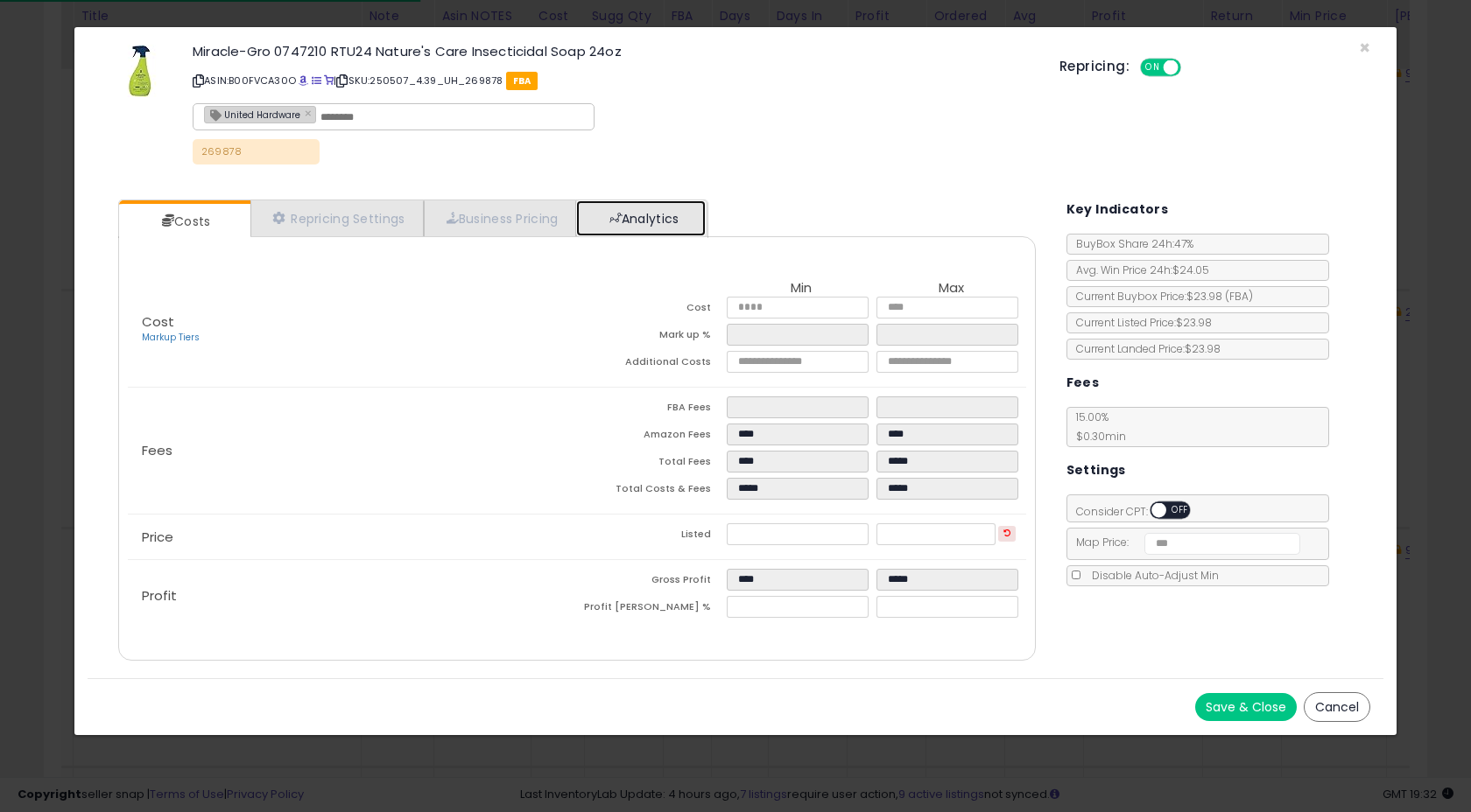
click at [650, 214] on link "Analytics" at bounding box center [640, 217] width 130 height 36
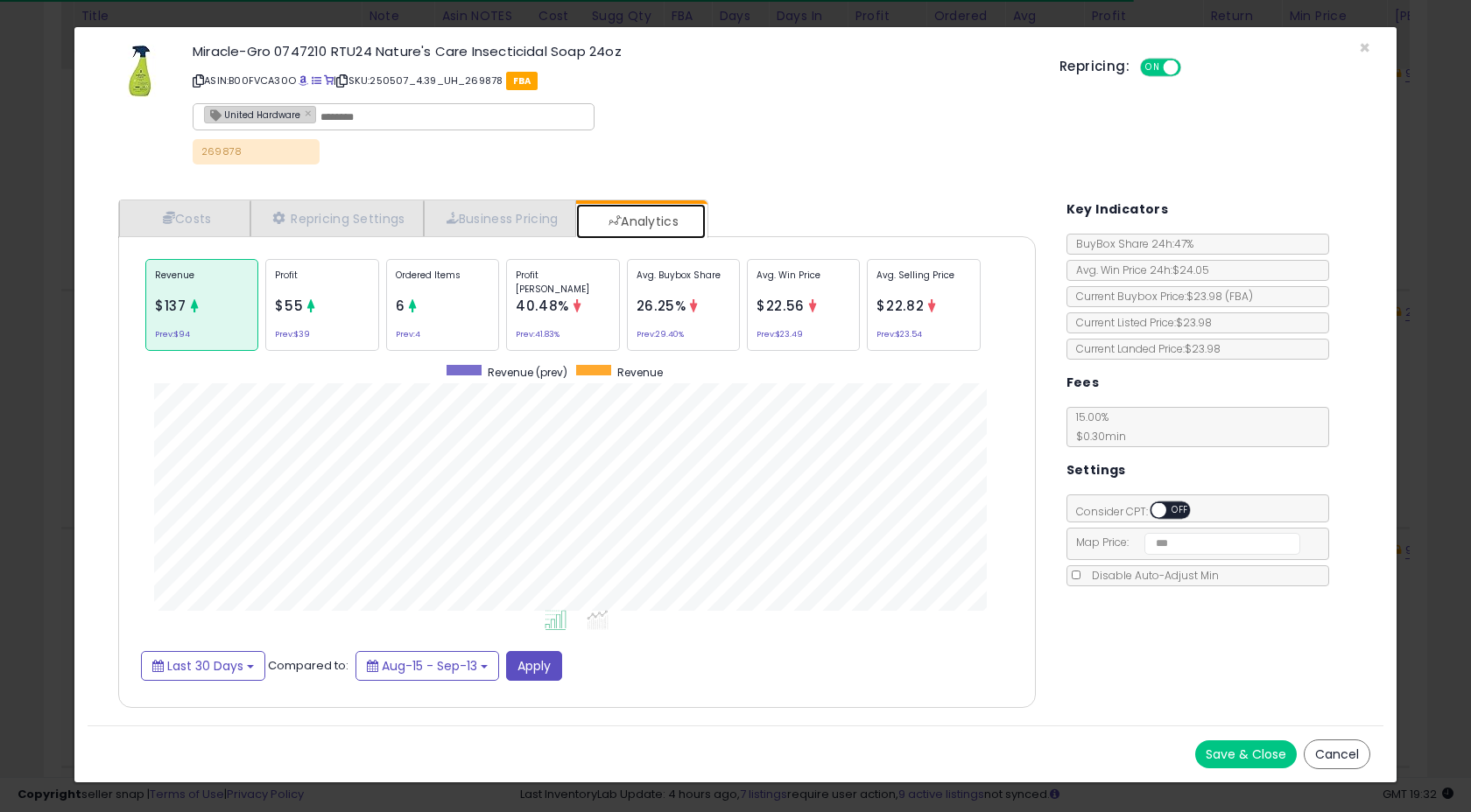
scroll to position [538, 952]
click at [1366, 47] on span "×" at bounding box center [1364, 47] width 12 height 25
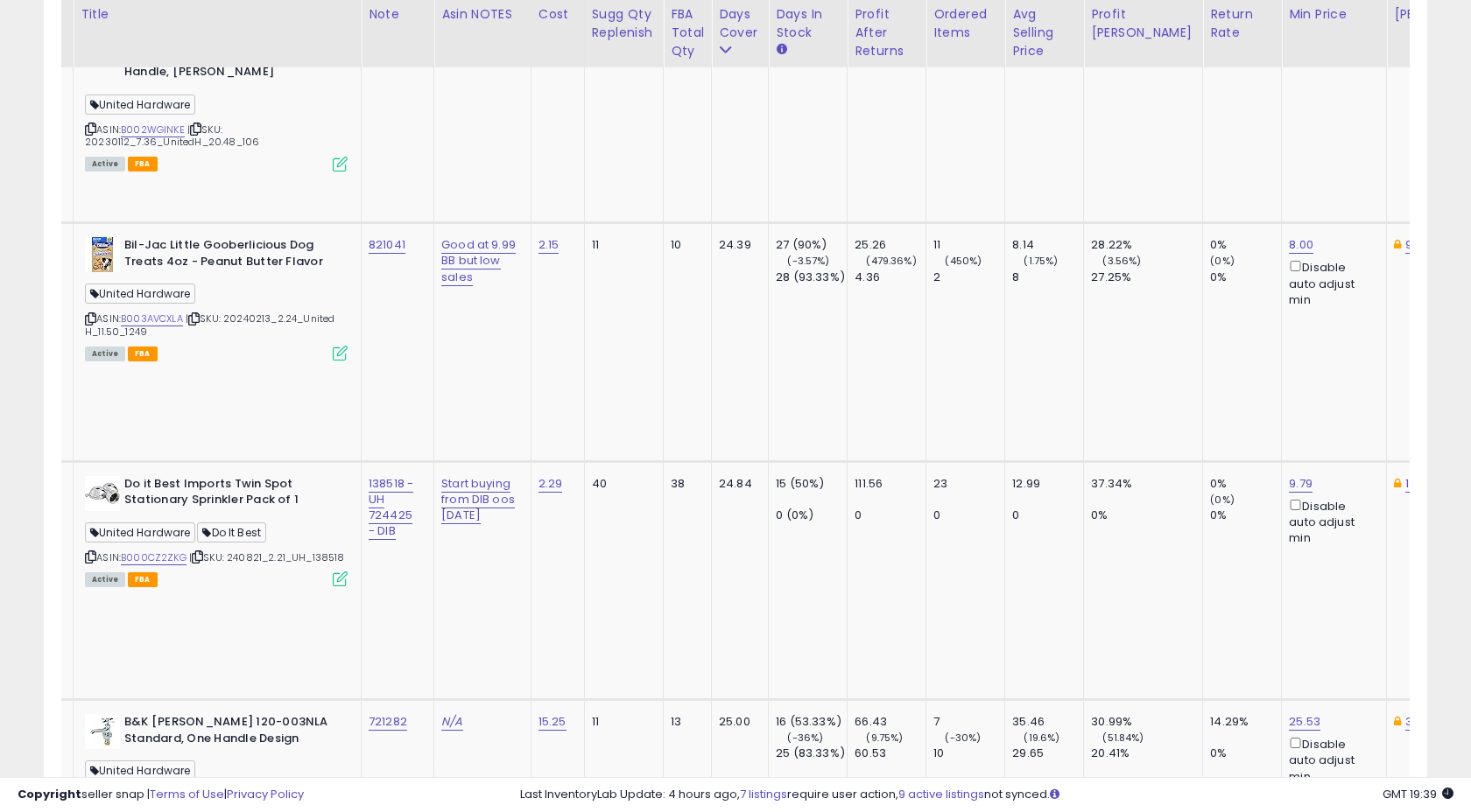
scroll to position [6175, 0]
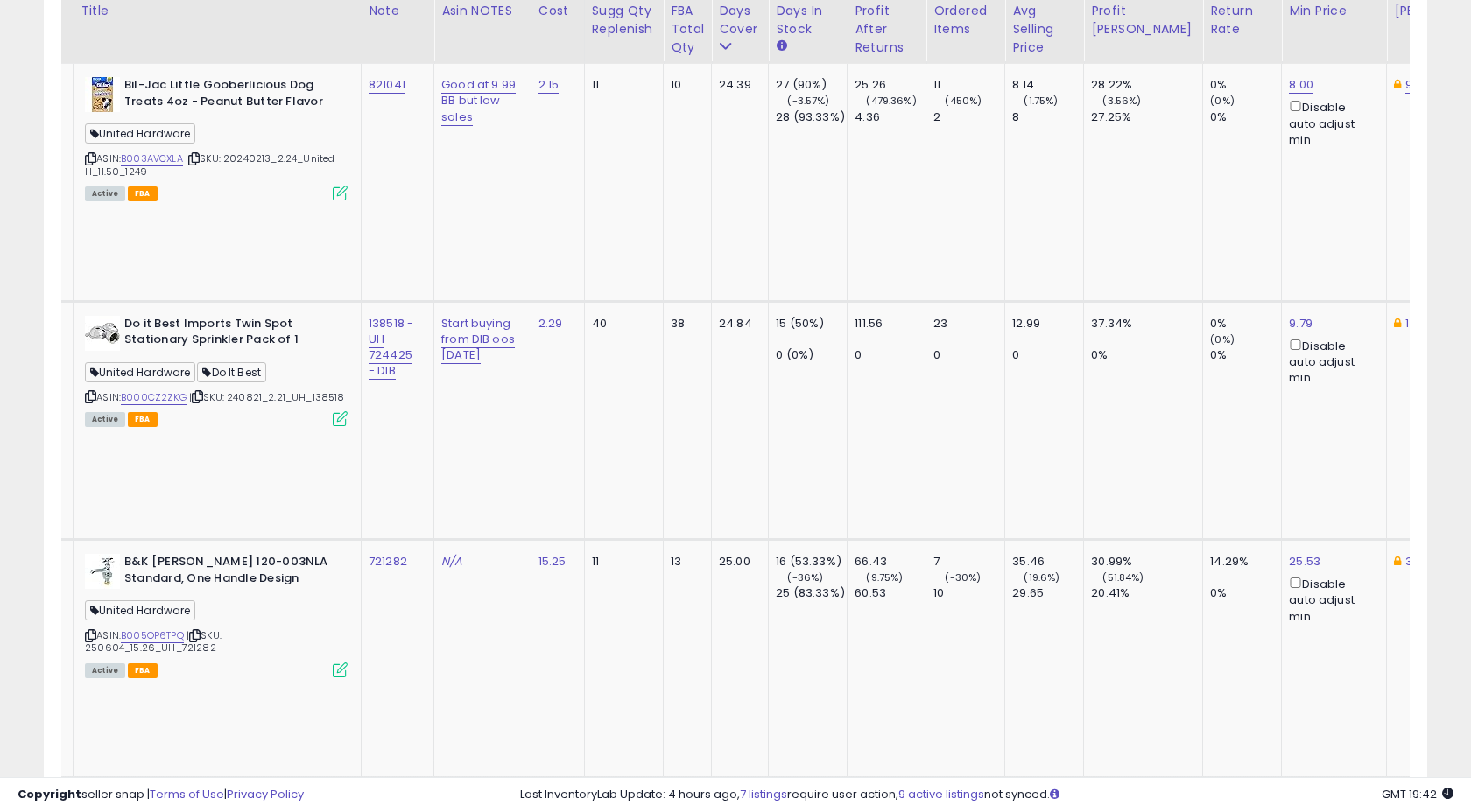
scroll to position [6330, 0]
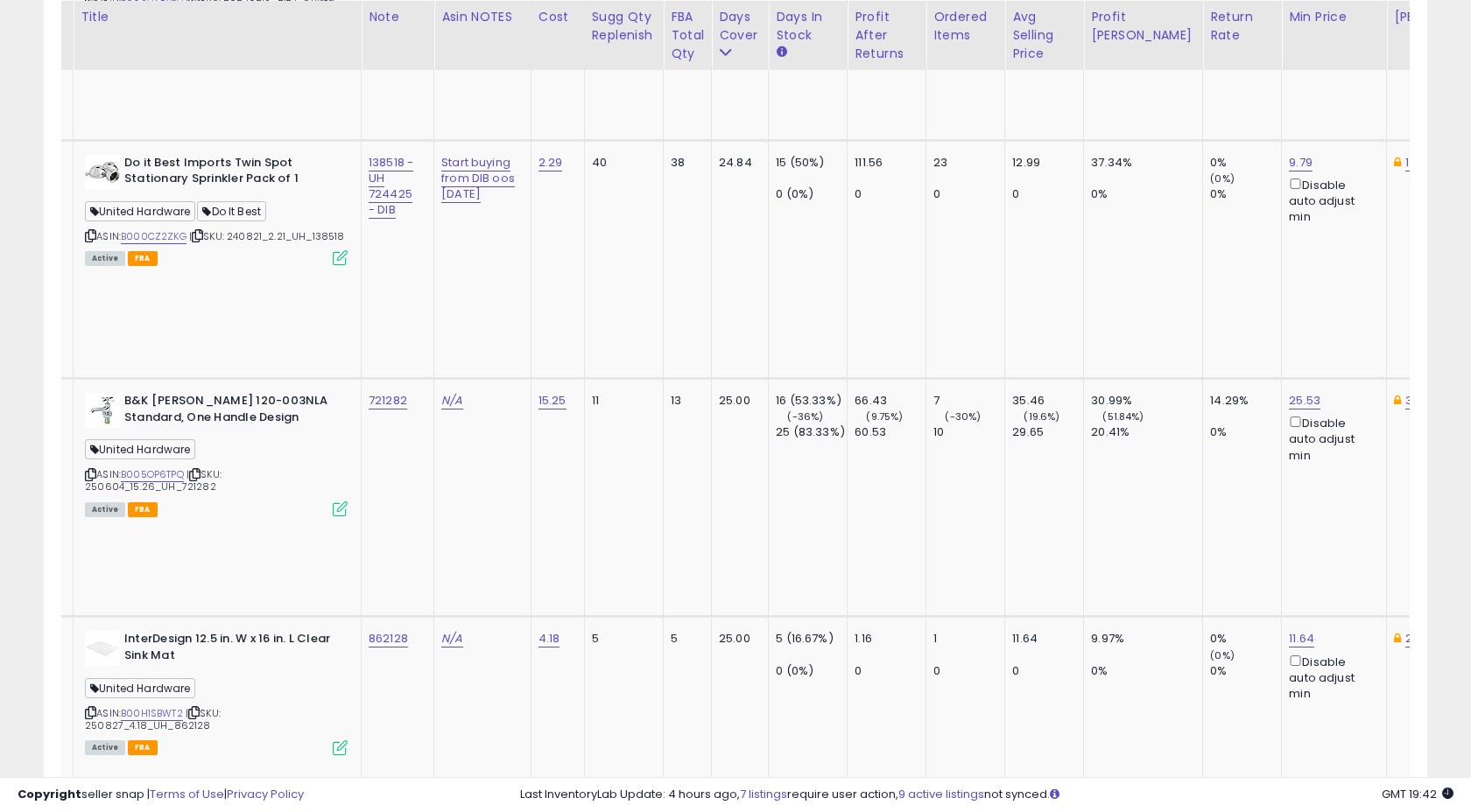
scroll to position [6499, 0]
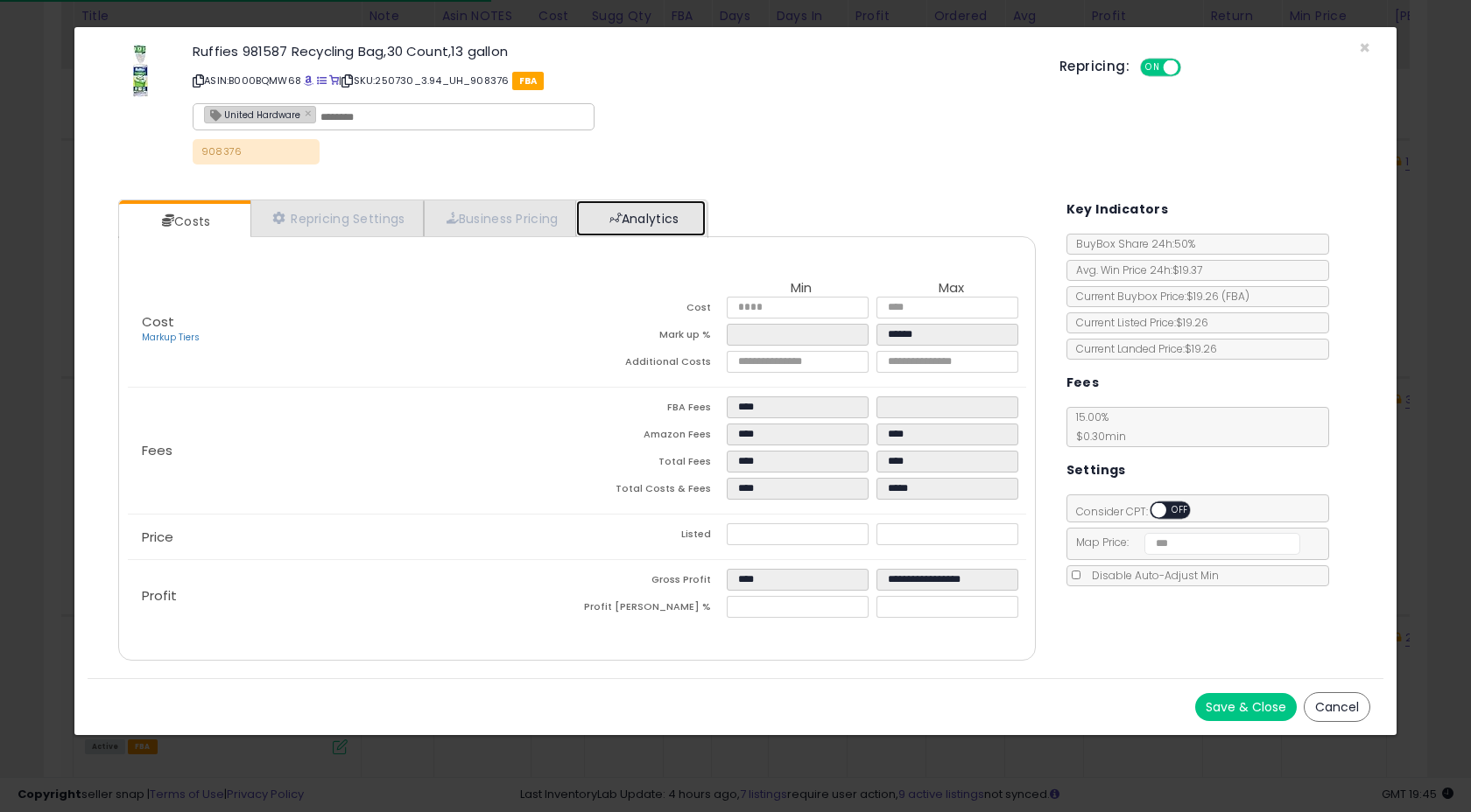
click at [626, 225] on link "Analytics" at bounding box center [640, 217] width 130 height 36
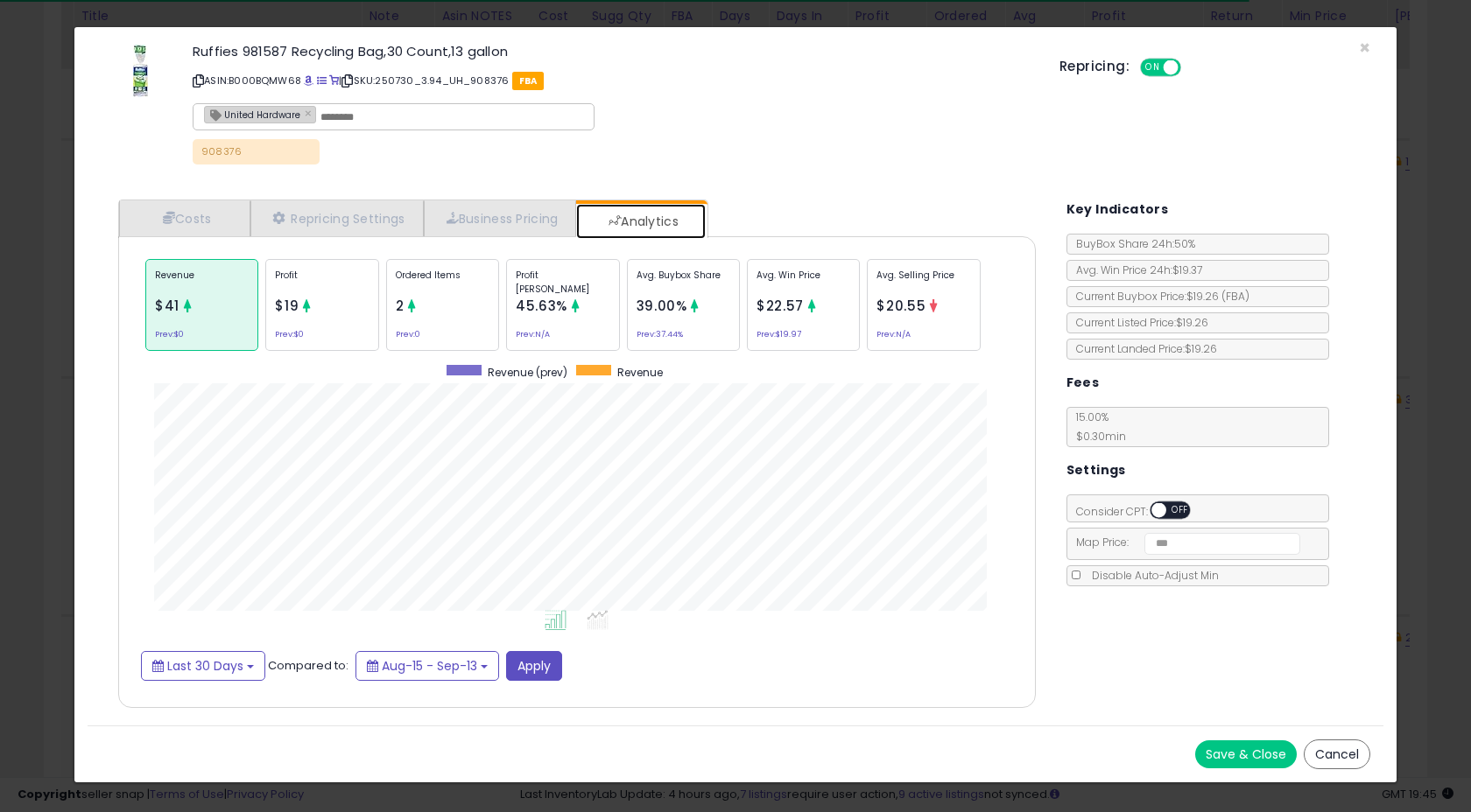
scroll to position [538, 952]
click at [1361, 47] on span "×" at bounding box center [1364, 47] width 12 height 25
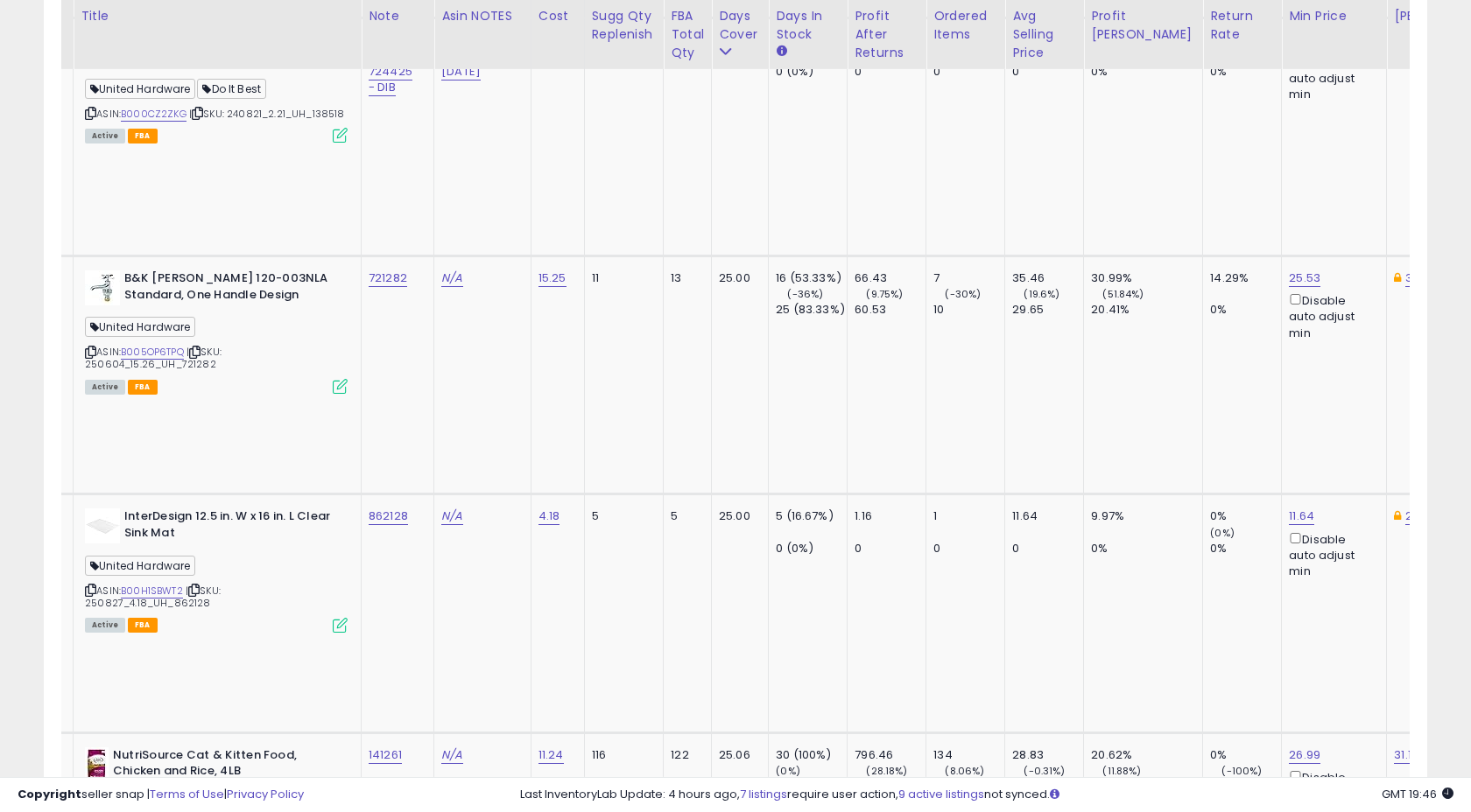
scroll to position [6644, 0]
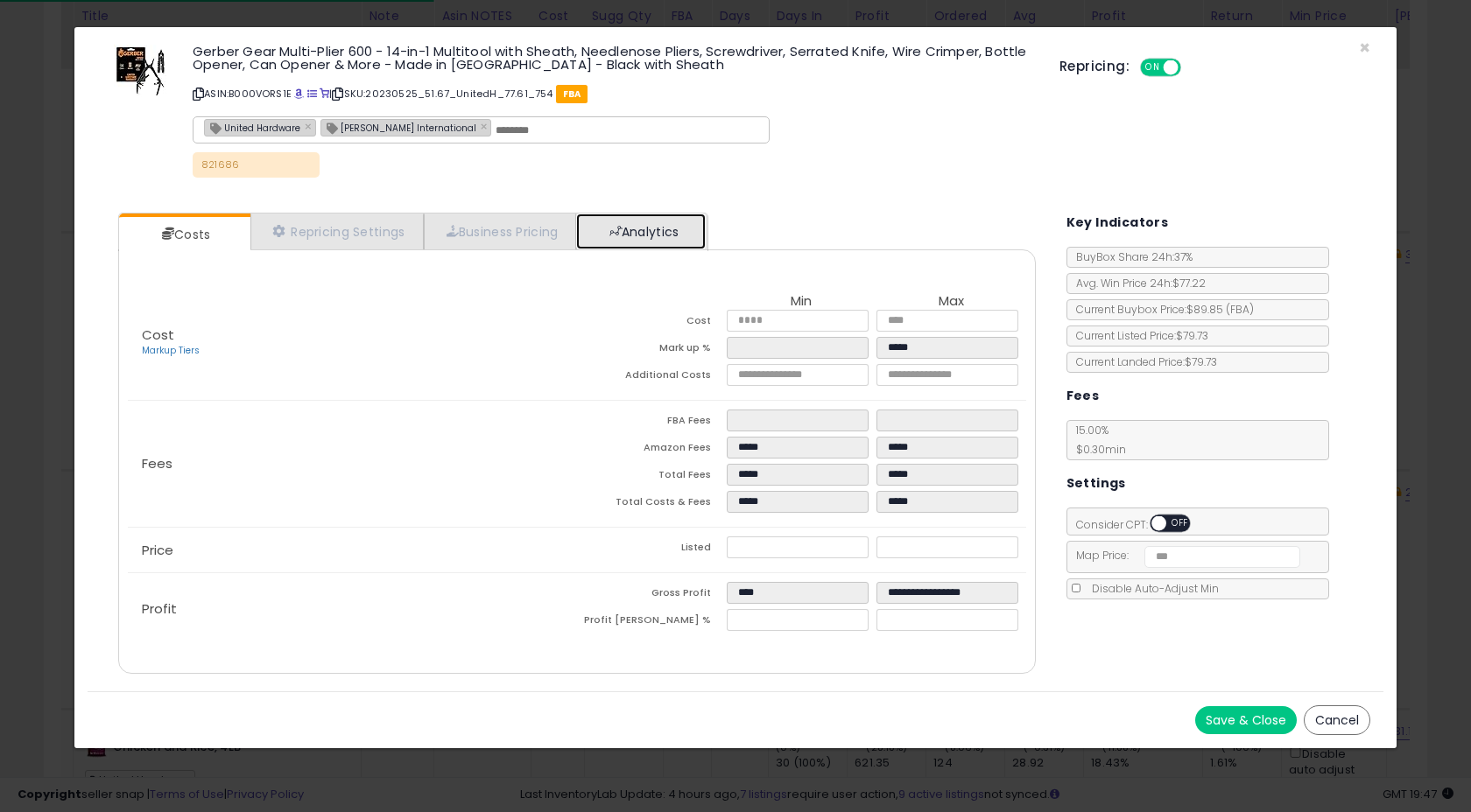
click at [662, 239] on link "Analytics" at bounding box center [640, 231] width 130 height 36
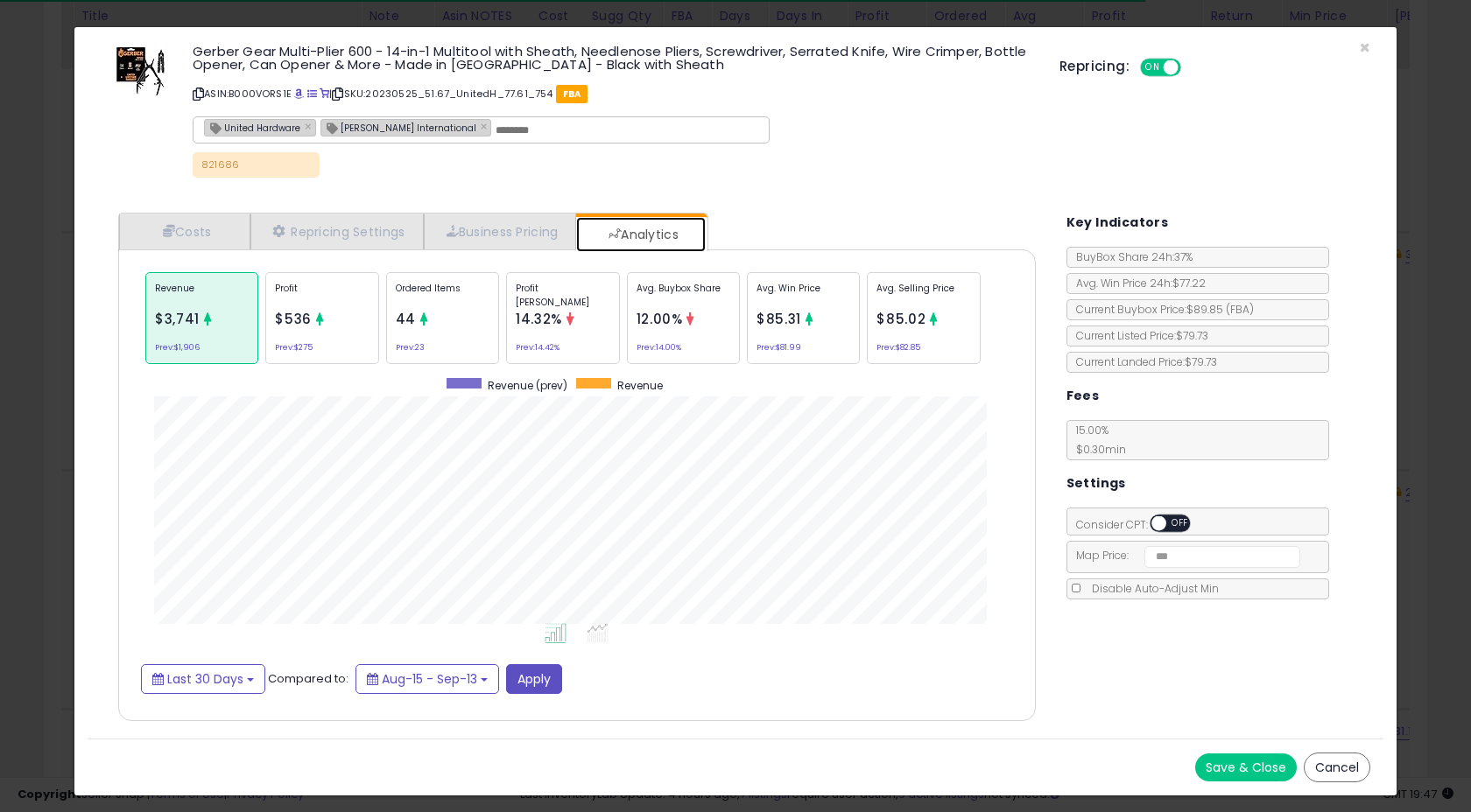
scroll to position [538, 952]
click at [413, 285] on p "Ordered Items" at bounding box center [442, 294] width 93 height 26
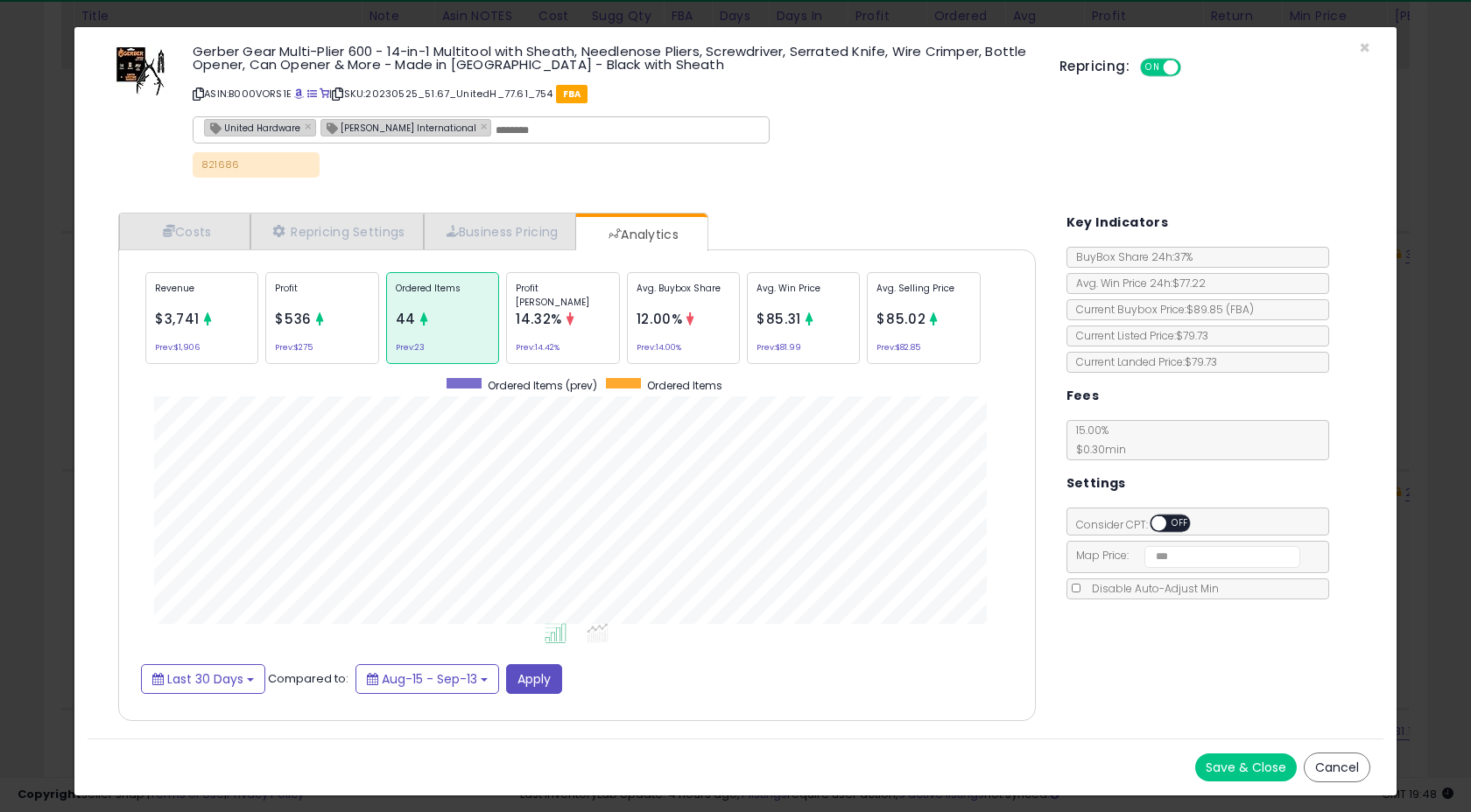
click at [1370, 37] on div "× Close Gerber Gear Multi-Plier 600 - 14-in-1 Multitool with Sheath, Needlenose…" at bounding box center [735, 112] width 1295 height 172
click at [1365, 48] on span "×" at bounding box center [1364, 47] width 12 height 25
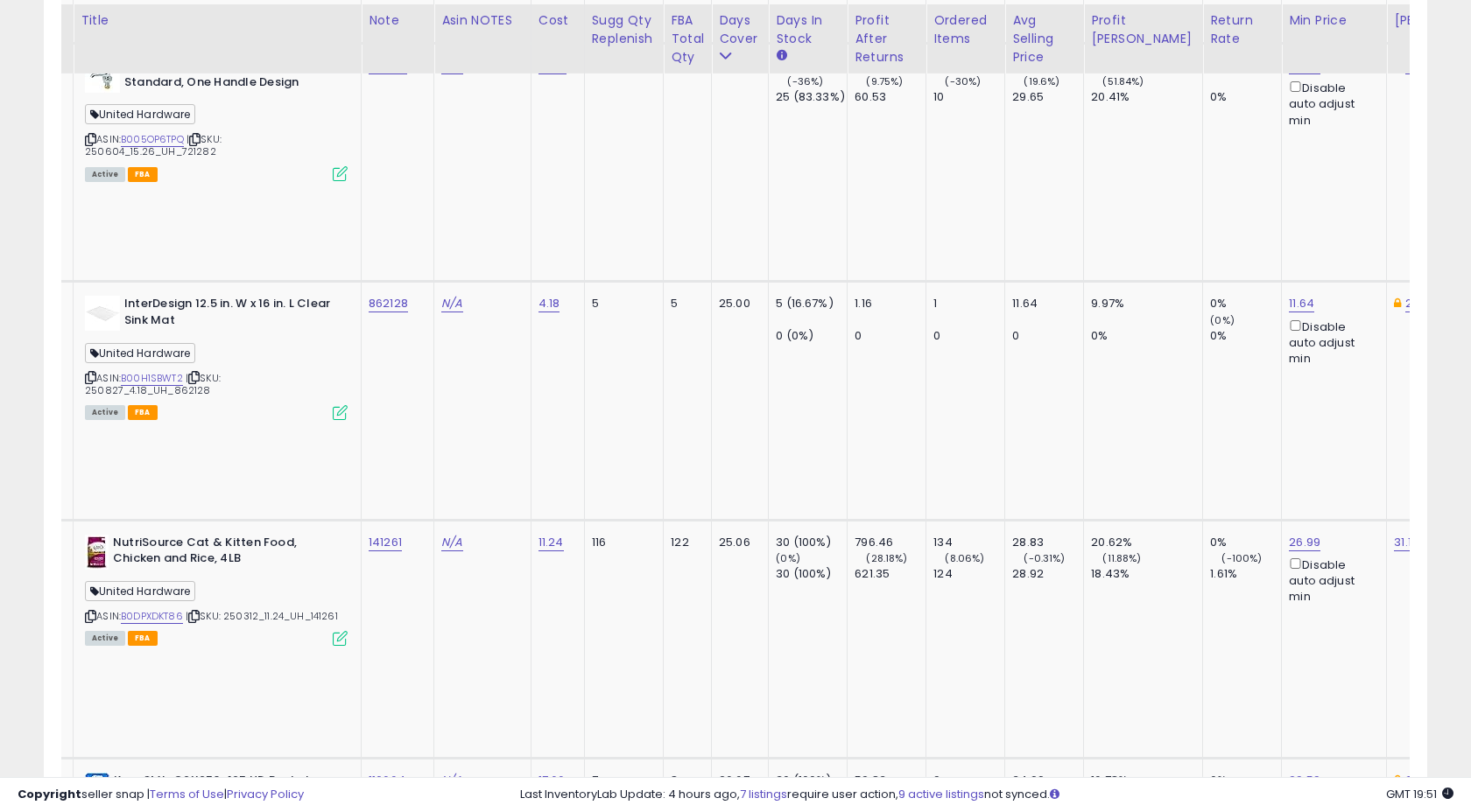
scroll to position [6856, 0]
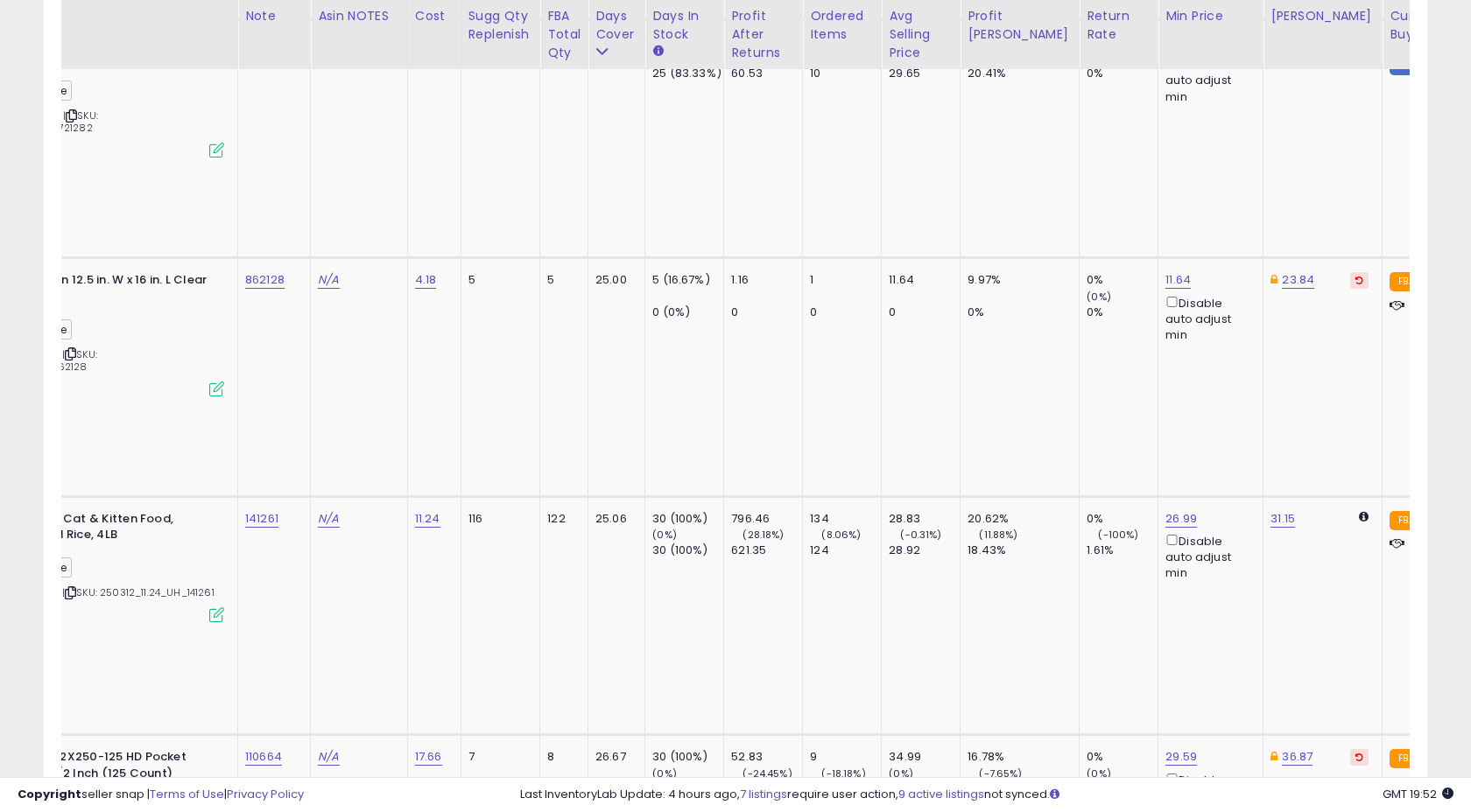
scroll to position [0, 162]
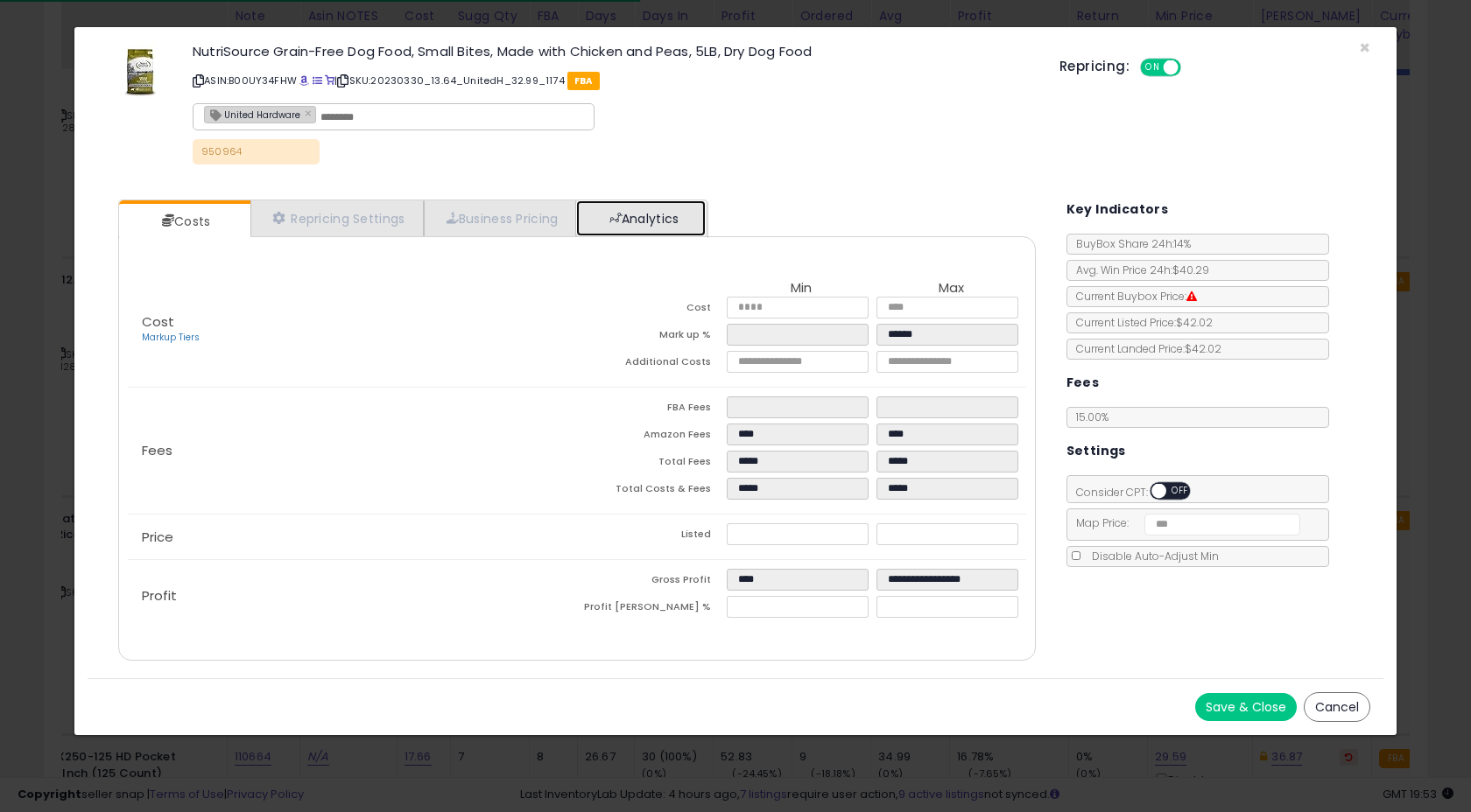
click at [650, 229] on link "Analytics" at bounding box center [640, 217] width 130 height 36
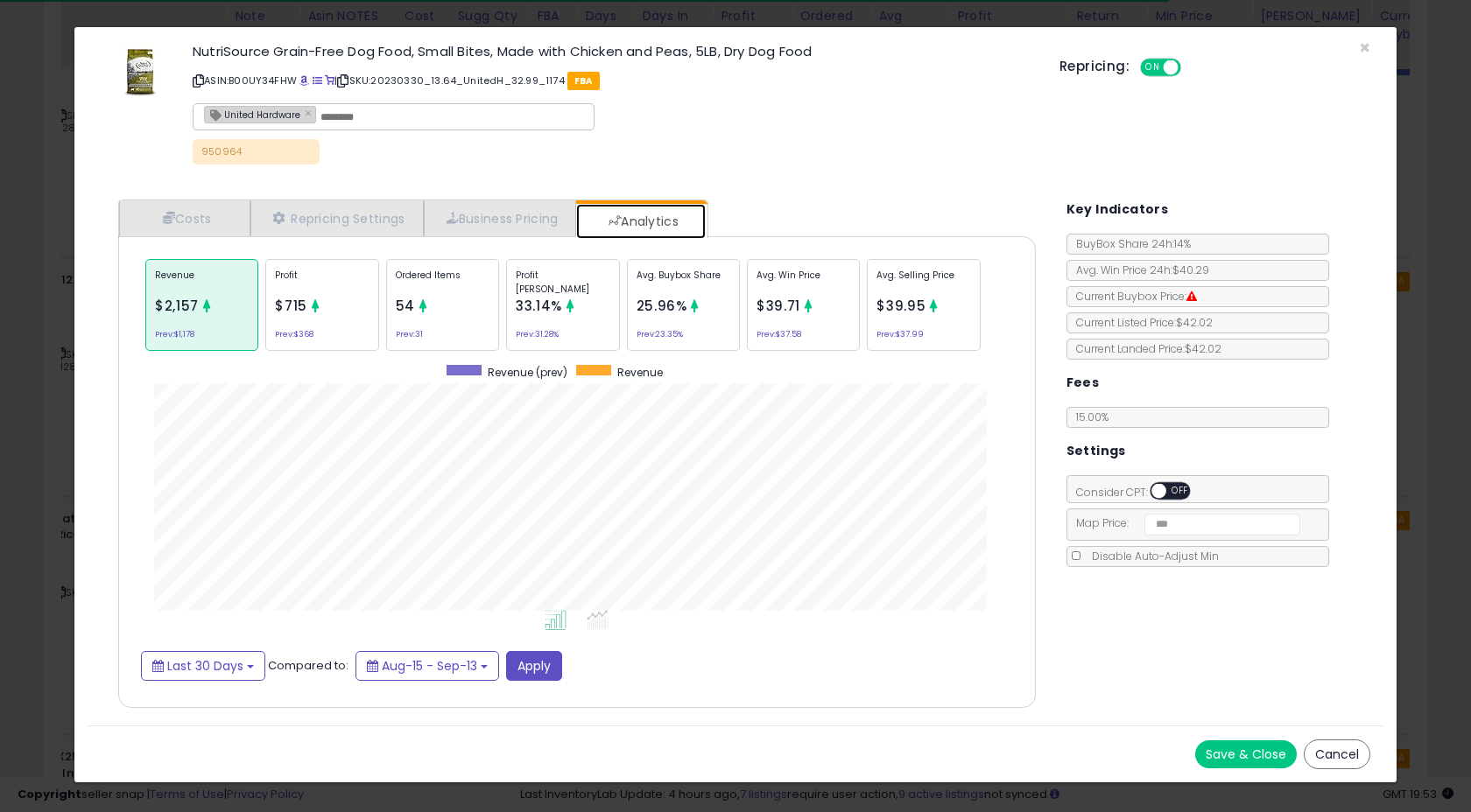
scroll to position [538, 952]
click at [408, 305] on span "54" at bounding box center [406, 306] width 19 height 18
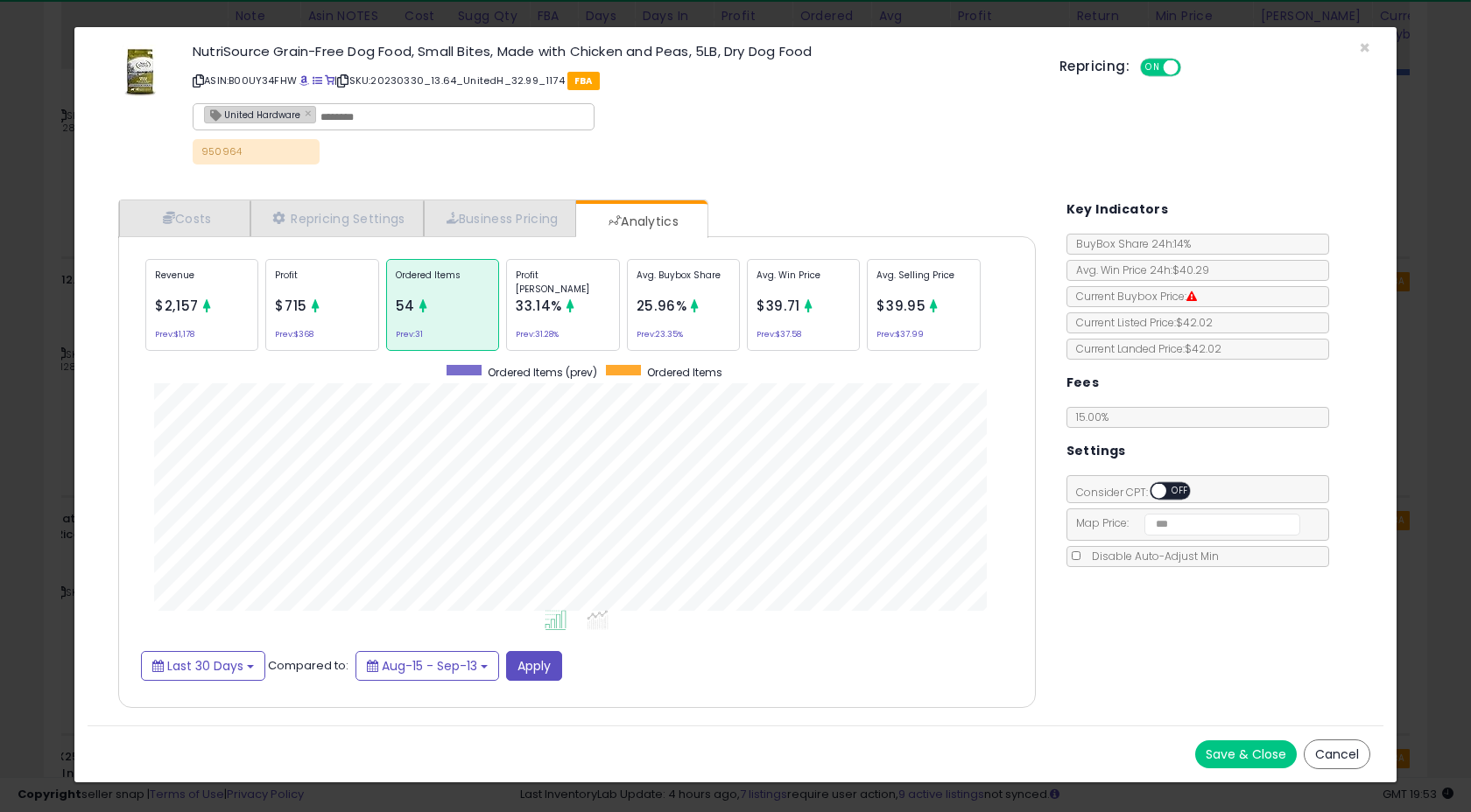
click at [184, 309] on span "$2,157" at bounding box center [177, 306] width 44 height 18
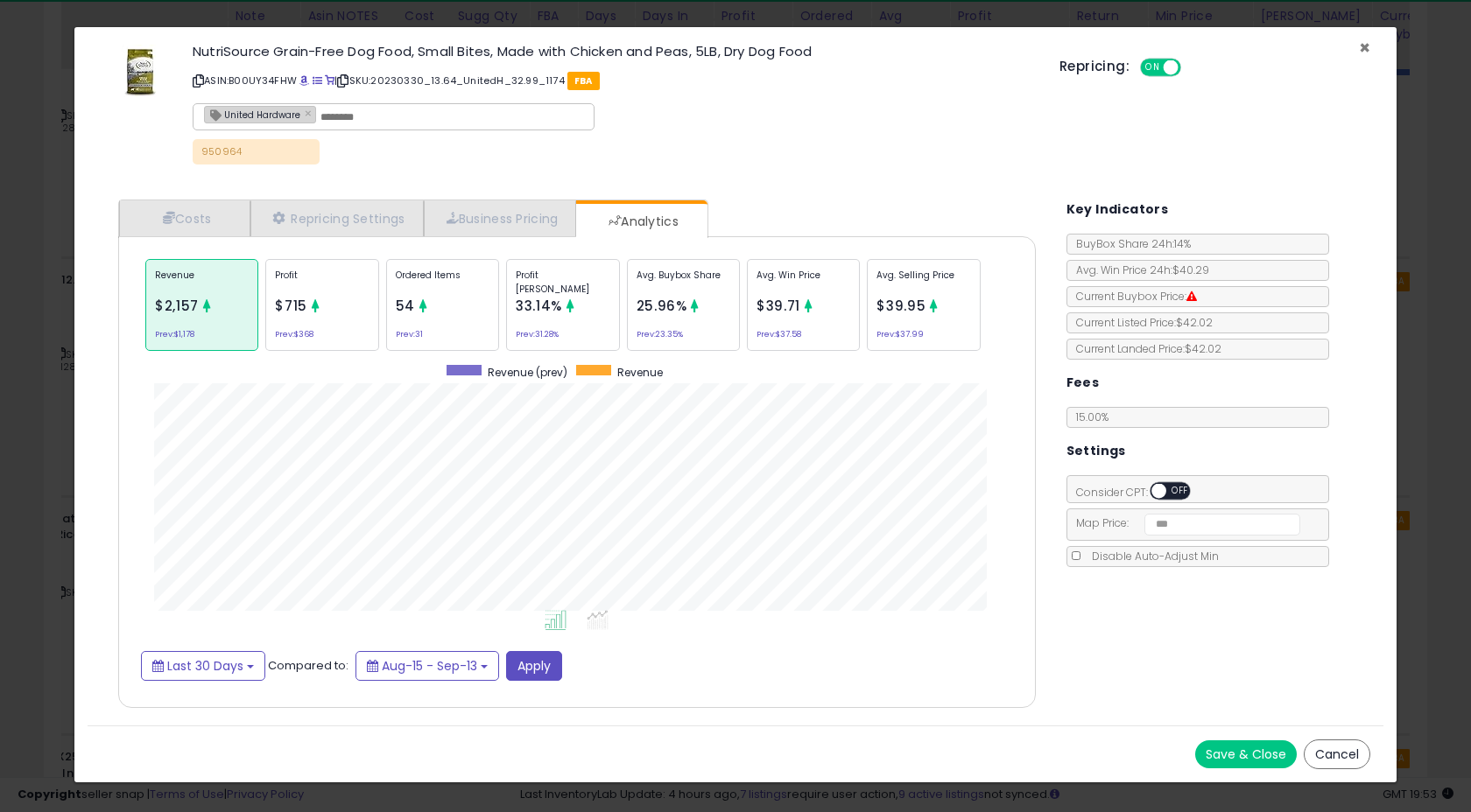
click at [1366, 50] on span "×" at bounding box center [1364, 47] width 12 height 25
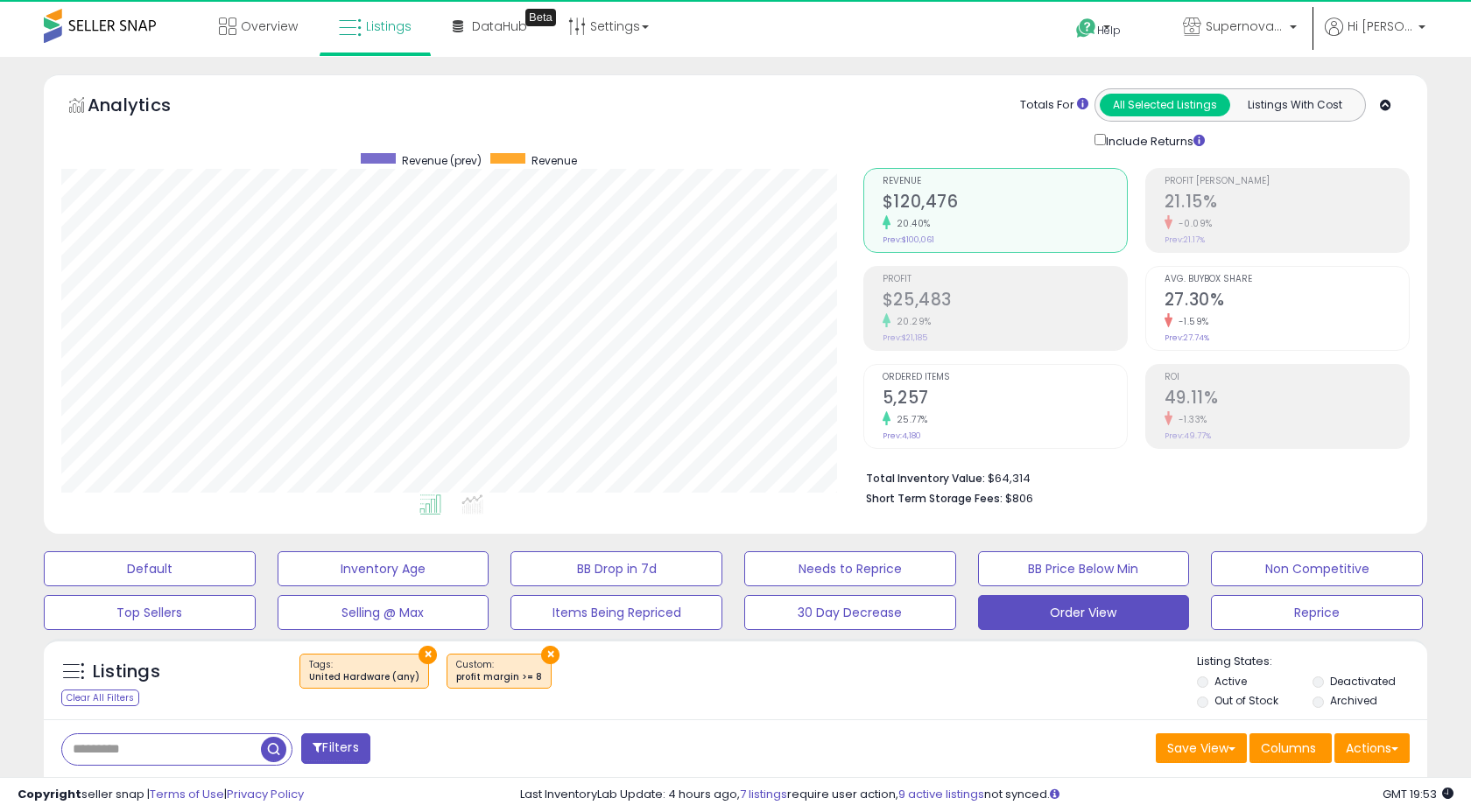
select select "**"
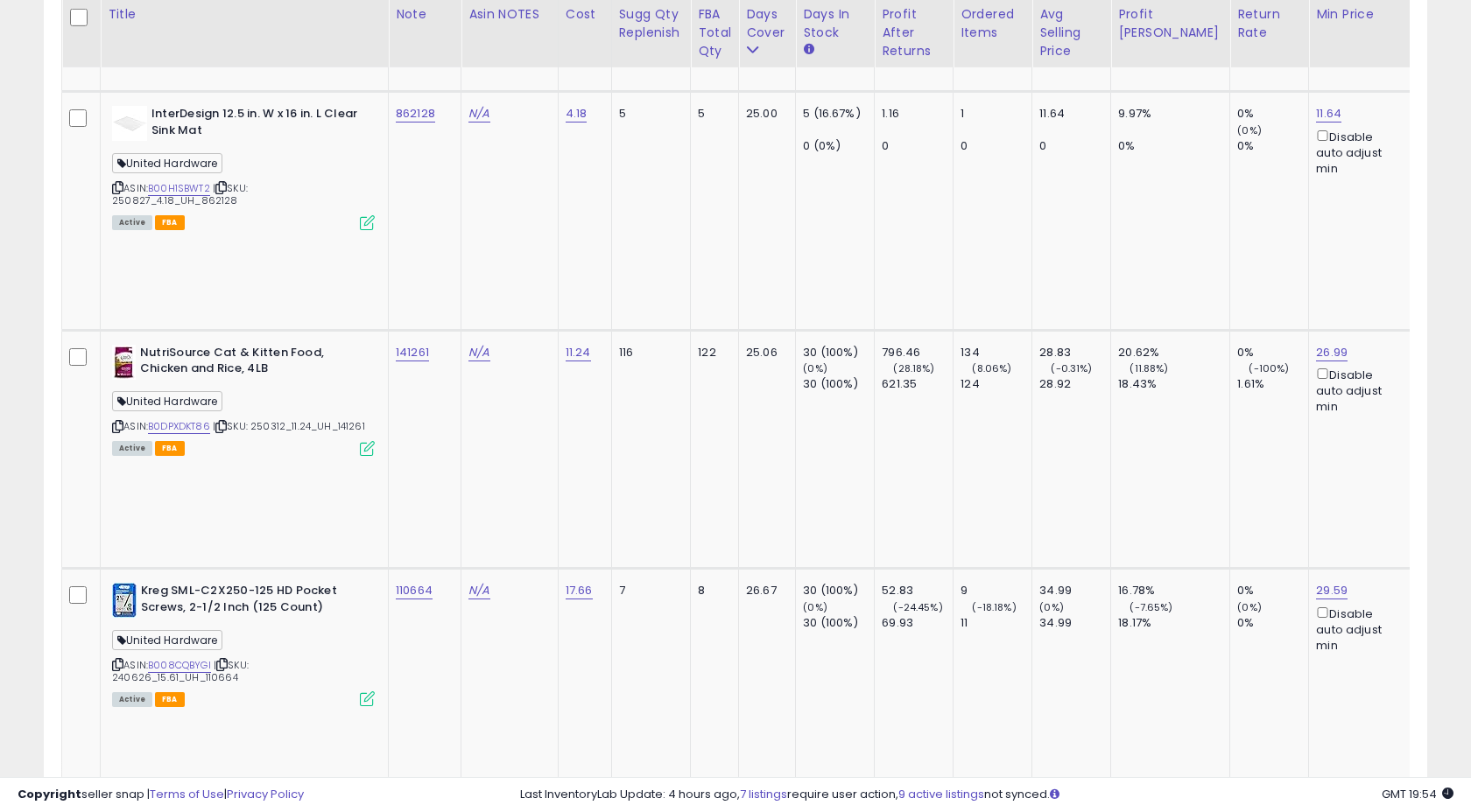
scroll to position [7021, 0]
copy tr "114632"
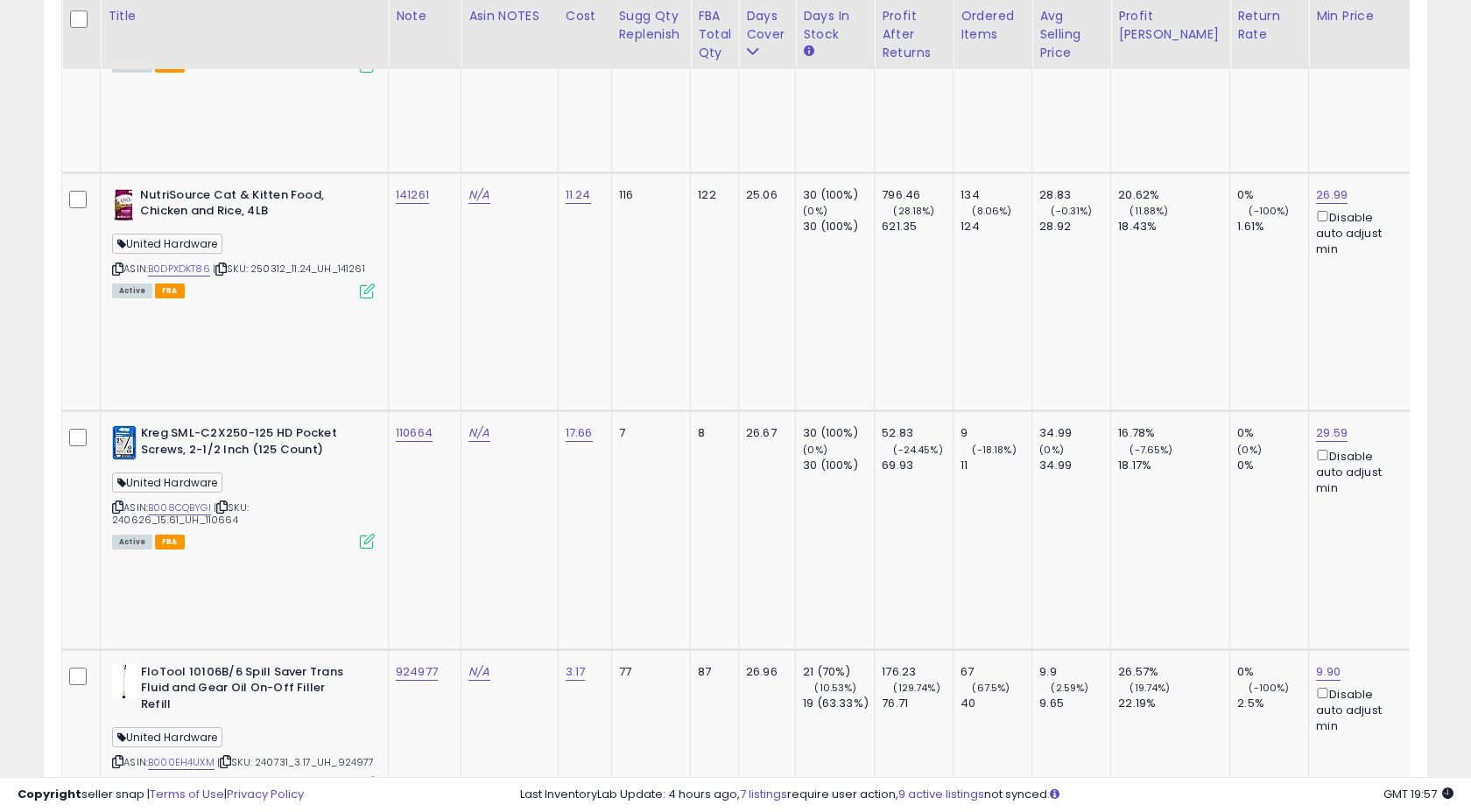
scroll to position [7182, 0]
copy tr "107806"
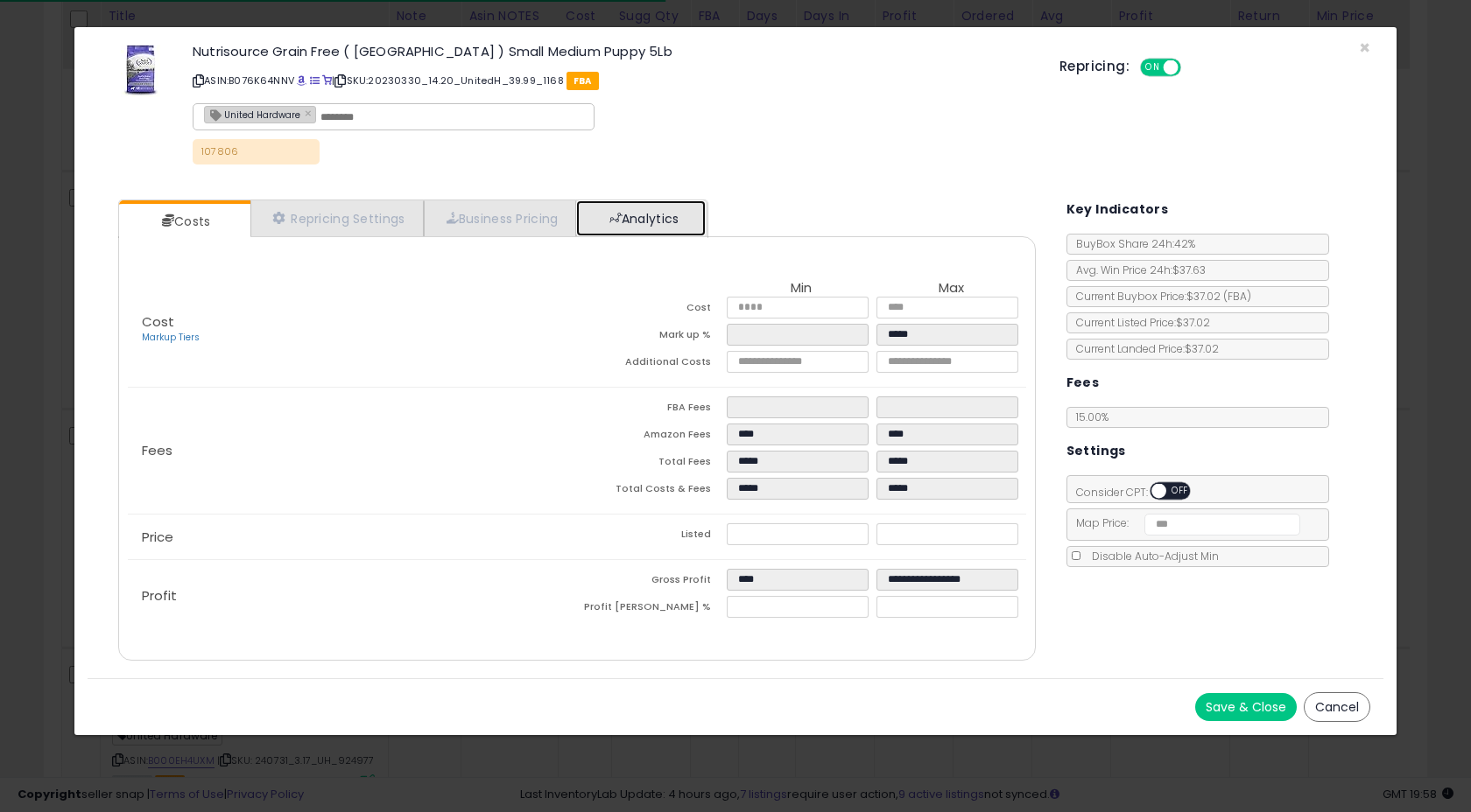
click at [678, 229] on link "Analytics" at bounding box center [640, 217] width 130 height 36
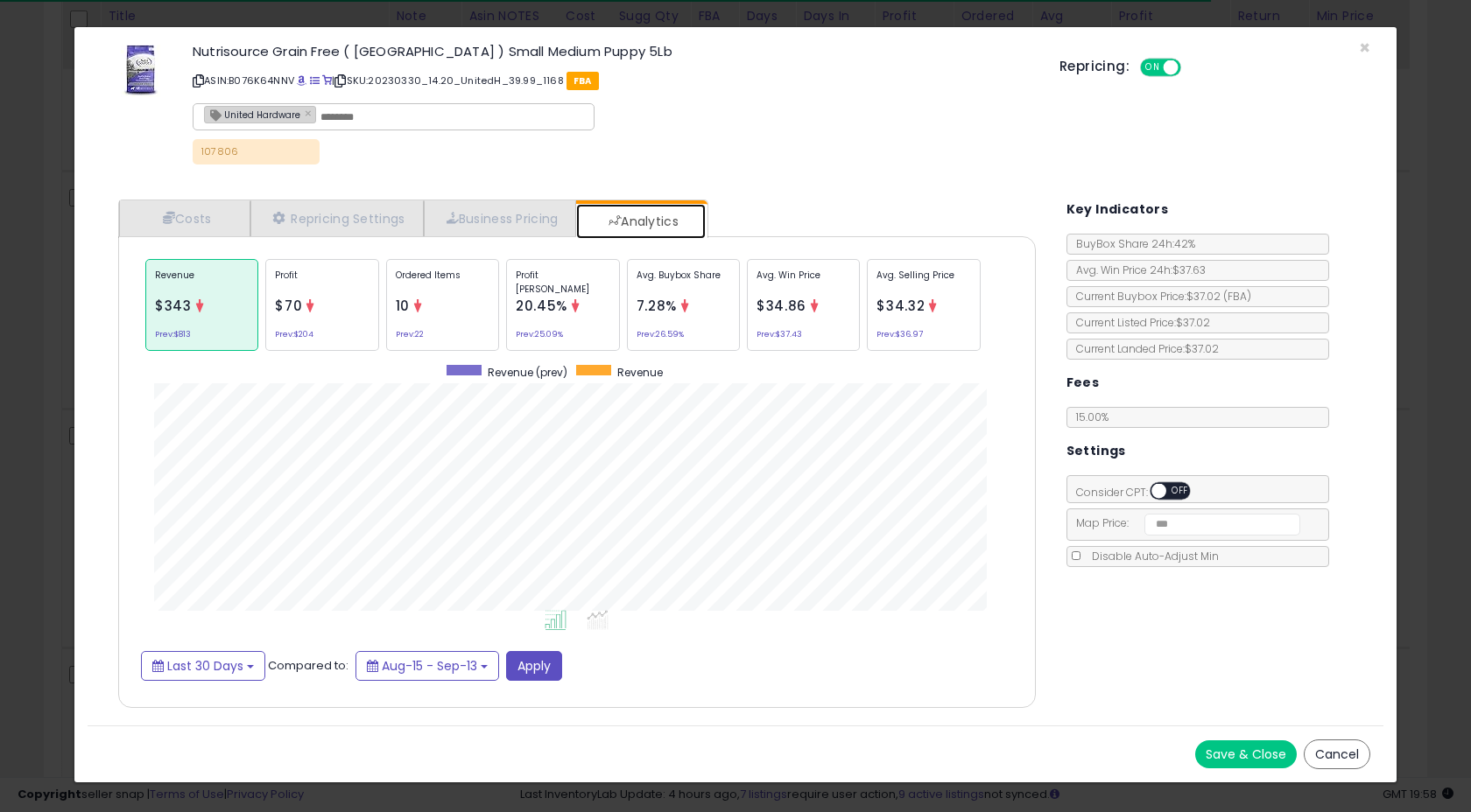
scroll to position [538, 952]
click at [1368, 51] on span "×" at bounding box center [1364, 47] width 12 height 25
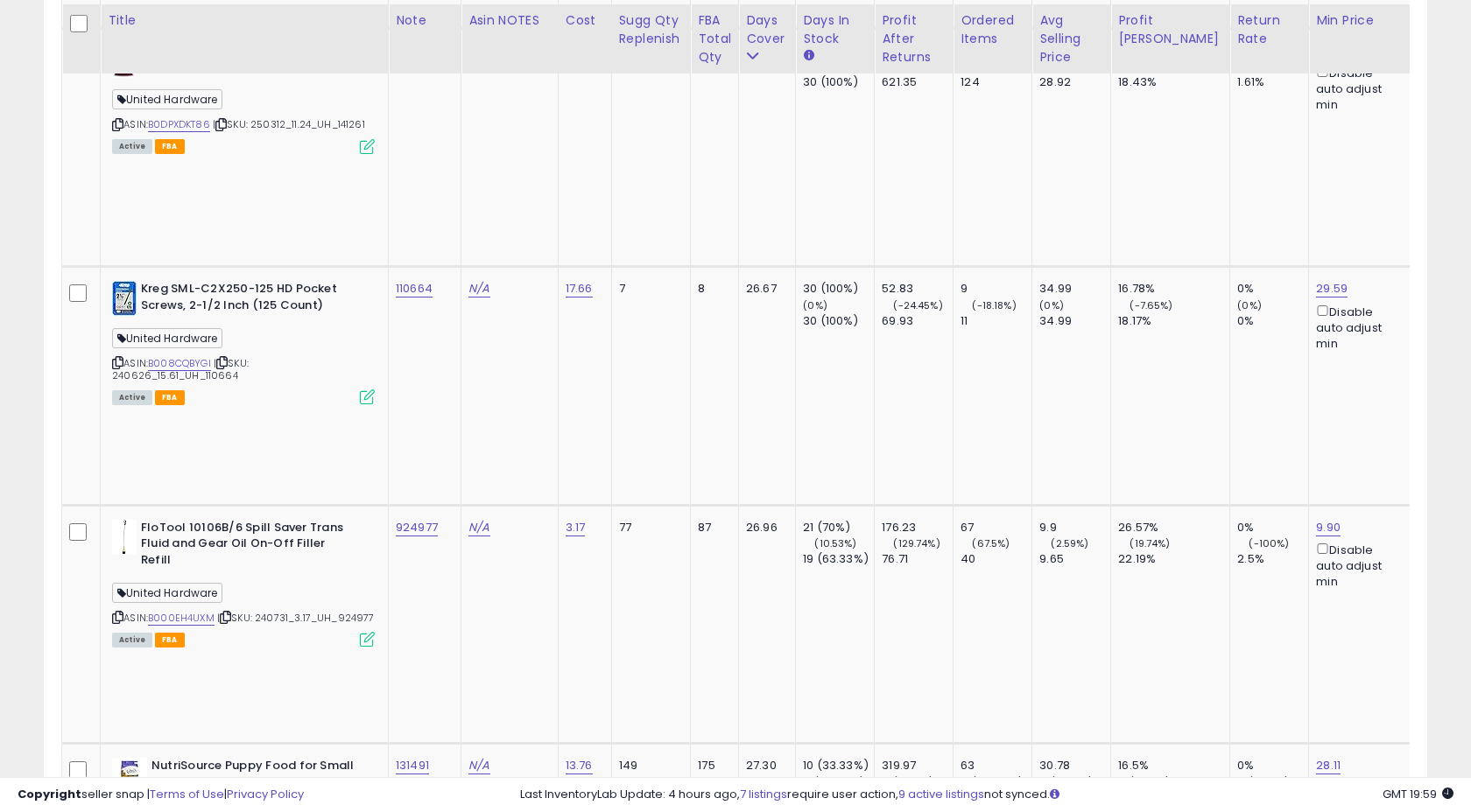
scroll to position [7333, 0]
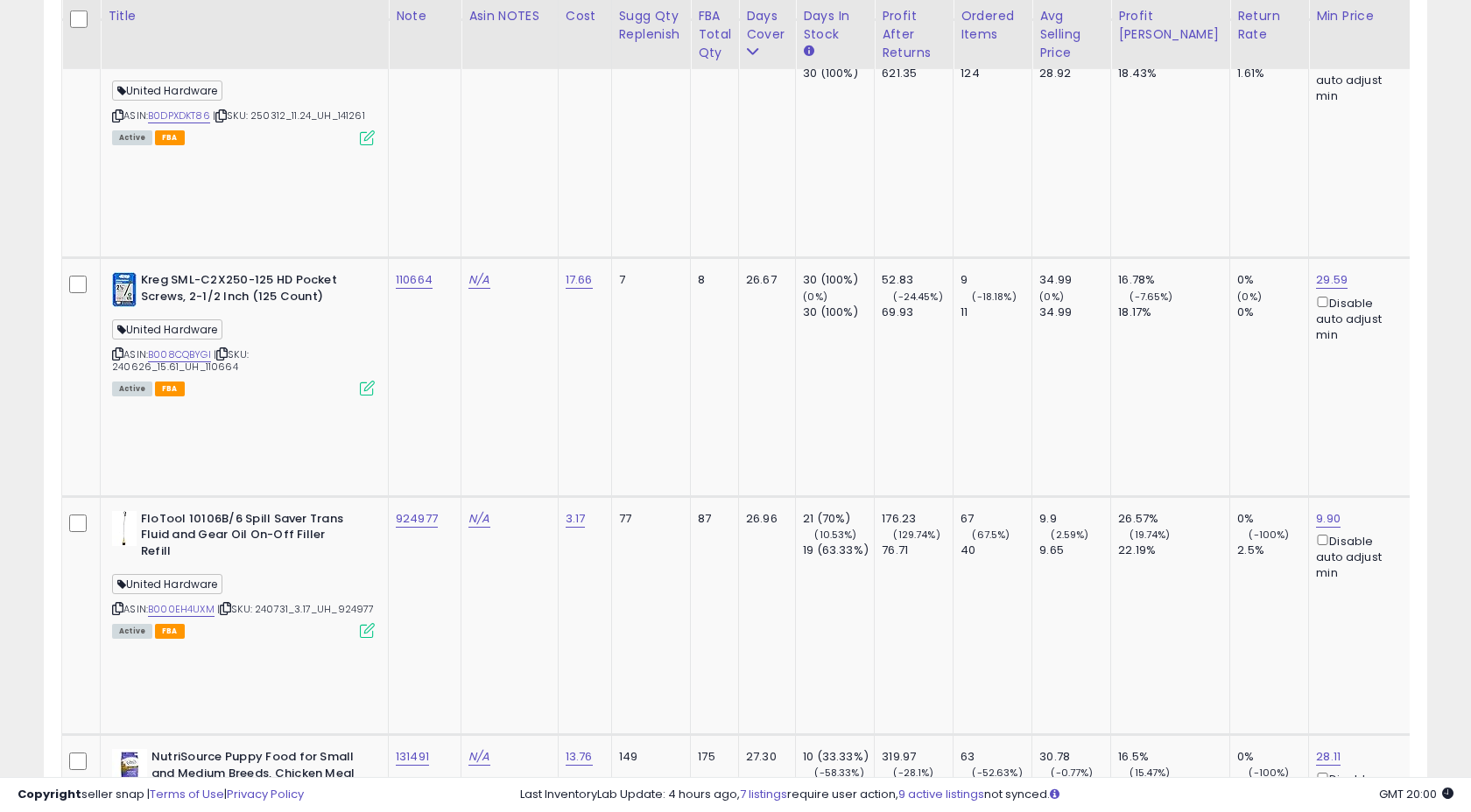
drag, startPoint x: 203, startPoint y: 204, endPoint x: 244, endPoint y: 201, distance: 41.1
copy span "330621"
paste input "******"
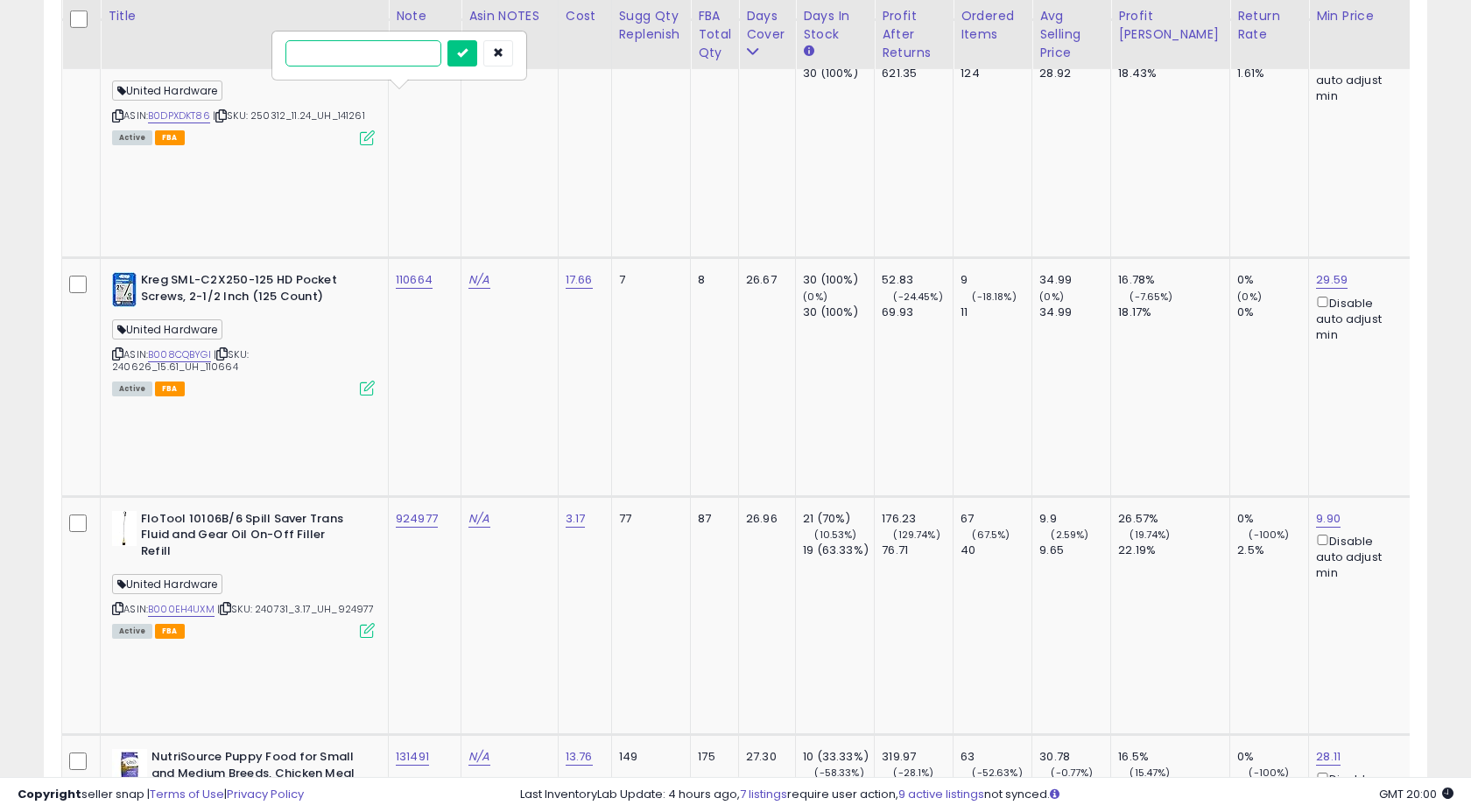
type input "******"
click at [477, 51] on button "submit" at bounding box center [461, 53] width 30 height 26
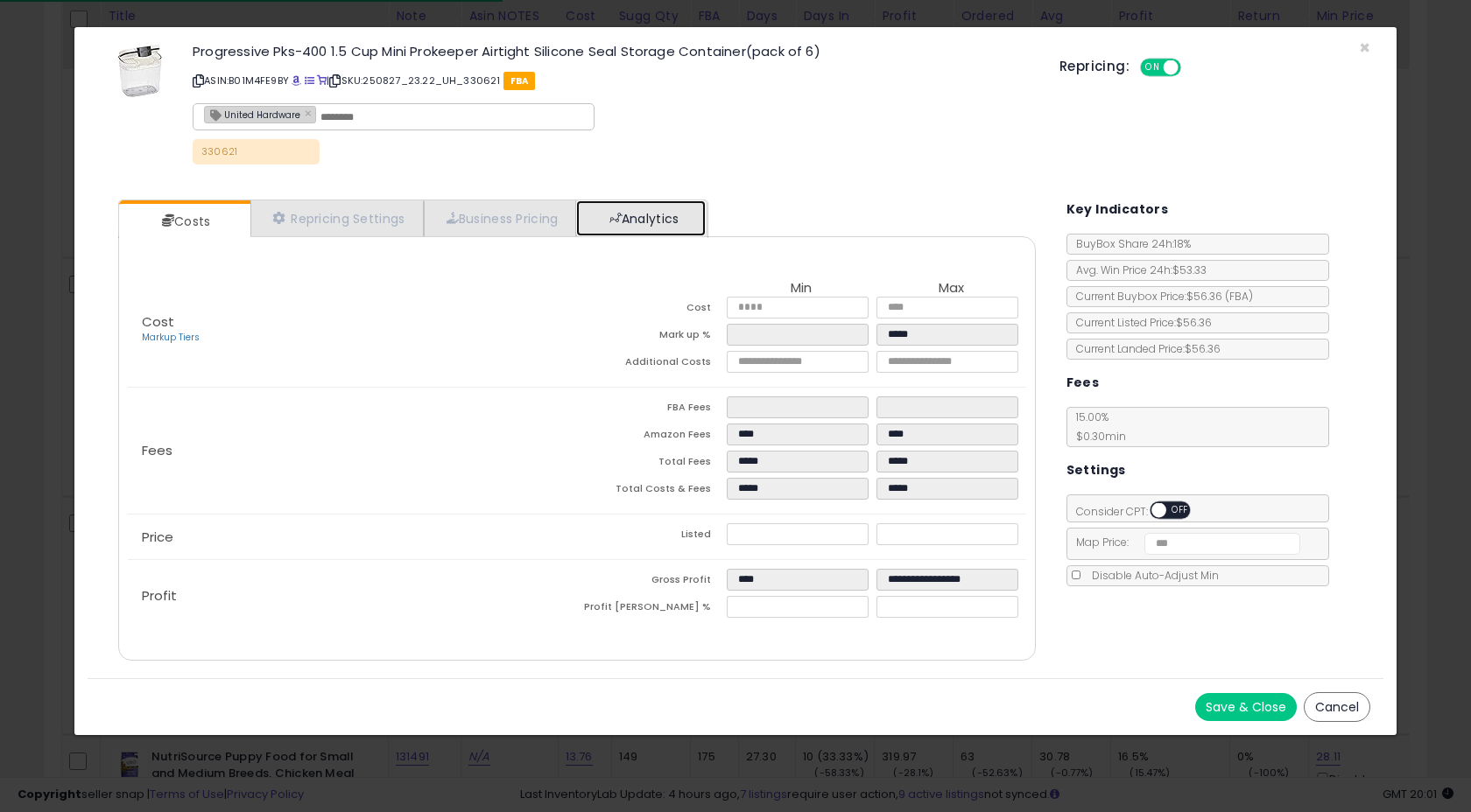
click at [636, 216] on link "Analytics" at bounding box center [640, 217] width 130 height 36
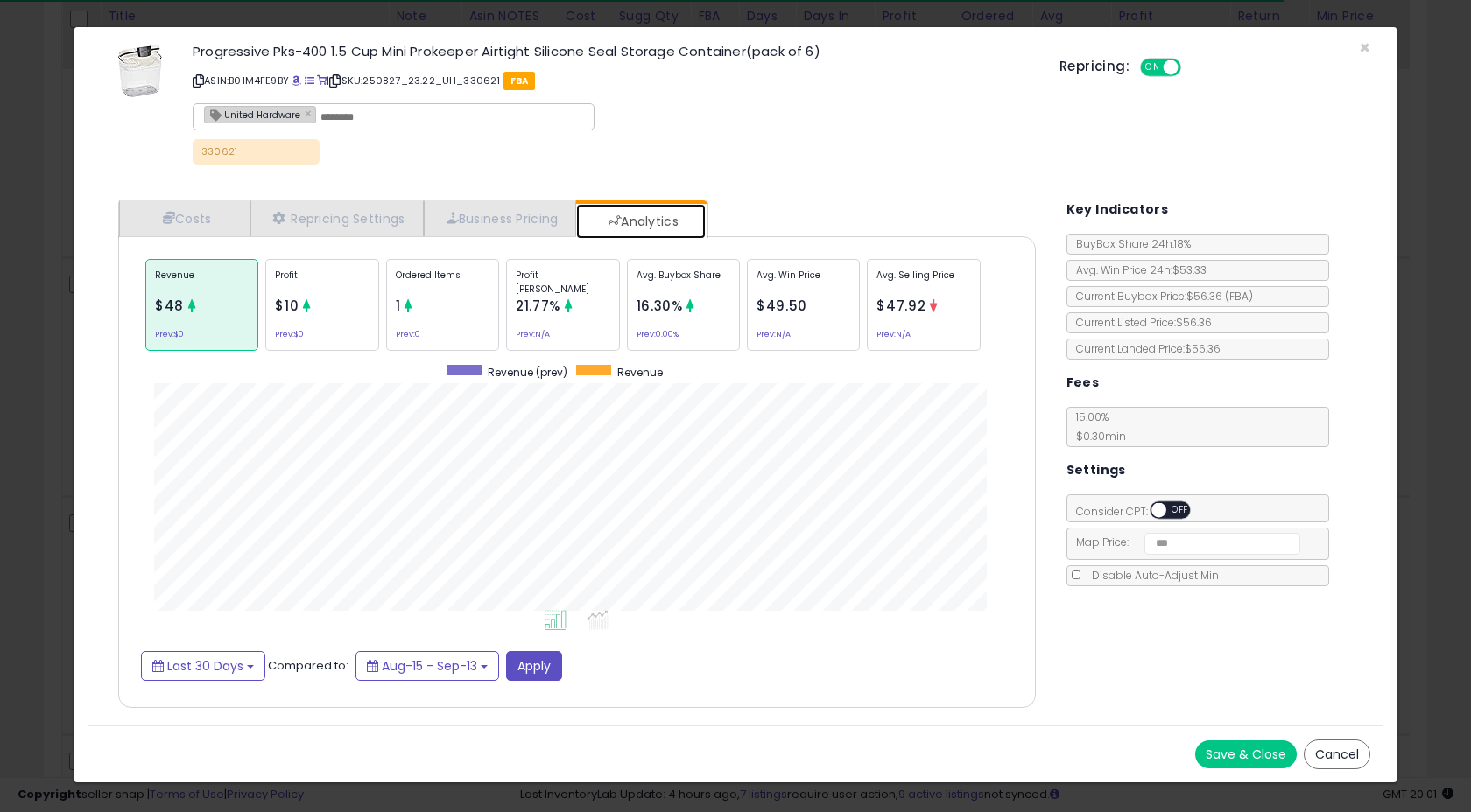
scroll to position [538, 952]
click at [1367, 49] on span "×" at bounding box center [1364, 47] width 12 height 25
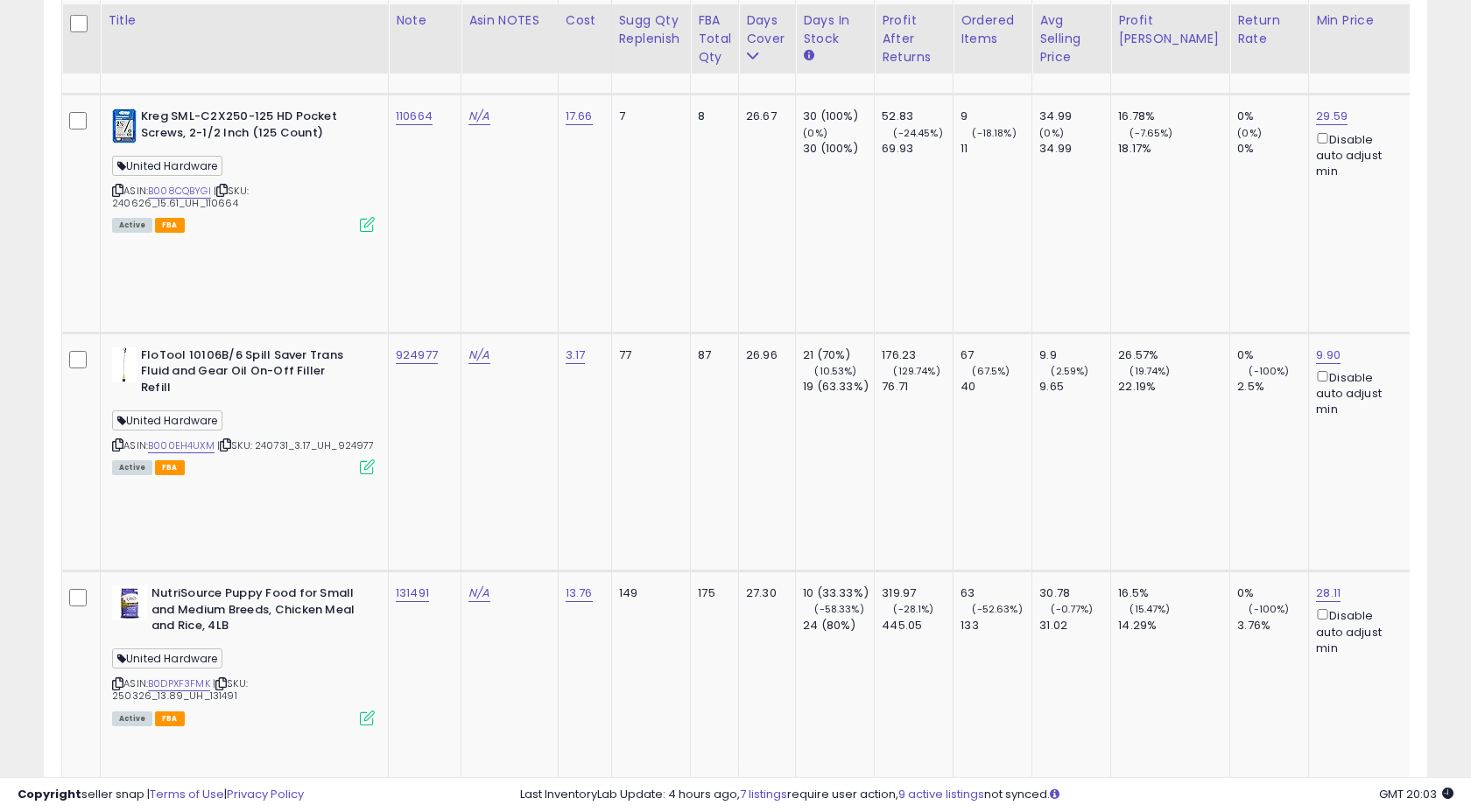
scroll to position [7501, 0]
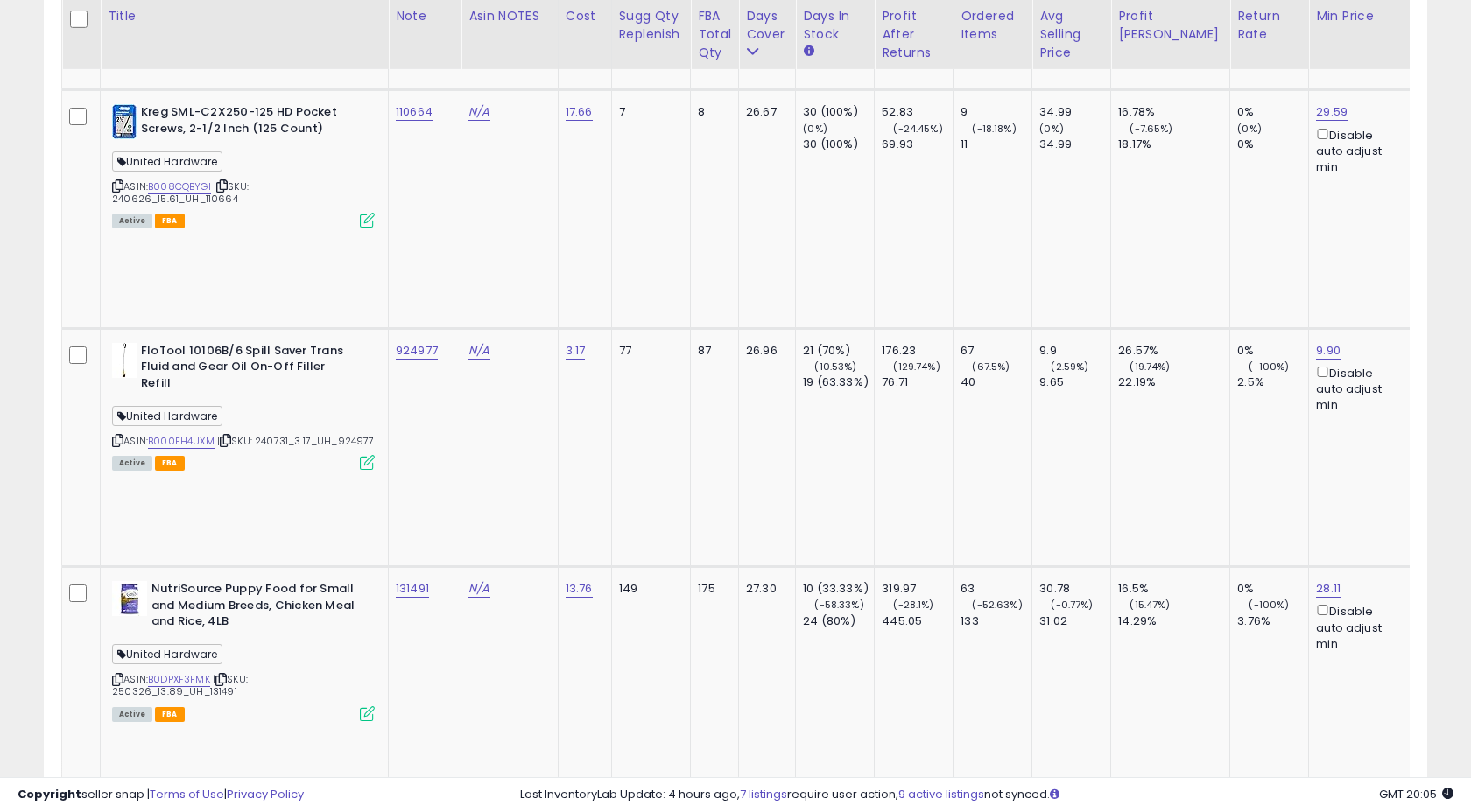
drag, startPoint x: 389, startPoint y: 175, endPoint x: 439, endPoint y: 175, distance: 50.0
copy link "128175"
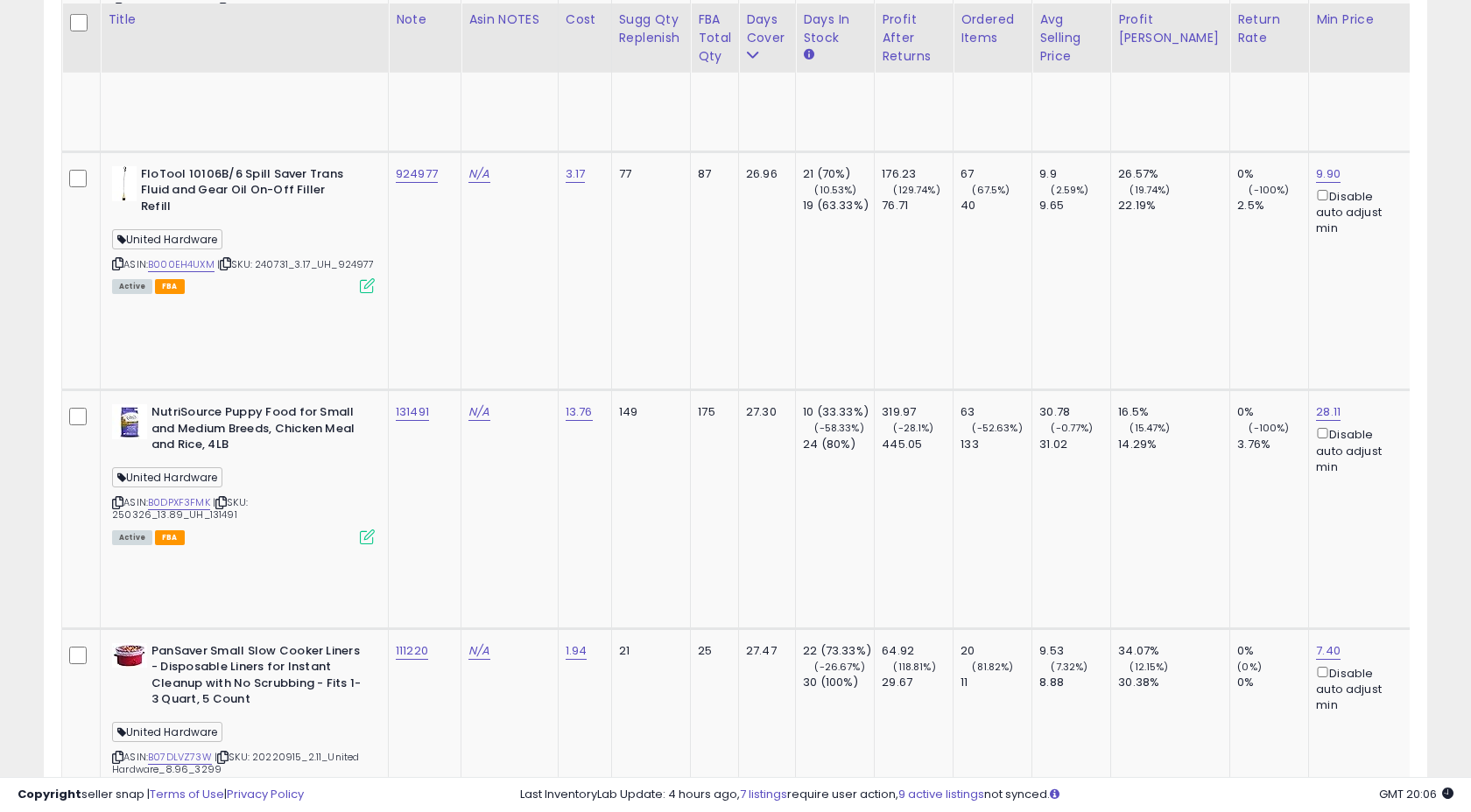
scroll to position [7682, 0]
copy tr "125032"
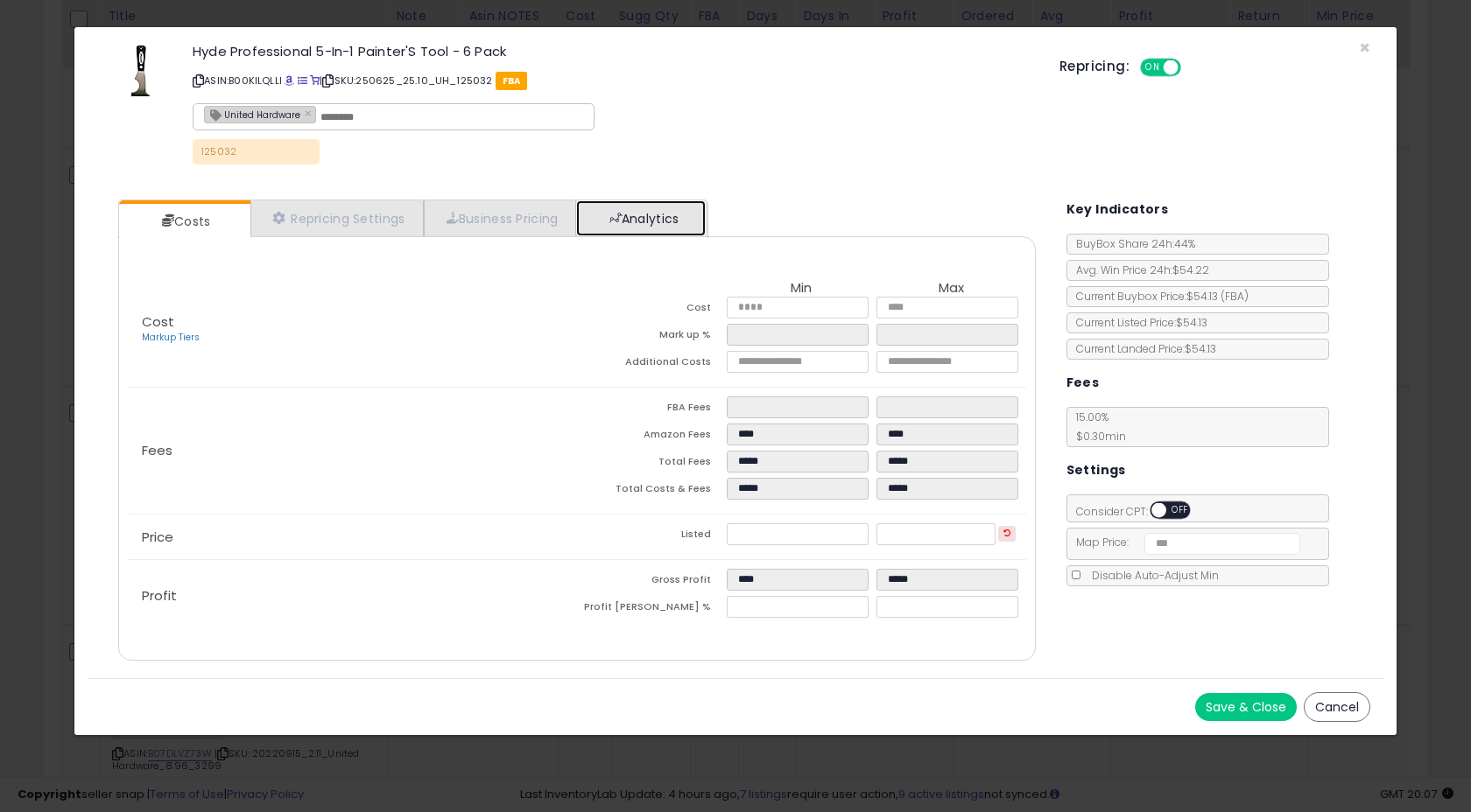
click at [640, 224] on link "Analytics" at bounding box center [640, 217] width 130 height 36
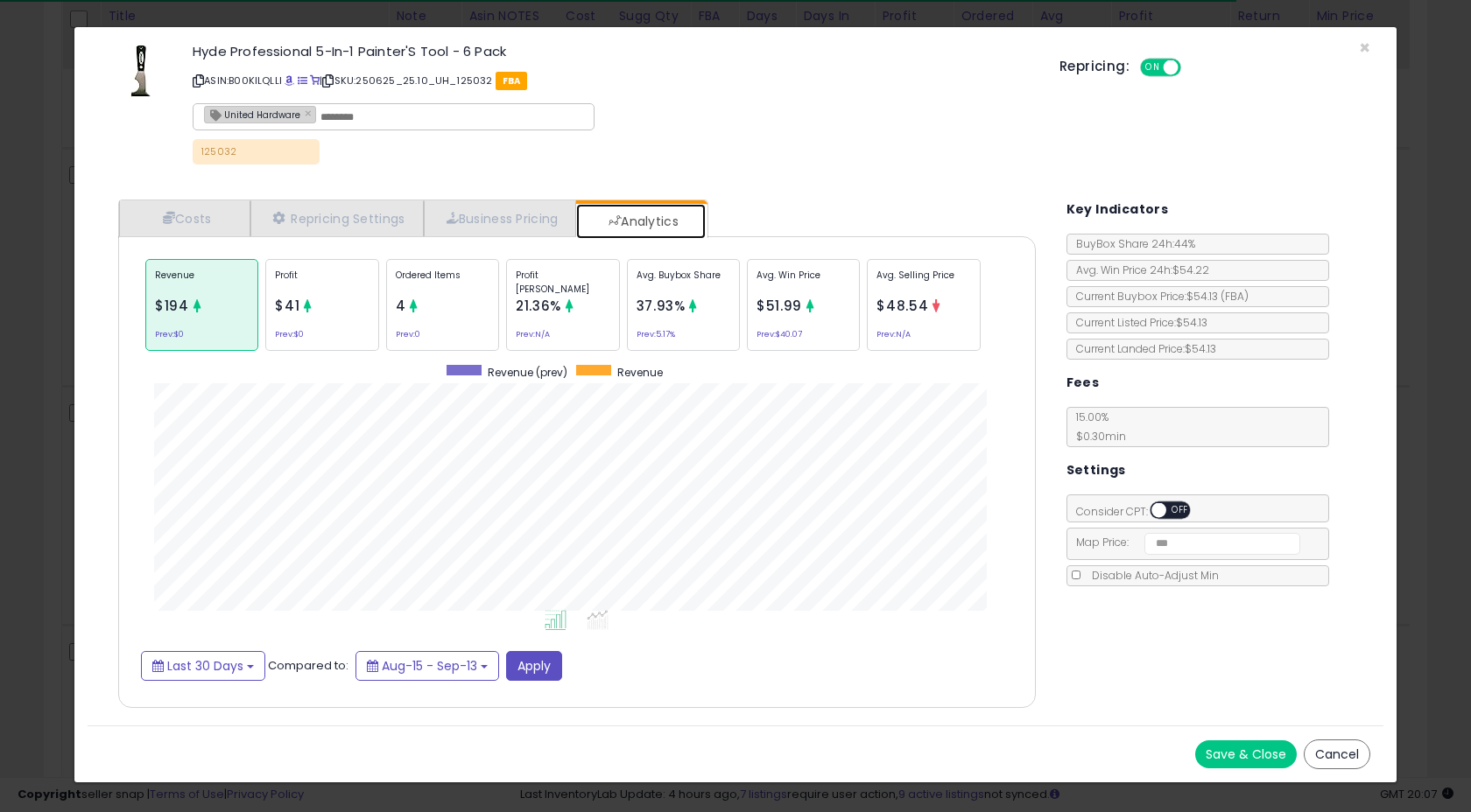
scroll to position [538, 952]
click at [472, 306] on div "Ordered Items 4 Prev: 0" at bounding box center [442, 305] width 112 height 92
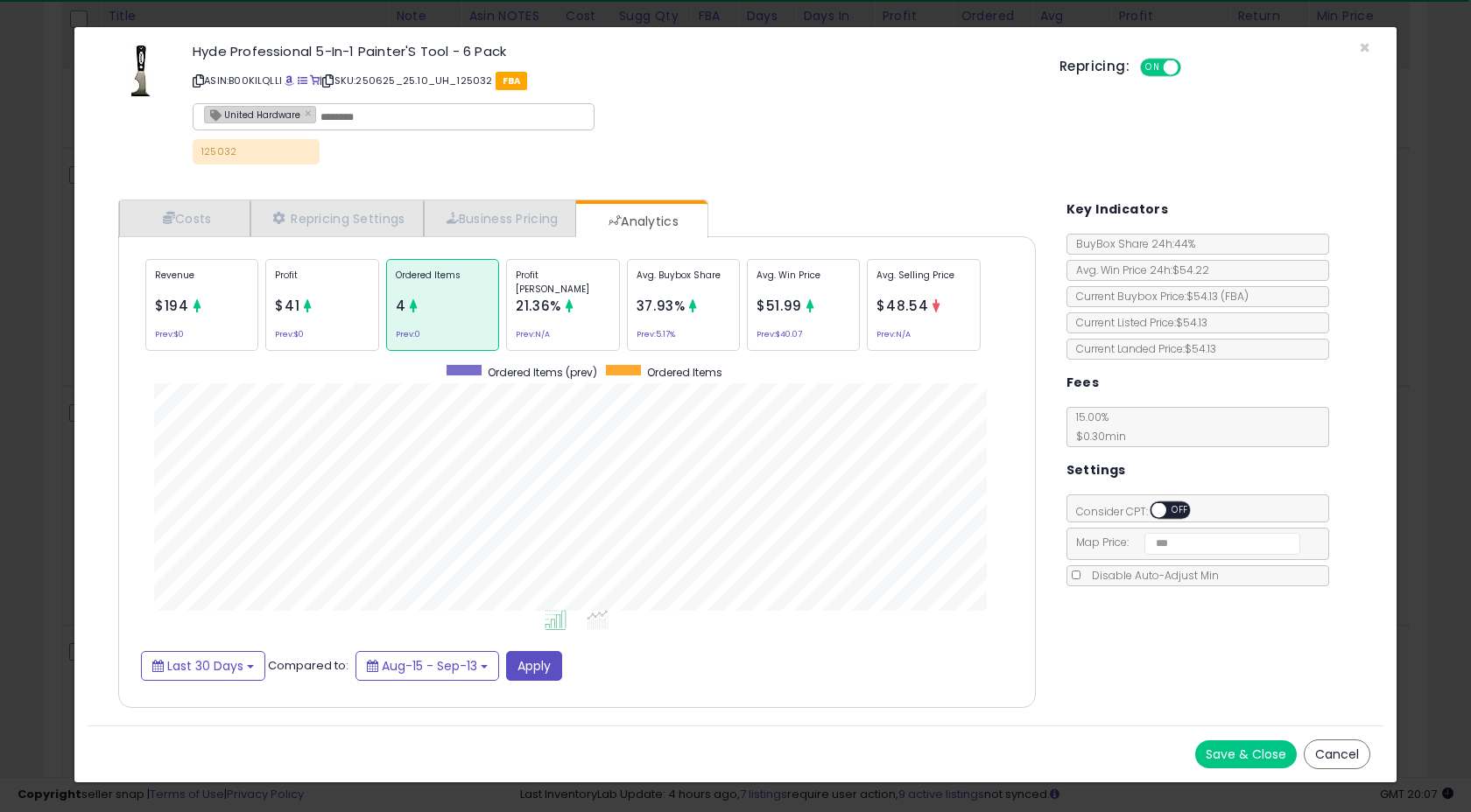
click at [350, 332] on div "Profit $41 Prev: $0" at bounding box center [321, 305] width 112 height 92
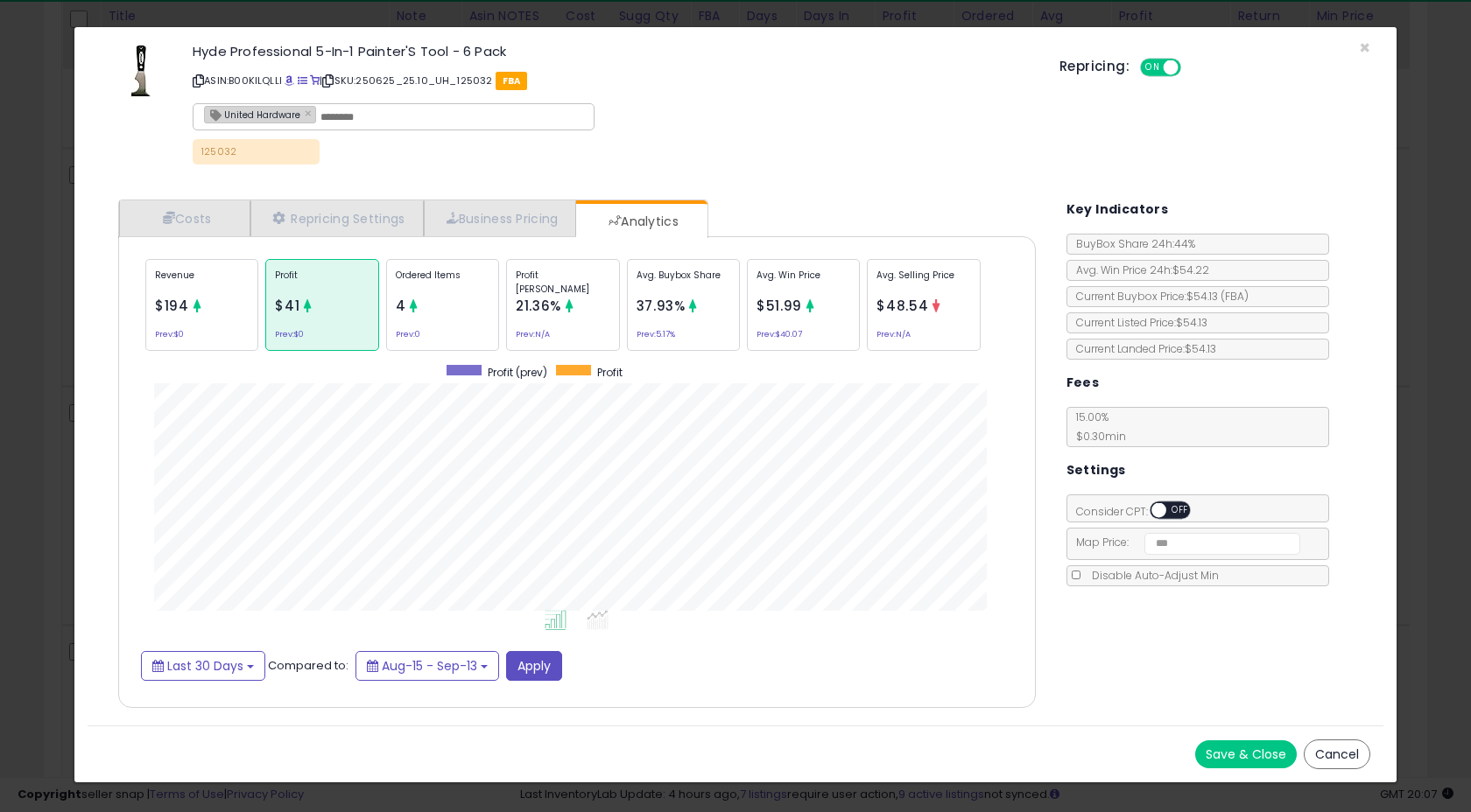
click at [206, 304] on div "Revenue $194 Prev: $0" at bounding box center [201, 305] width 112 height 92
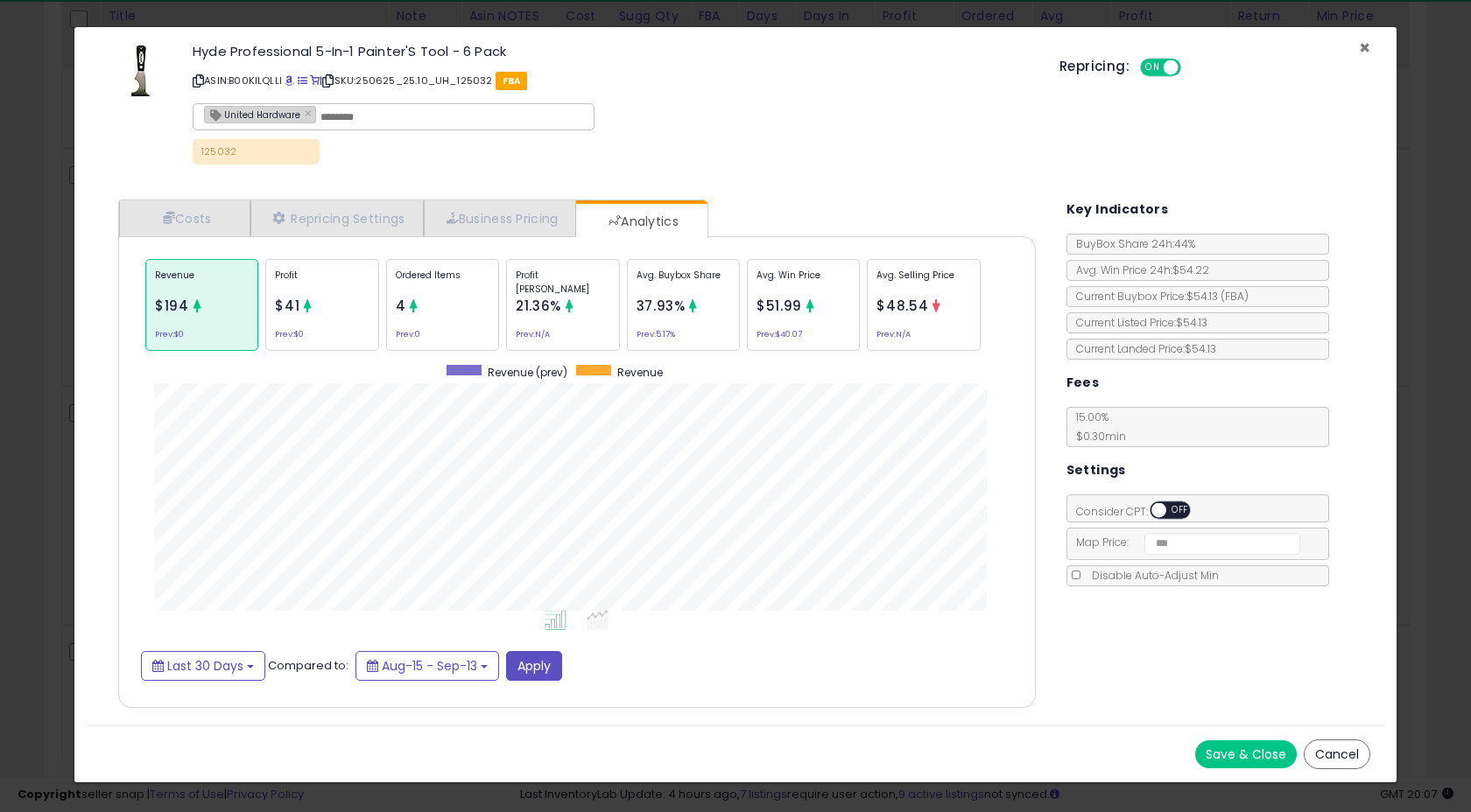
click at [1362, 51] on span "×" at bounding box center [1364, 47] width 12 height 25
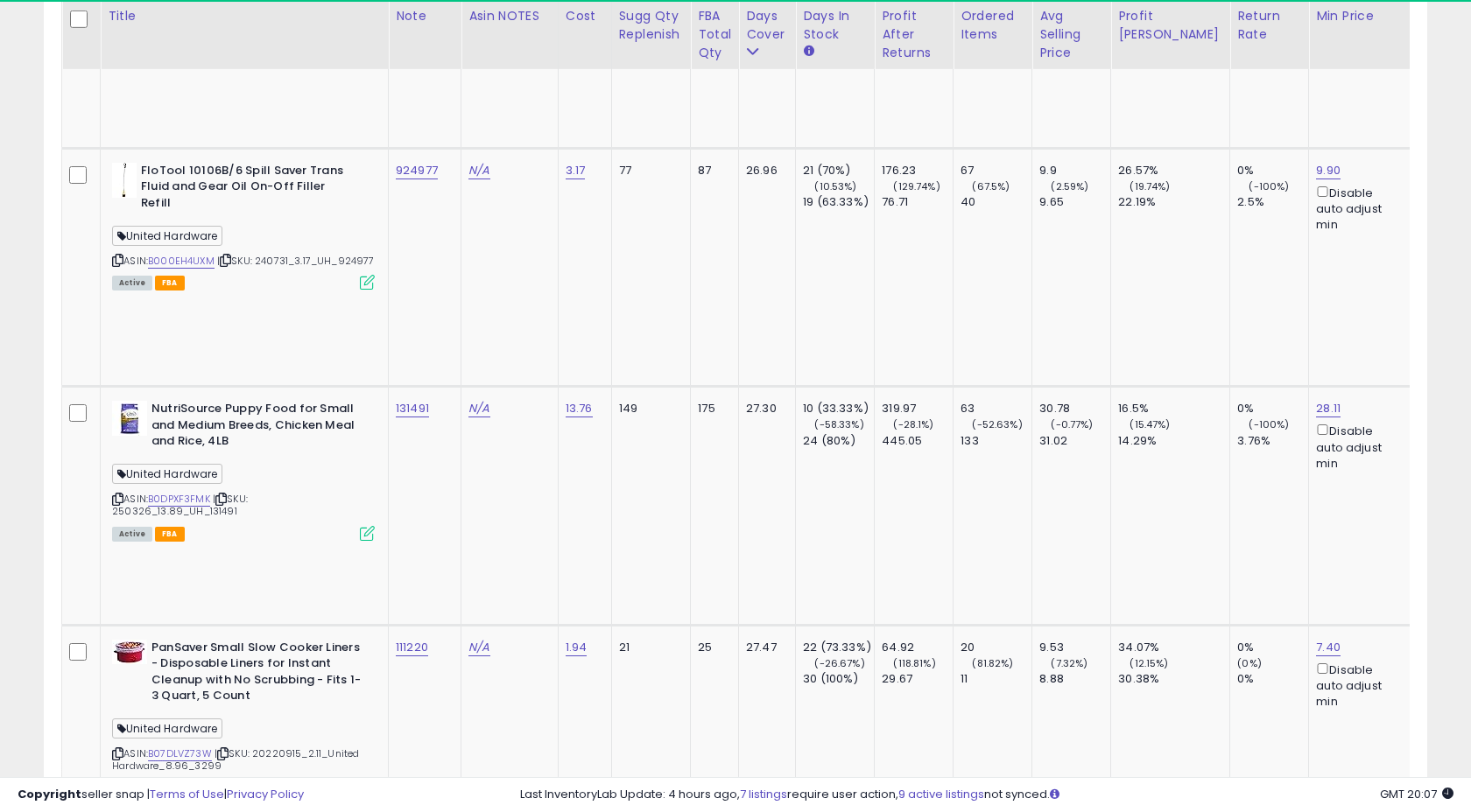
copy tr "125032"
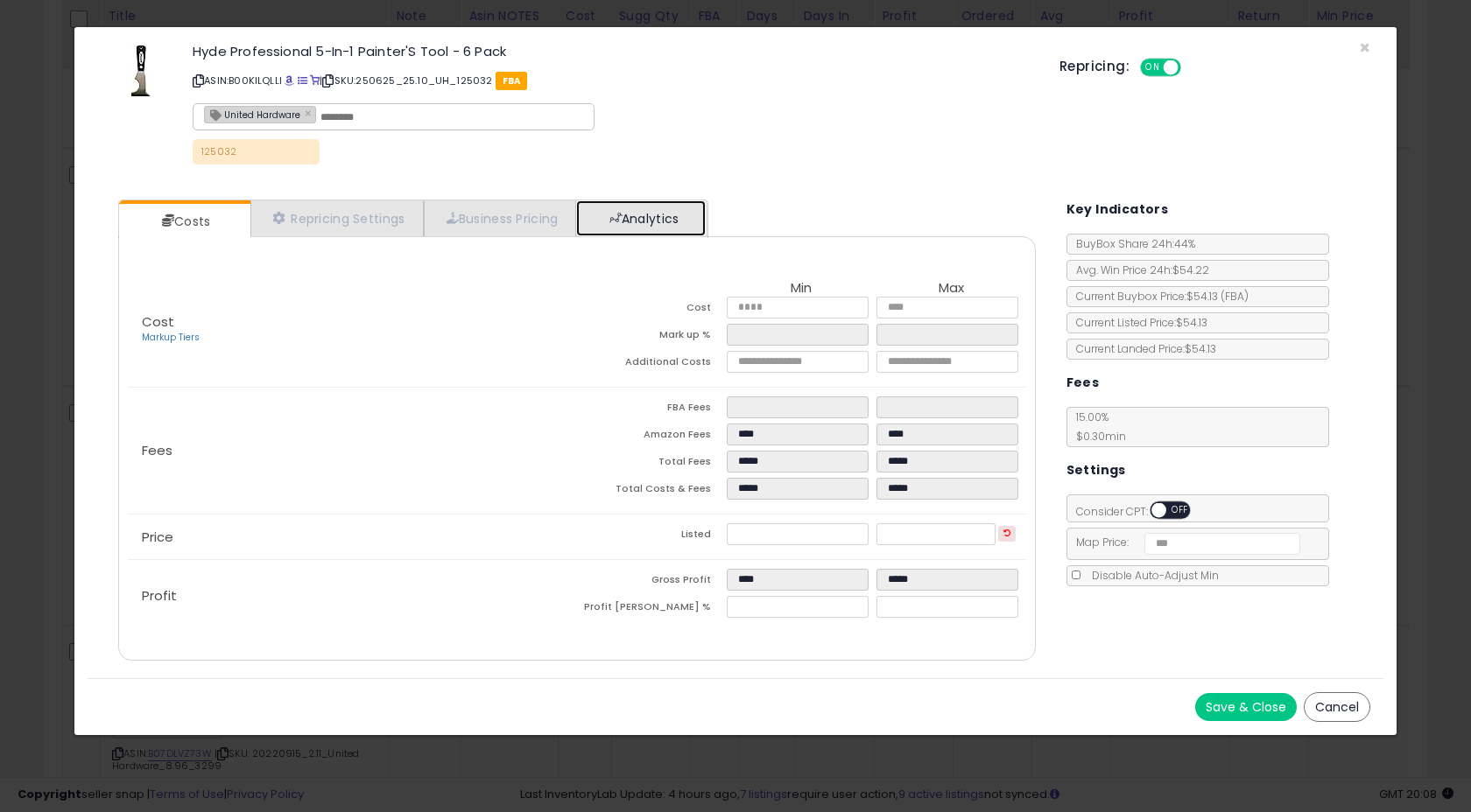
click at [636, 216] on link "Analytics" at bounding box center [640, 217] width 130 height 36
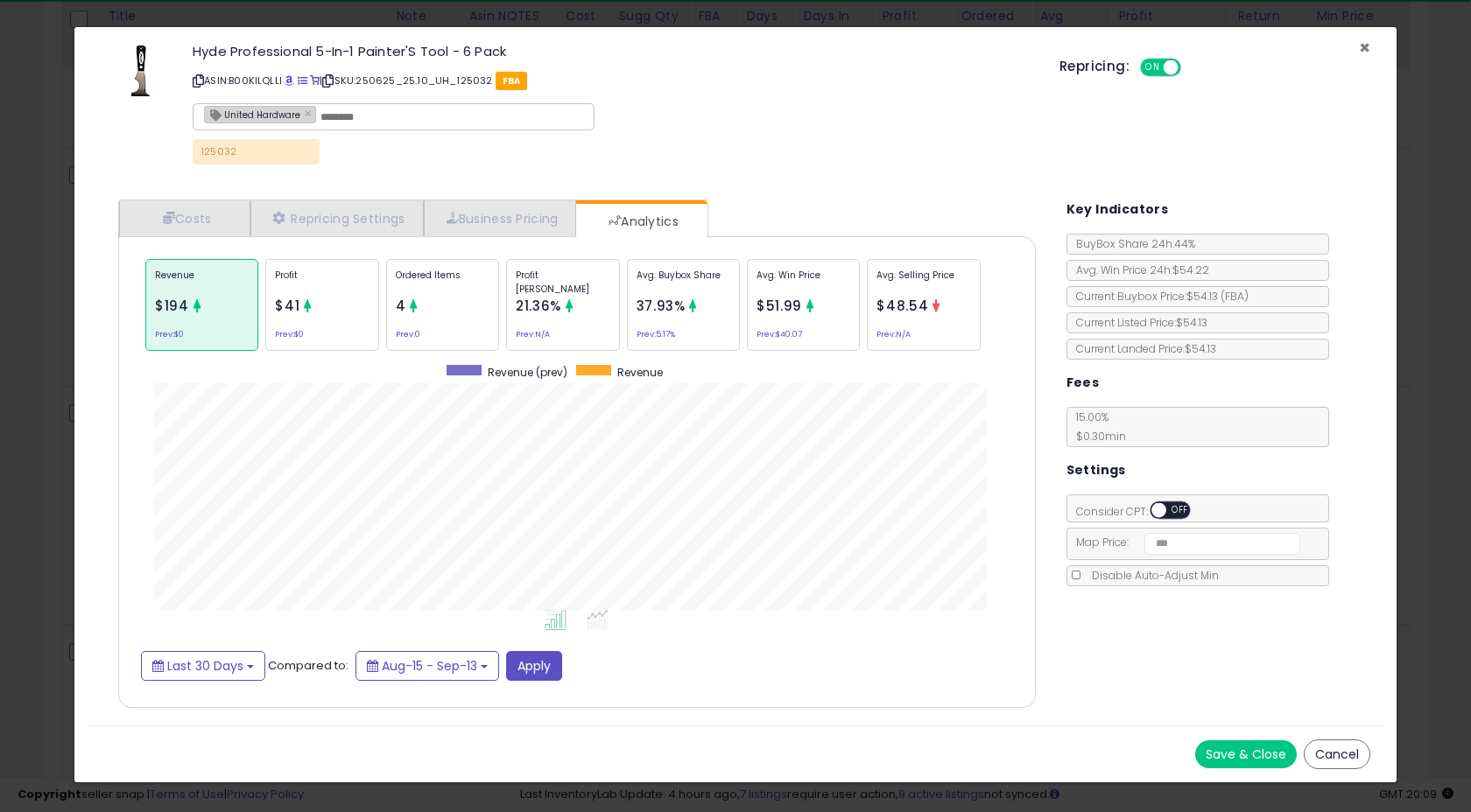
click at [1364, 47] on span "×" at bounding box center [1364, 47] width 12 height 25
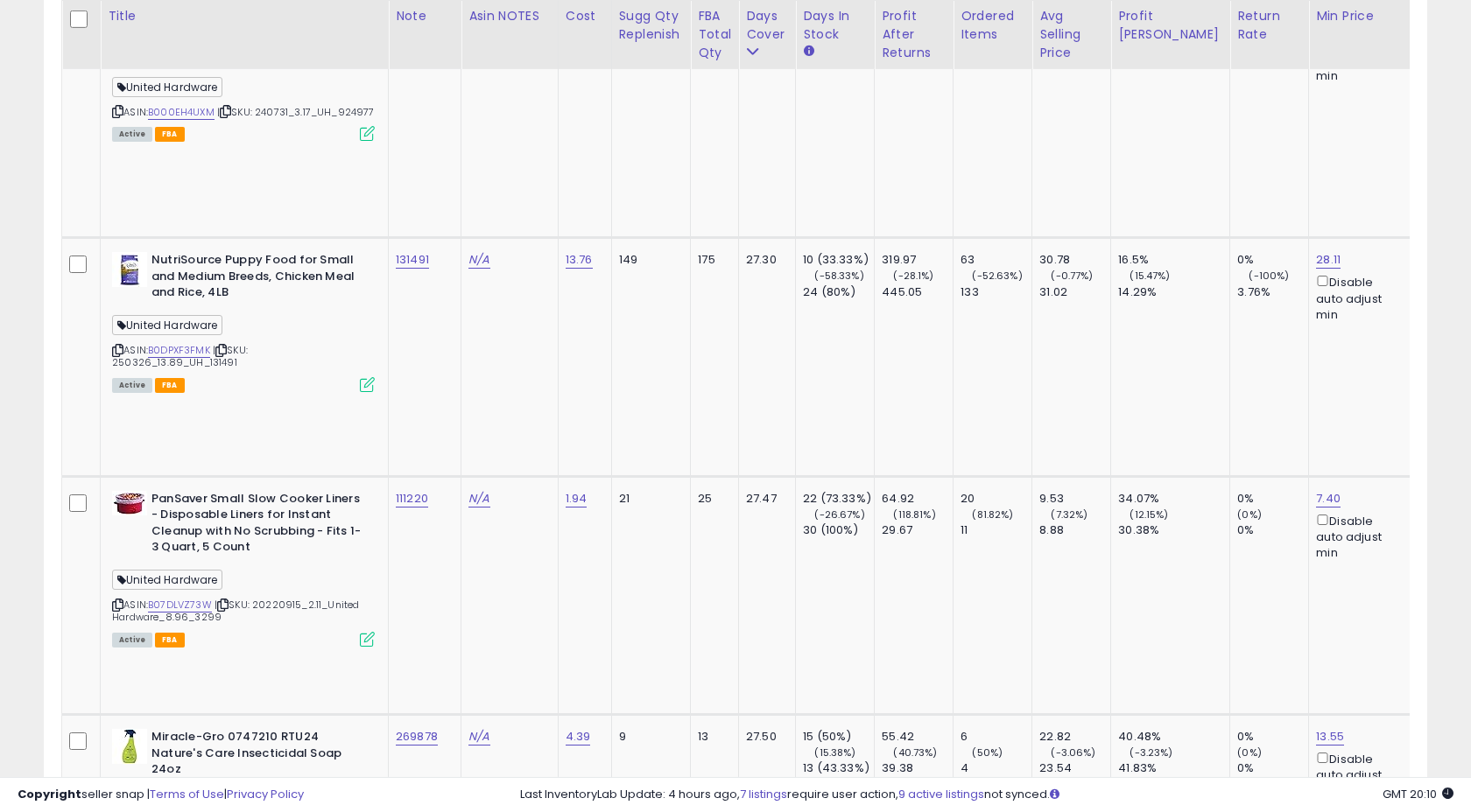
scroll to position [7831, 0]
copy tr "116450"
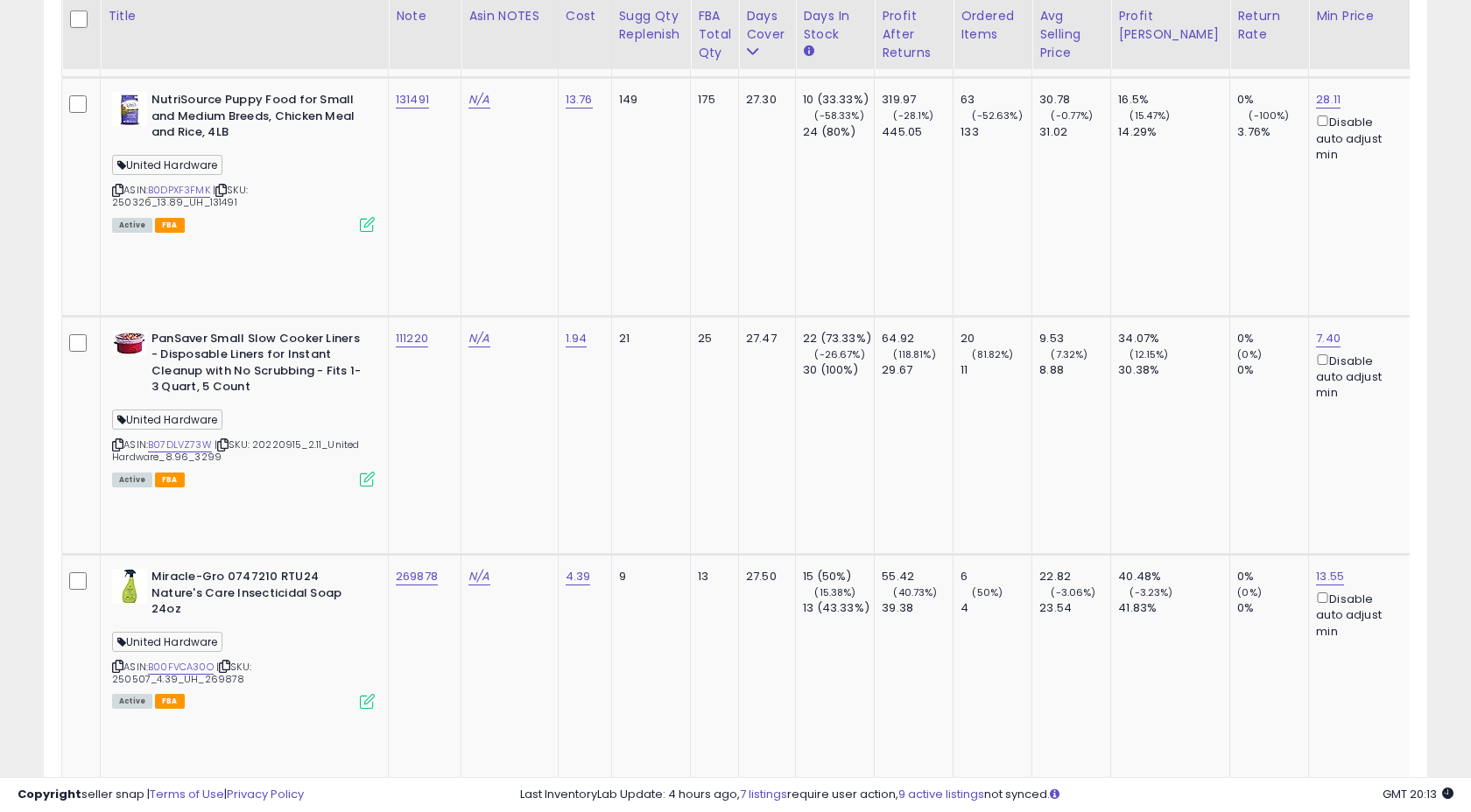
scroll to position [7992, 0]
copy tr "132639"
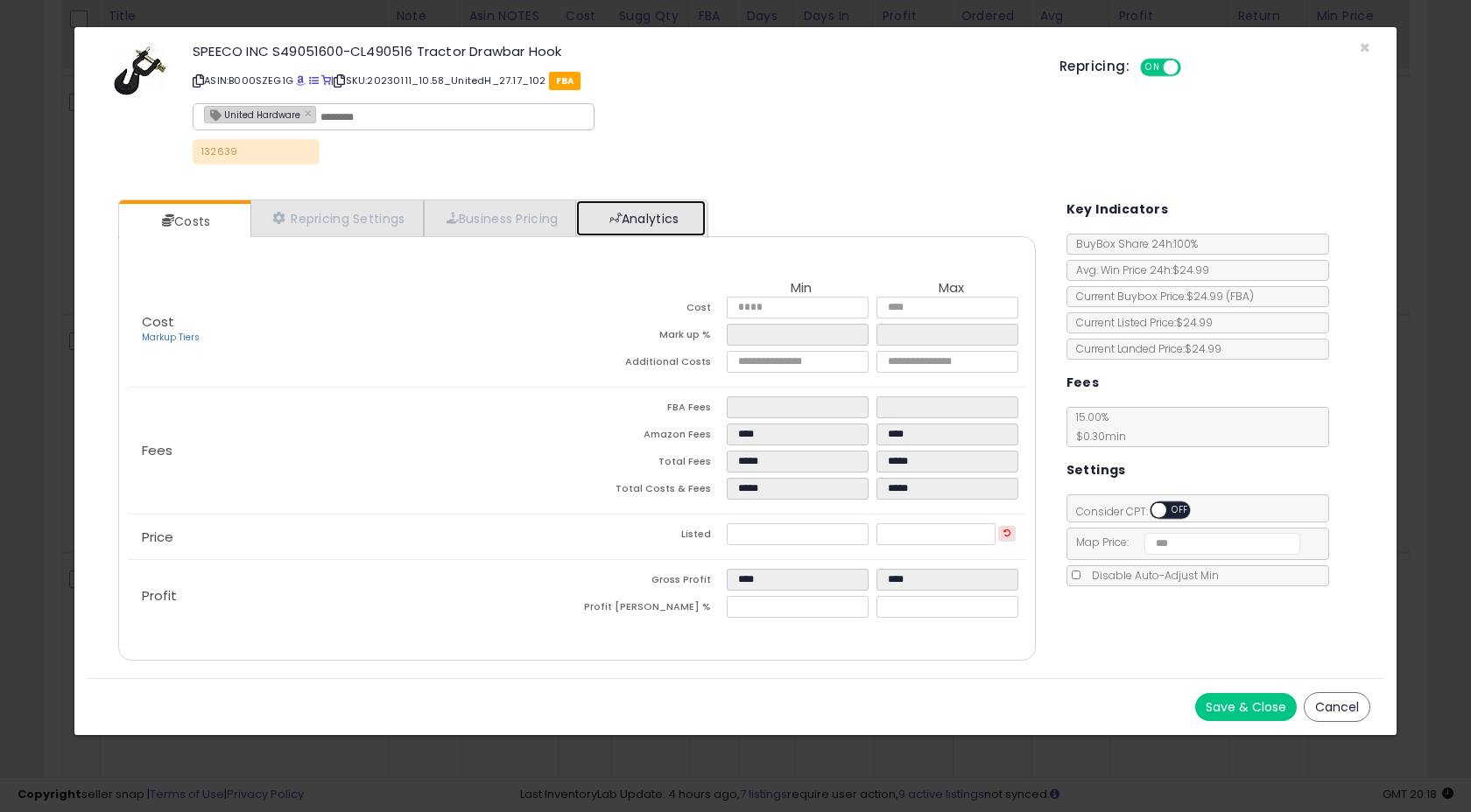
click at [632, 222] on link "Analytics" at bounding box center [640, 217] width 130 height 36
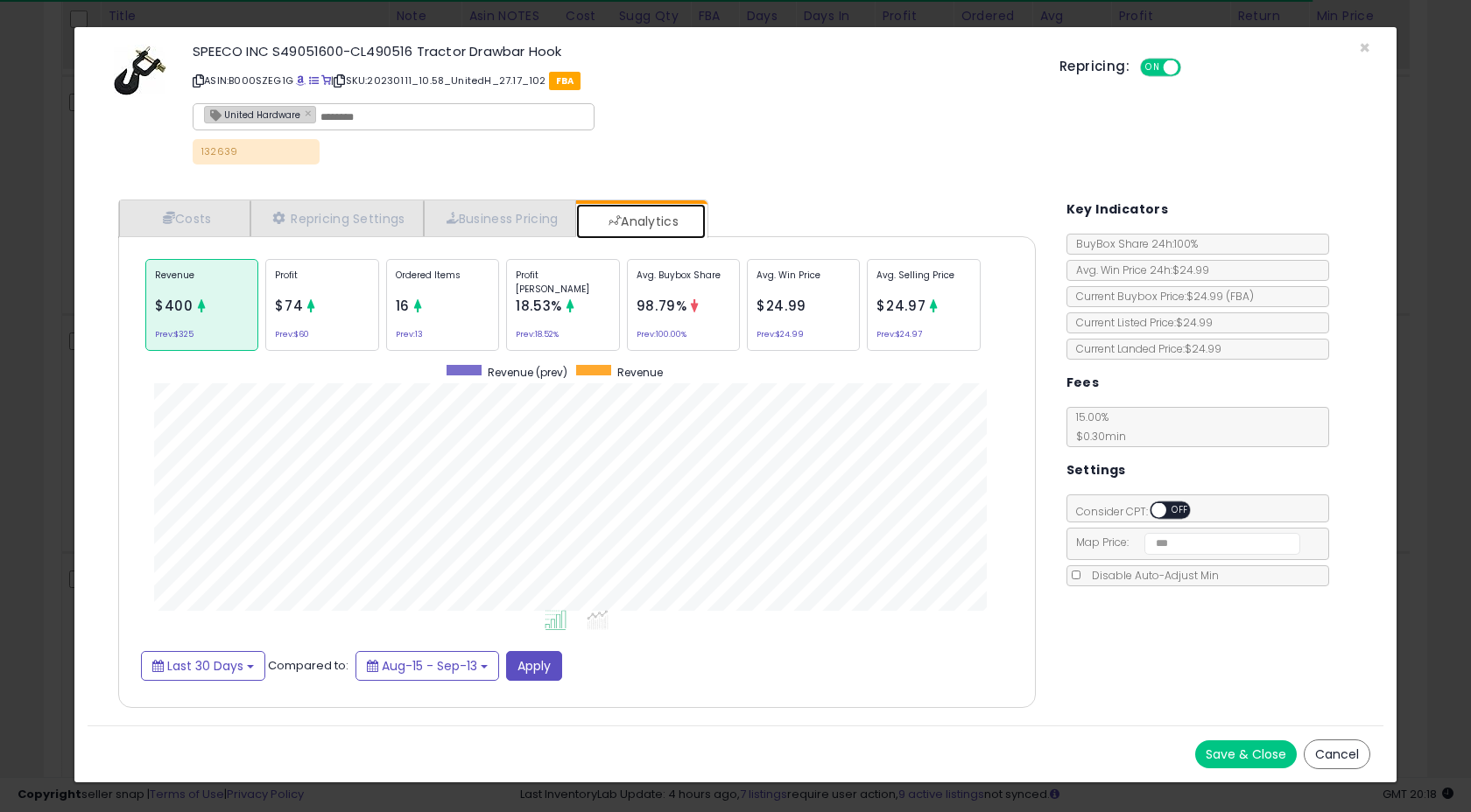
scroll to position [538, 952]
click at [325, 296] on div "Profit $74 Prev: $60" at bounding box center [321, 305] width 112 height 92
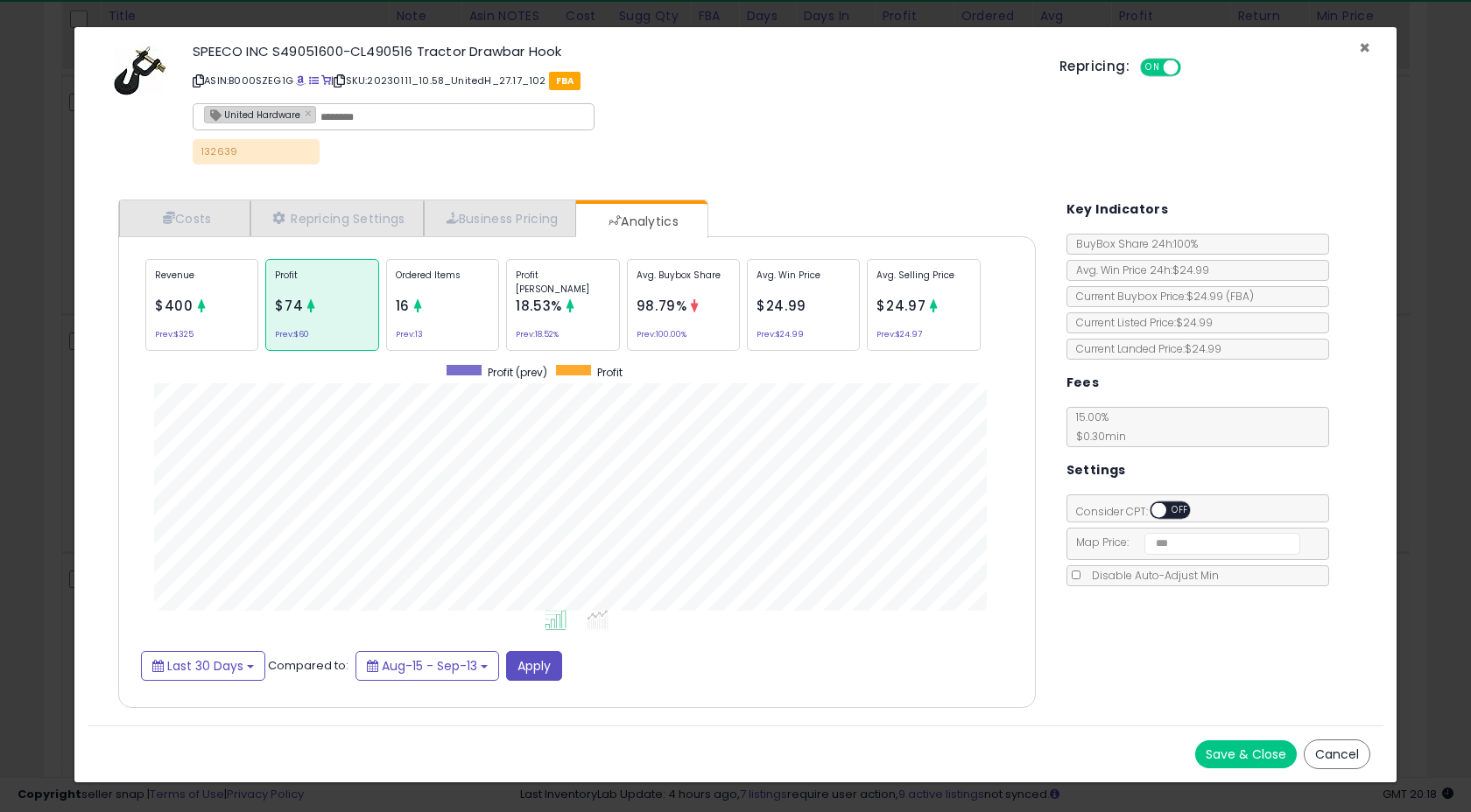
click at [1363, 43] on span "×" at bounding box center [1364, 47] width 12 height 25
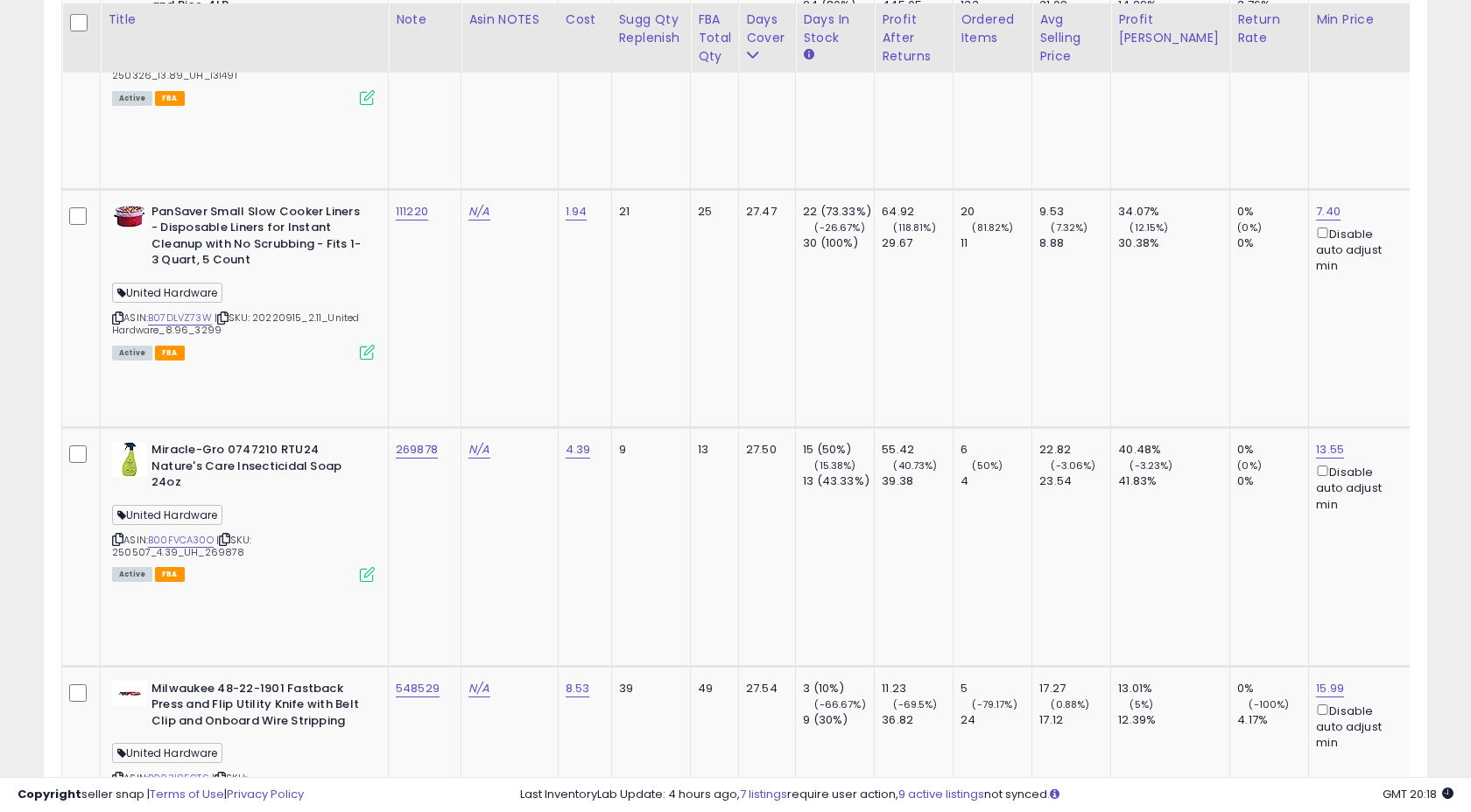
scroll to position [8125, 0]
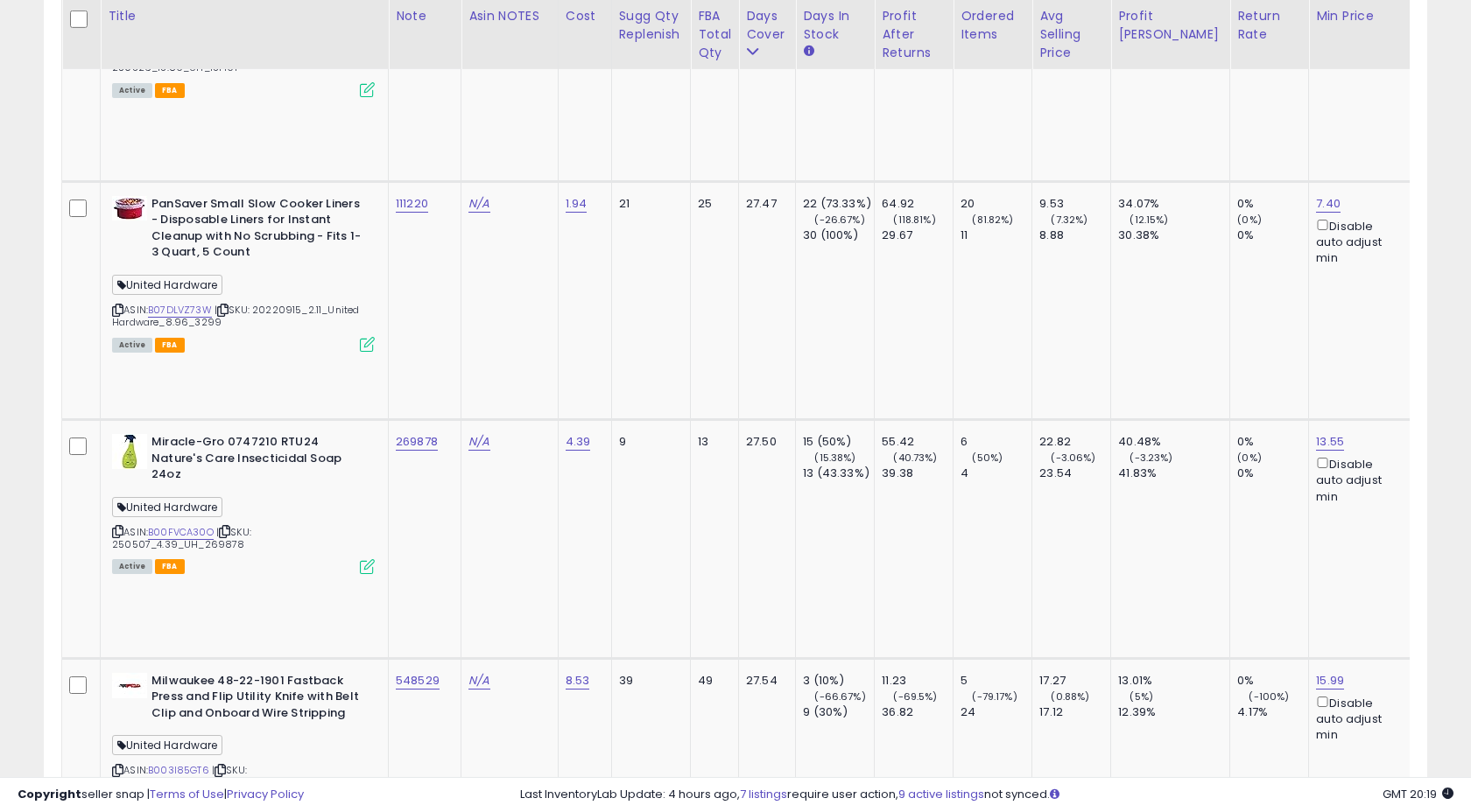
copy tr "111748"
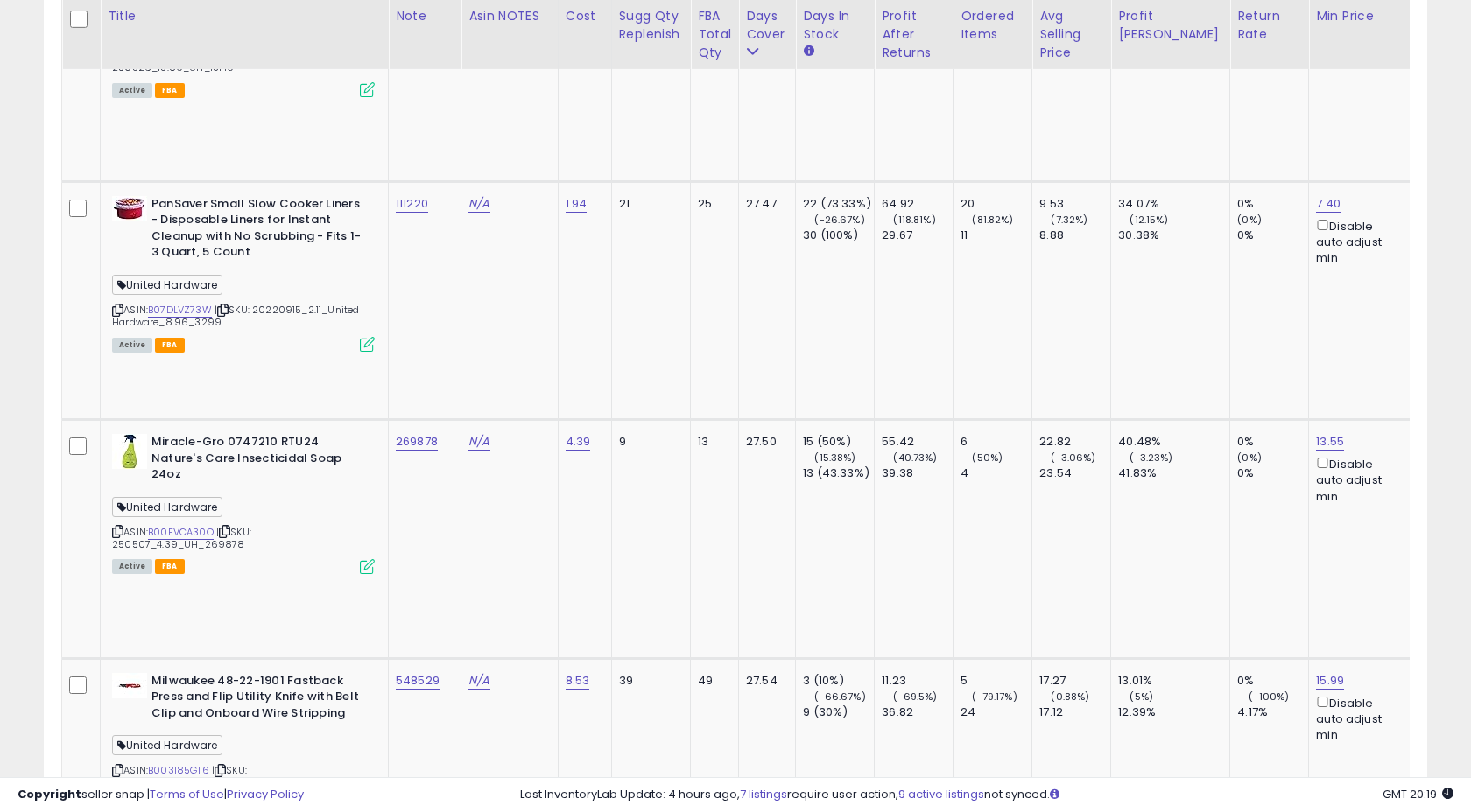
copy tr "111748"
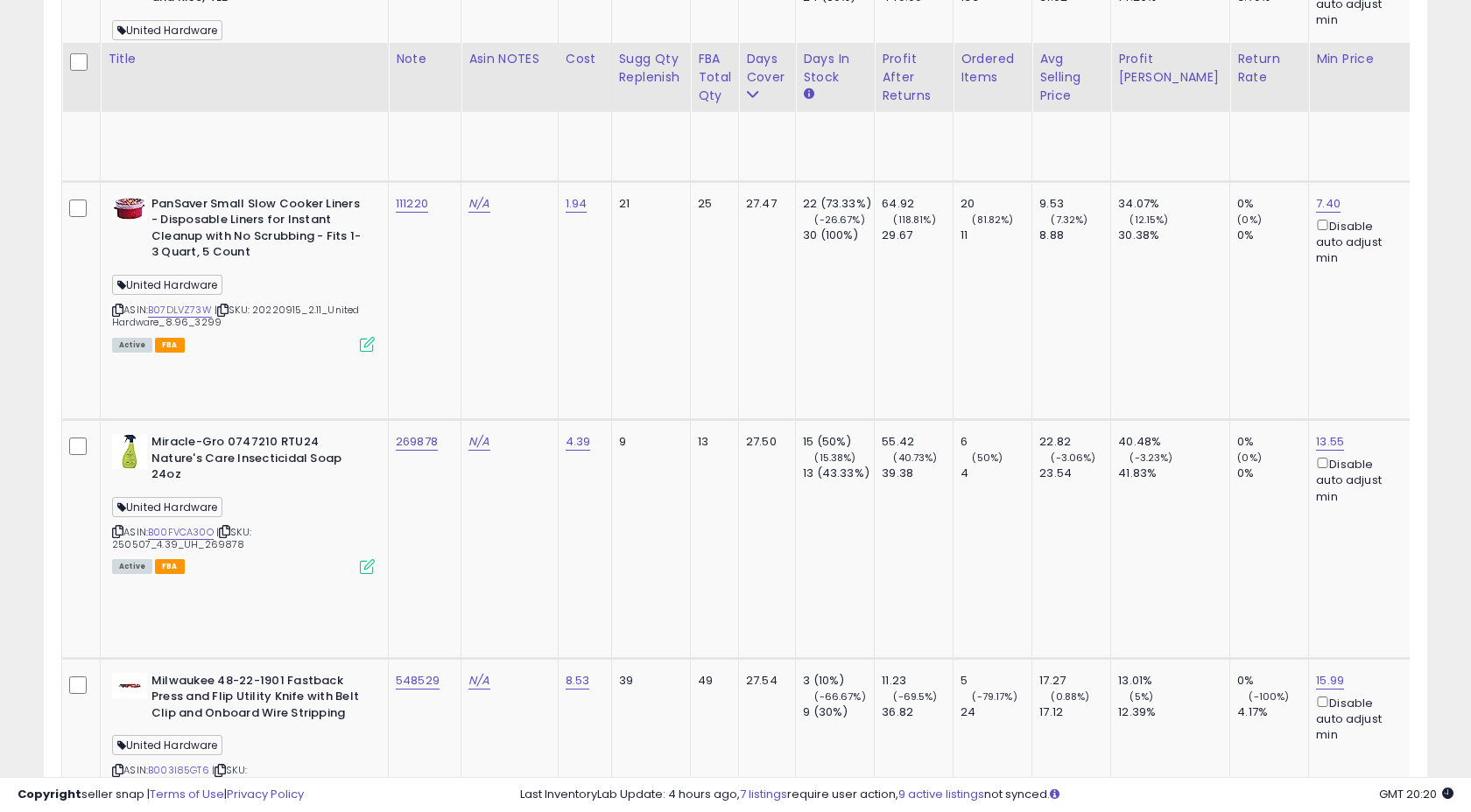
scroll to position [8168, 0]
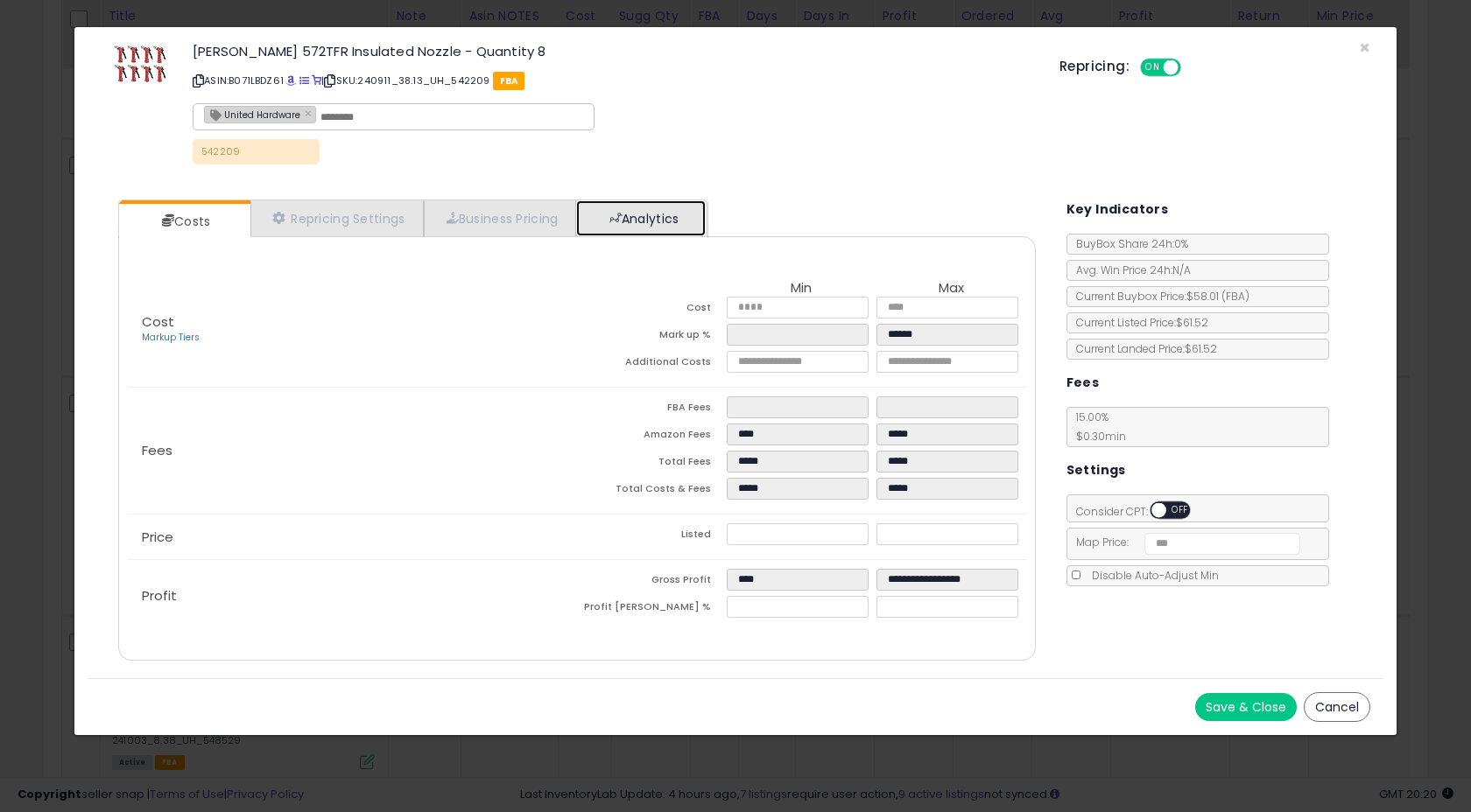
click at [687, 219] on link "Analytics" at bounding box center [640, 217] width 130 height 36
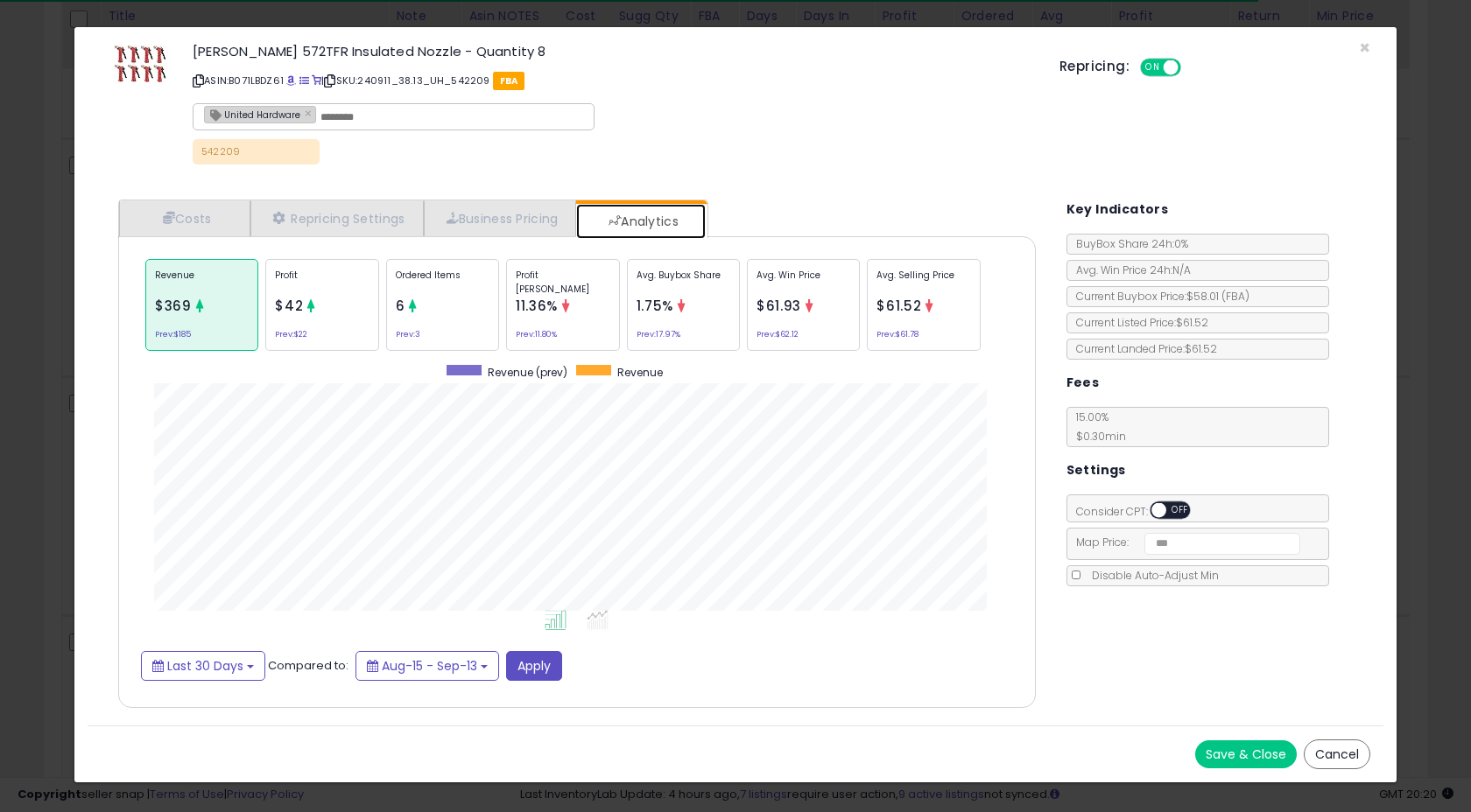
scroll to position [538, 952]
click at [464, 344] on div "Ordered Items 6 Prev: 3" at bounding box center [442, 305] width 112 height 92
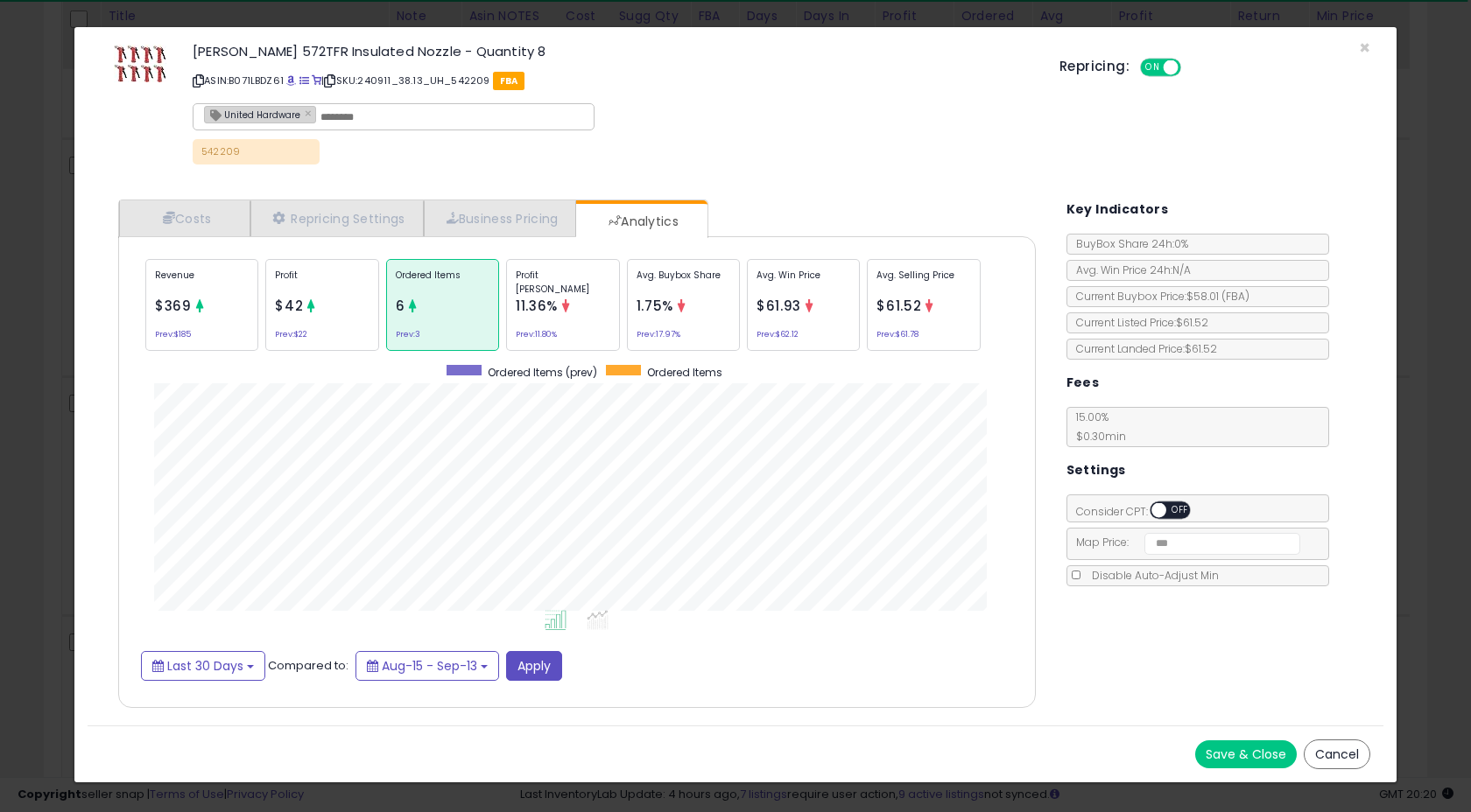
click at [347, 328] on div "Profit $42 Prev: $22" at bounding box center [321, 305] width 112 height 92
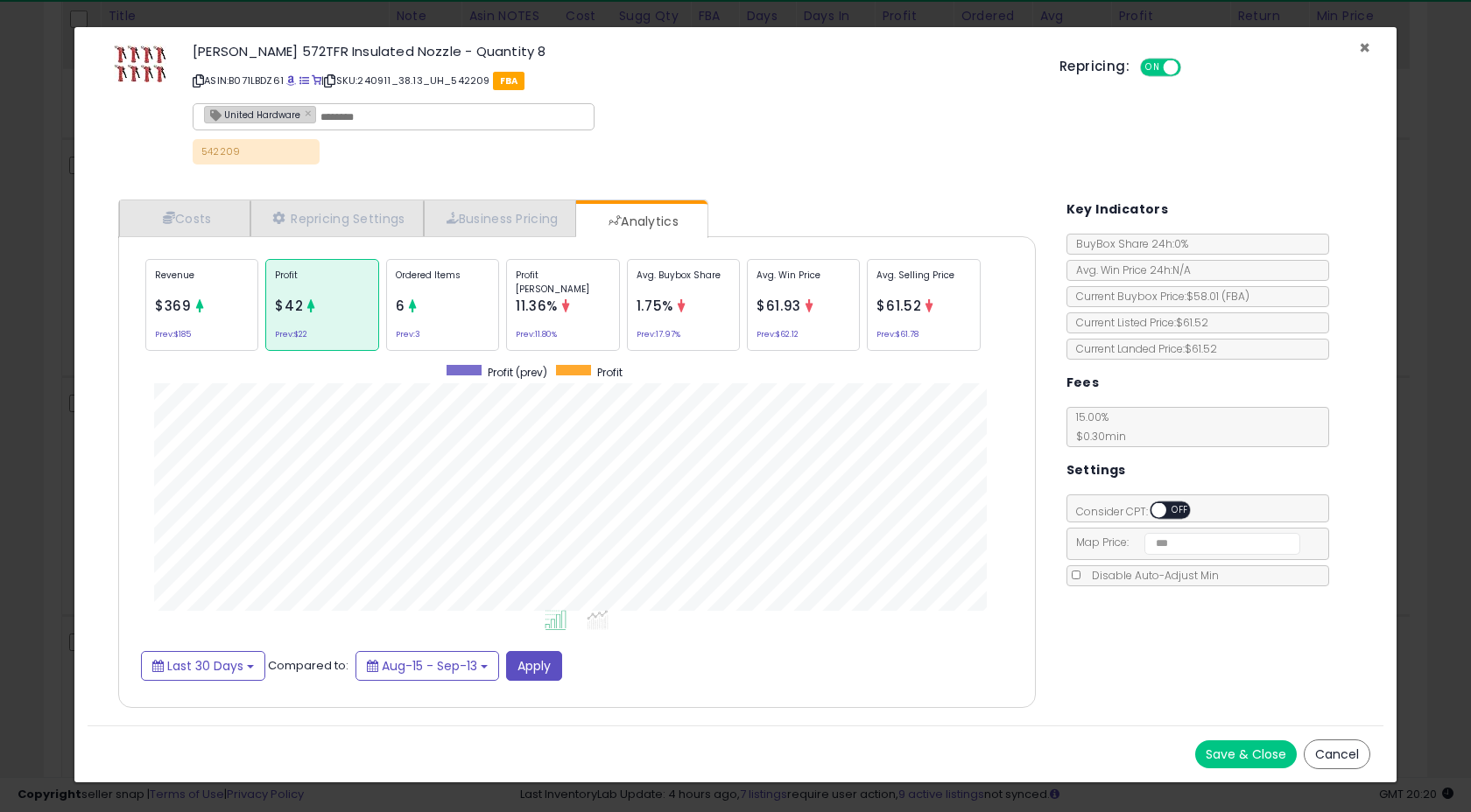
click at [1363, 49] on span "×" at bounding box center [1364, 47] width 12 height 25
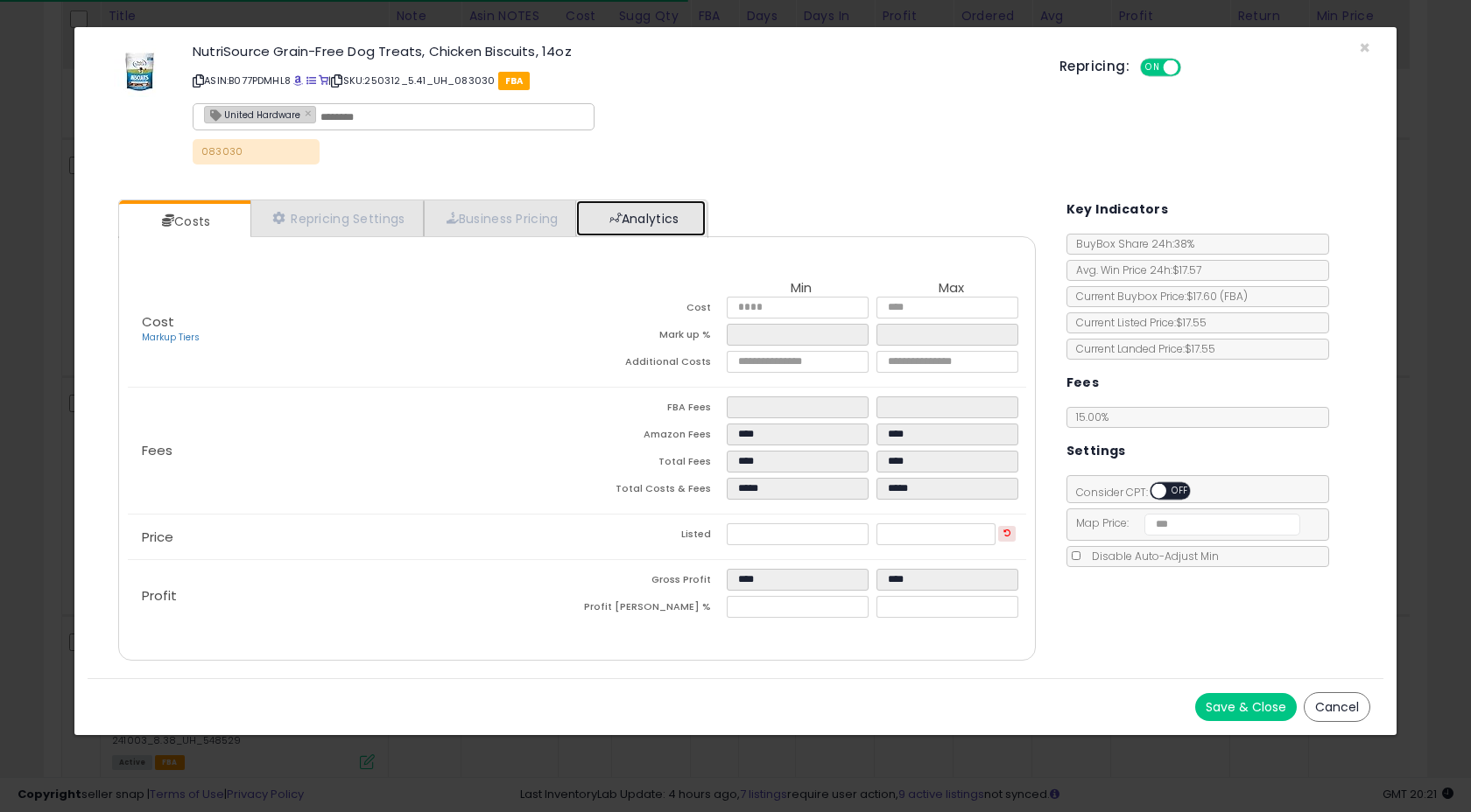
click at [640, 226] on link "Analytics" at bounding box center [640, 217] width 130 height 36
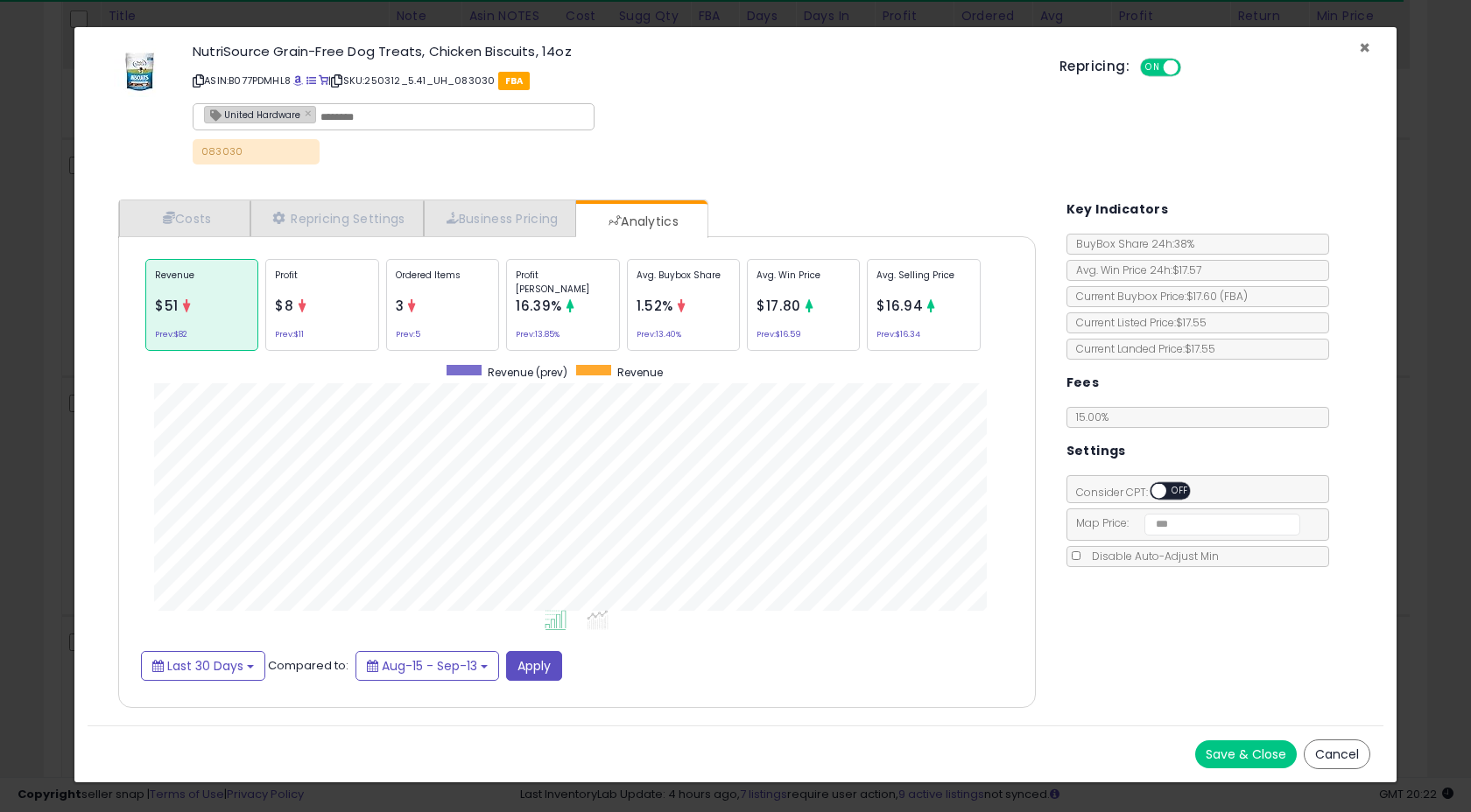
click at [1365, 47] on span "×" at bounding box center [1364, 47] width 12 height 25
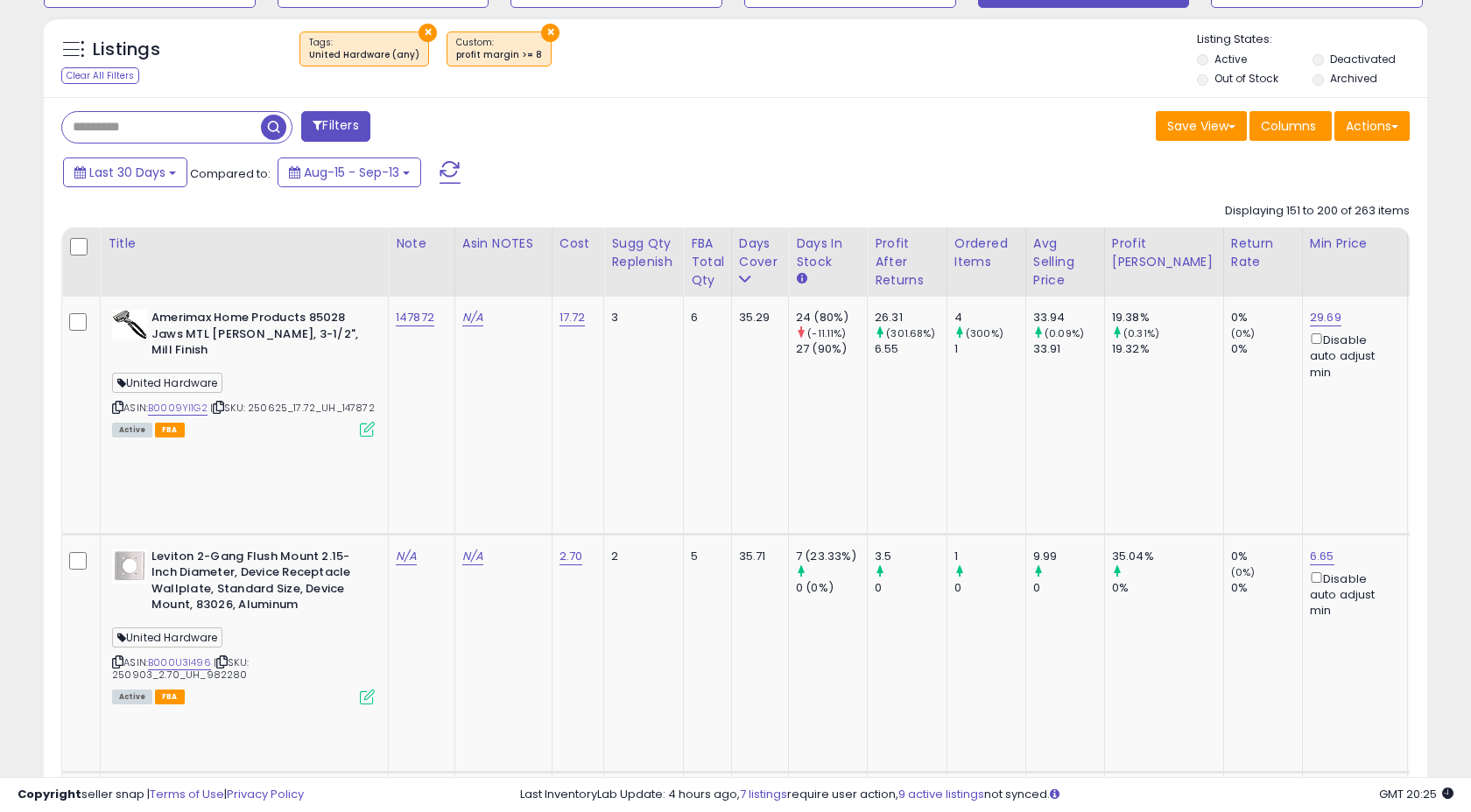
scroll to position [627, 0]
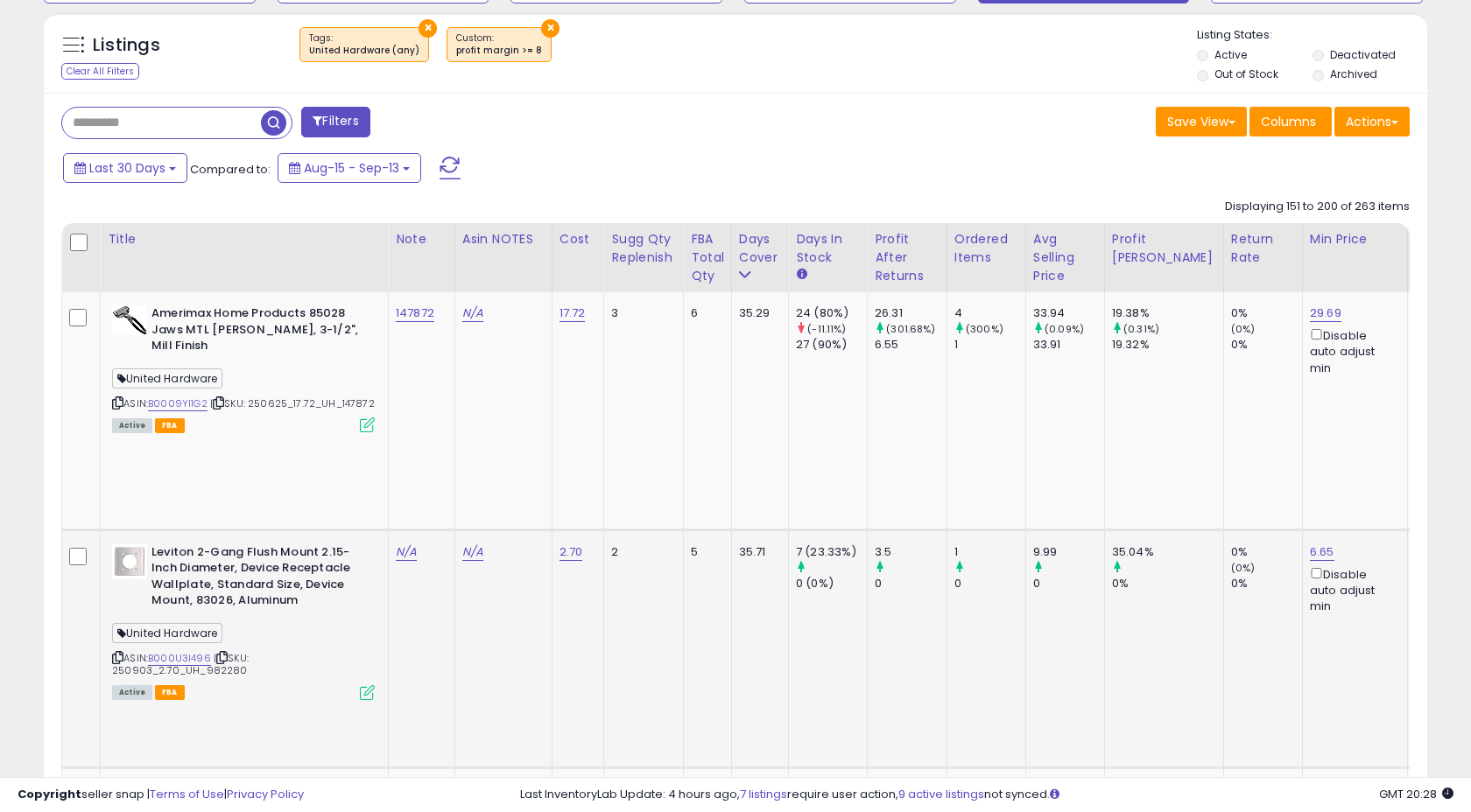
drag, startPoint x: 200, startPoint y: 567, endPoint x: 237, endPoint y: 567, distance: 37.0
click at [237, 567] on div "ASIN: B000U3I496 | SKU: 250903_2.70_UH_982280 Active FBA" at bounding box center [243, 621] width 262 height 154
click at [398, 543] on link "N/A" at bounding box center [407, 552] width 21 height 17
type input "******"
click at [467, 408] on icon "submit" at bounding box center [461, 404] width 11 height 11
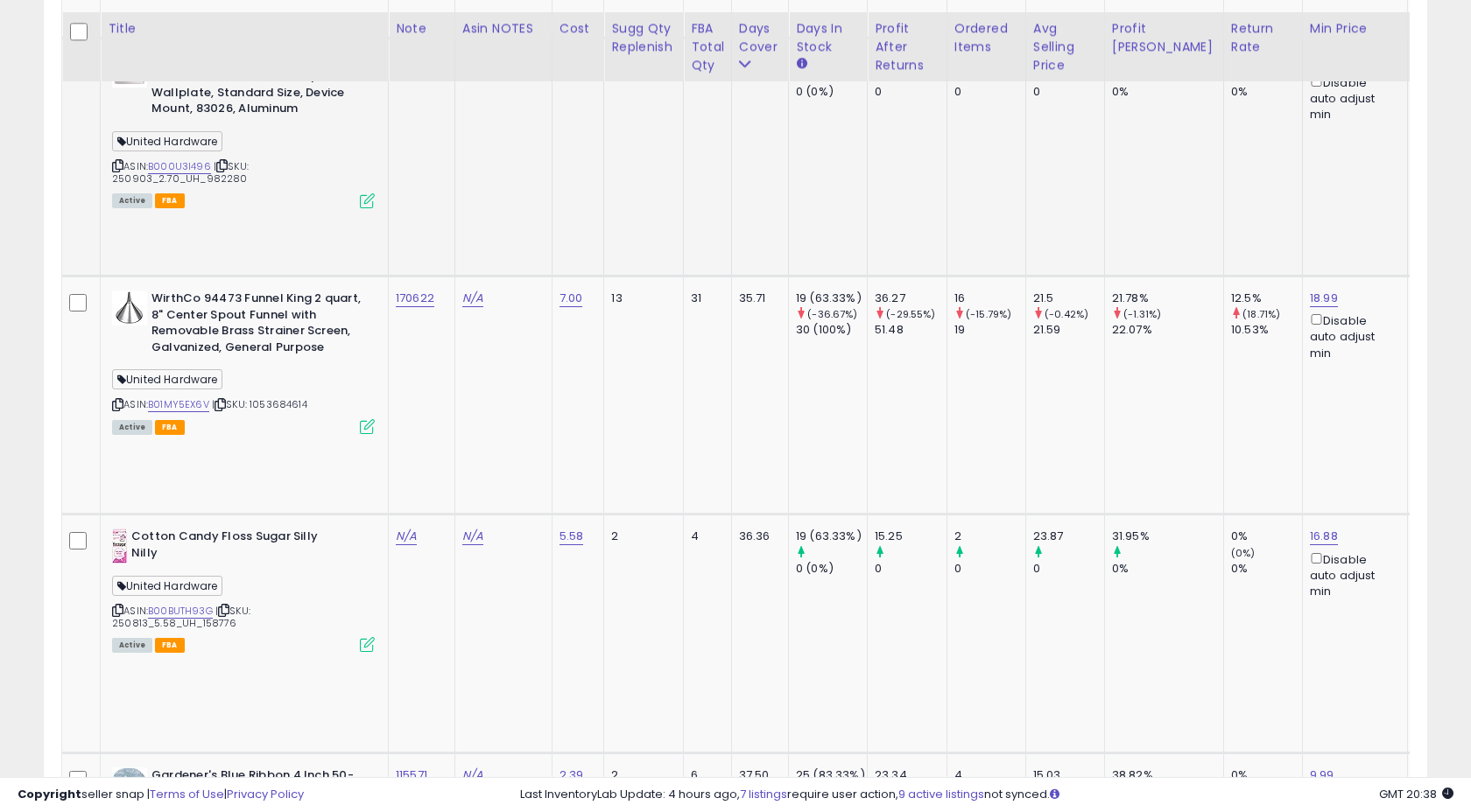
scroll to position [1142, 0]
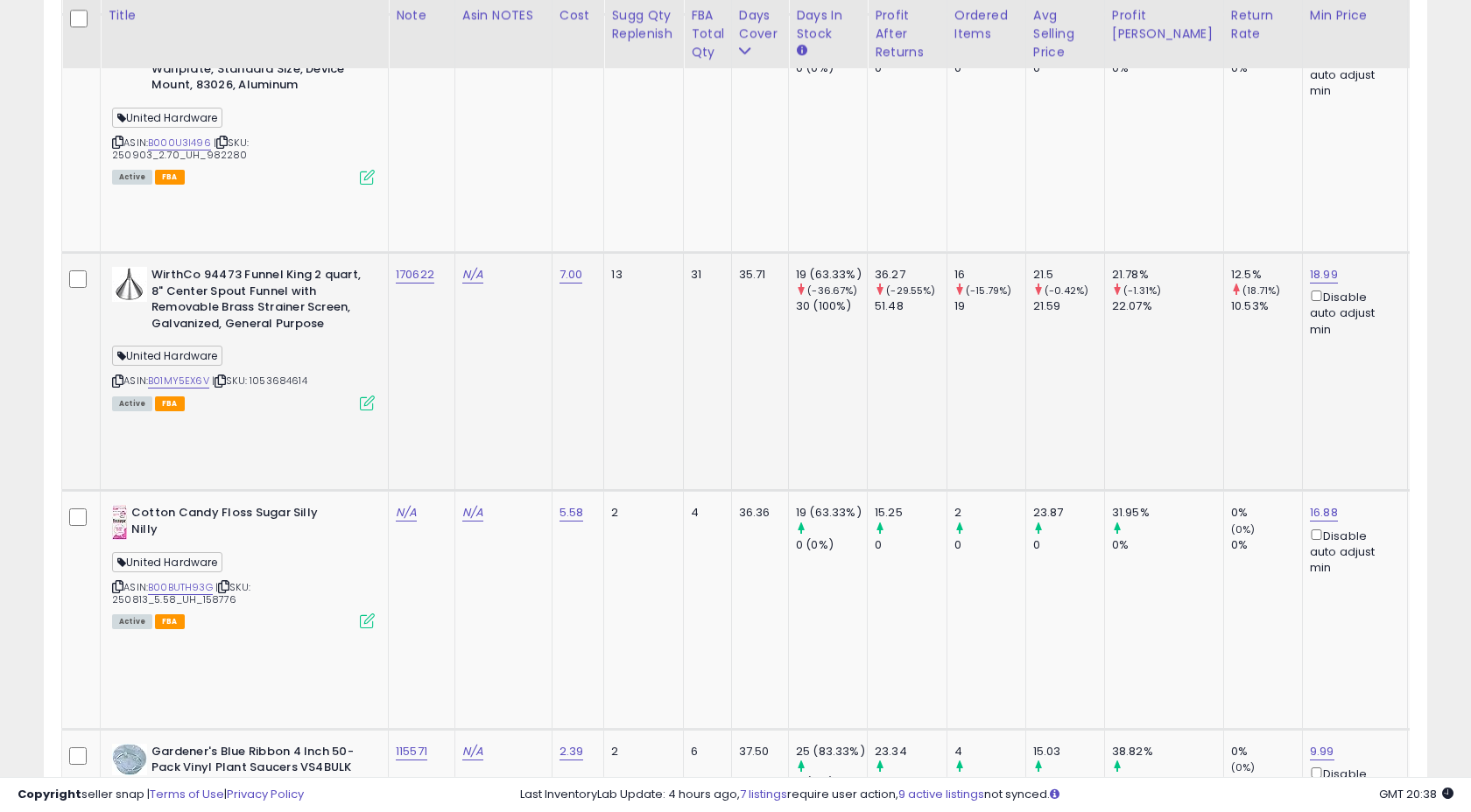
click at [440, 252] on td "170622" at bounding box center [421, 371] width 66 height 238
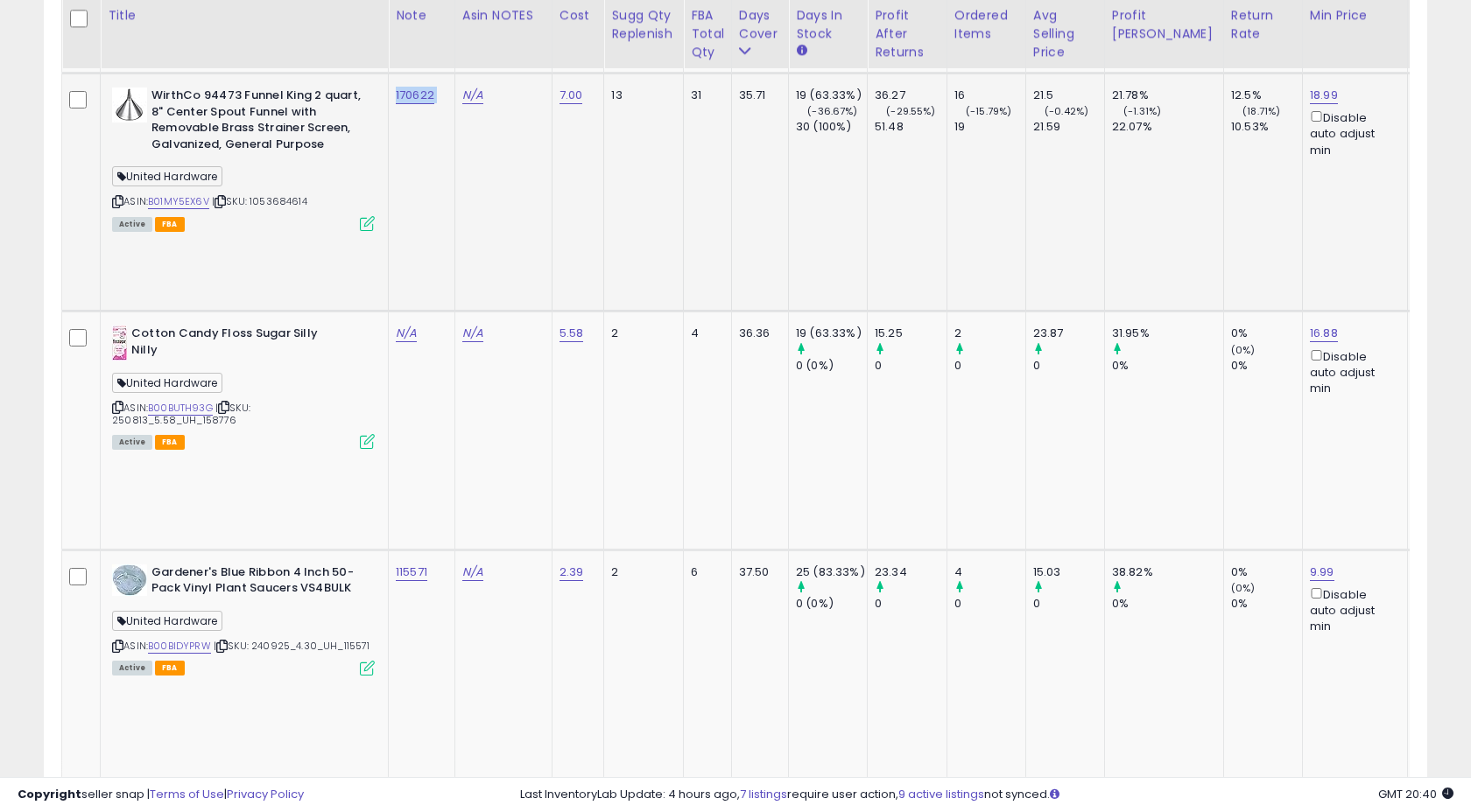
scroll to position [1316, 0]
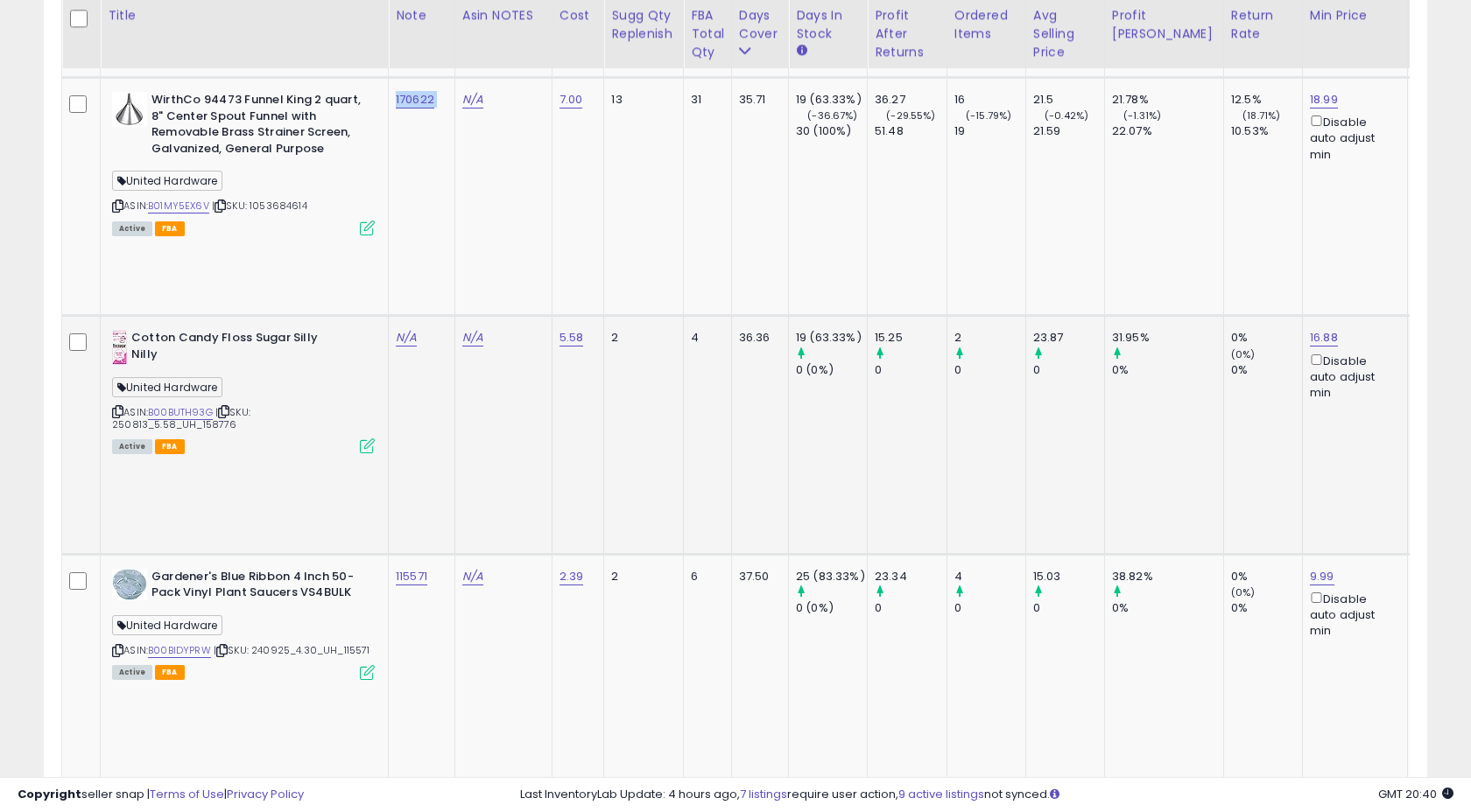
drag, startPoint x: 198, startPoint y: 194, endPoint x: 234, endPoint y: 193, distance: 36.0
click at [234, 330] on div "ASIN: B00BUTH93G | SKU: 250813_5.58_UH_158776 Active FBA" at bounding box center [243, 390] width 262 height 122
click at [405, 329] on link "N/A" at bounding box center [407, 337] width 21 height 17
type input "******"
click at [465, 65] on button "submit" at bounding box center [461, 62] width 30 height 26
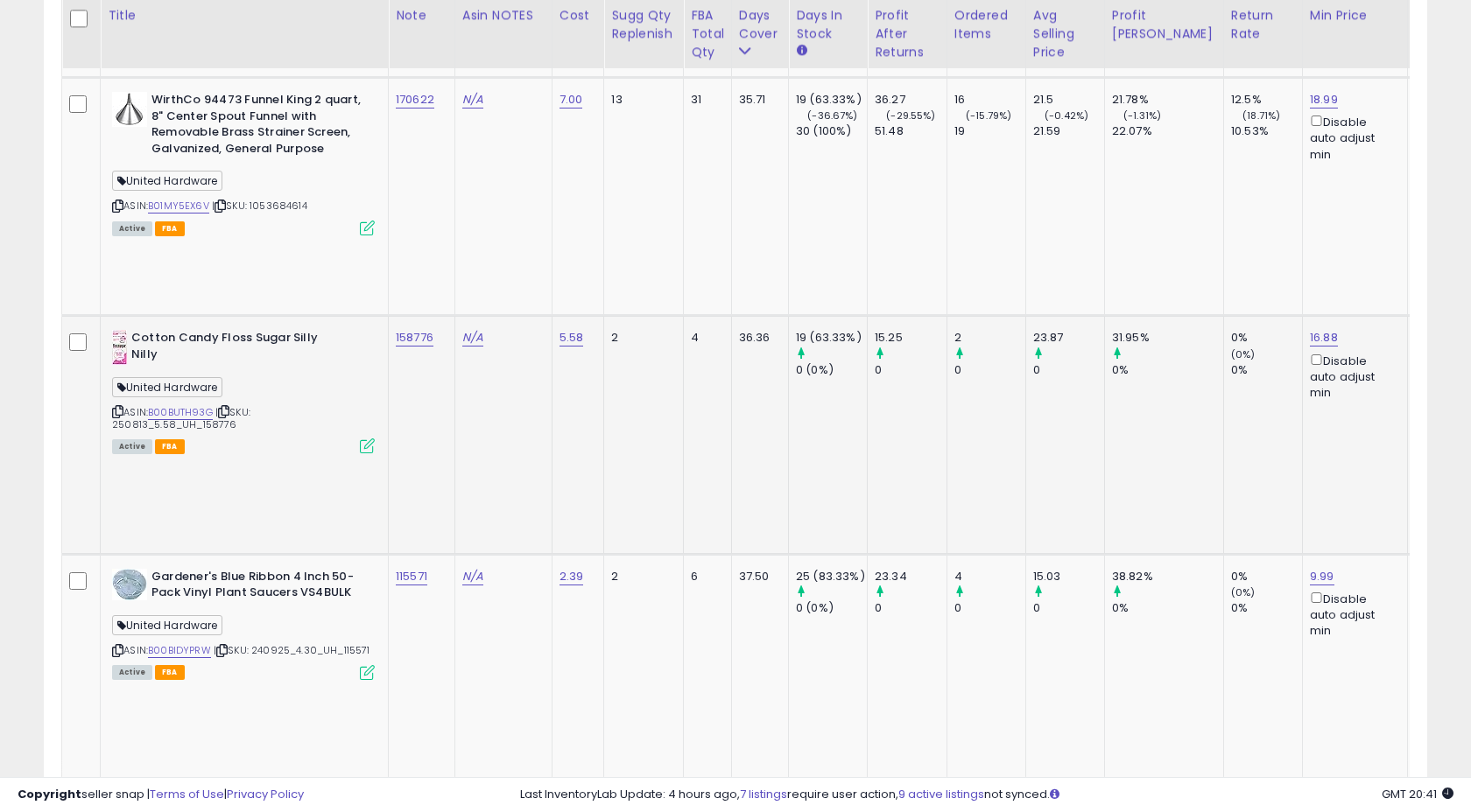
click at [372, 438] on icon at bounding box center [366, 445] width 14 height 14
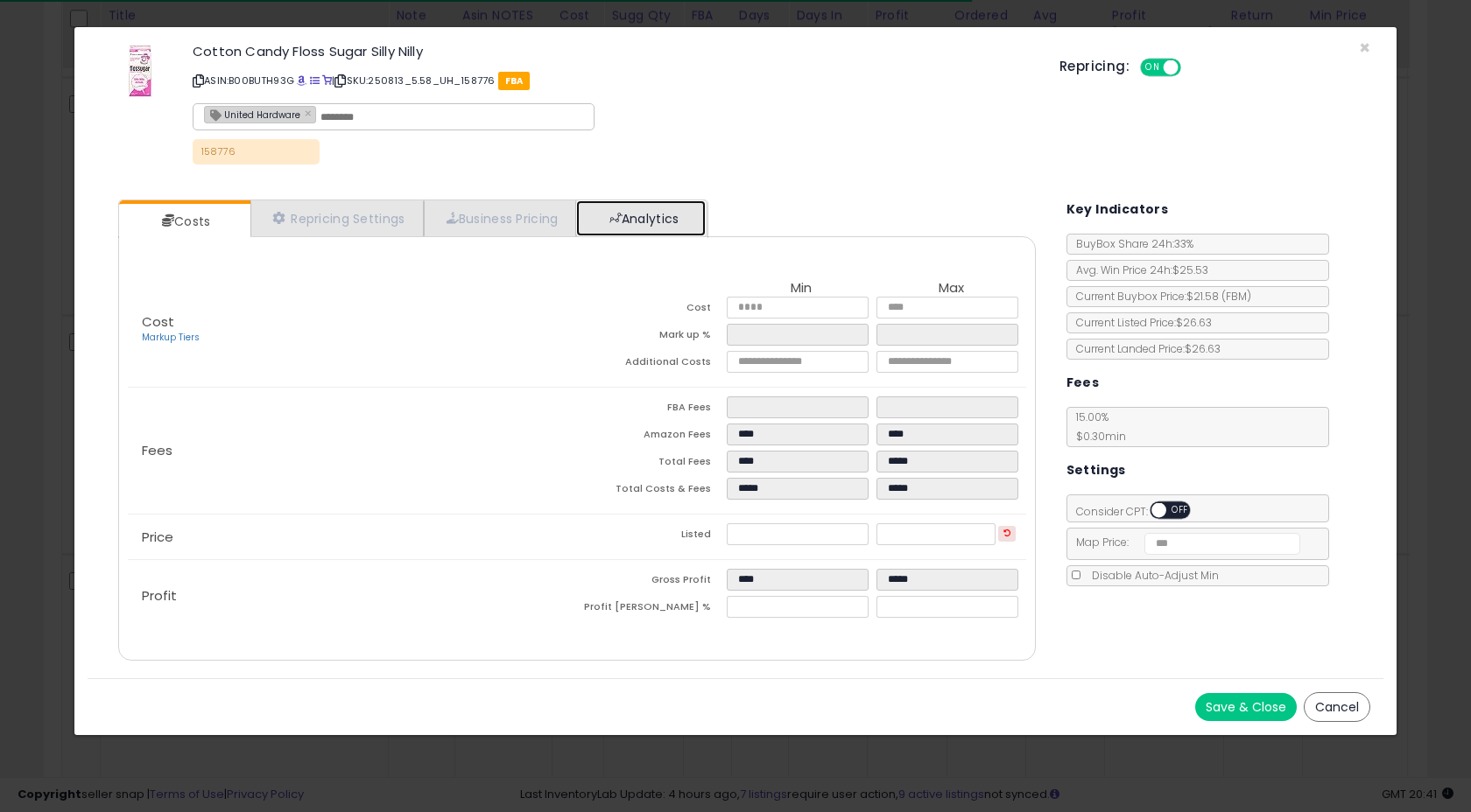
click at [636, 220] on link "Analytics" at bounding box center [640, 217] width 130 height 36
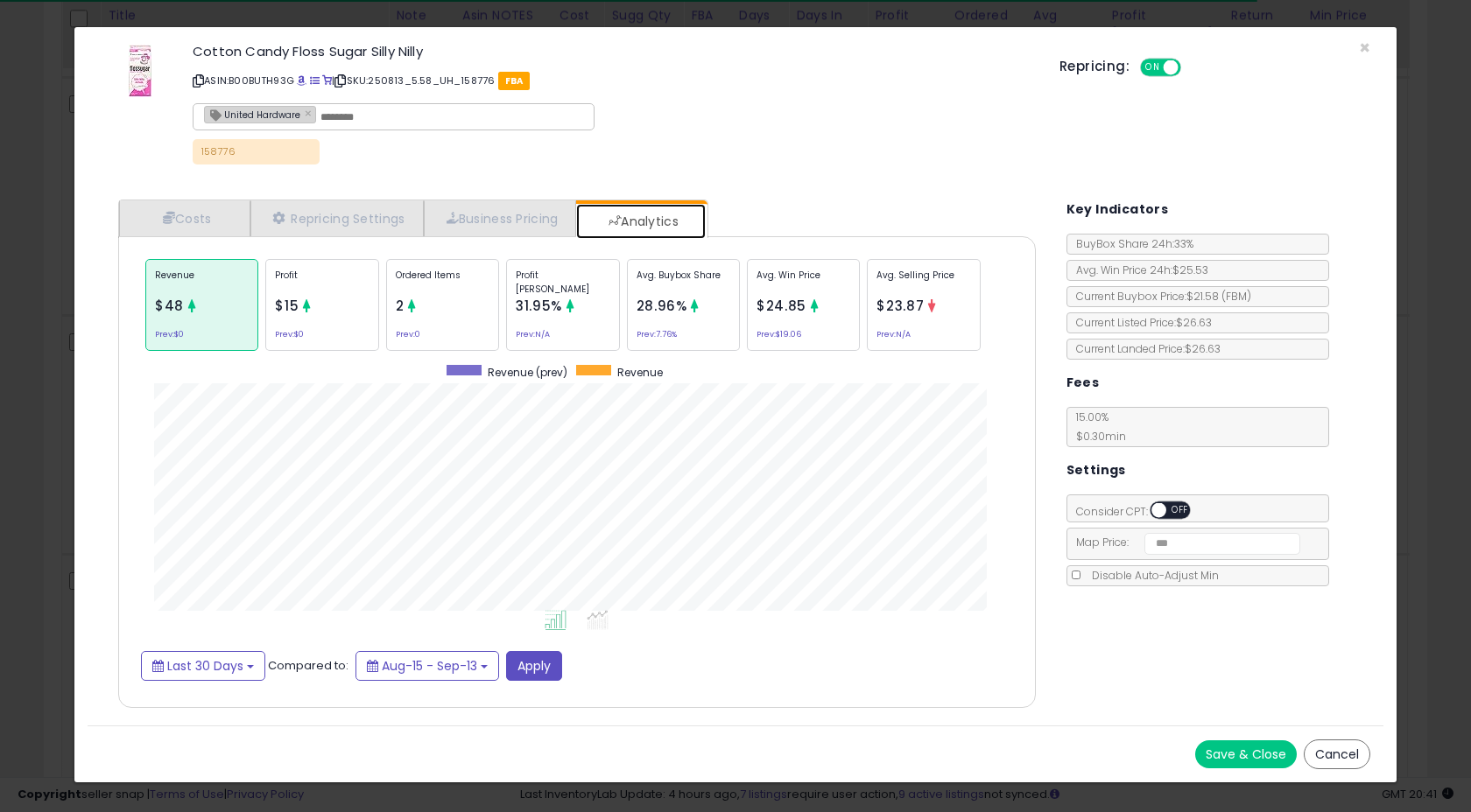
scroll to position [538, 952]
click at [322, 314] on div "Profit $15 Prev: $0" at bounding box center [321, 305] width 112 height 92
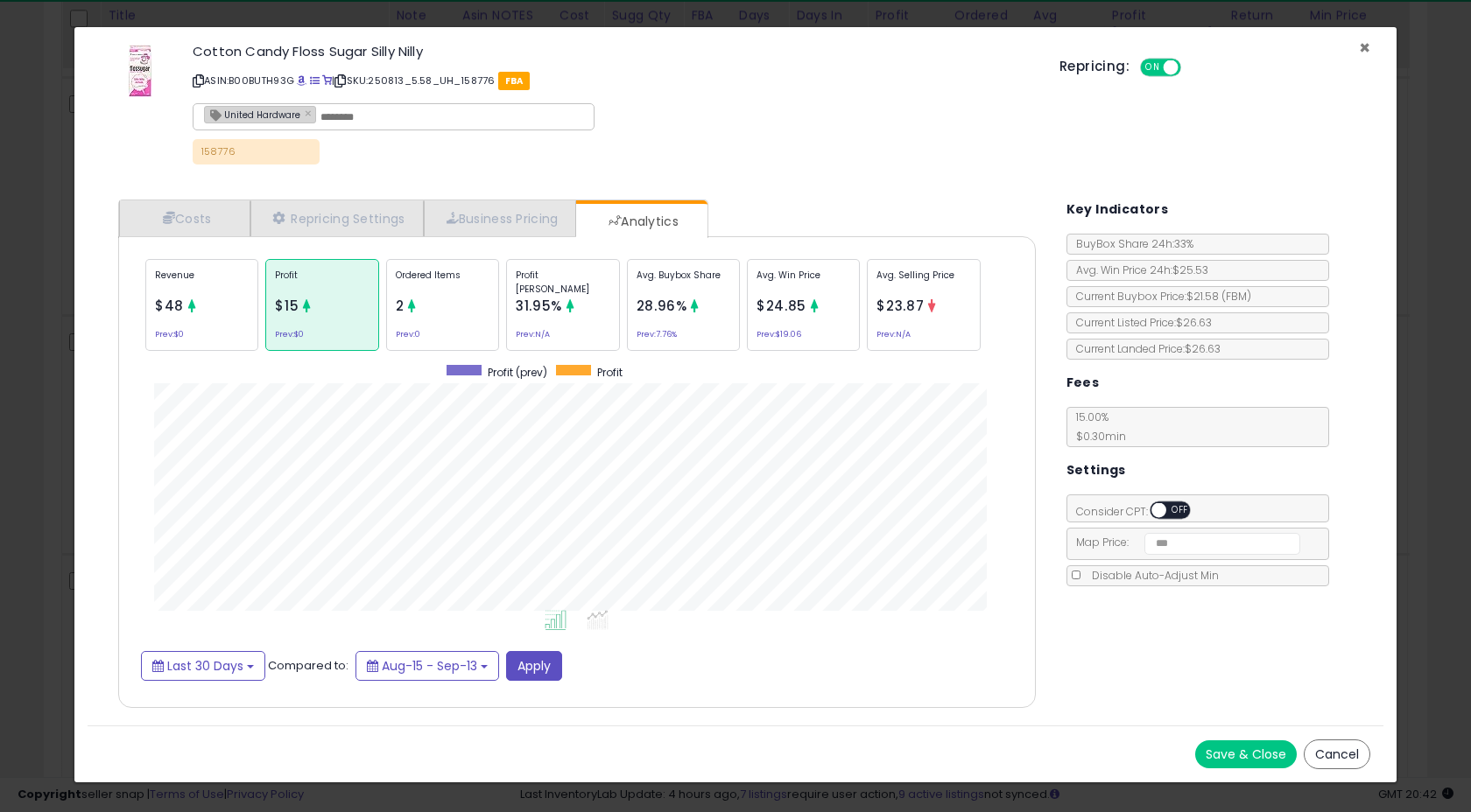
click at [1363, 49] on span "×" at bounding box center [1364, 47] width 12 height 25
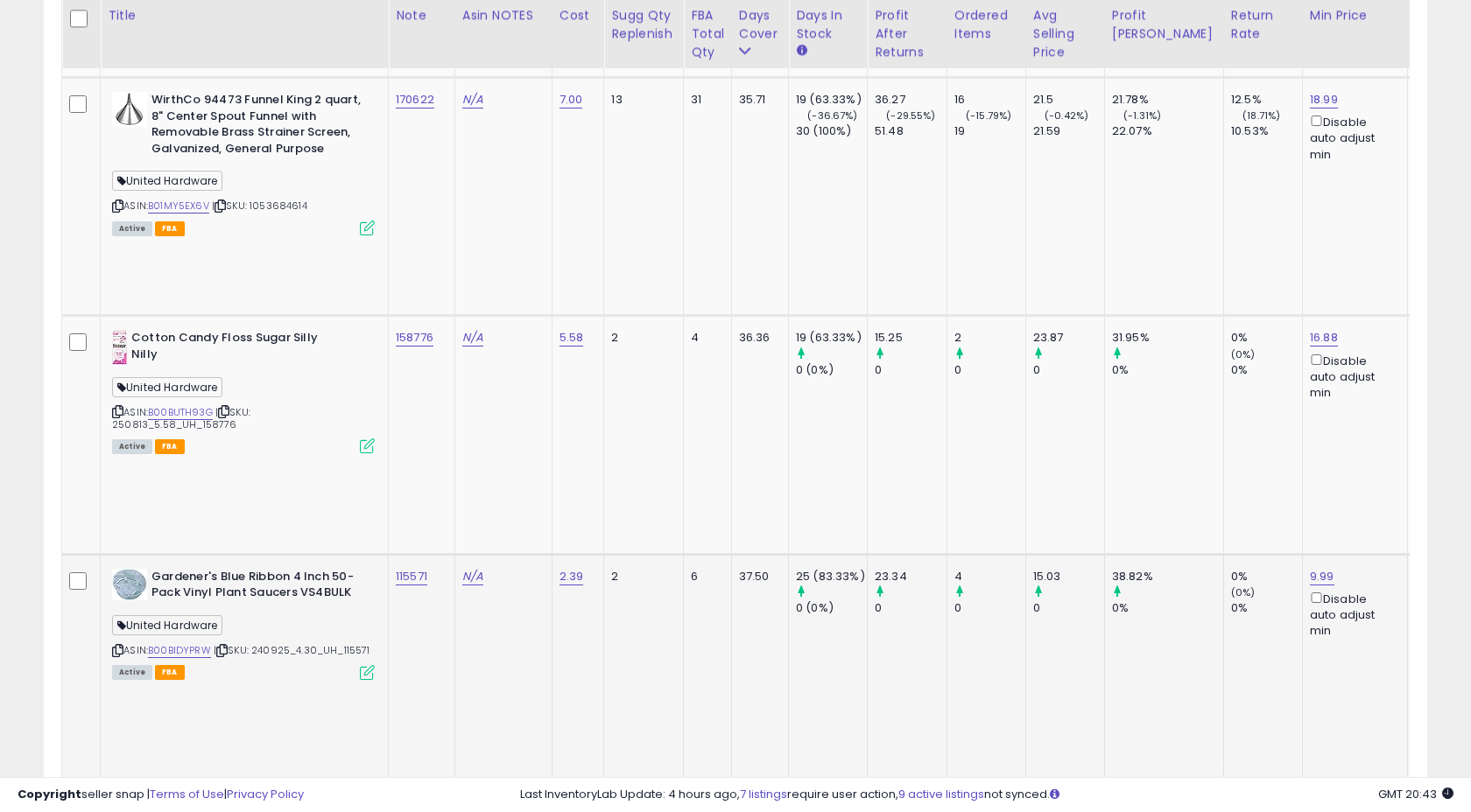
click at [455, 554] on td "N/A" at bounding box center [503, 673] width 97 height 238
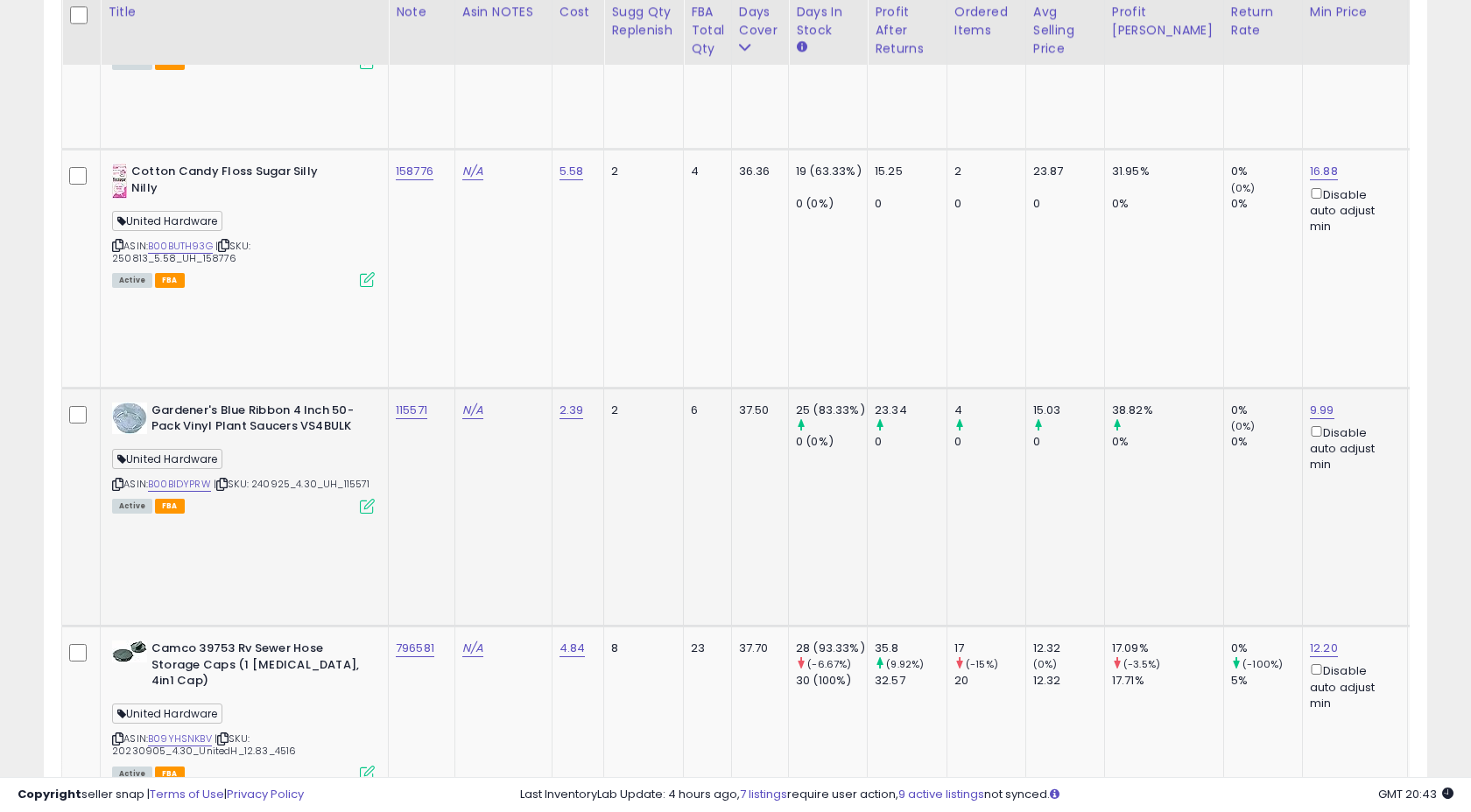
scroll to position [1472, 0]
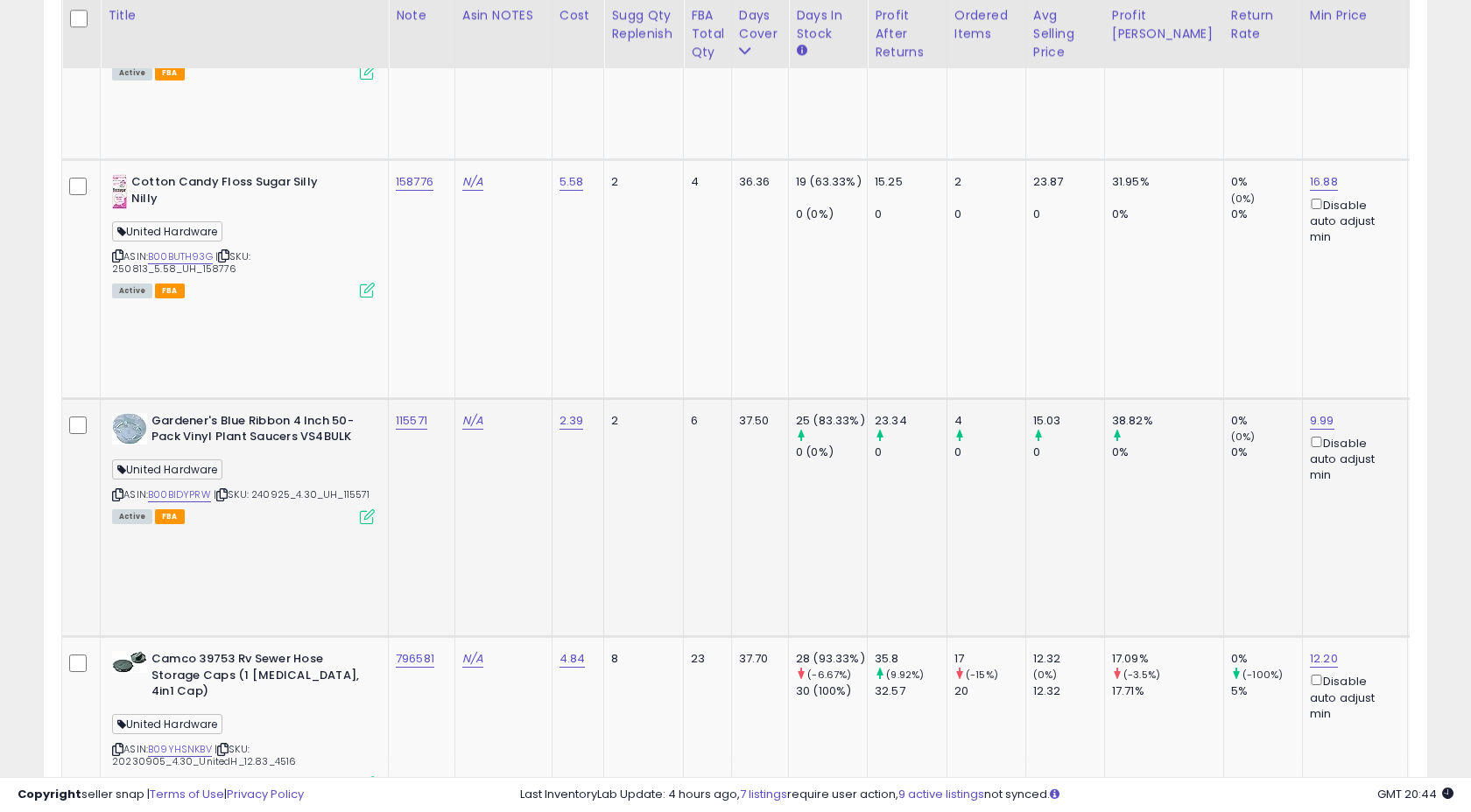
click at [436, 413] on div "115571" at bounding box center [418, 421] width 45 height 15
click at [433, 398] on td "115571" at bounding box center [421, 517] width 66 height 238
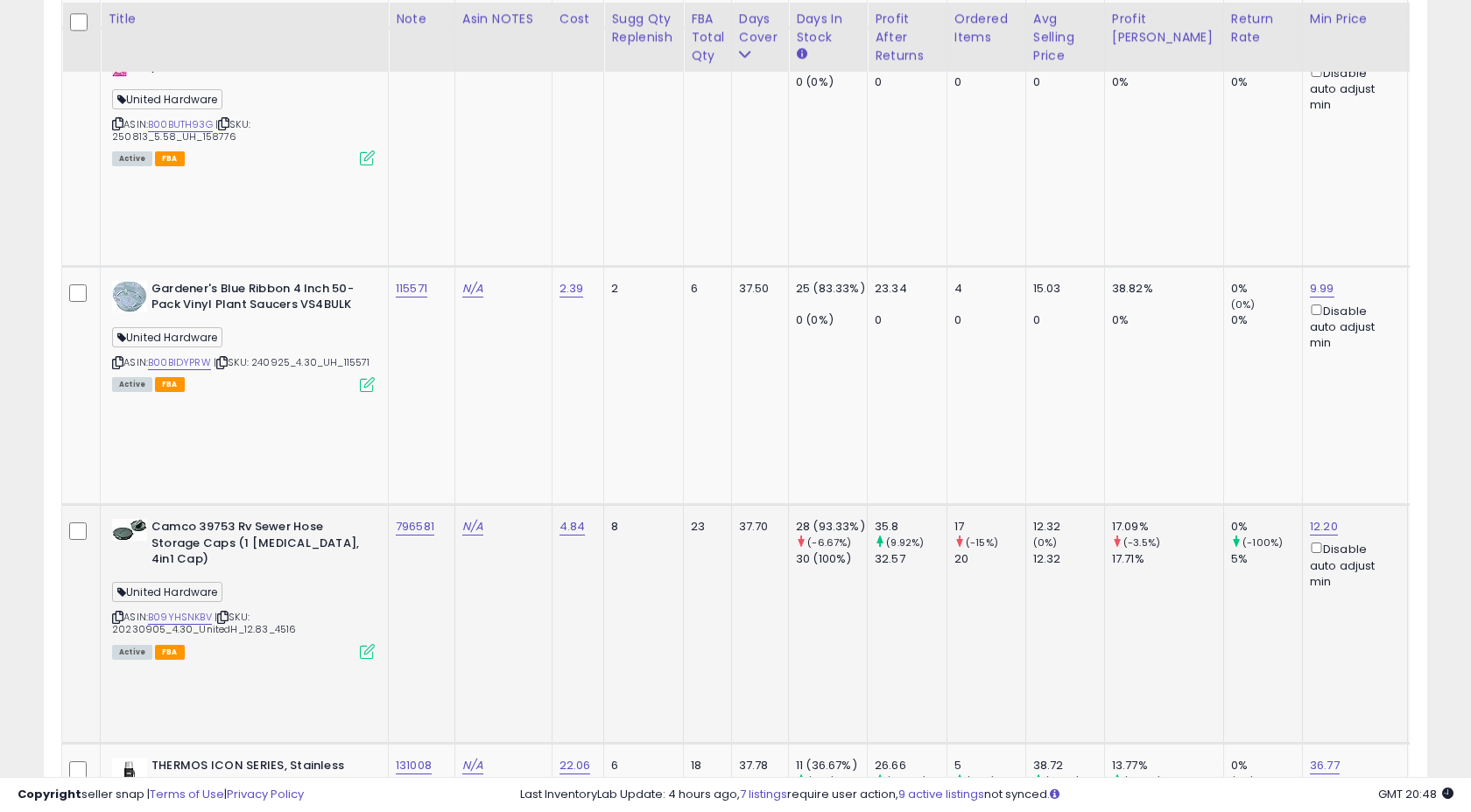
scroll to position [1608, 0]
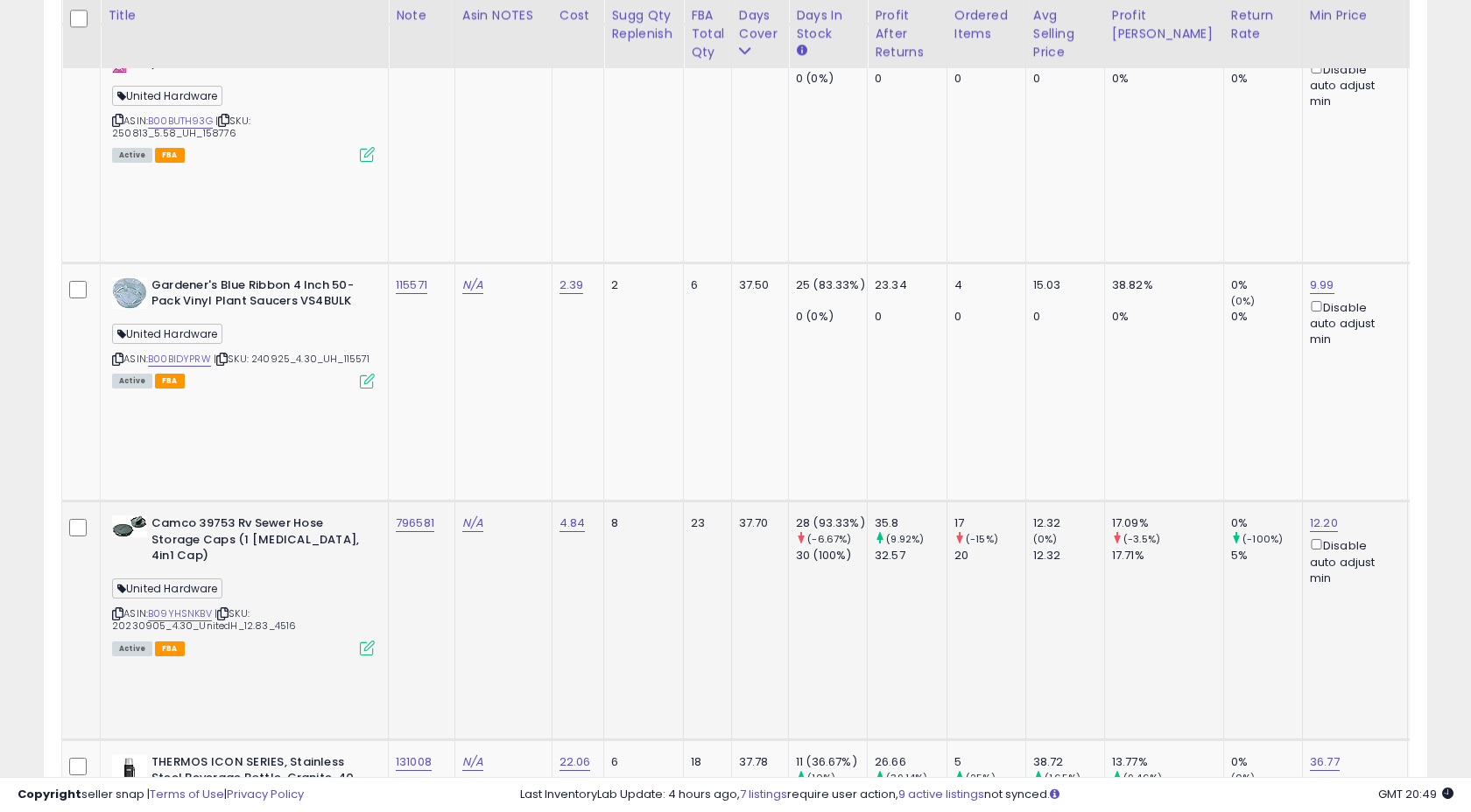
click at [438, 515] on div "796581" at bounding box center [418, 523] width 45 height 15
click at [443, 502] on td "796581" at bounding box center [421, 621] width 66 height 238
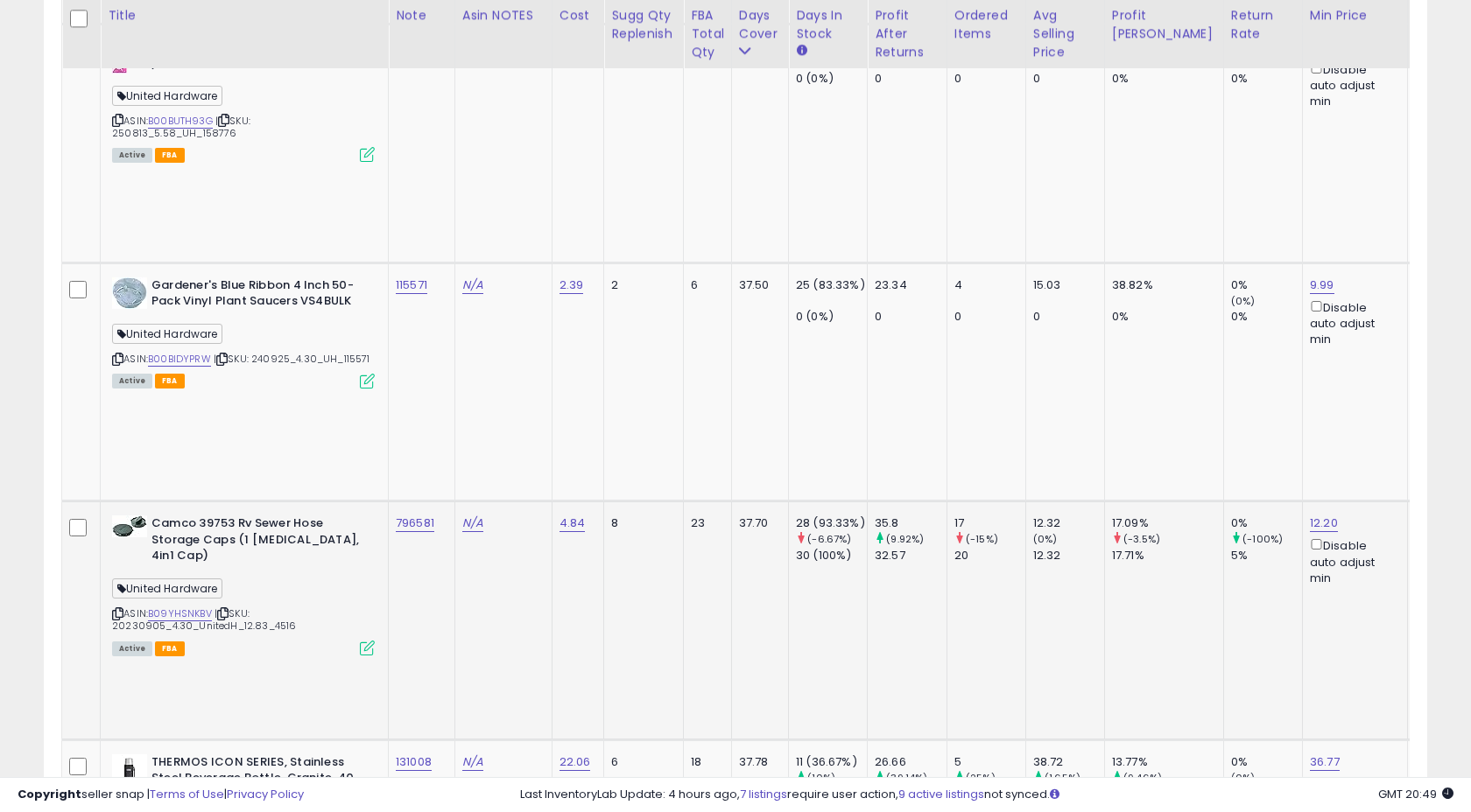
click at [443, 502] on td "796581" at bounding box center [421, 621] width 66 height 238
click at [425, 502] on td "796581" at bounding box center [421, 621] width 66 height 238
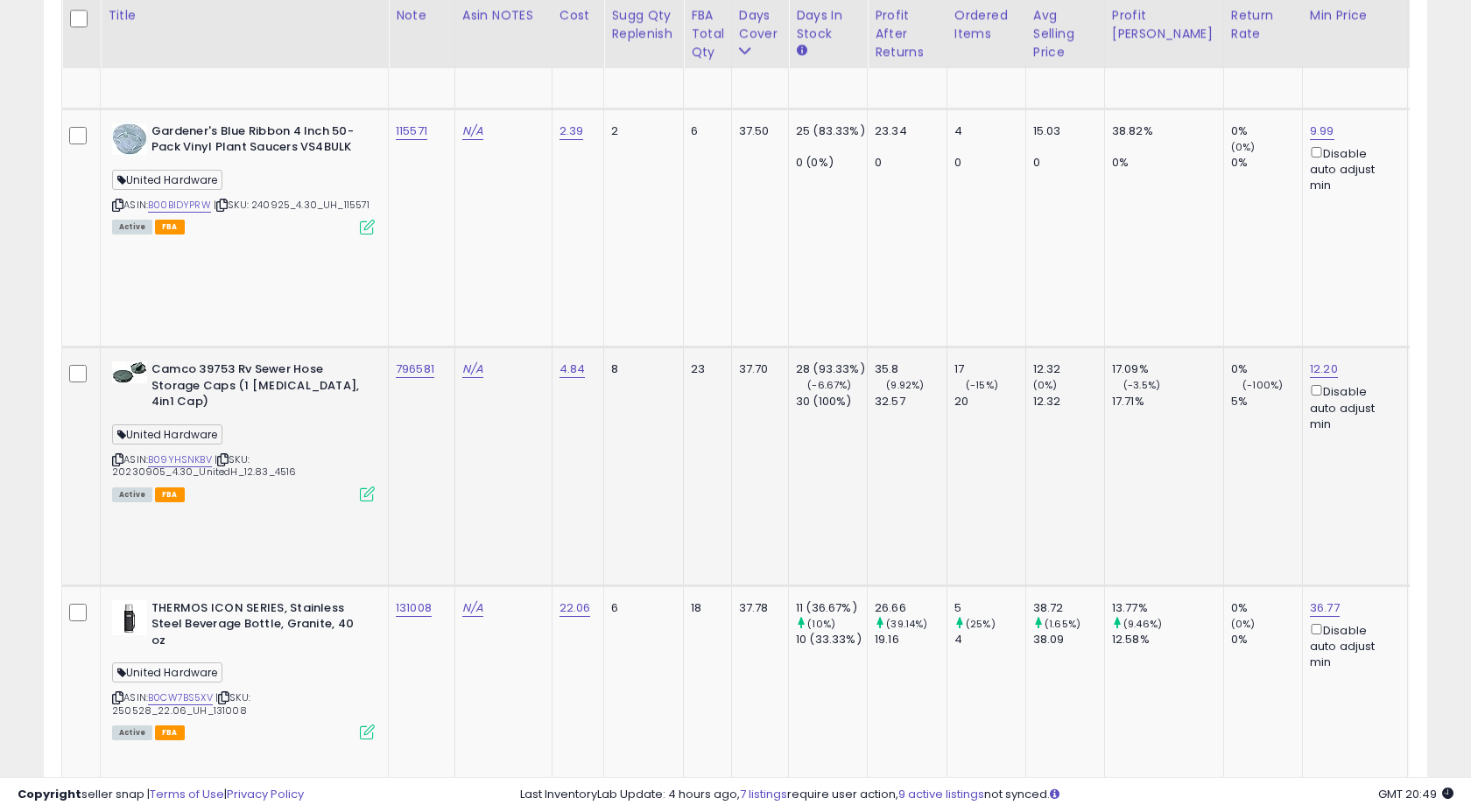
scroll to position [1758, 0]
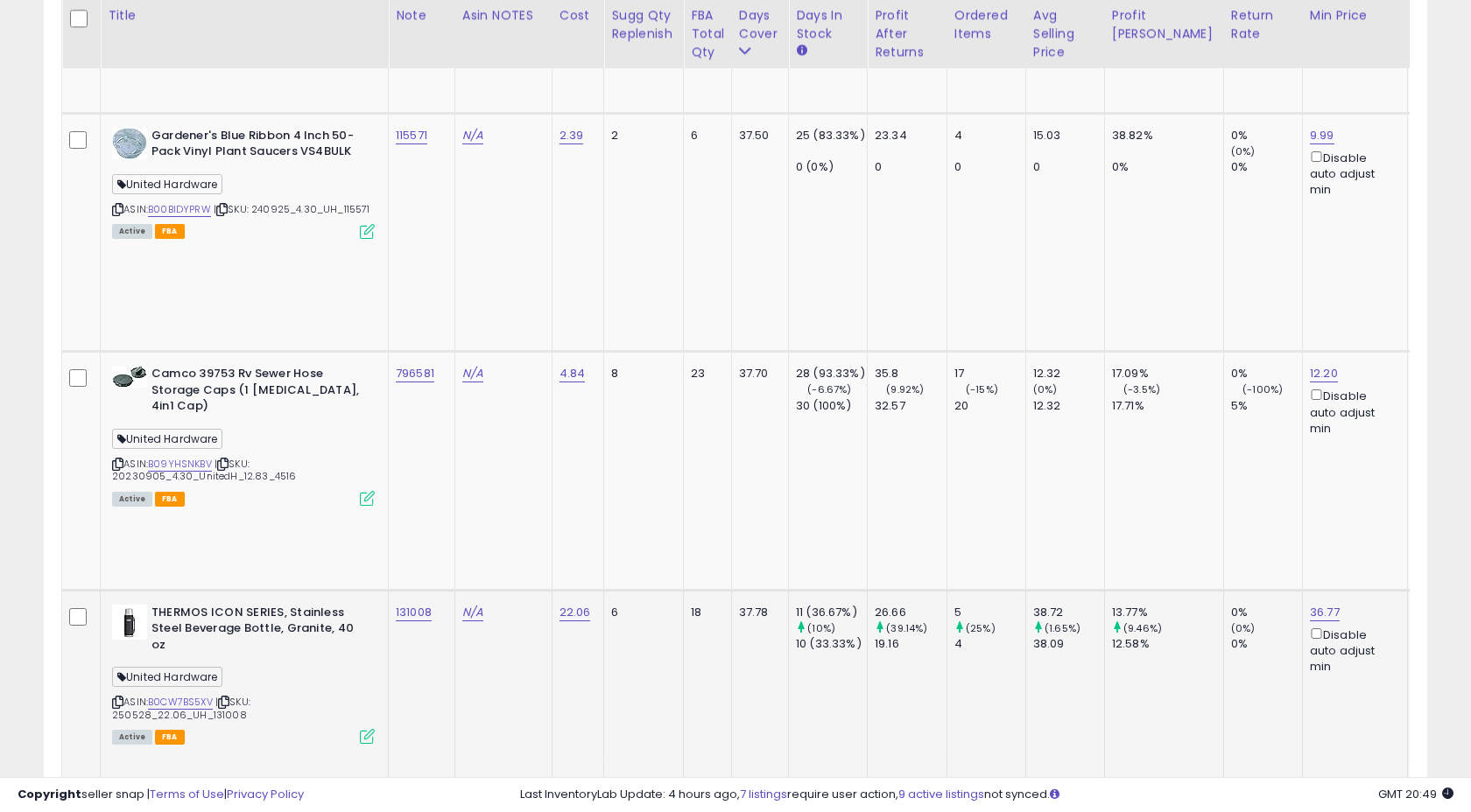
click at [439, 590] on td "131008" at bounding box center [421, 709] width 66 height 238
click at [440, 590] on td "131008" at bounding box center [421, 709] width 66 height 238
click at [444, 590] on td "131008" at bounding box center [421, 709] width 66 height 238
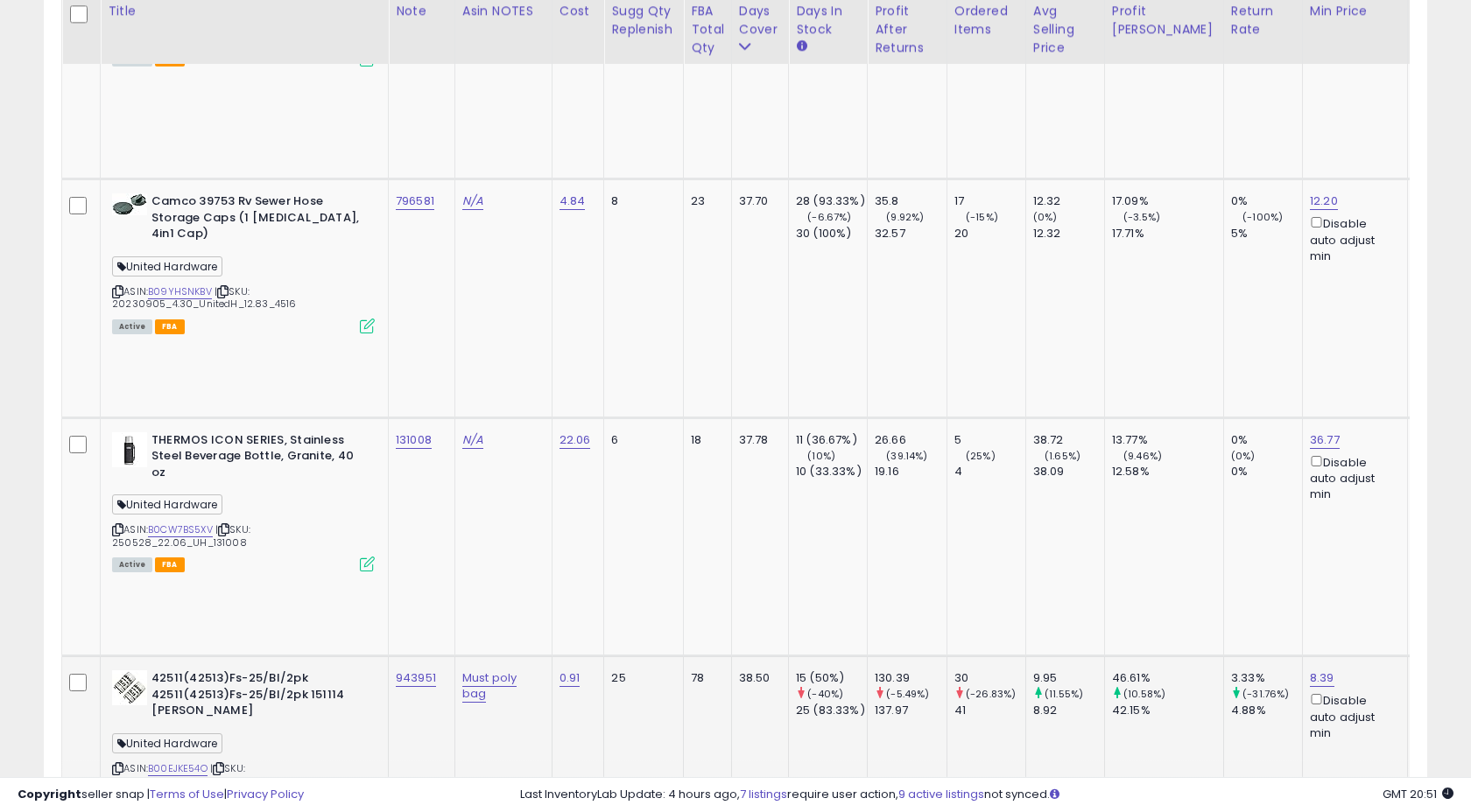
scroll to position [1925, 0]
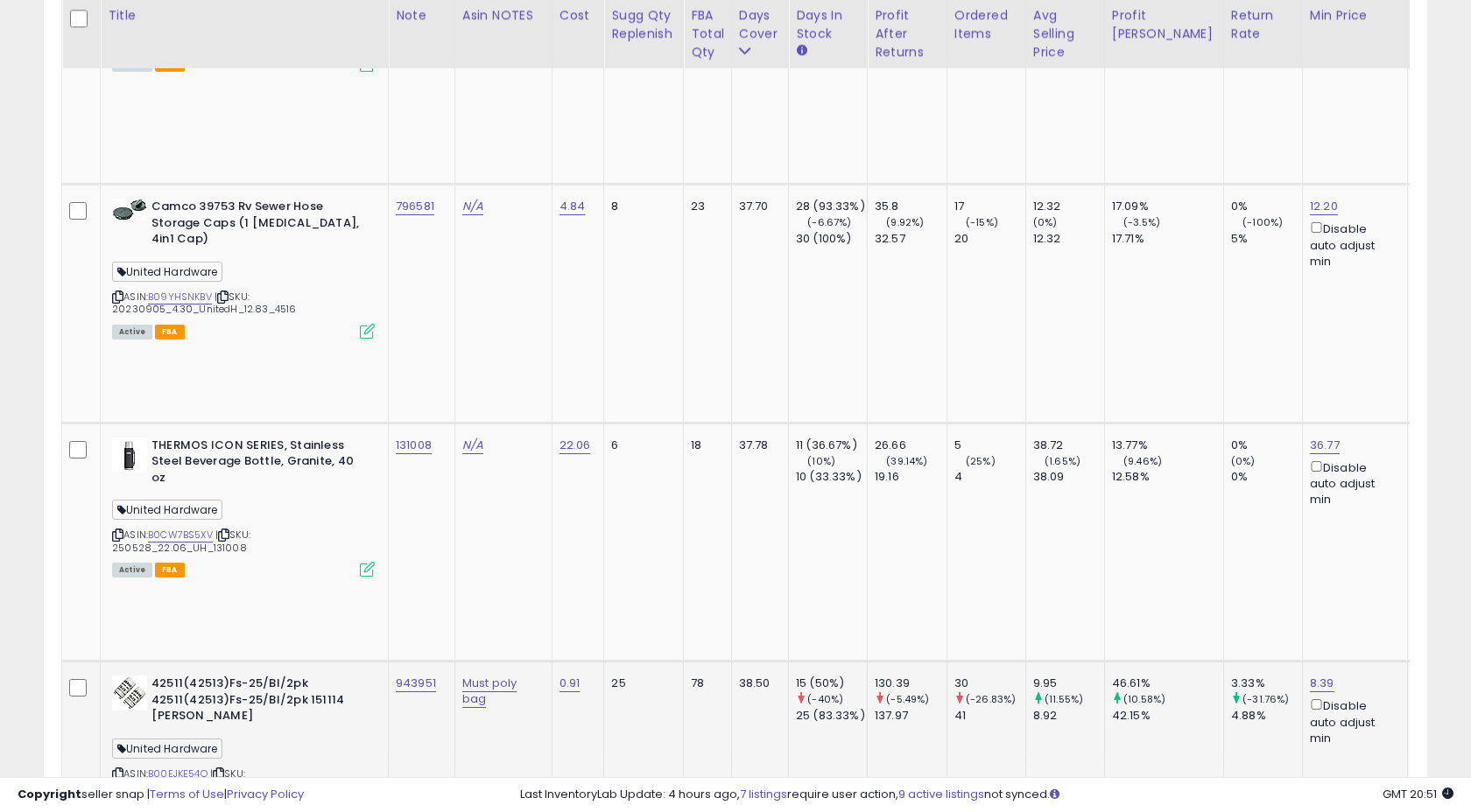
click at [445, 661] on td "943951" at bounding box center [421, 780] width 66 height 238
click at [439, 661] on td "943951" at bounding box center [421, 780] width 66 height 238
click at [745, 661] on td "38.50" at bounding box center [759, 780] width 57 height 238
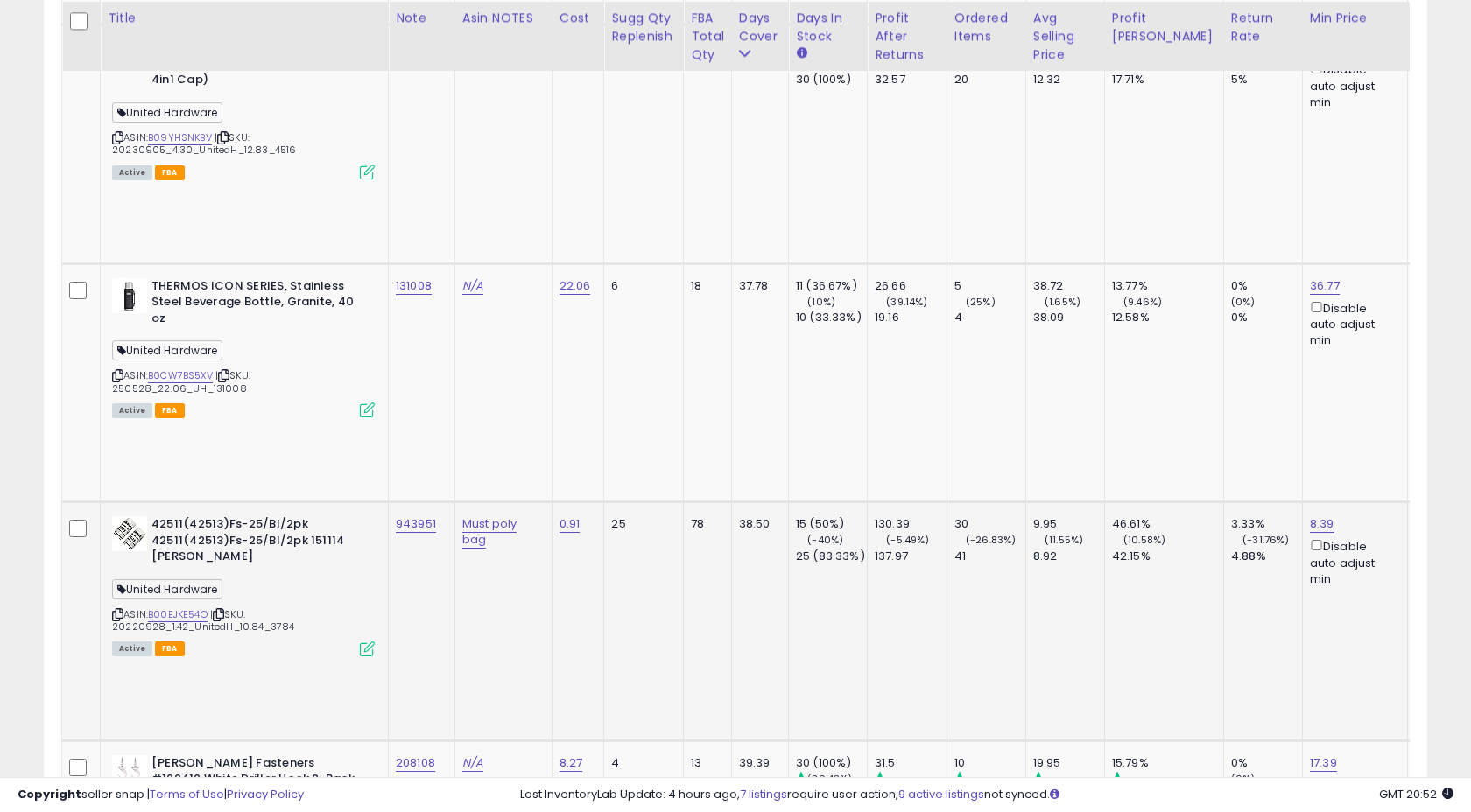
scroll to position [2088, 0]
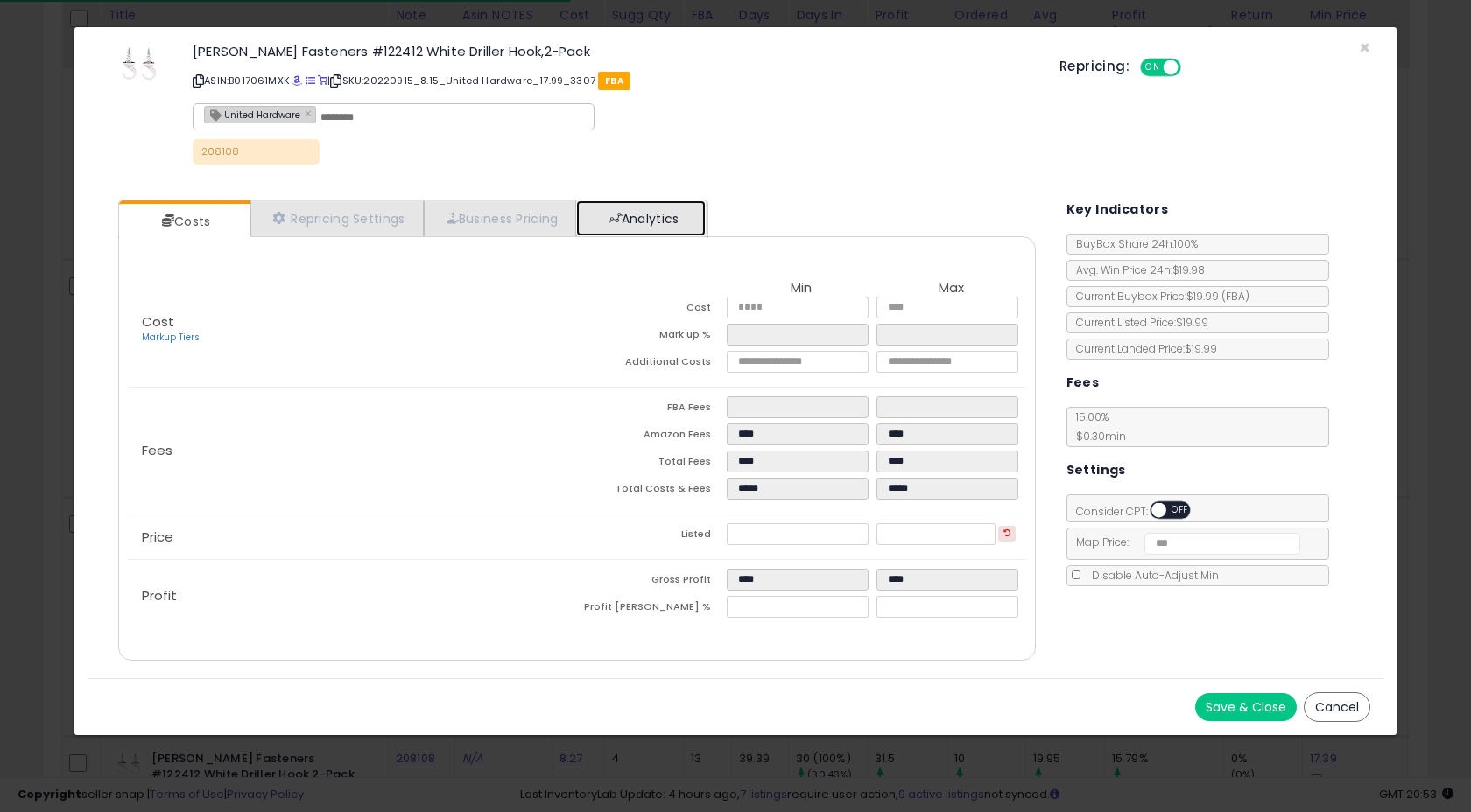
click at [638, 210] on link "Analytics" at bounding box center [640, 217] width 130 height 36
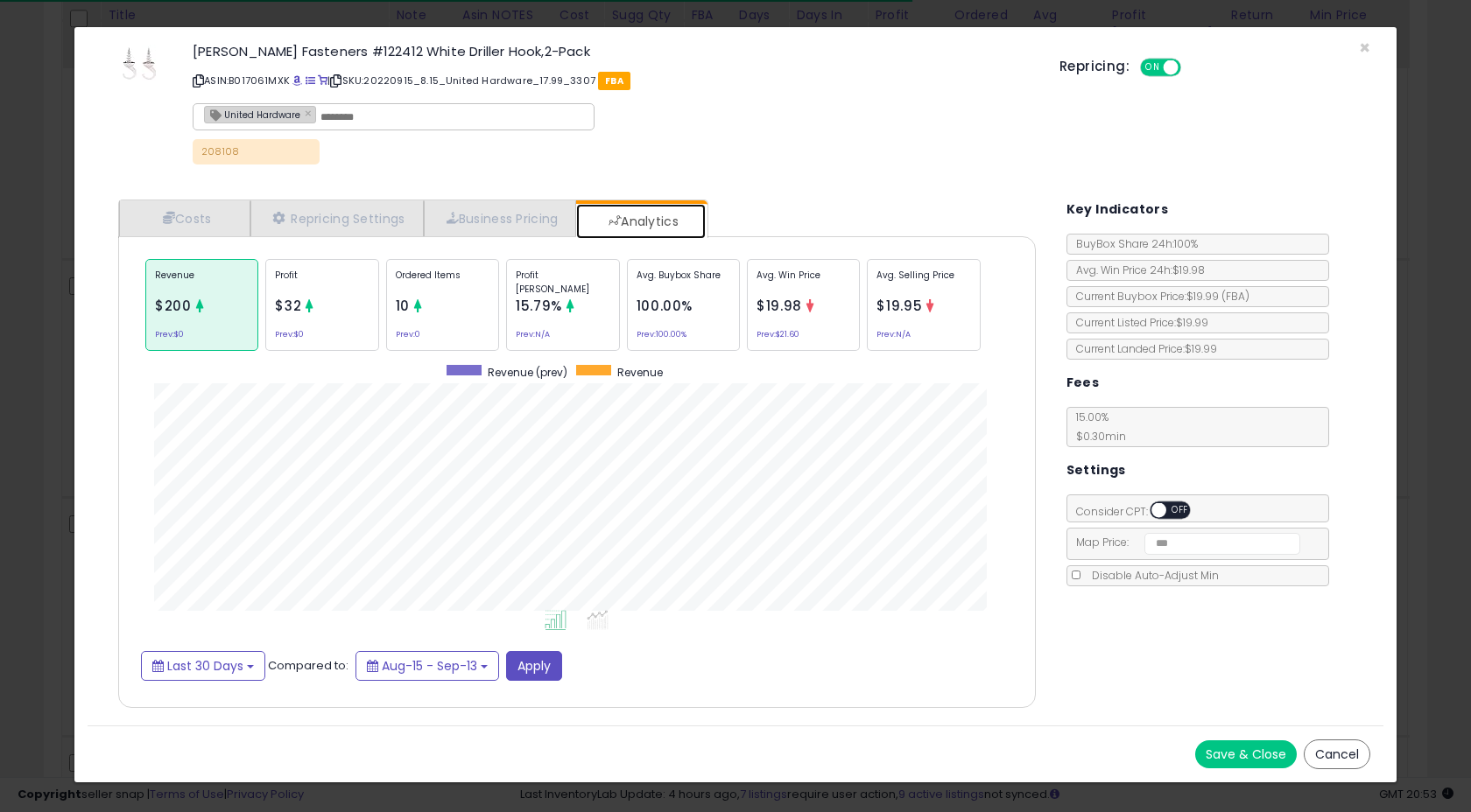
scroll to position [538, 952]
click at [455, 307] on div "Ordered Items 10 Prev: 0" at bounding box center [442, 305] width 112 height 92
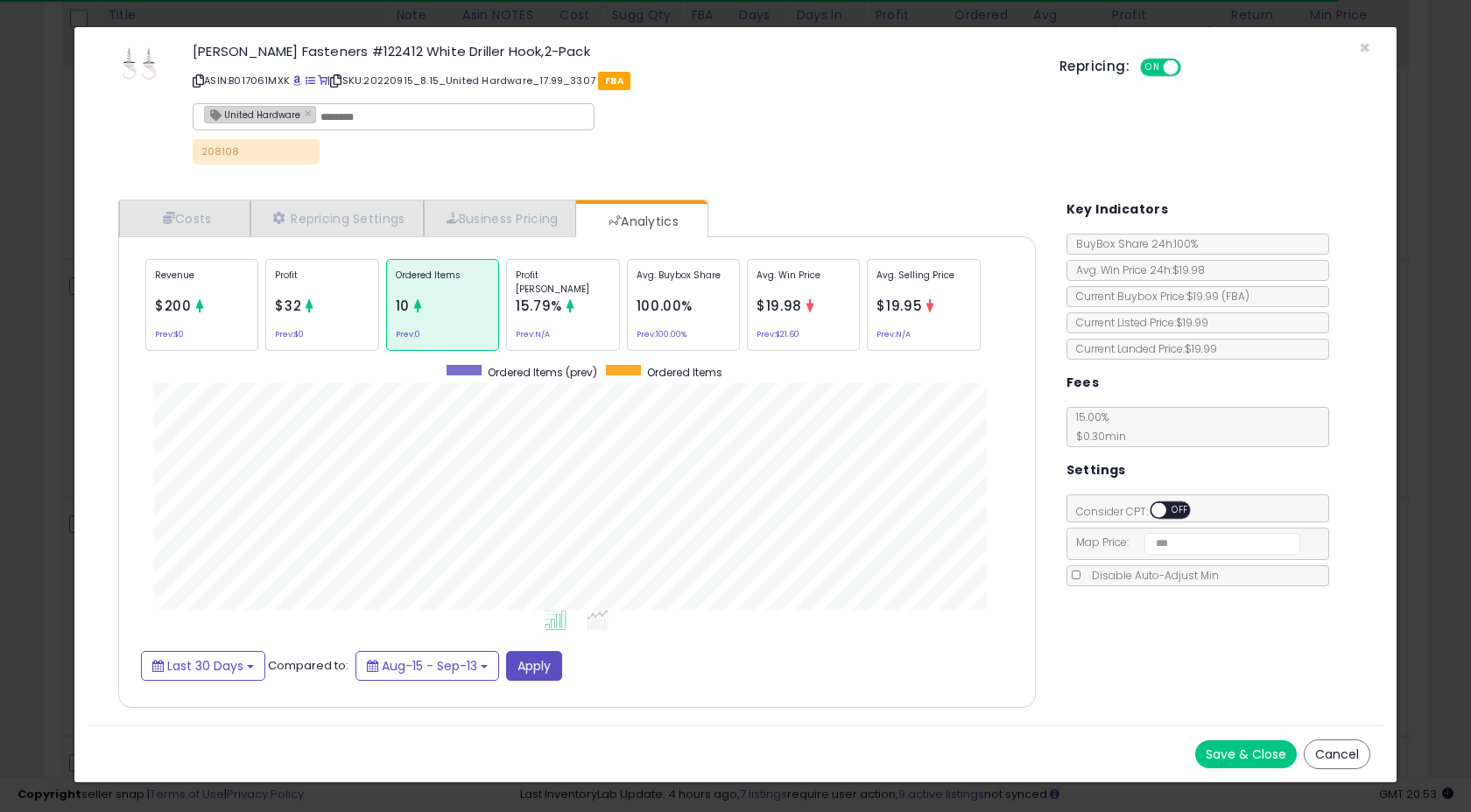
click at [345, 315] on div "Profit $32 Prev: $0" at bounding box center [321, 305] width 112 height 92
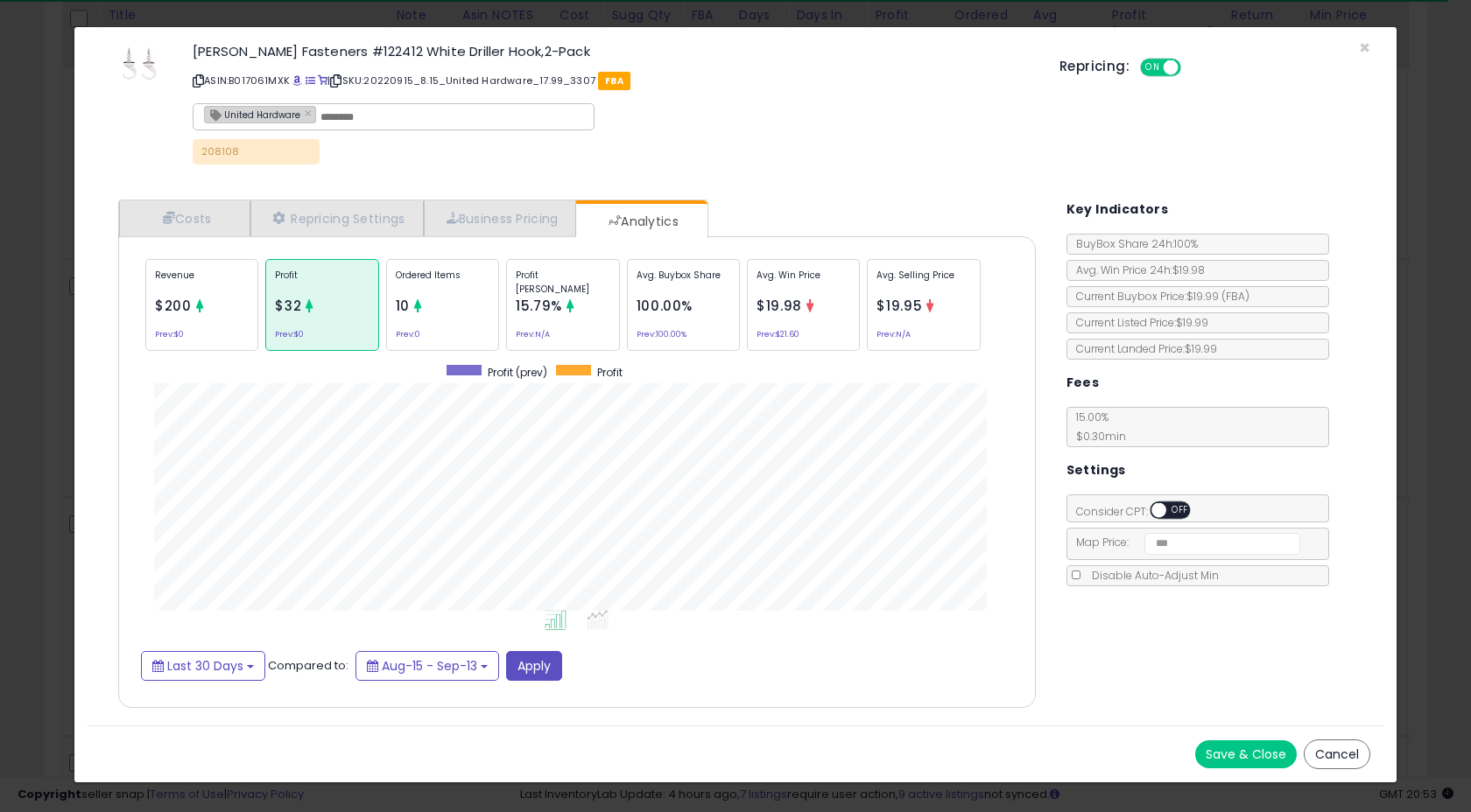
click at [243, 318] on div "Revenue $200 Prev: $0" at bounding box center [201, 305] width 112 height 92
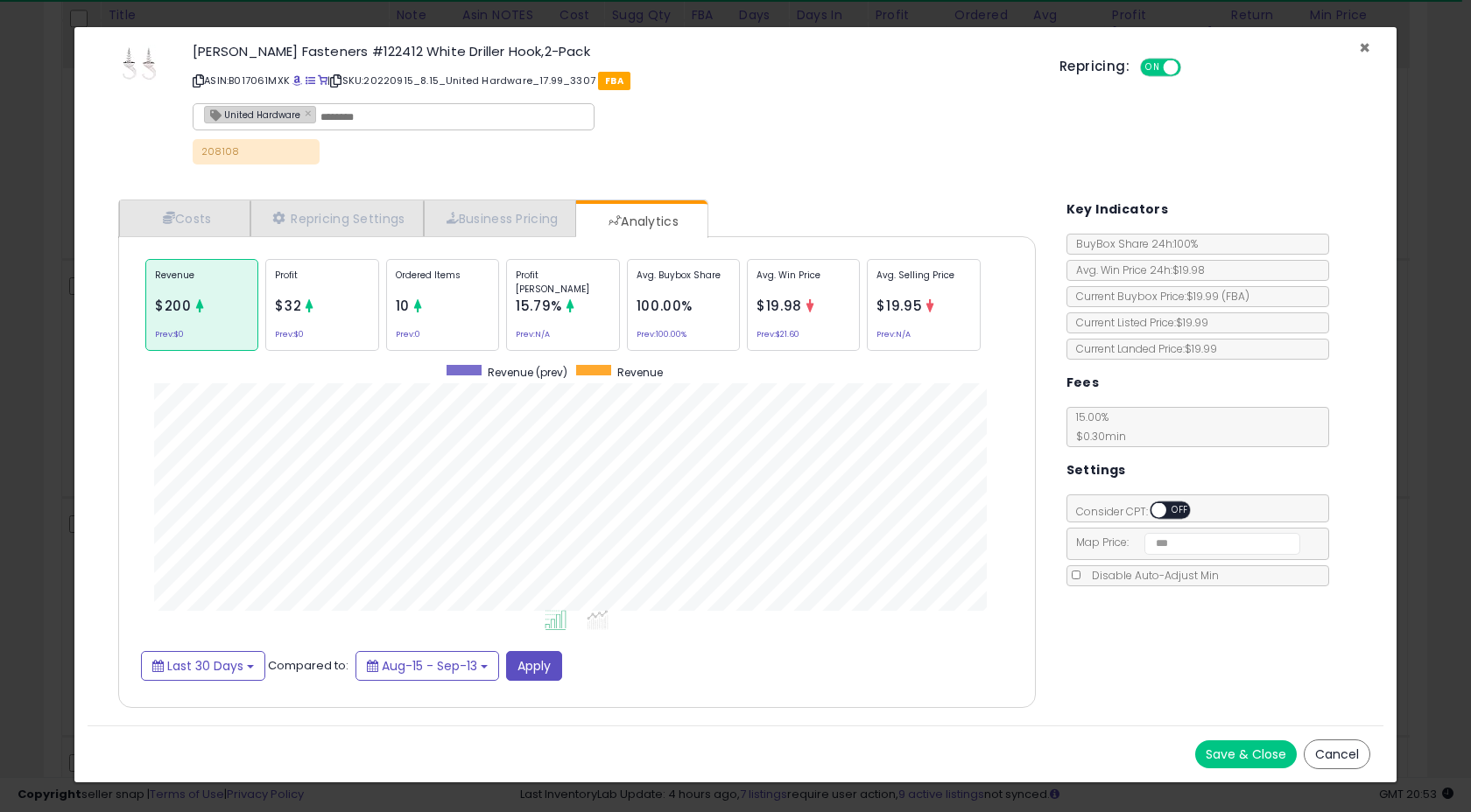
click at [1361, 45] on span "×" at bounding box center [1364, 47] width 12 height 25
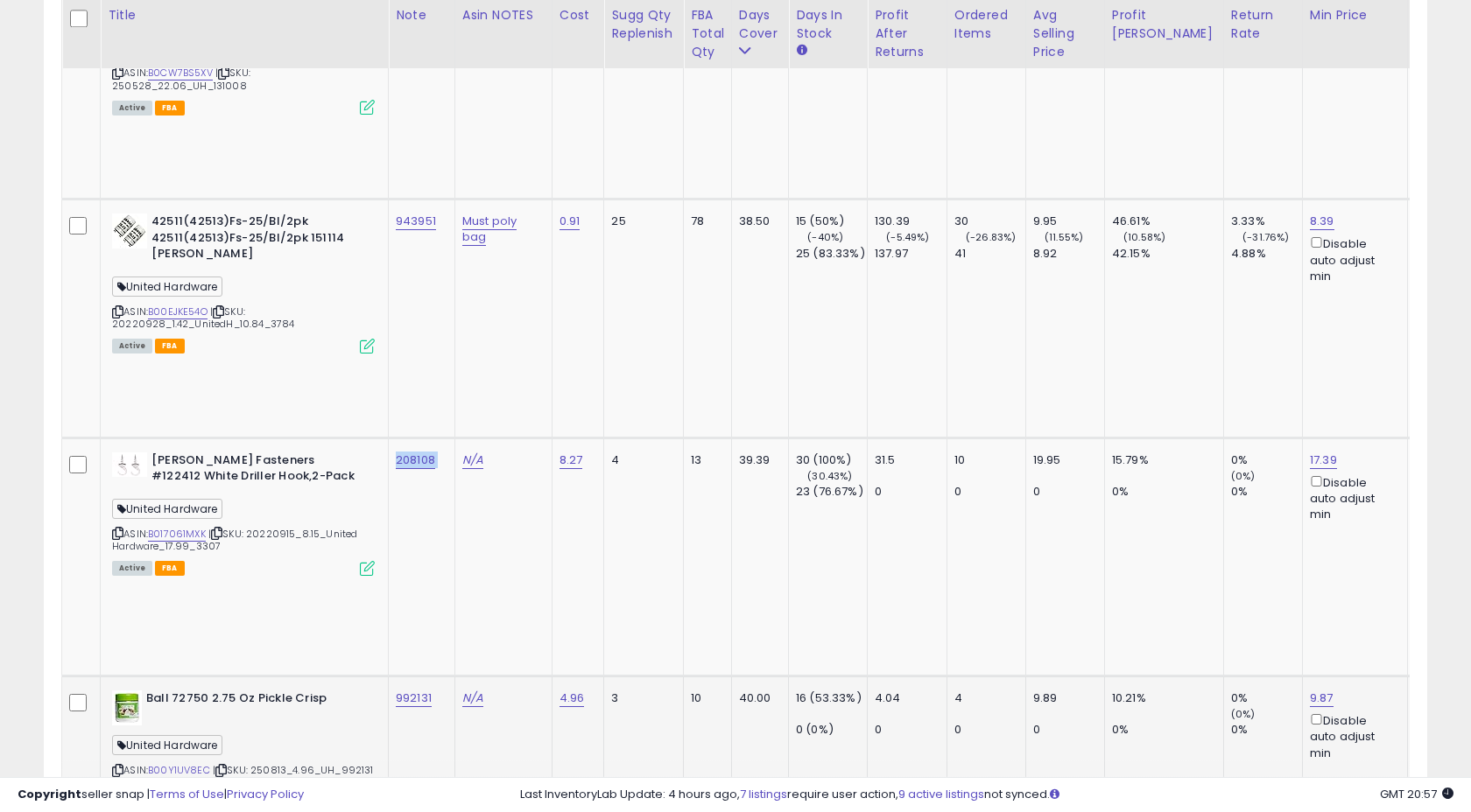
scroll to position [2374, 0]
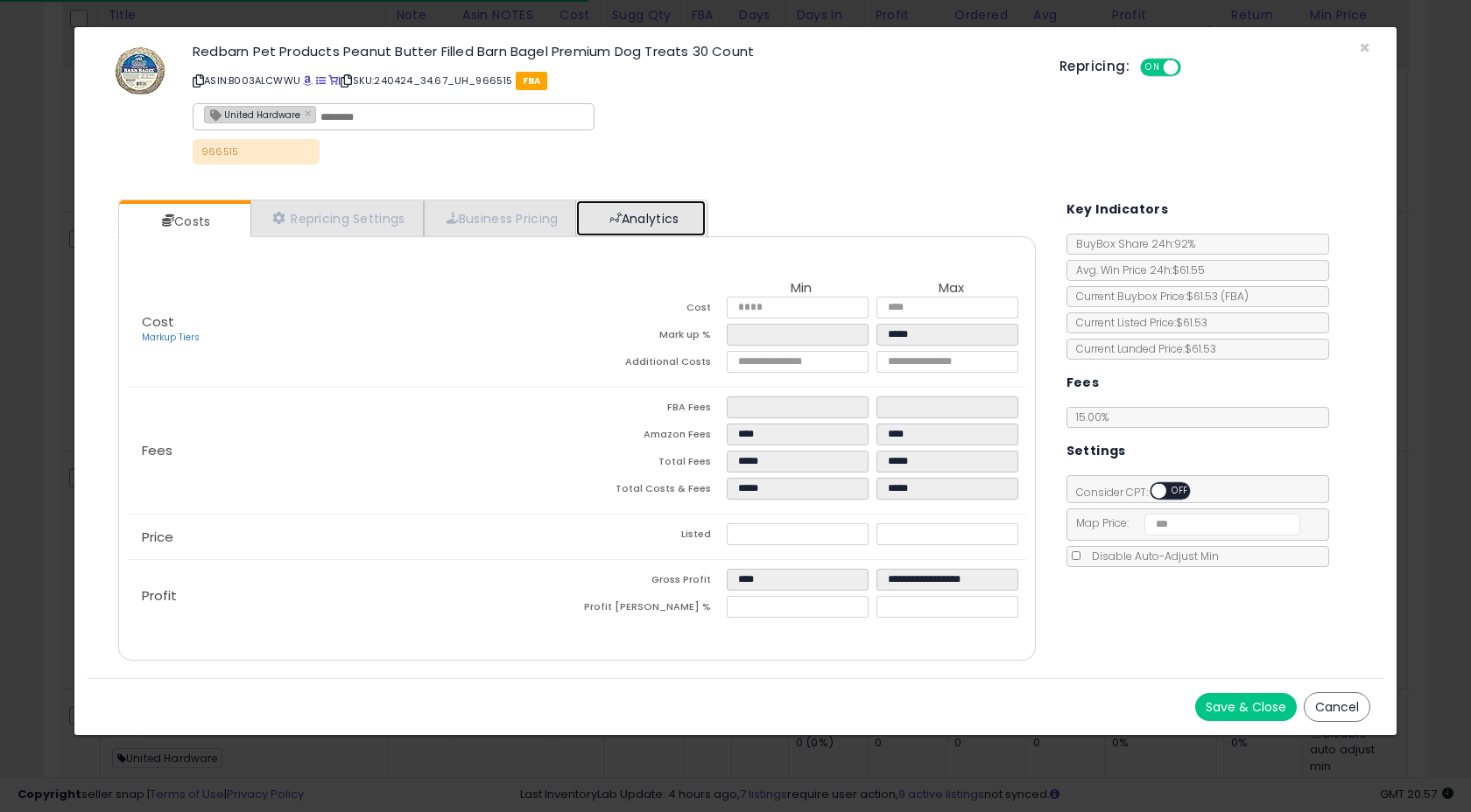
click at [663, 224] on link "Analytics" at bounding box center [640, 217] width 130 height 36
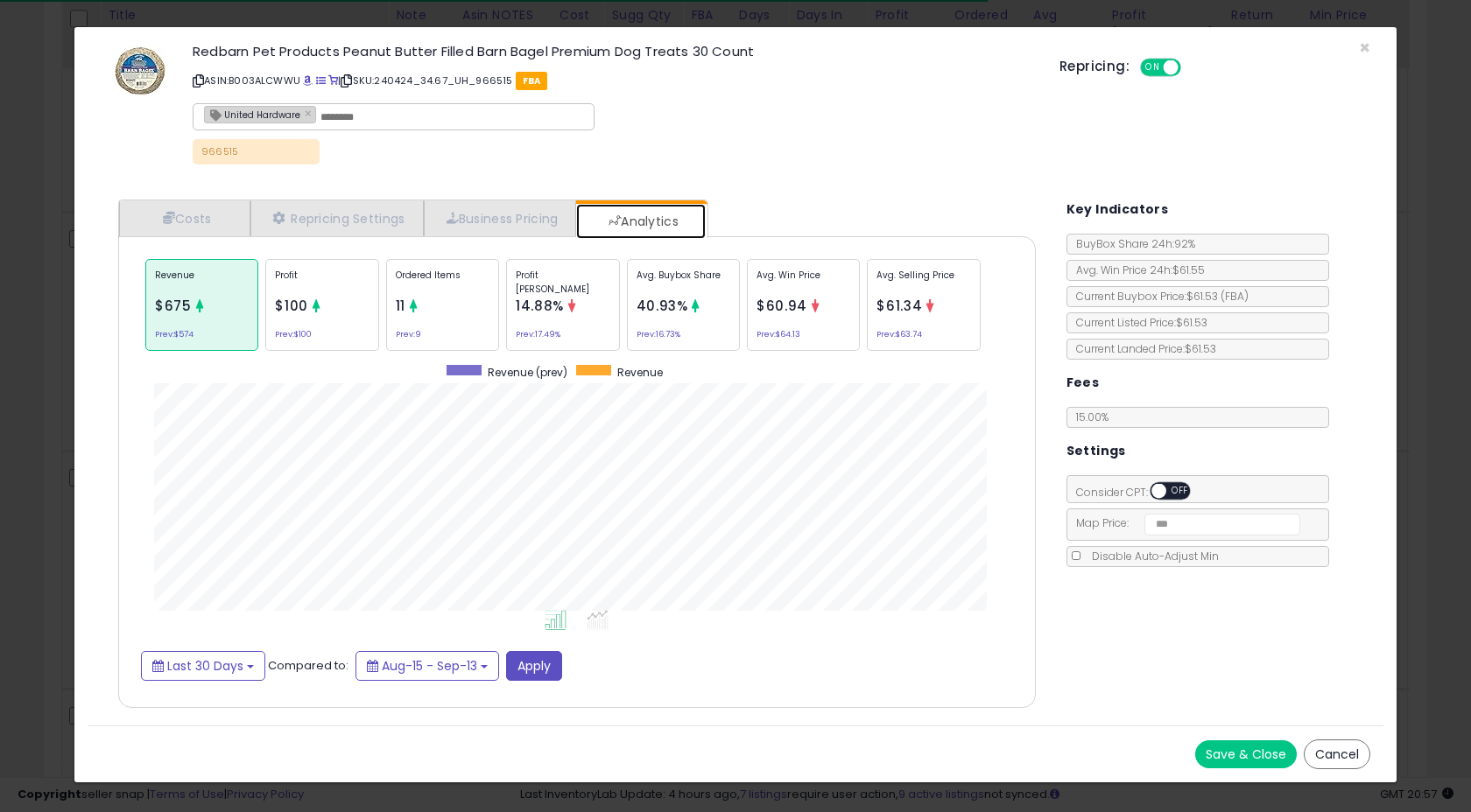
scroll to position [538, 952]
click at [312, 318] on div "Profit $100 Prev: $100" at bounding box center [321, 305] width 112 height 92
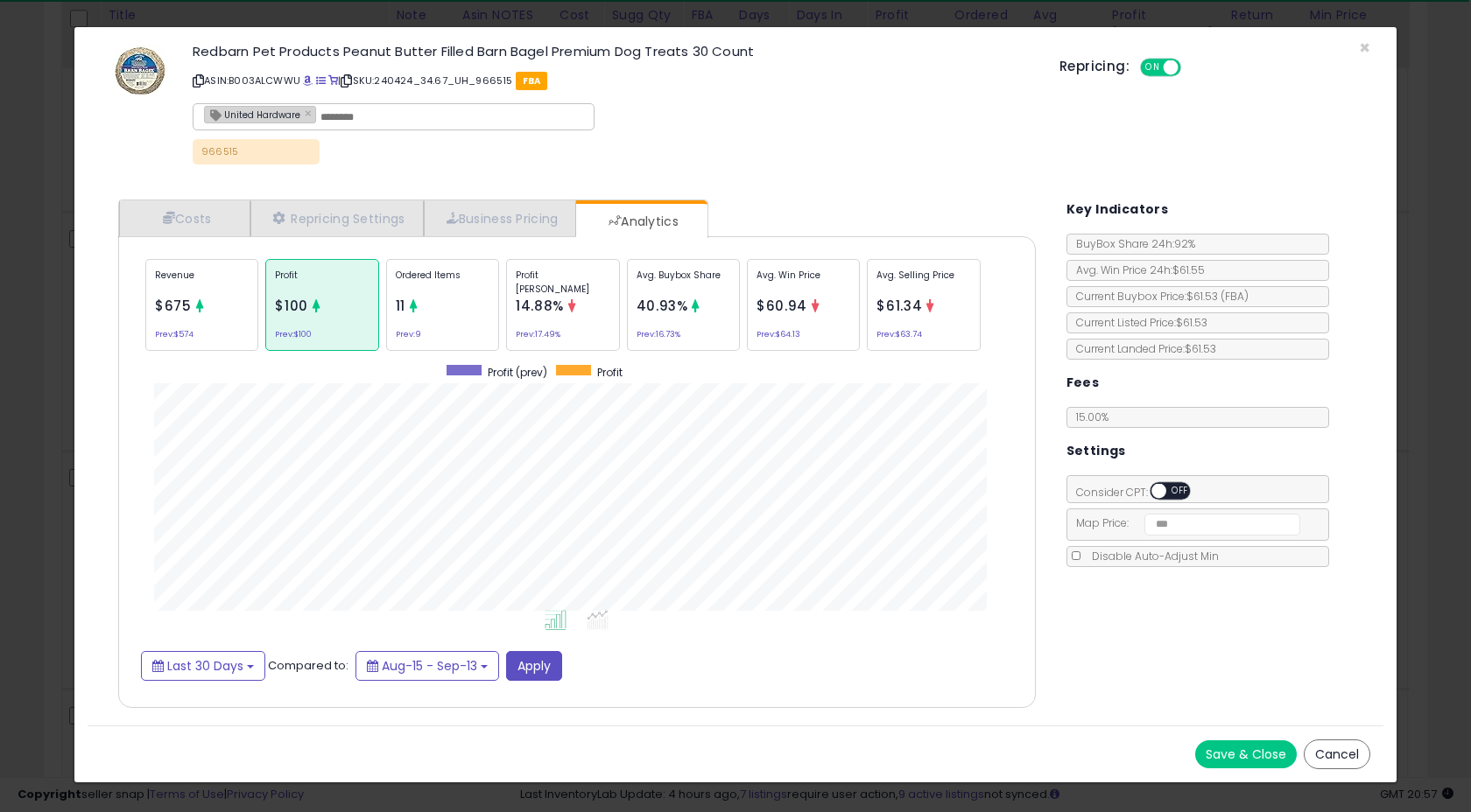
click at [211, 294] on div "Revenue $675 Prev: $574" at bounding box center [201, 305] width 112 height 92
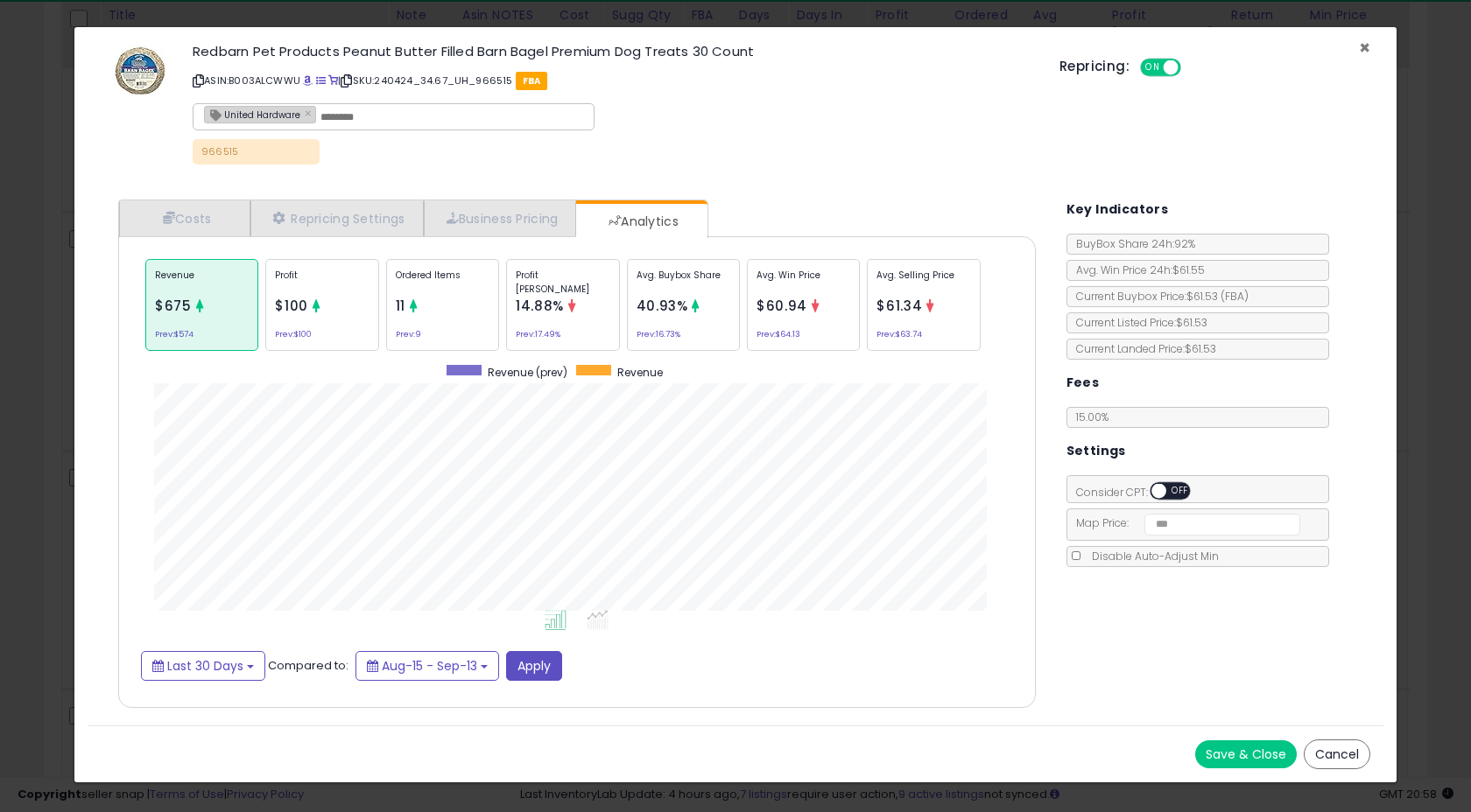
click at [1362, 43] on span "×" at bounding box center [1364, 47] width 12 height 25
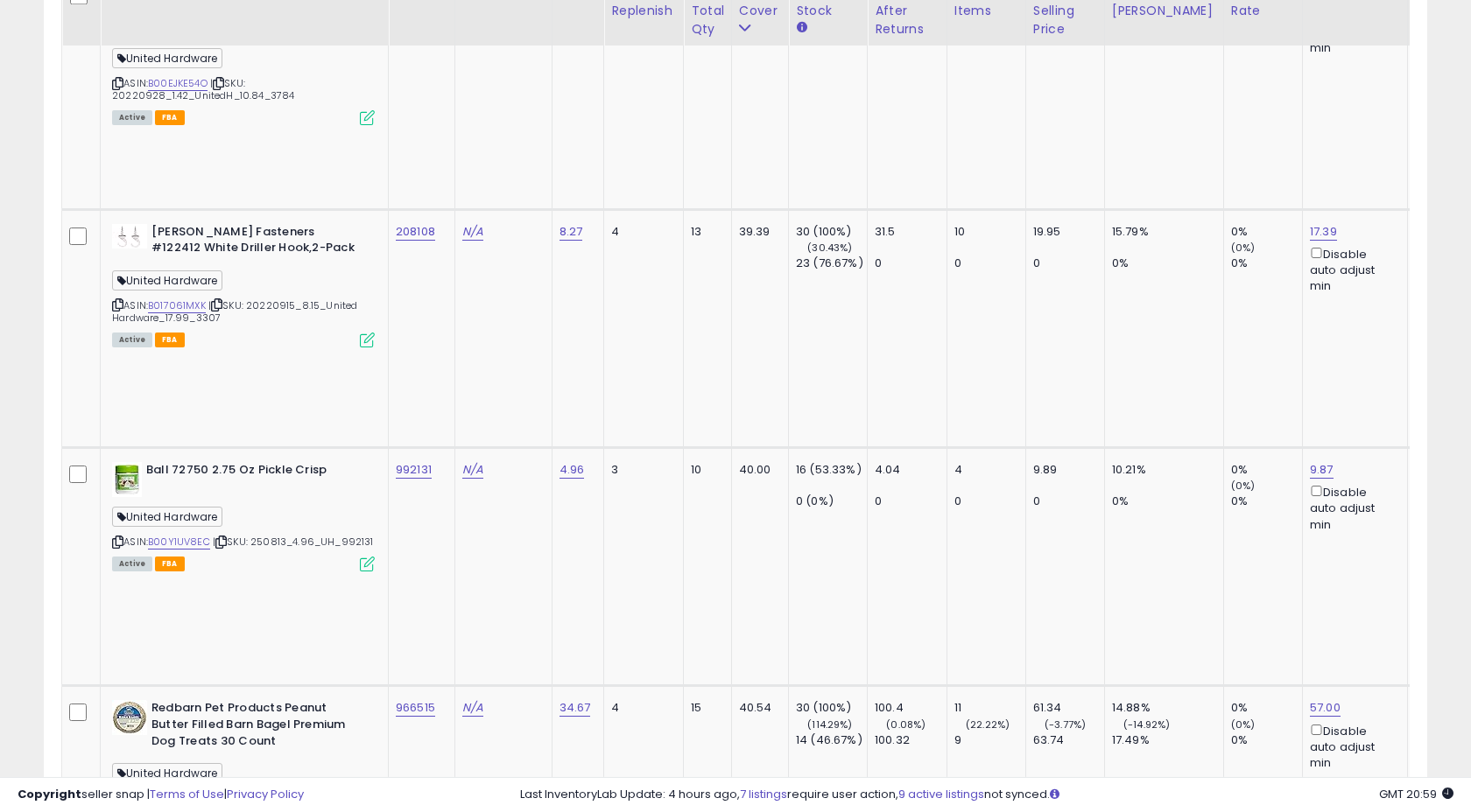
scroll to position [2535, 0]
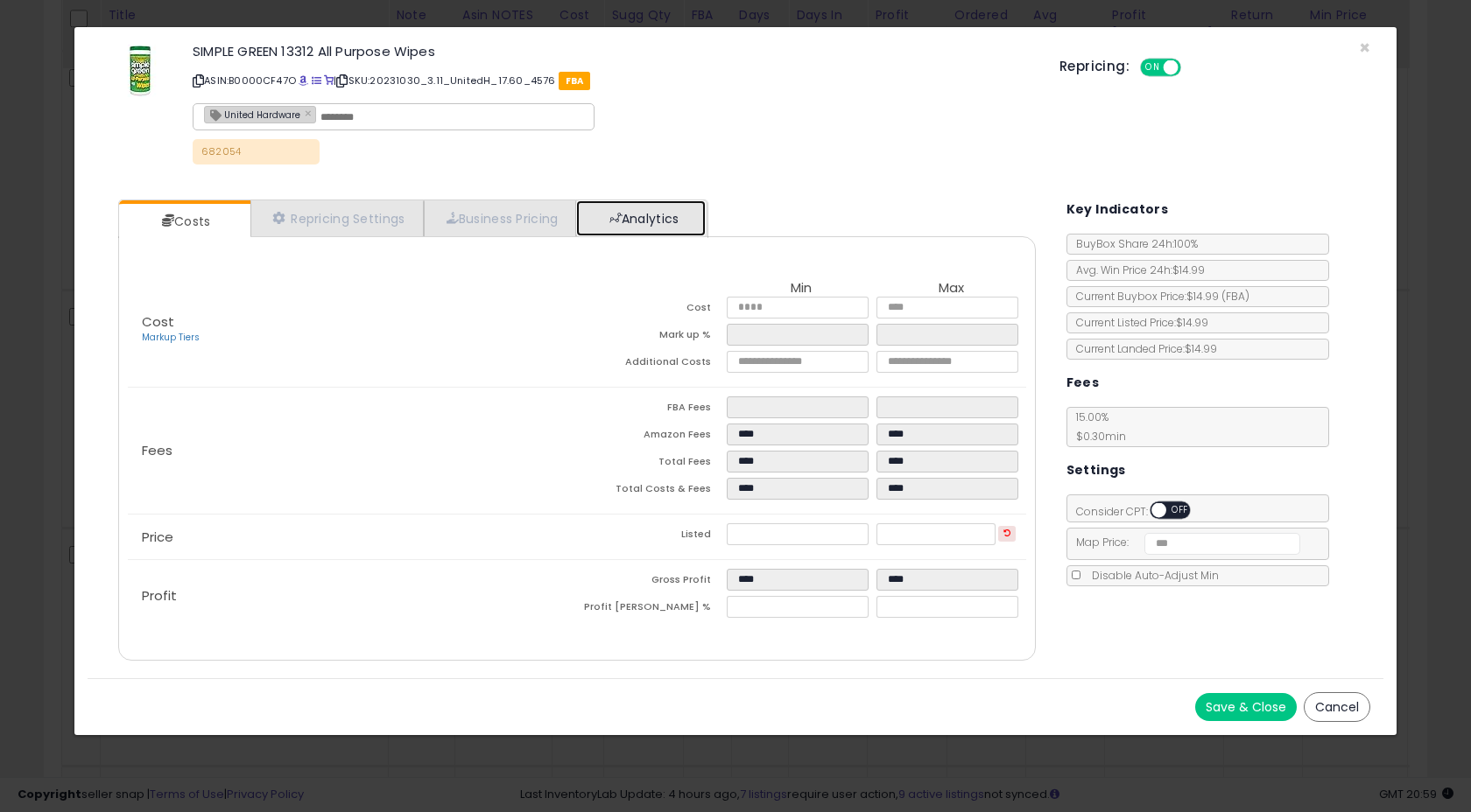
click at [664, 215] on link "Analytics" at bounding box center [640, 217] width 130 height 36
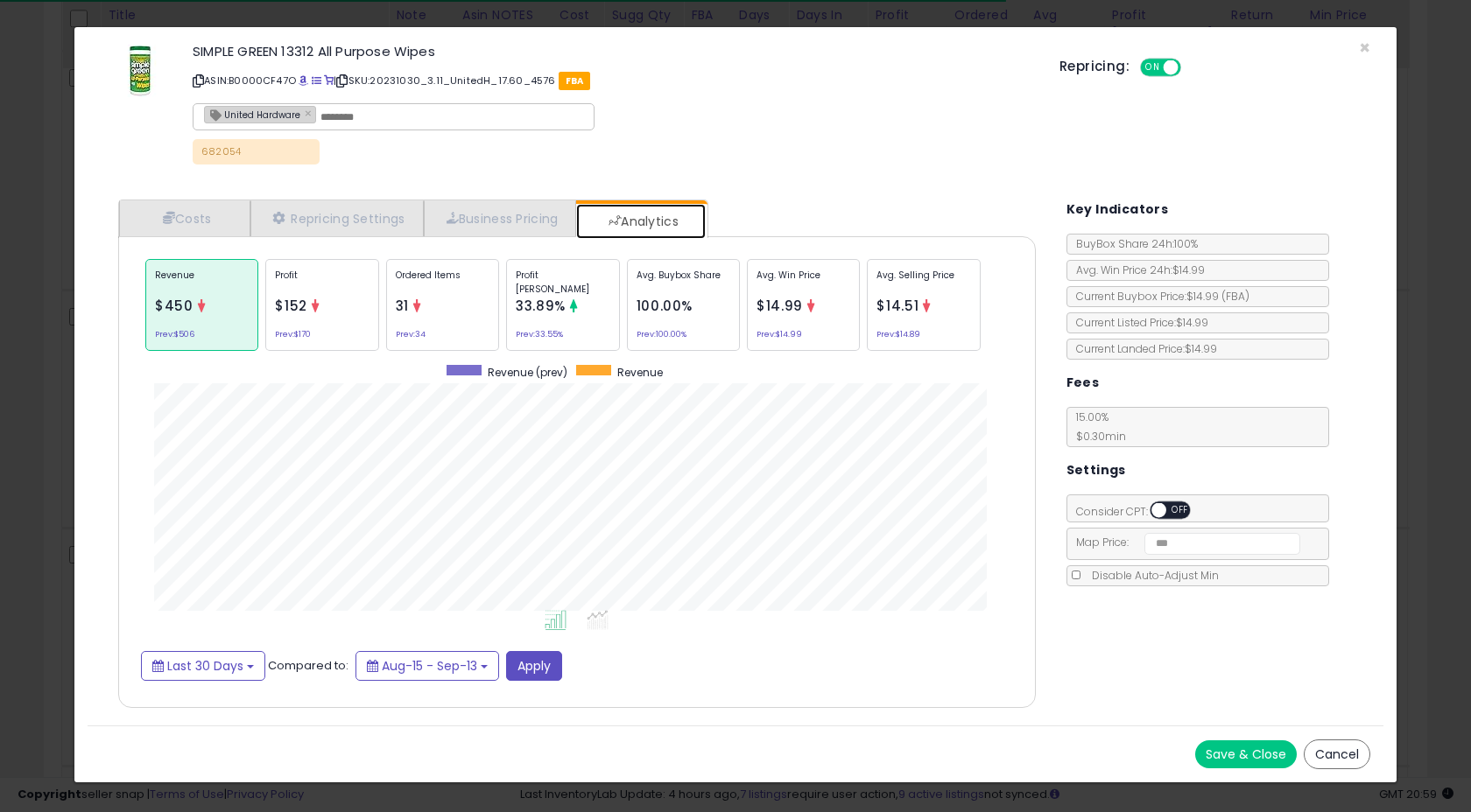
scroll to position [538, 952]
click at [1360, 45] on span "×" at bounding box center [1364, 47] width 12 height 25
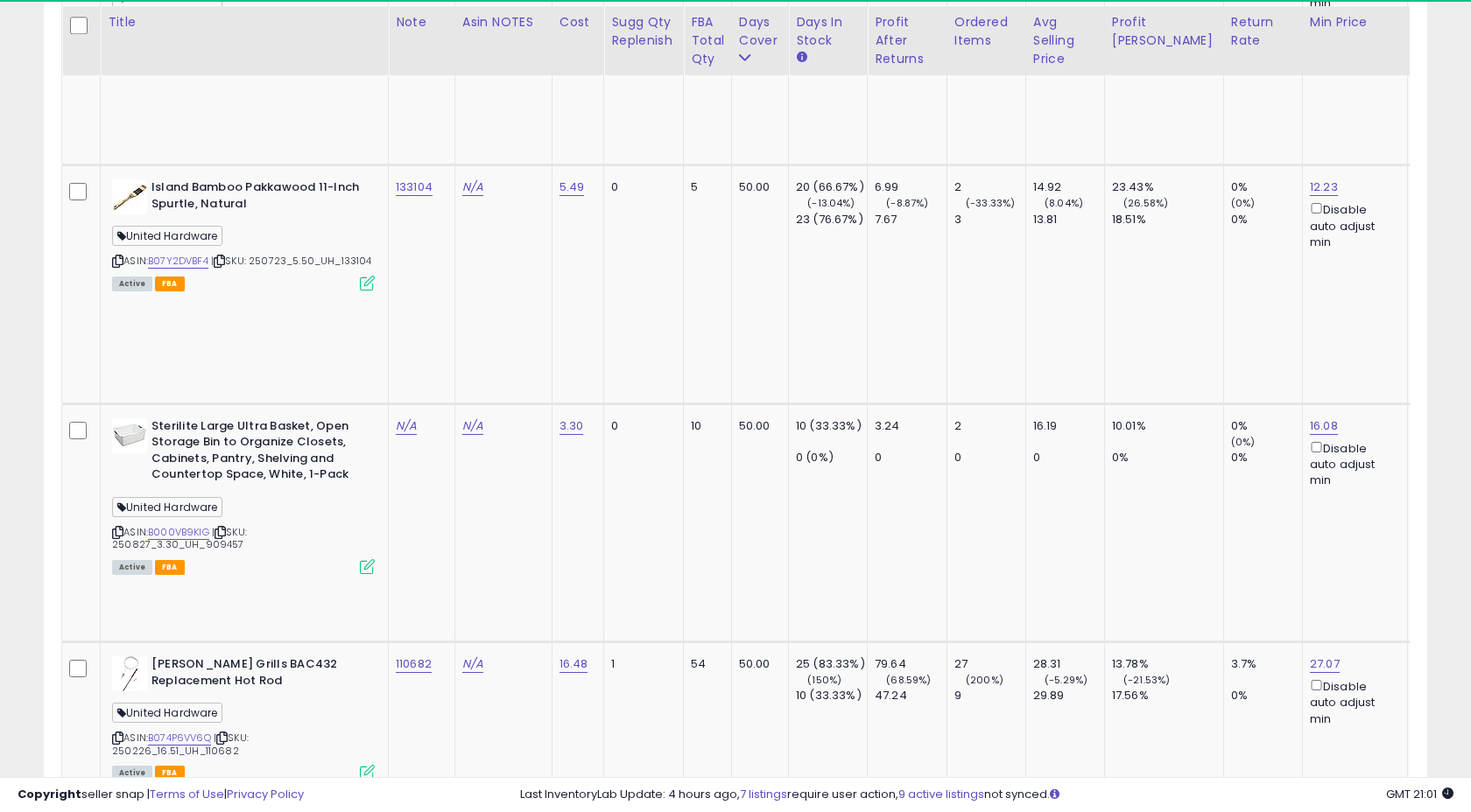
scroll to position [7913, 0]
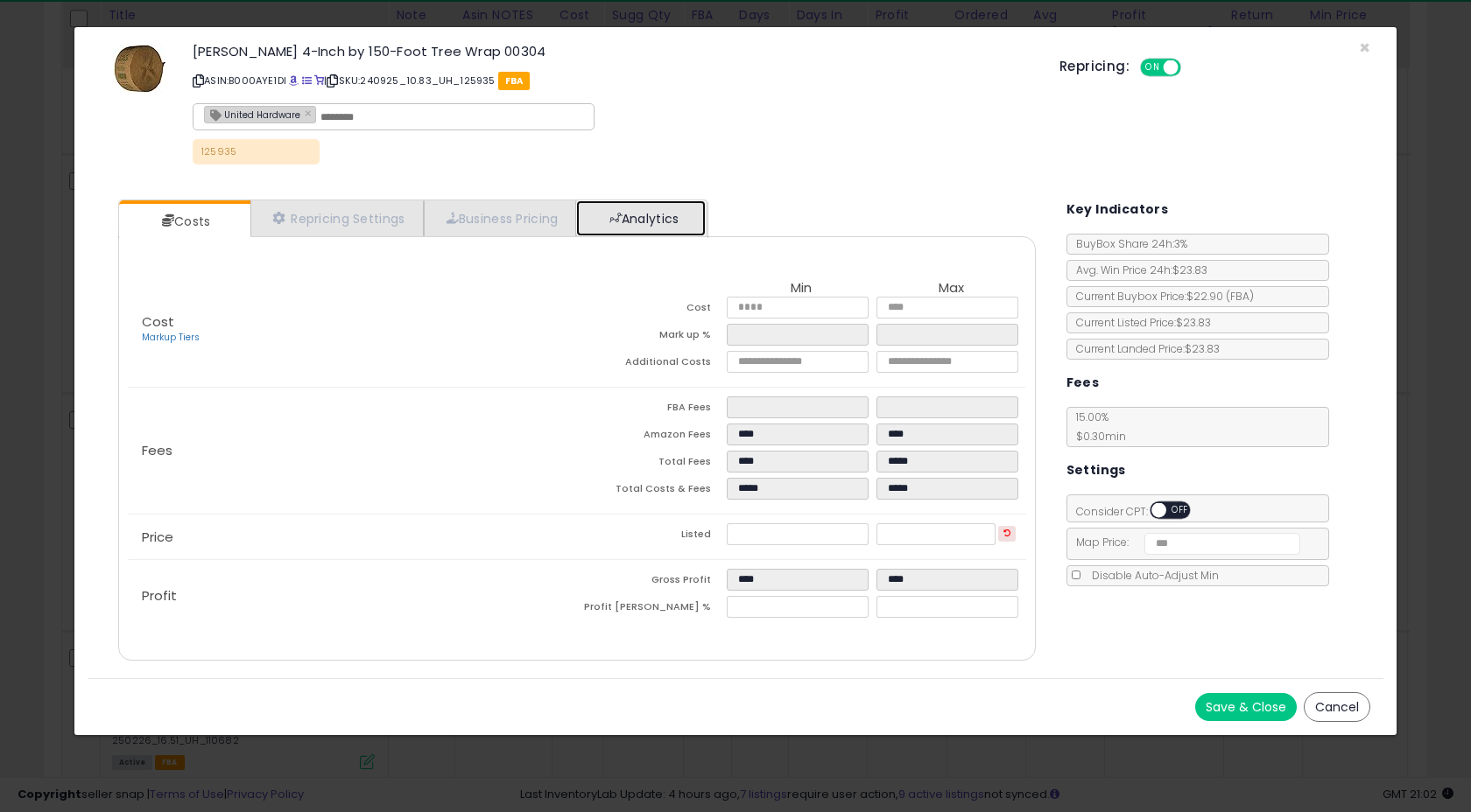
click at [611, 212] on link "Analytics" at bounding box center [640, 217] width 130 height 36
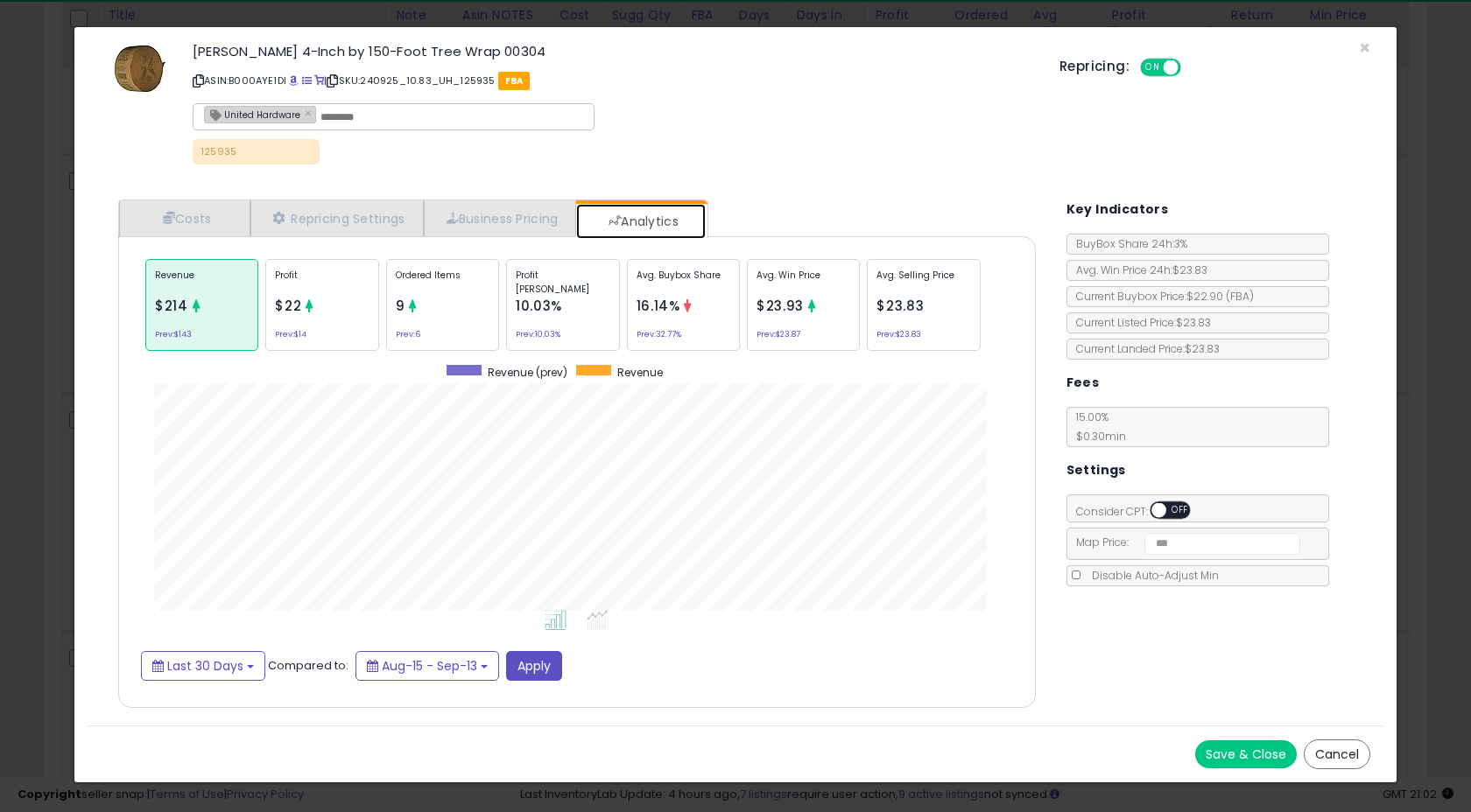
scroll to position [538, 952]
click at [1365, 52] on span "×" at bounding box center [1364, 47] width 12 height 25
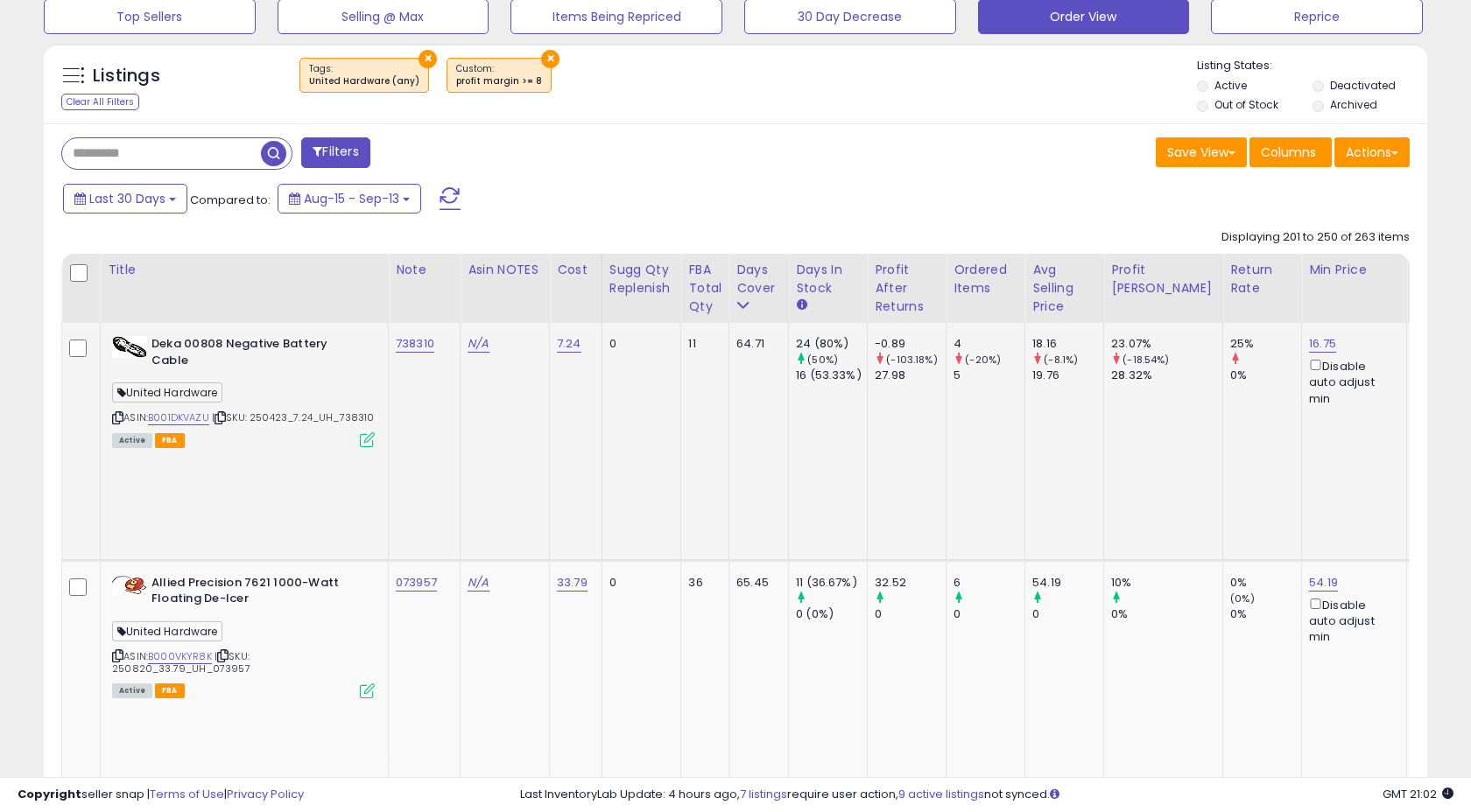
scroll to position [647, 0]
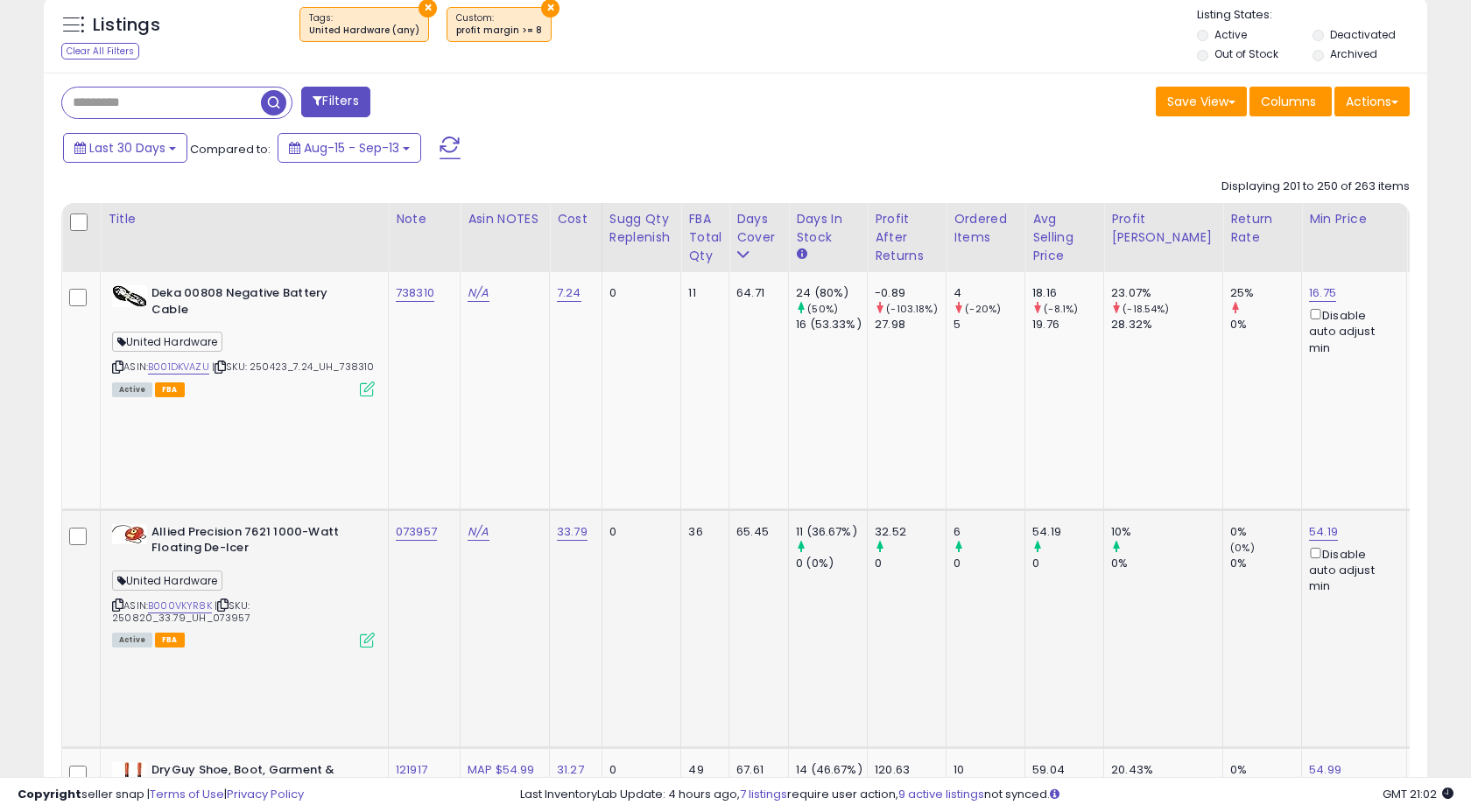
click at [360, 632] on icon at bounding box center [366, 639] width 14 height 14
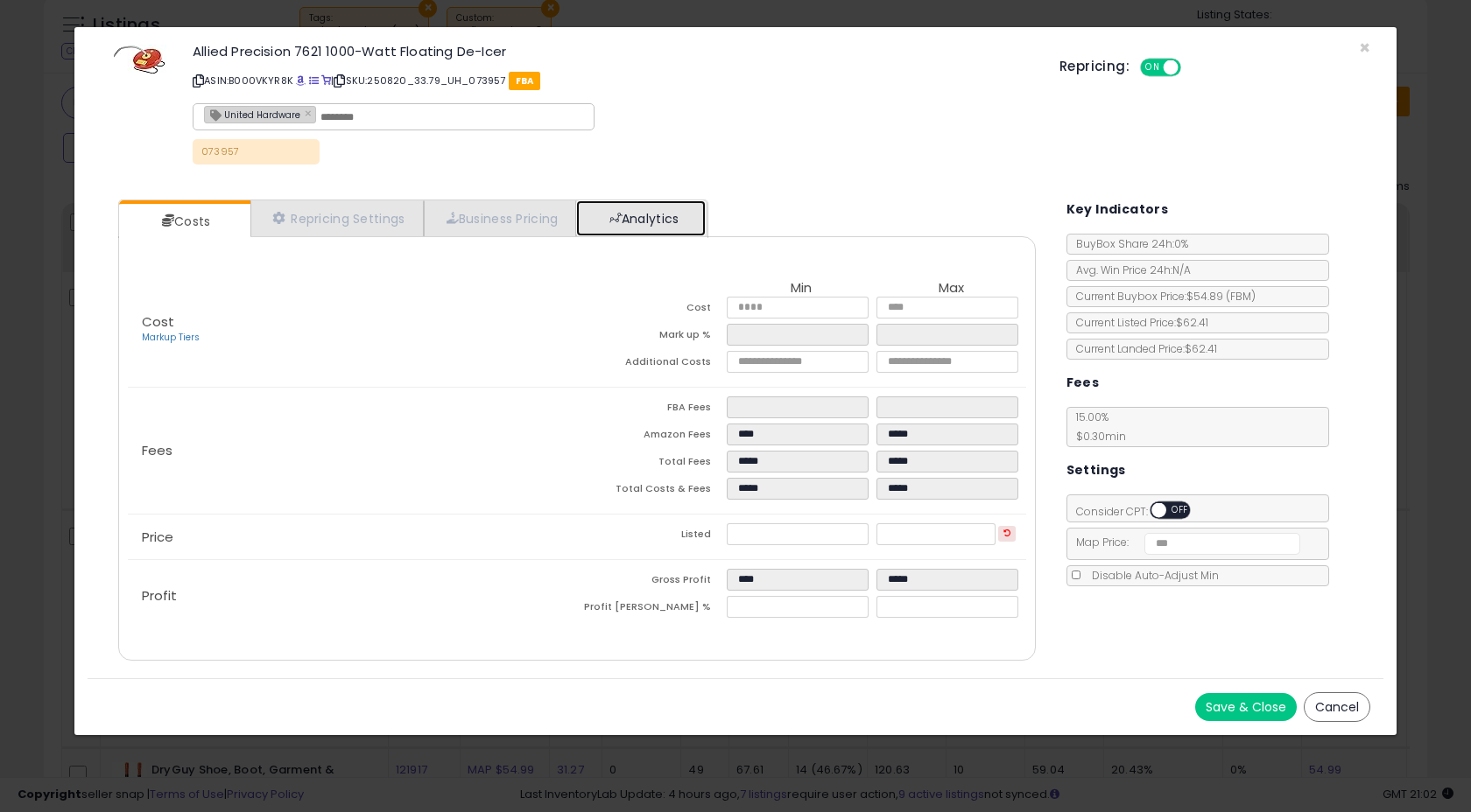
click at [655, 220] on link "Analytics" at bounding box center [640, 217] width 130 height 36
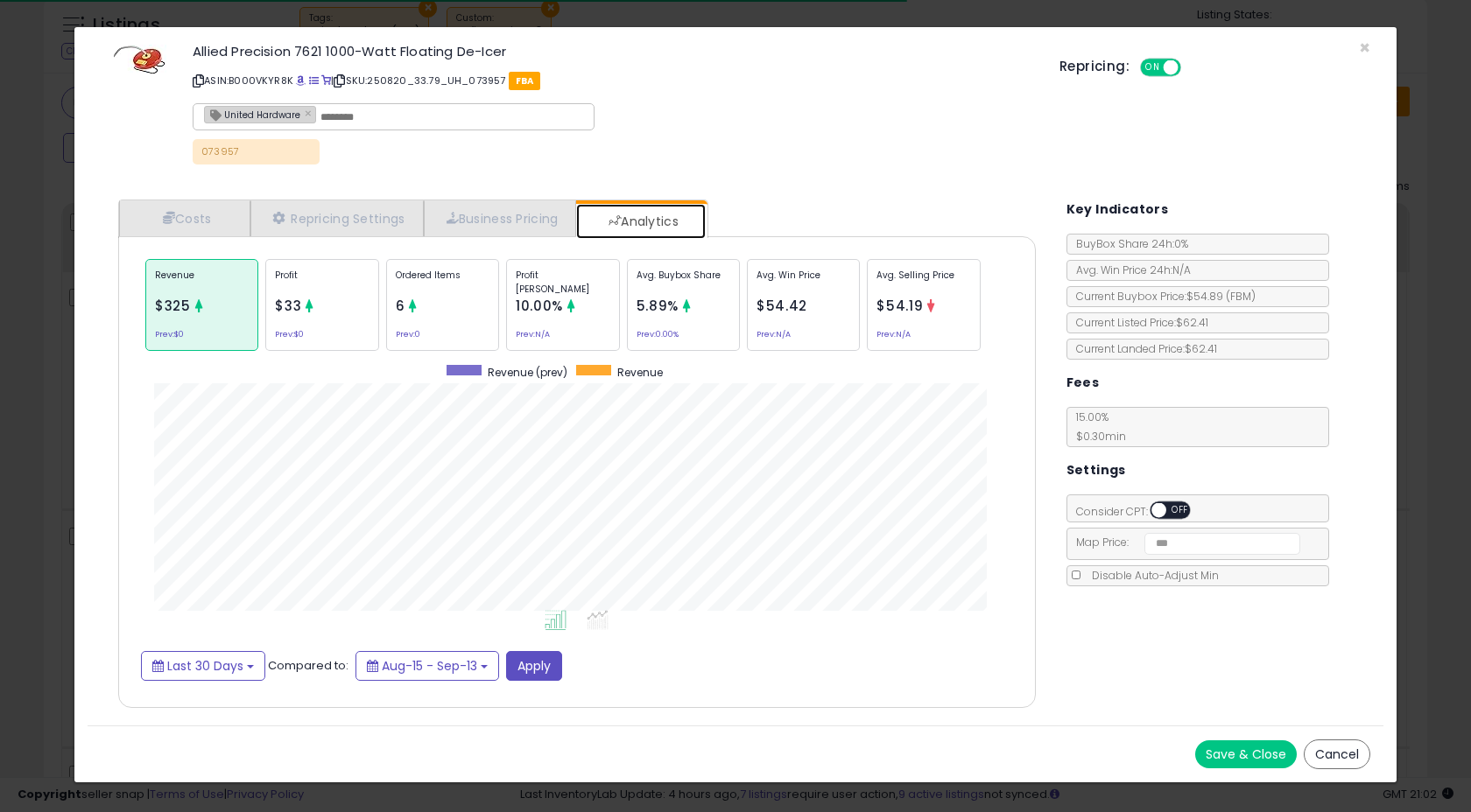
scroll to position [538, 952]
click at [1363, 47] on span "×" at bounding box center [1364, 47] width 12 height 25
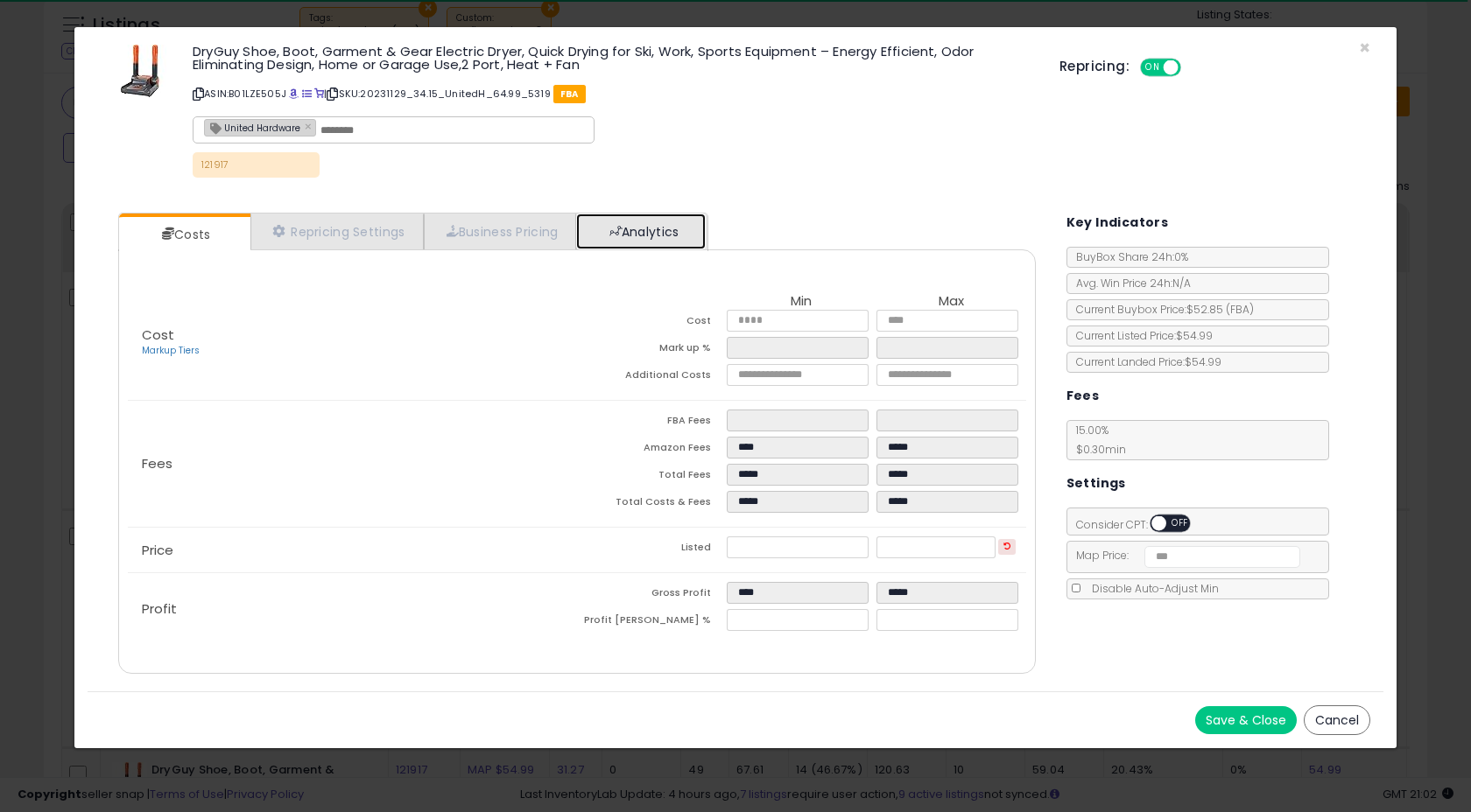
click at [665, 221] on link "Analytics" at bounding box center [640, 231] width 130 height 36
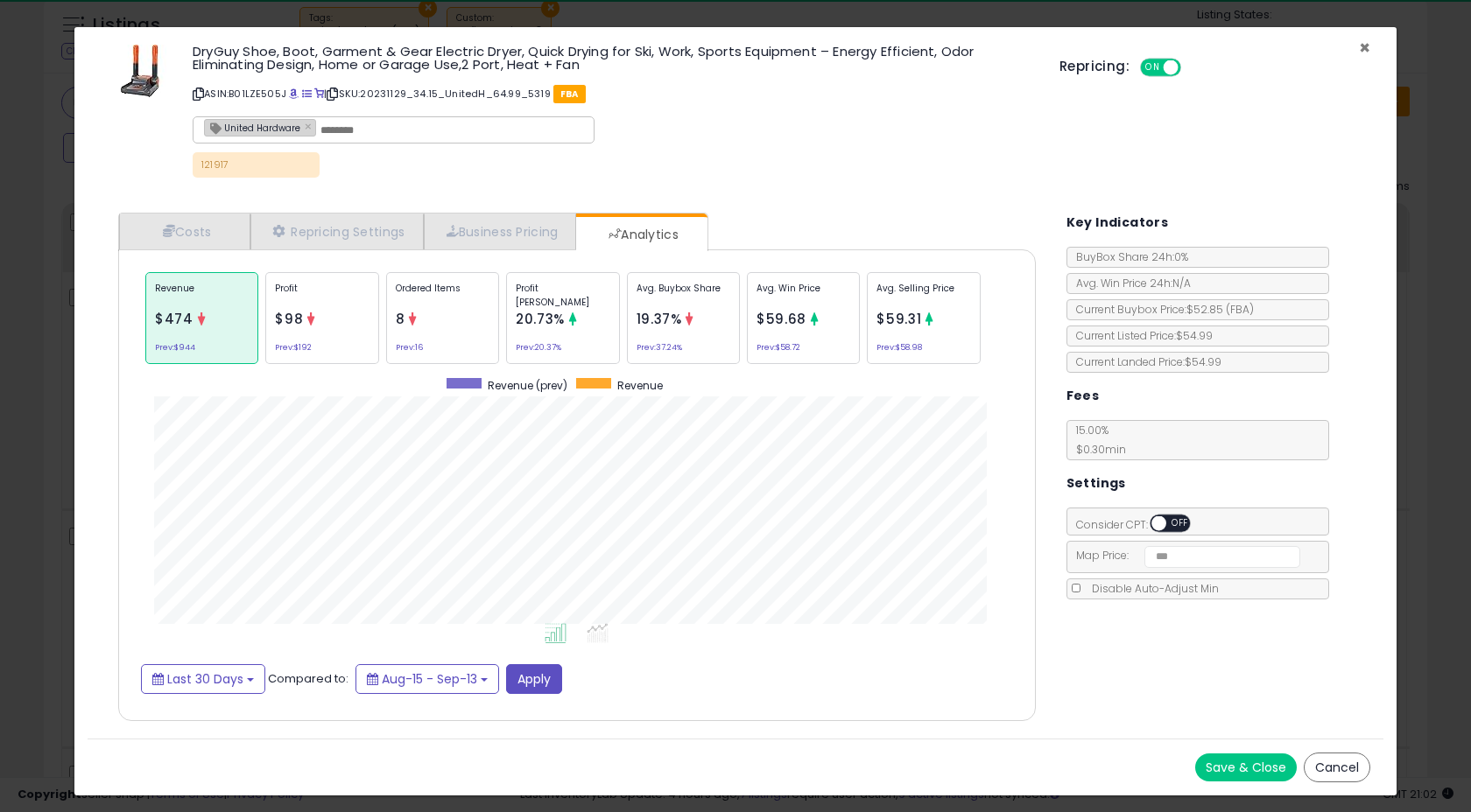
click at [1364, 48] on span "×" at bounding box center [1364, 47] width 12 height 25
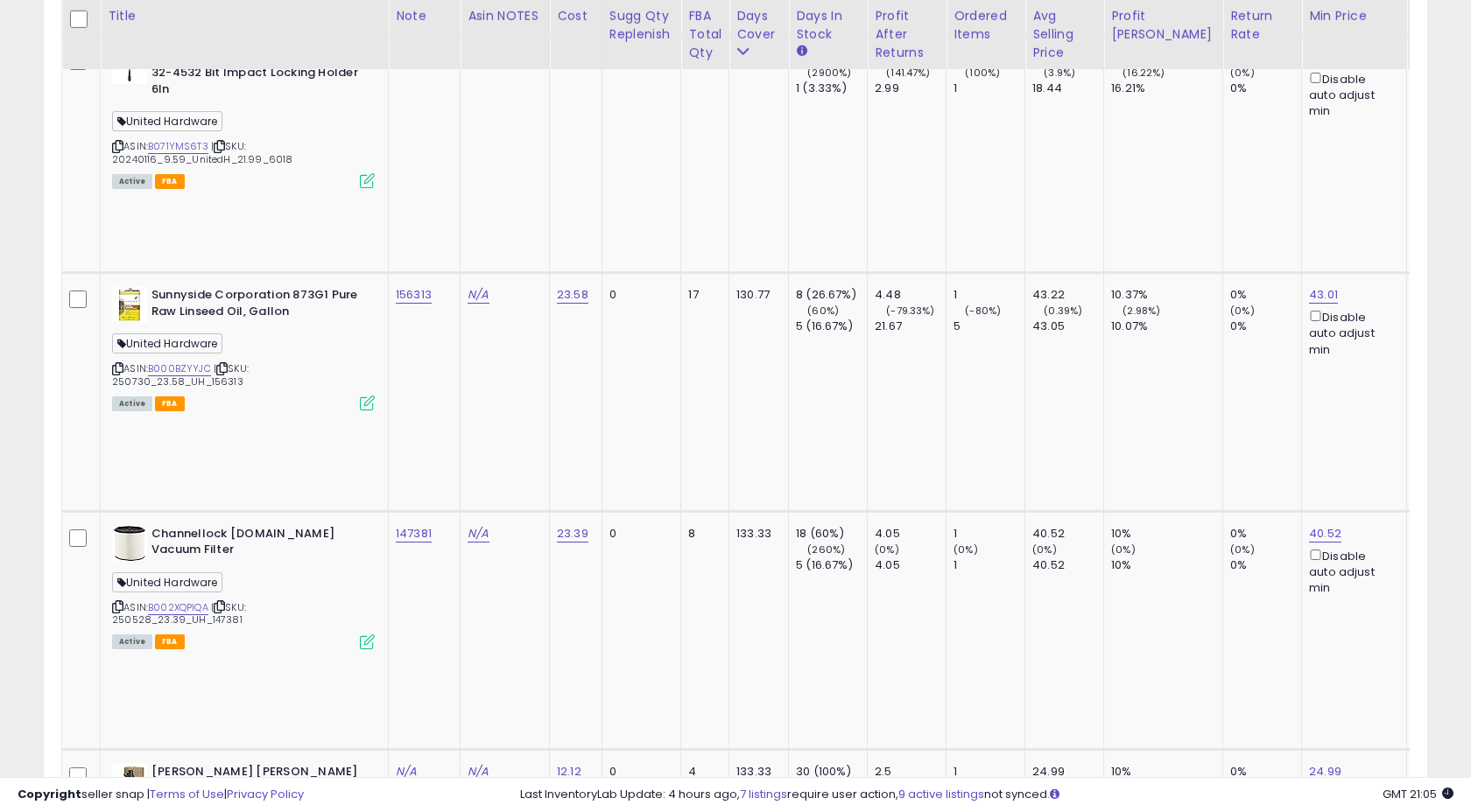
scroll to position [8331, 0]
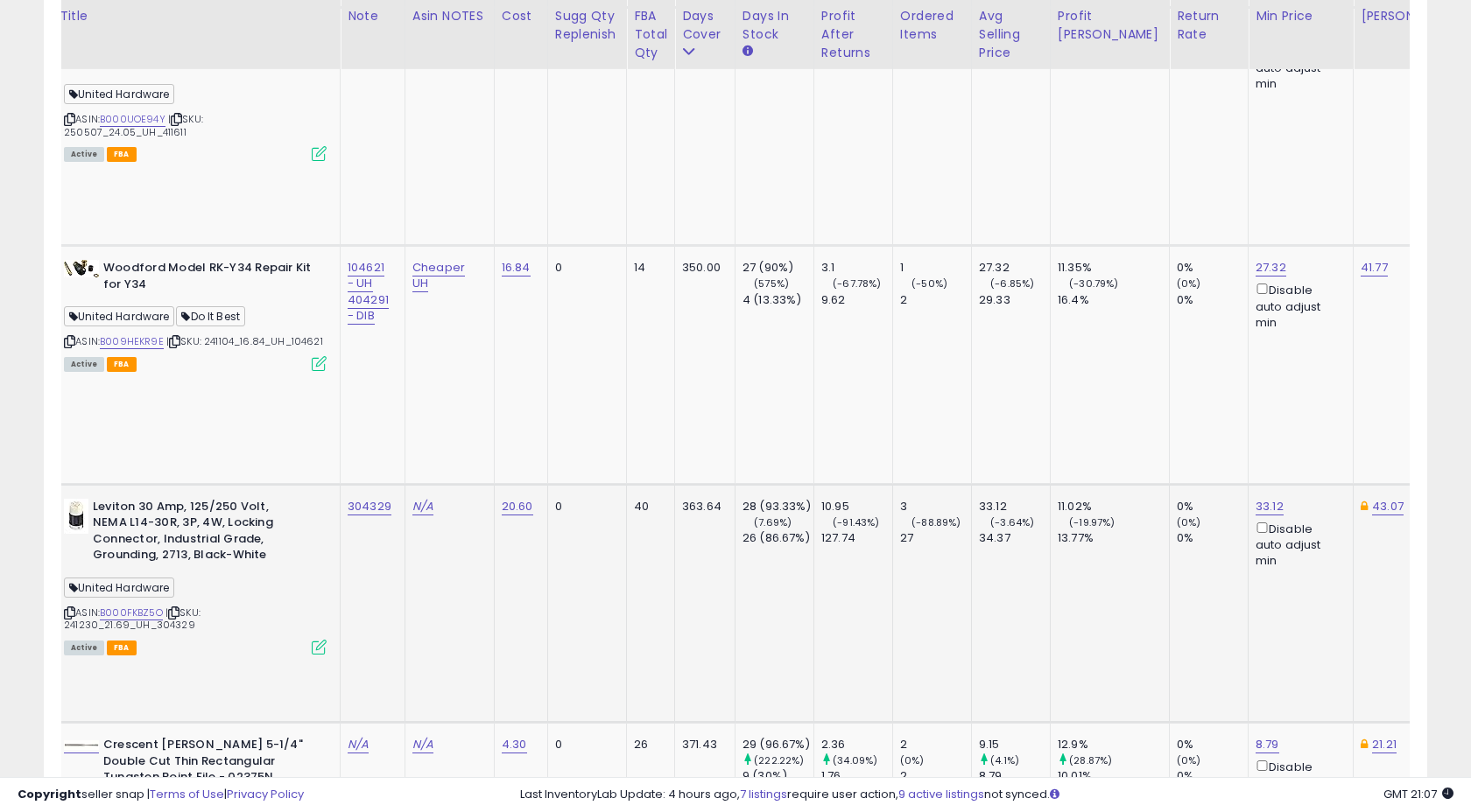
scroll to position [2374, 0]
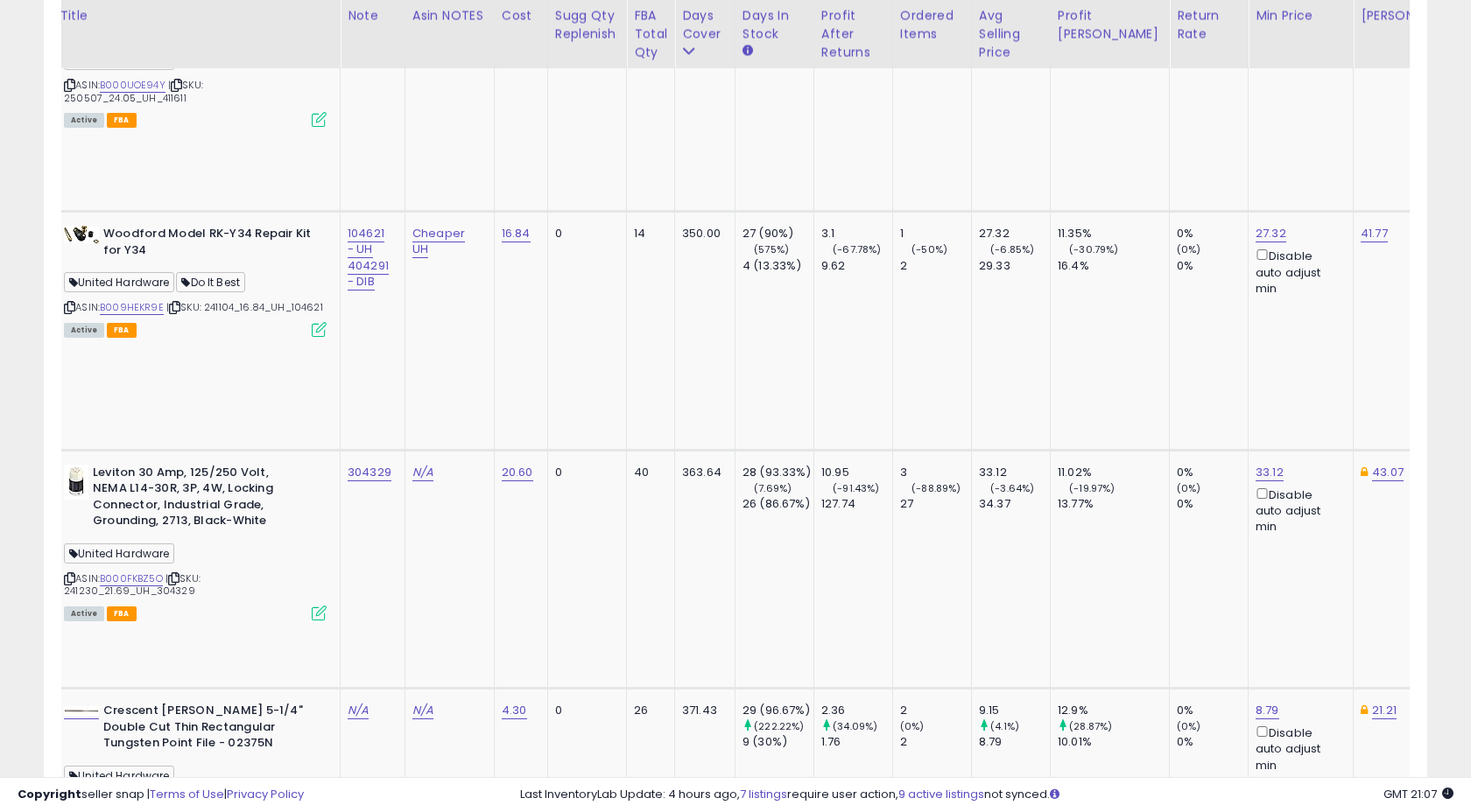
drag, startPoint x: 703, startPoint y: 611, endPoint x: 703, endPoint y: 811, distance: 200.0
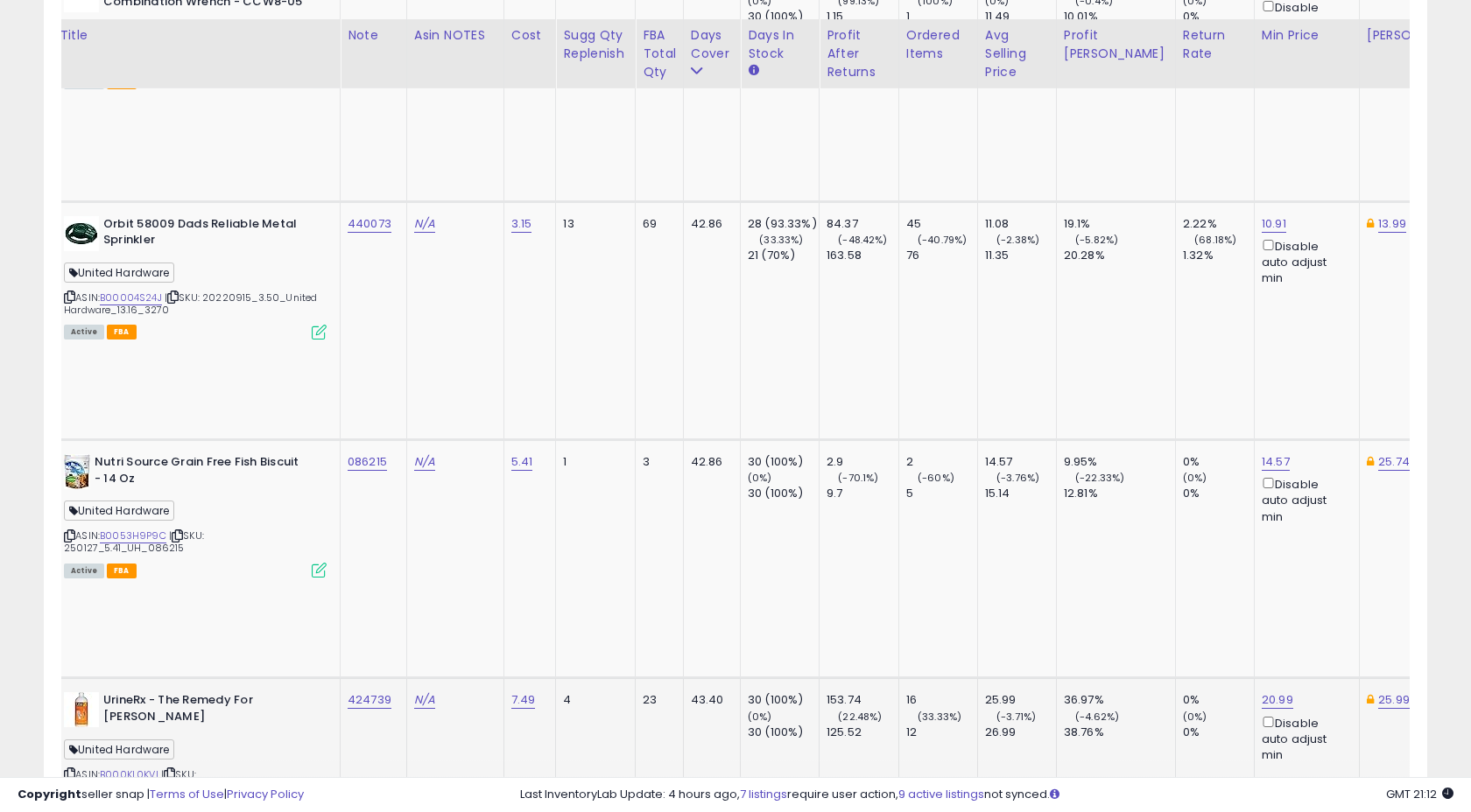
scroll to position [4787, 0]
